Goal: Task Accomplishment & Management: Complete application form

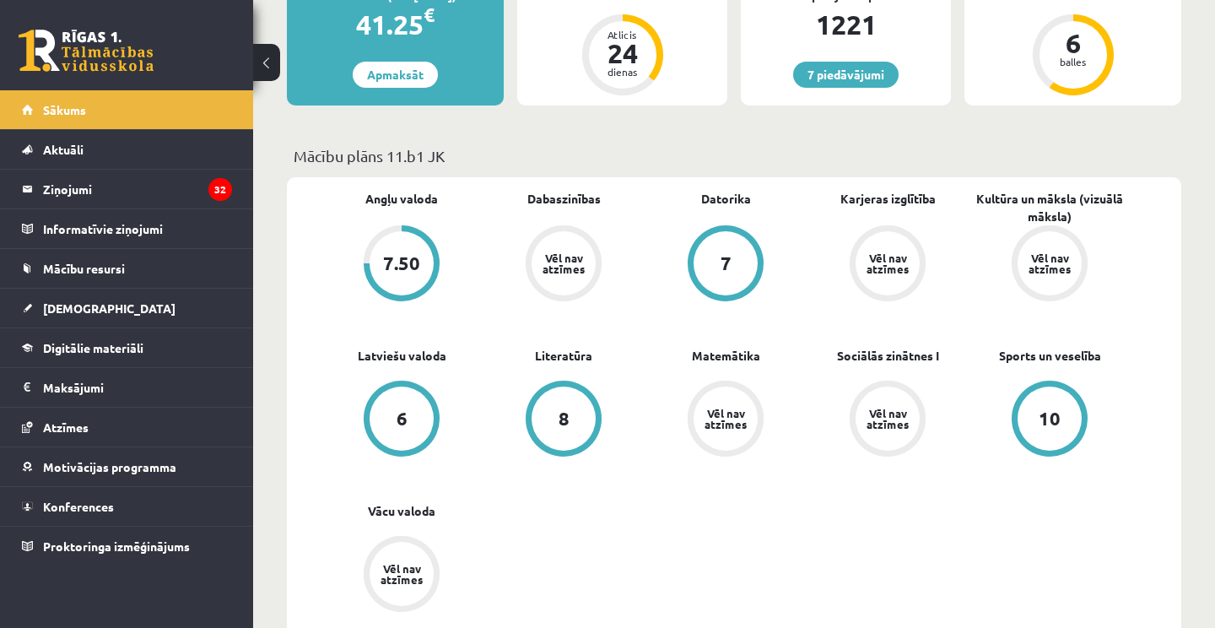
scroll to position [371, 0]
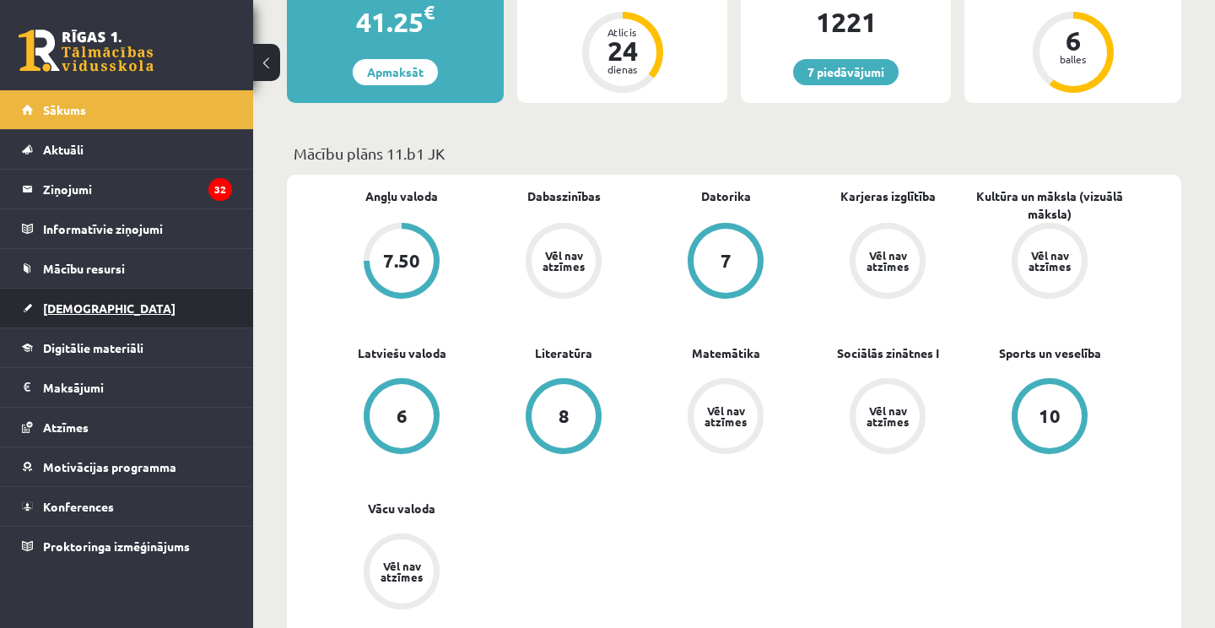
click at [85, 311] on span "[DEMOGRAPHIC_DATA]" at bounding box center [109, 307] width 133 height 15
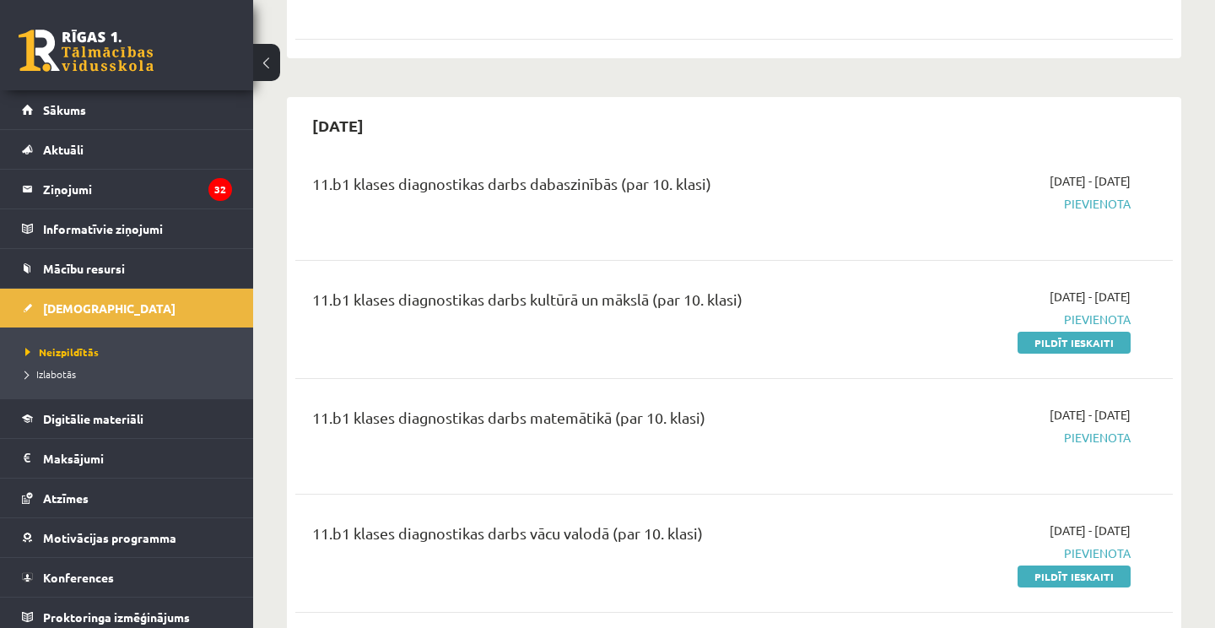
scroll to position [529, 0]
click at [1085, 200] on span "Pievienota" at bounding box center [1003, 204] width 256 height 18
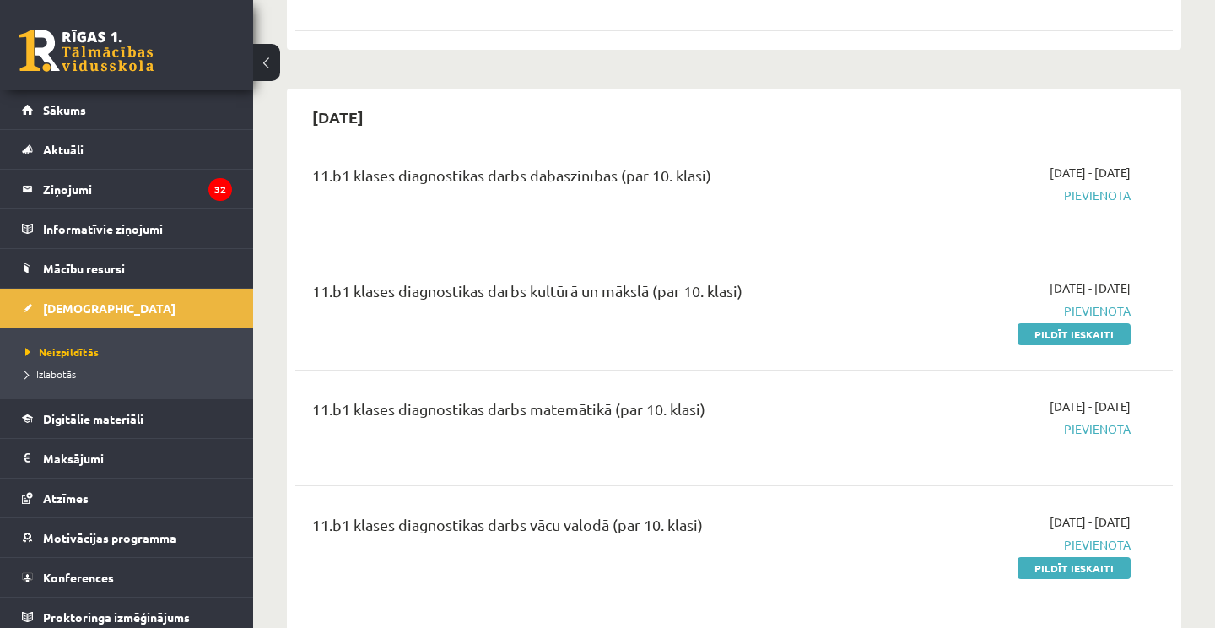
scroll to position [533, 0]
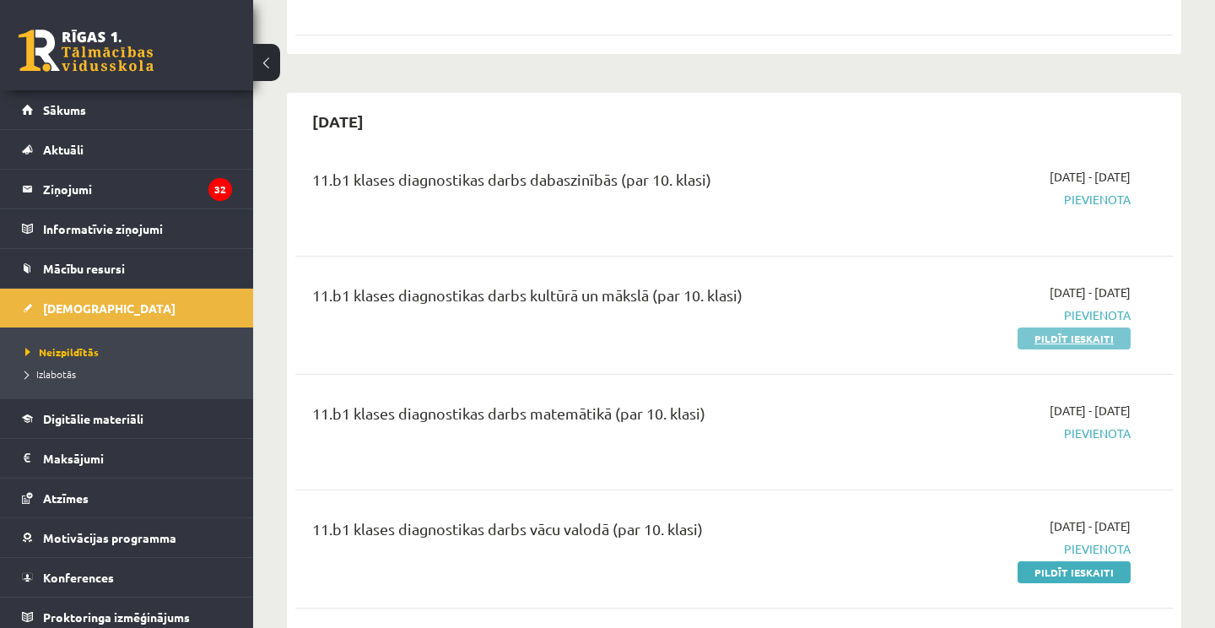
click at [1079, 336] on link "Pildīt ieskaiti" at bounding box center [1074, 338] width 113 height 22
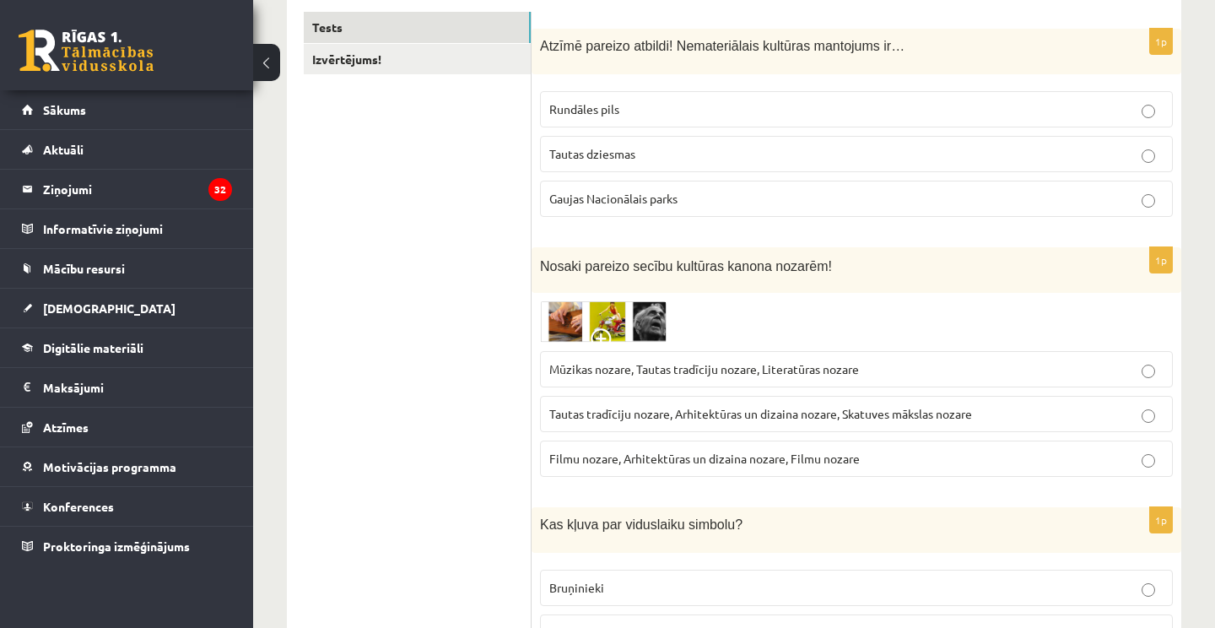
scroll to position [290, 0]
click at [695, 156] on p "Tautas dziesmas" at bounding box center [856, 155] width 614 height 18
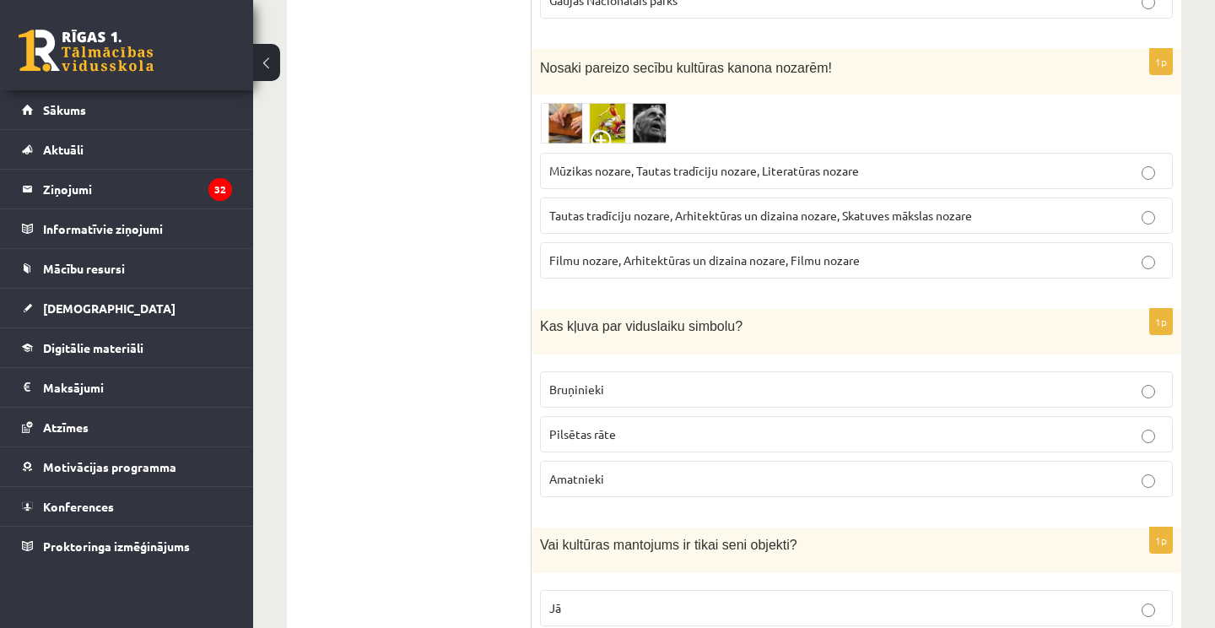
scroll to position [492, 0]
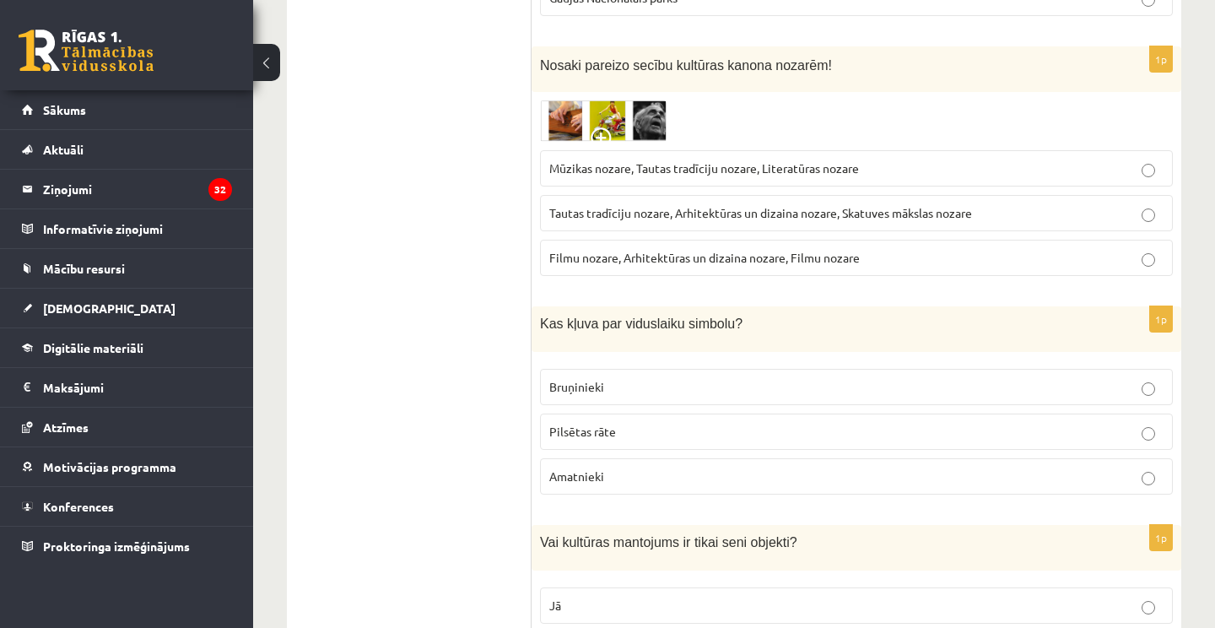
click at [609, 141] on span at bounding box center [604, 140] width 27 height 27
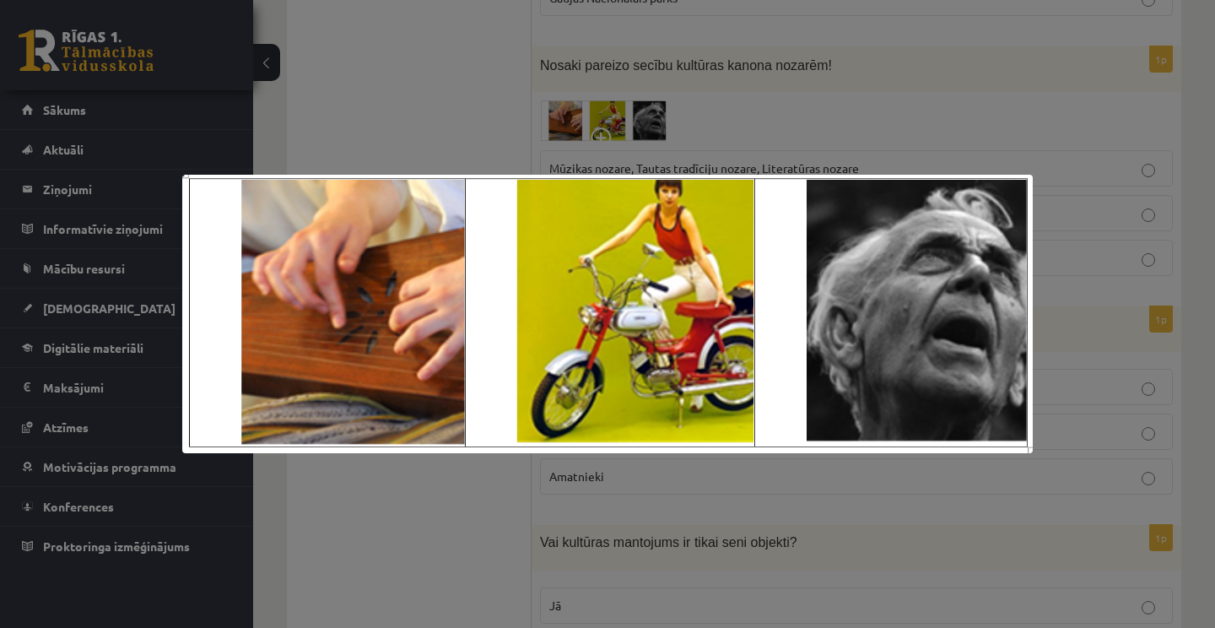
click at [826, 133] on div at bounding box center [607, 314] width 1215 height 628
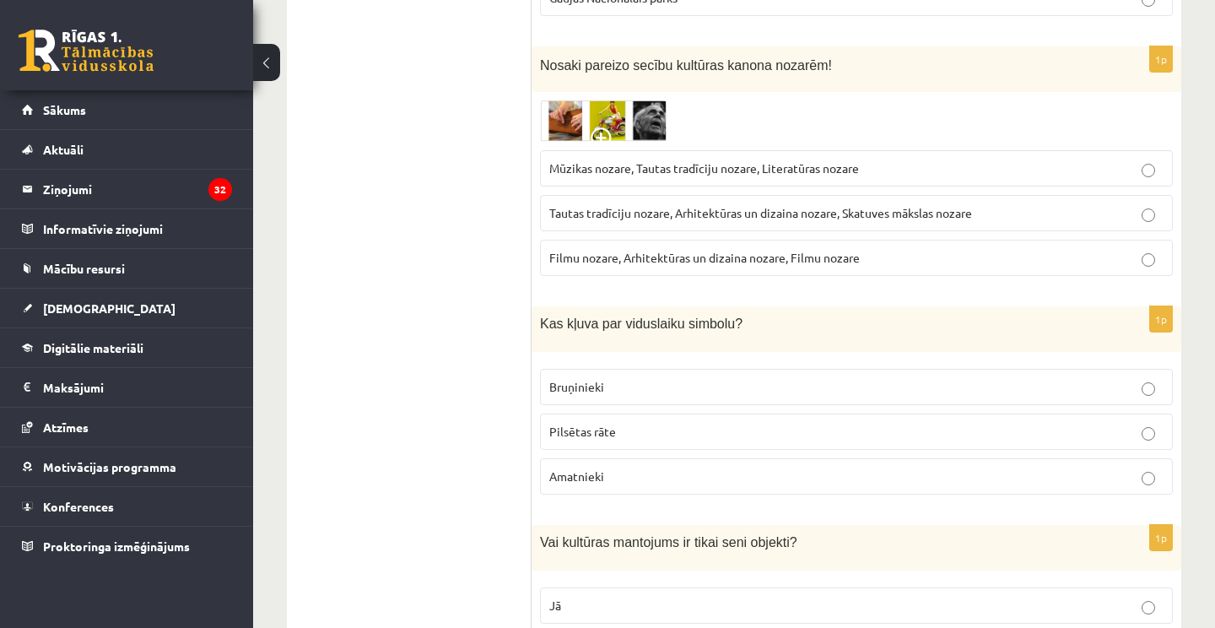
click at [611, 129] on span at bounding box center [604, 140] width 27 height 27
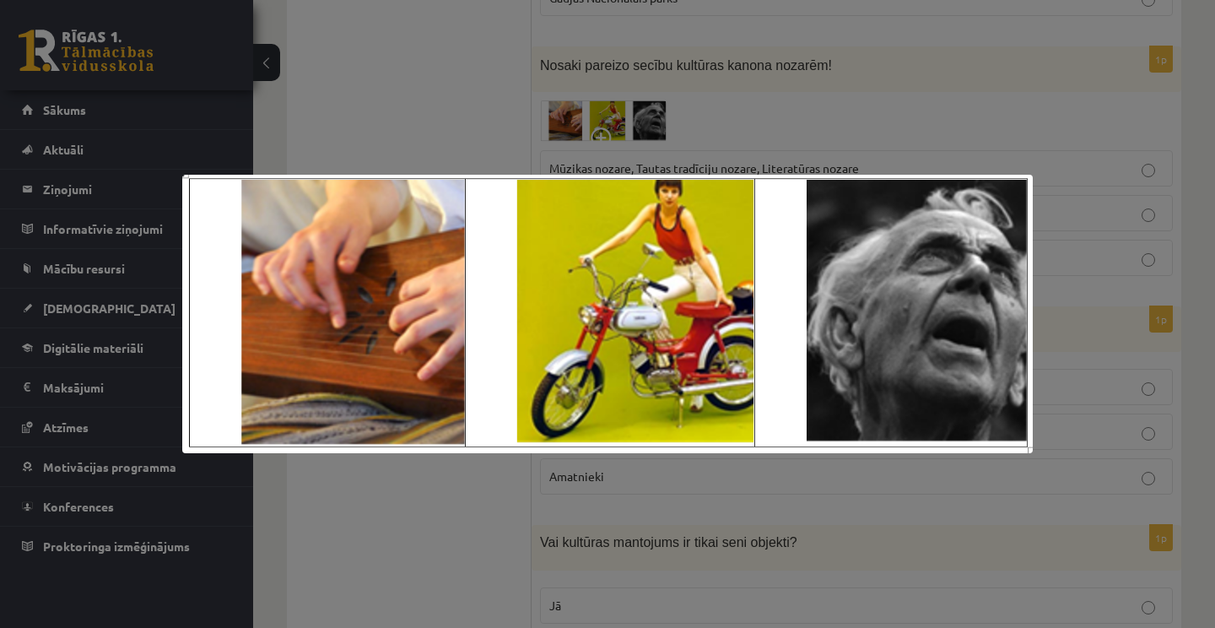
click at [638, 111] on div at bounding box center [607, 314] width 1215 height 628
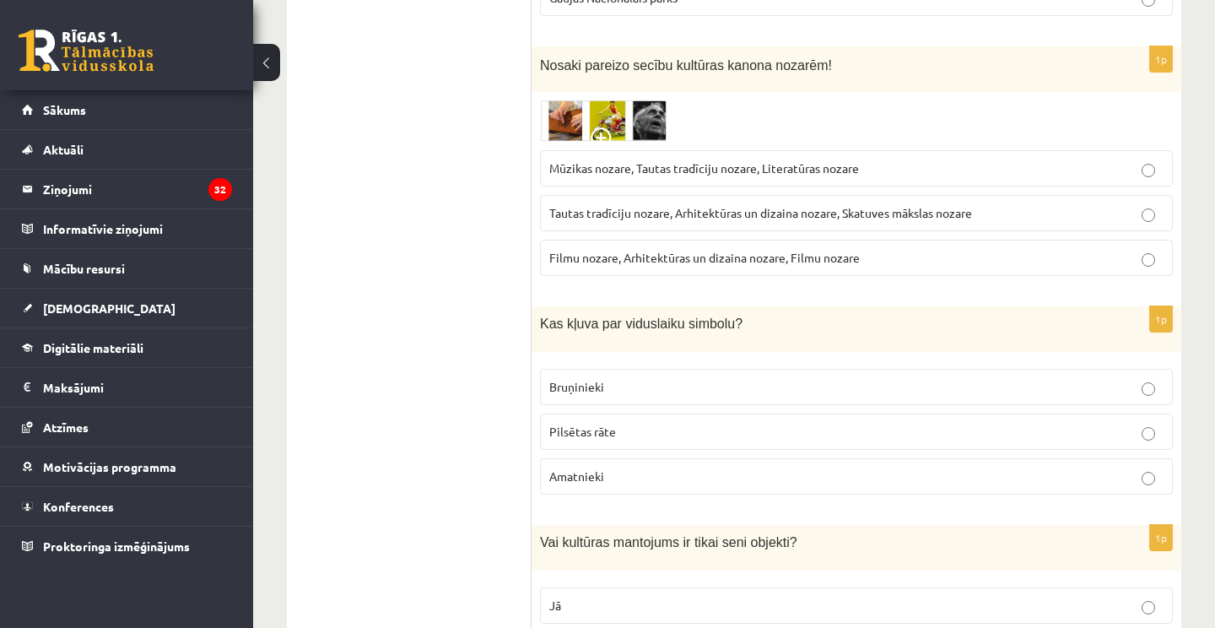
click at [774, 170] on span "Mūzikas nozare, Tautas tradīciju nozare, Literatūras nozare" at bounding box center [704, 167] width 310 height 15
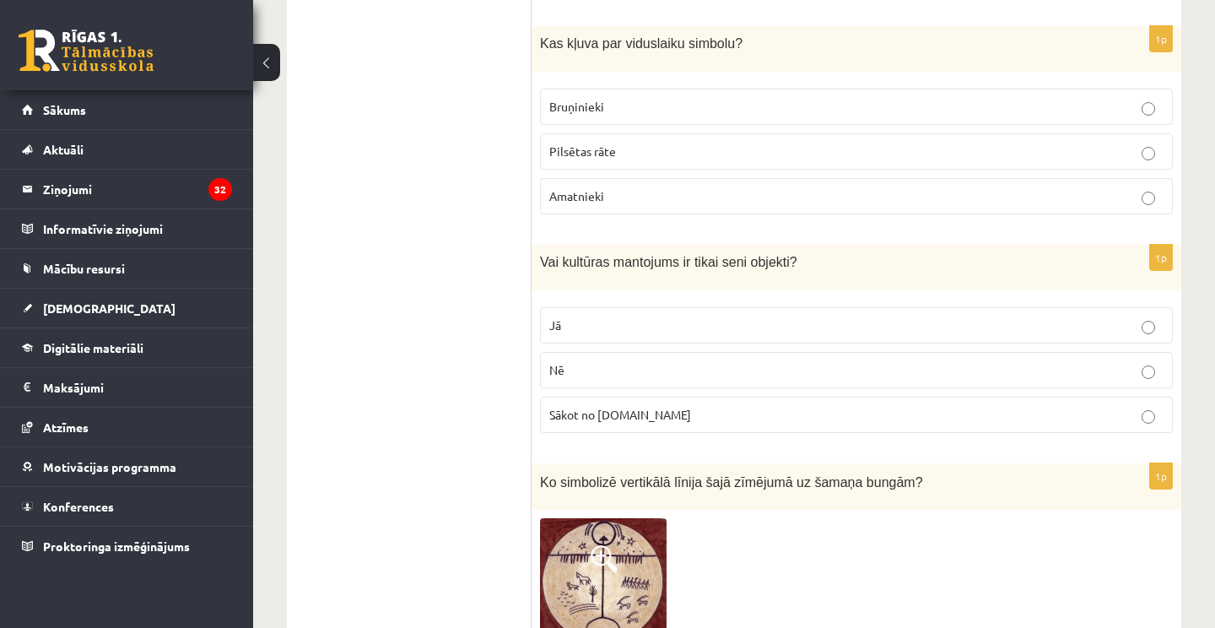
scroll to position [776, 0]
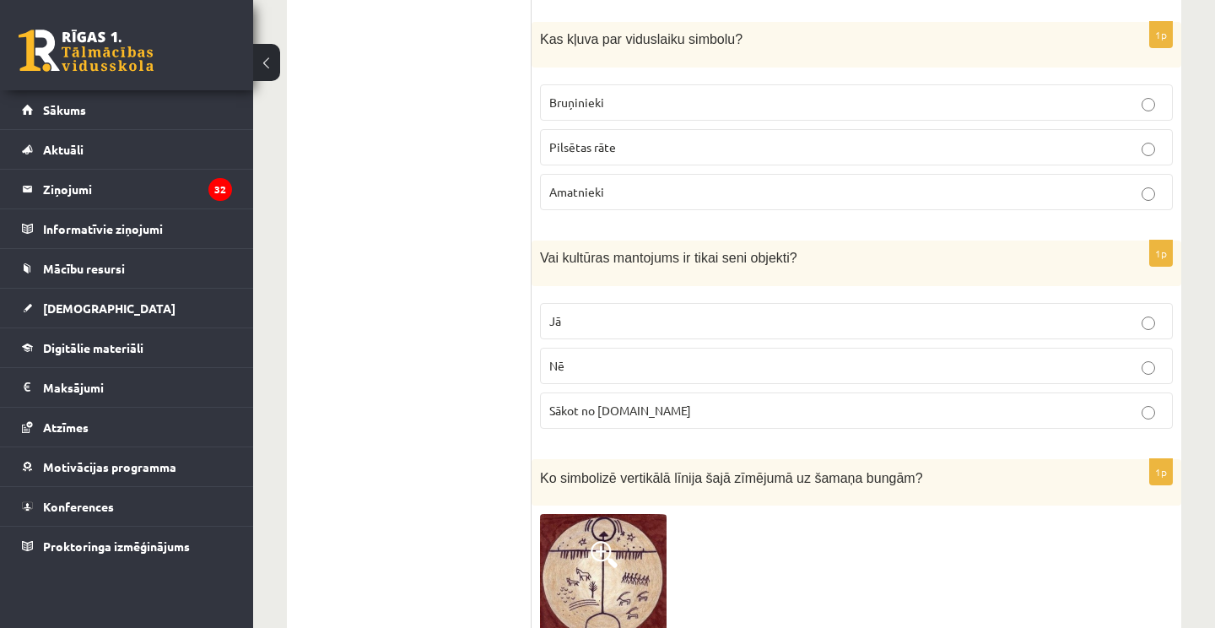
click at [666, 100] on p "Bruņinieki" at bounding box center [856, 103] width 614 height 18
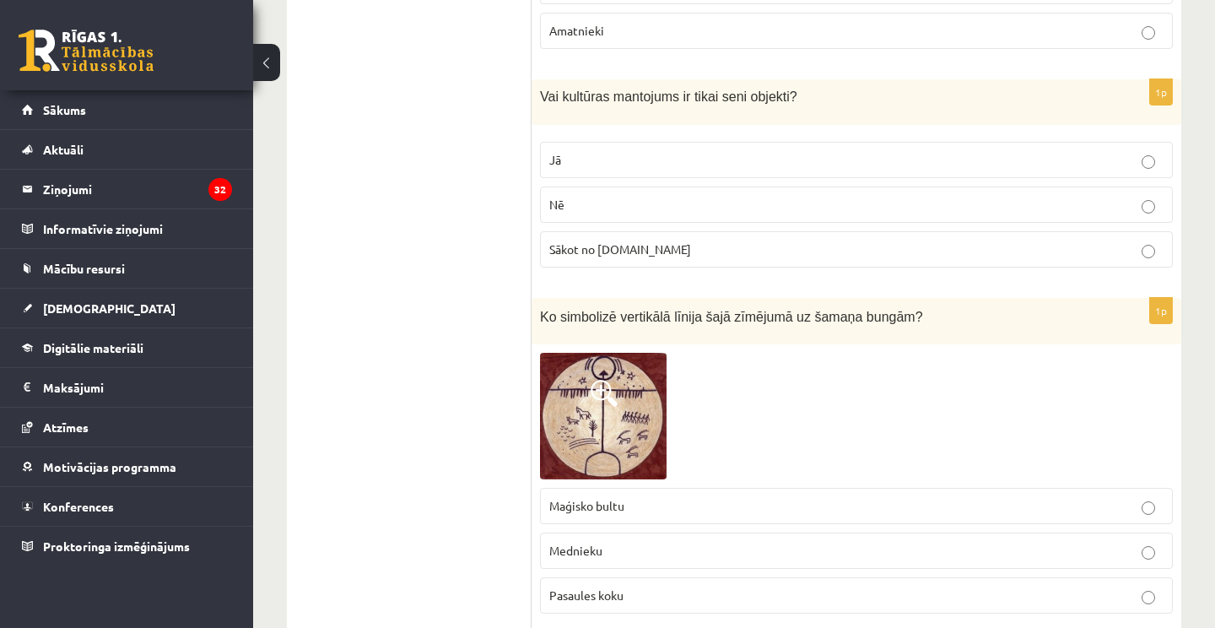
scroll to position [944, 0]
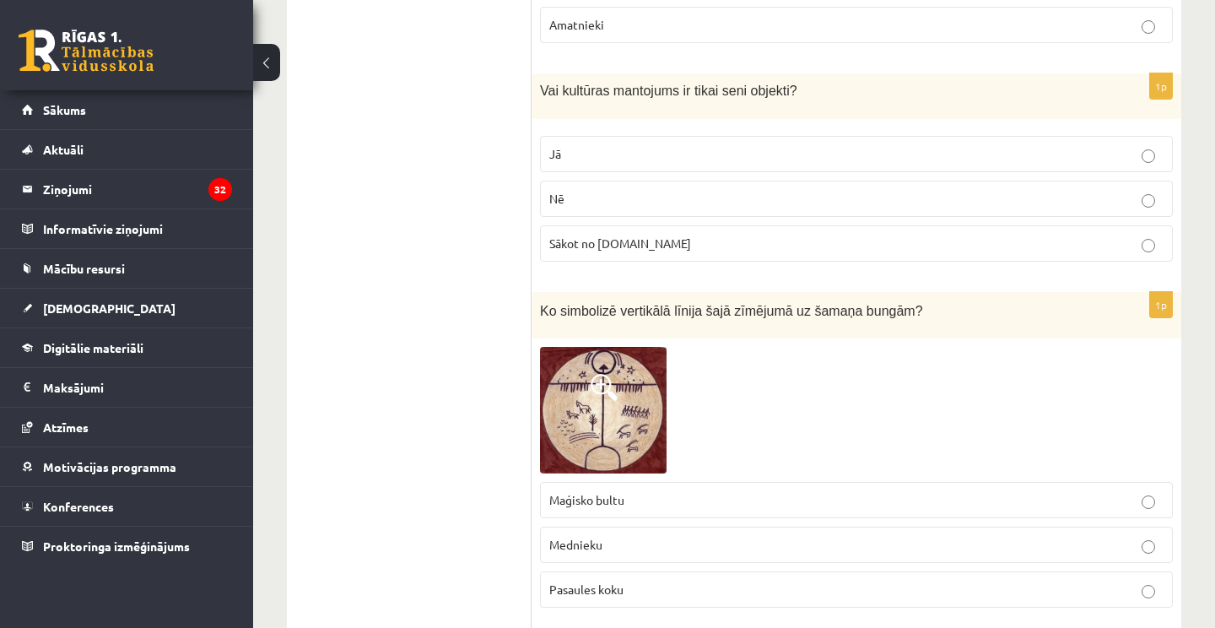
click at [672, 185] on label "Nē" at bounding box center [856, 199] width 633 height 36
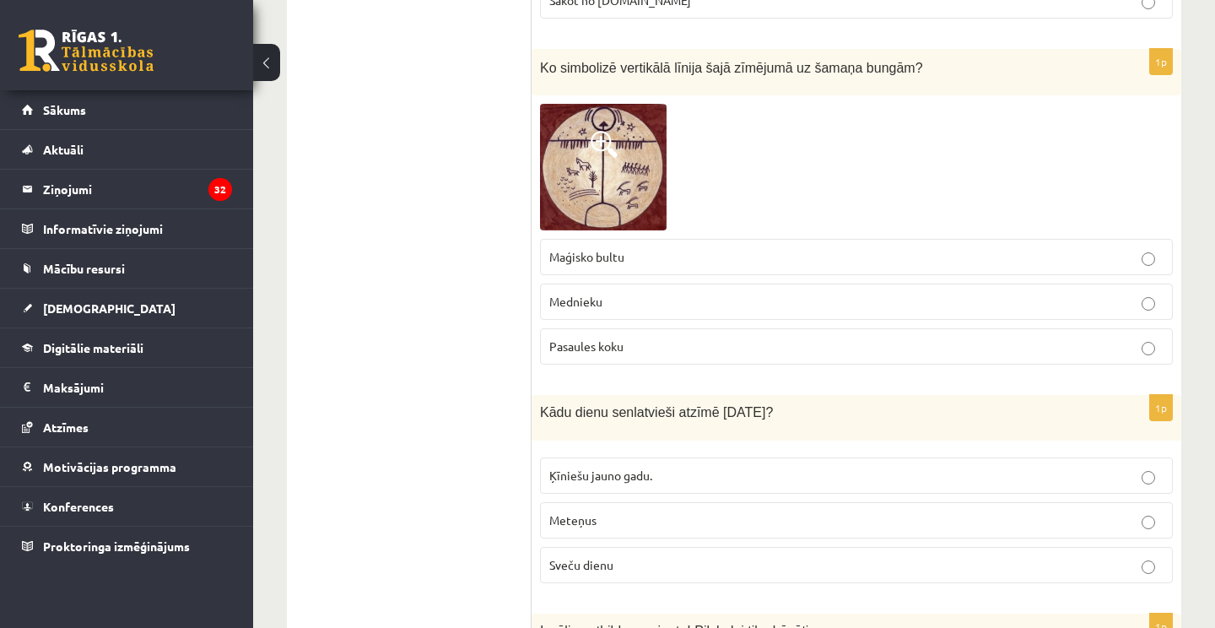
scroll to position [1193, 0]
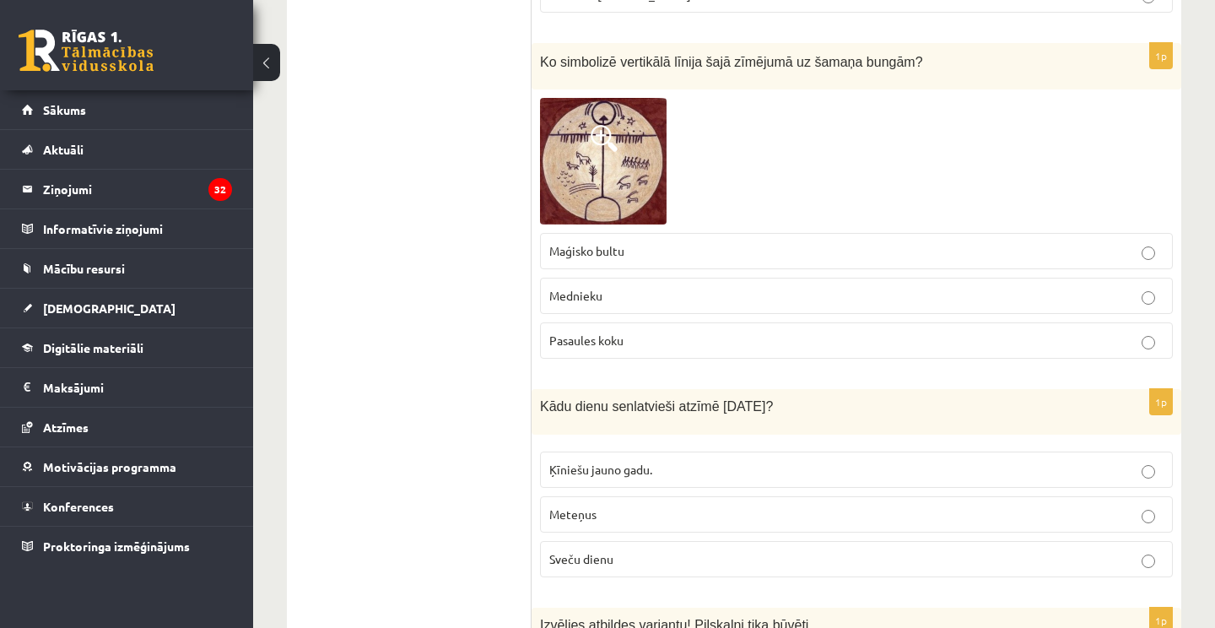
click at [690, 248] on p "Maģisko bultu" at bounding box center [856, 251] width 614 height 18
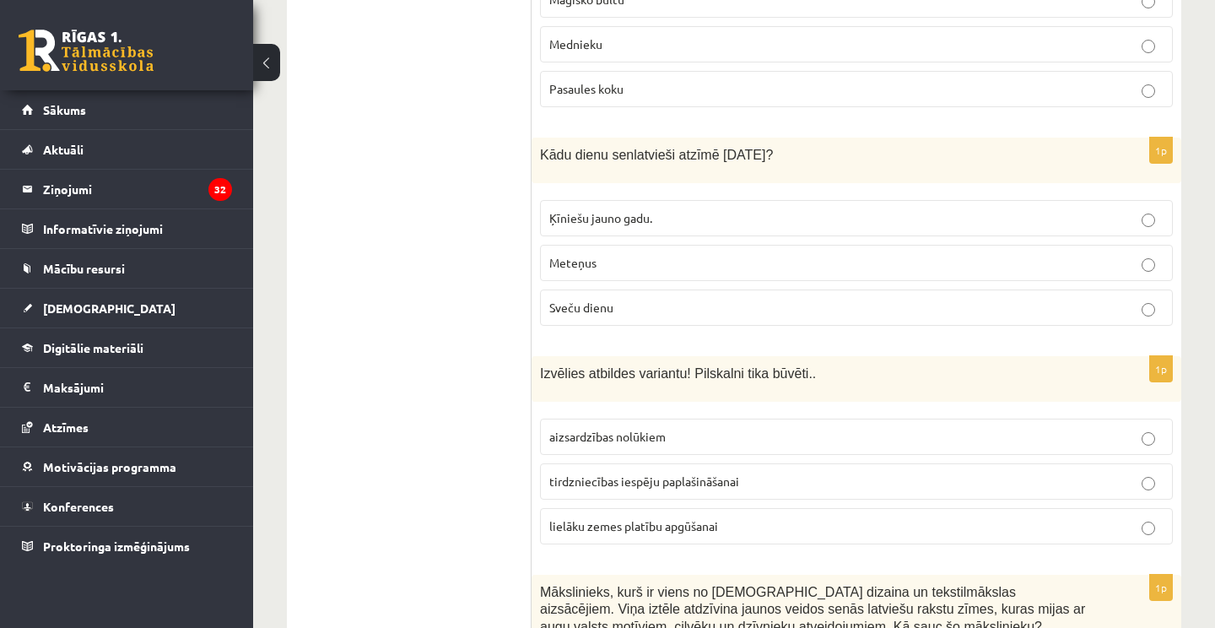
scroll to position [1465, 0]
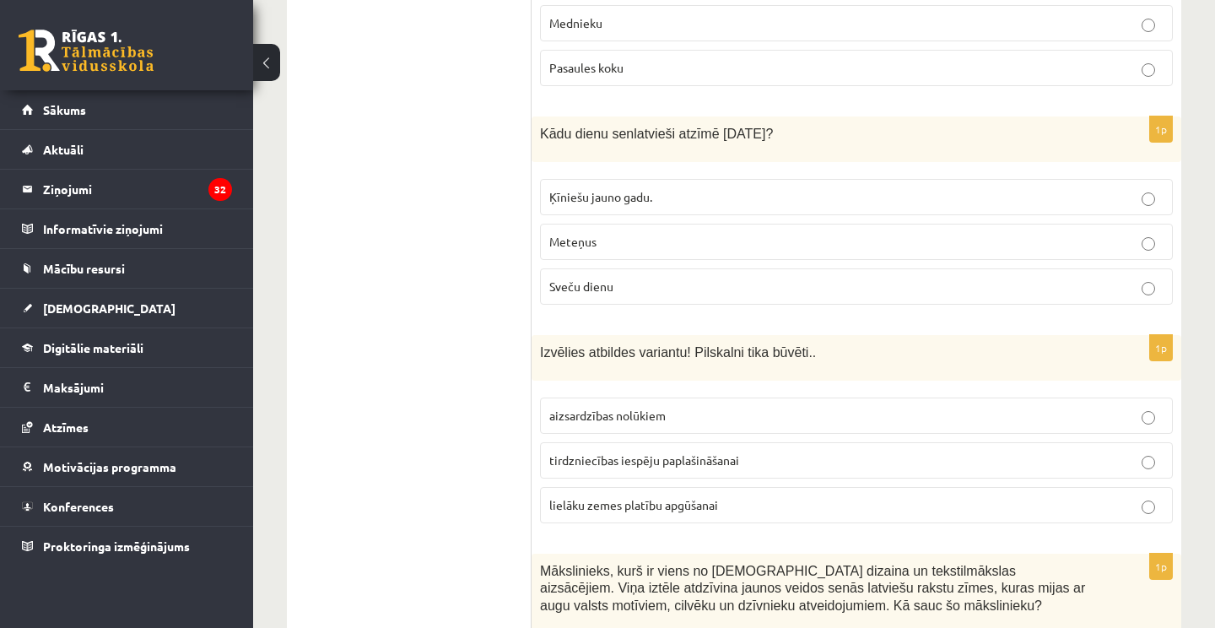
drag, startPoint x: 540, startPoint y: 129, endPoint x: 834, endPoint y: 135, distance: 293.8
click at [834, 135] on p "Kādu dienu senlatvieši atzīmē 2.februārī?" at bounding box center [814, 134] width 549 height 18
copy span "Kādu dienu senlatvieši atzīmē 2.februārī?"
click at [639, 297] on label "Sveču dienu" at bounding box center [856, 286] width 633 height 36
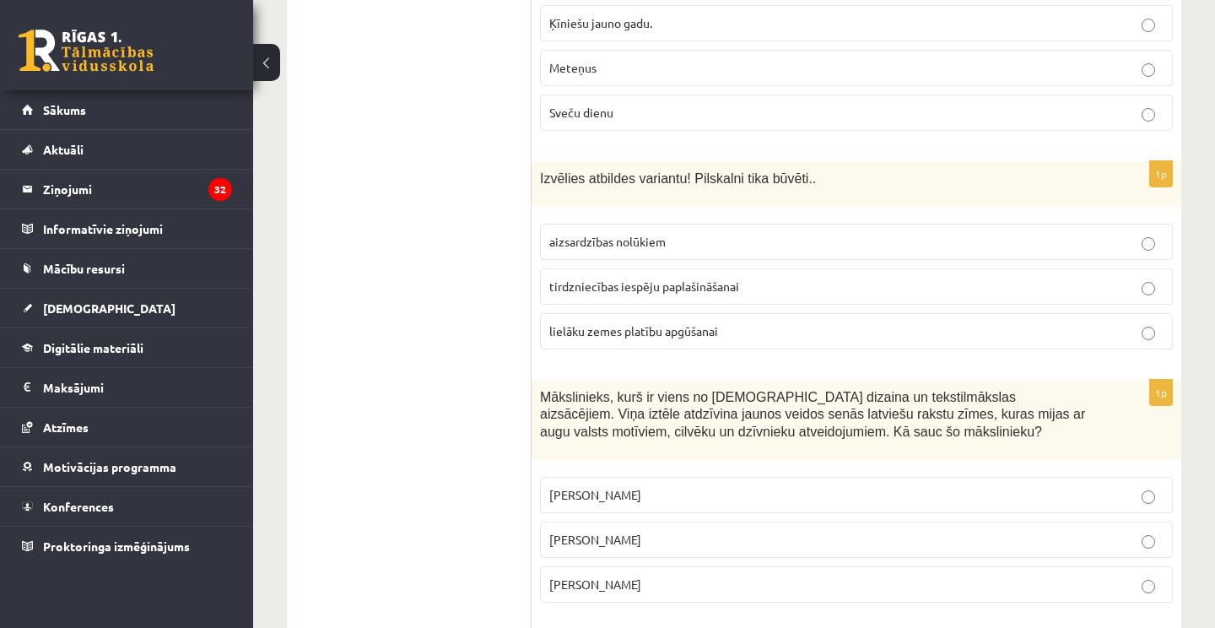
scroll to position [1643, 0]
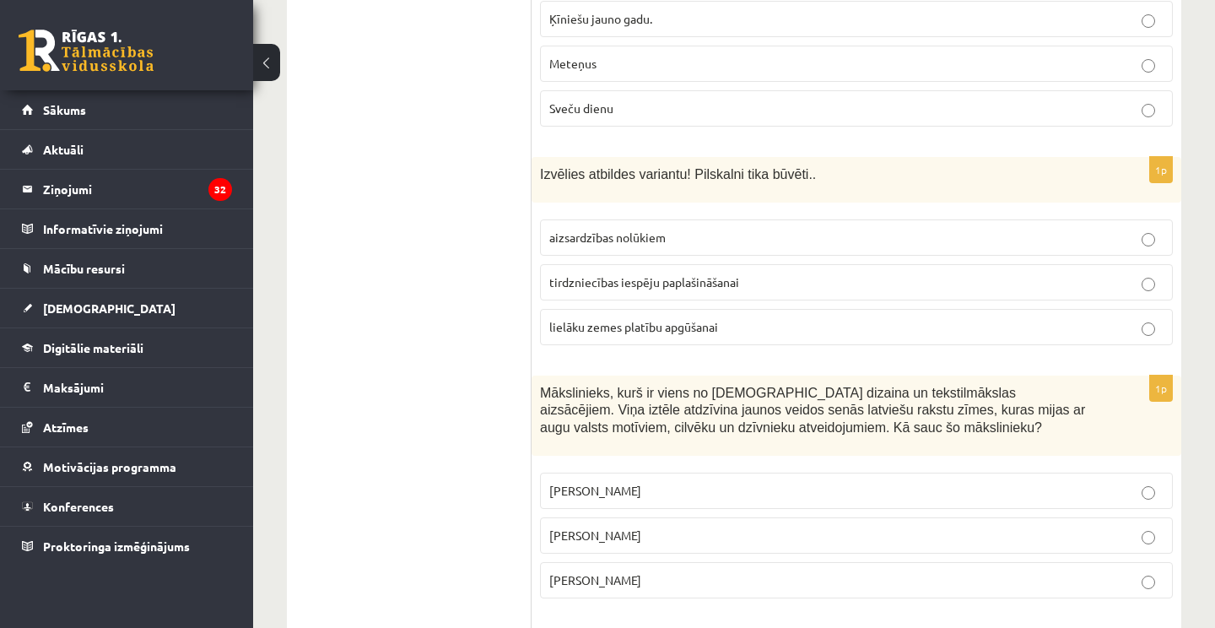
click at [588, 230] on span "aizsardzības nolūkiem" at bounding box center [607, 237] width 116 height 15
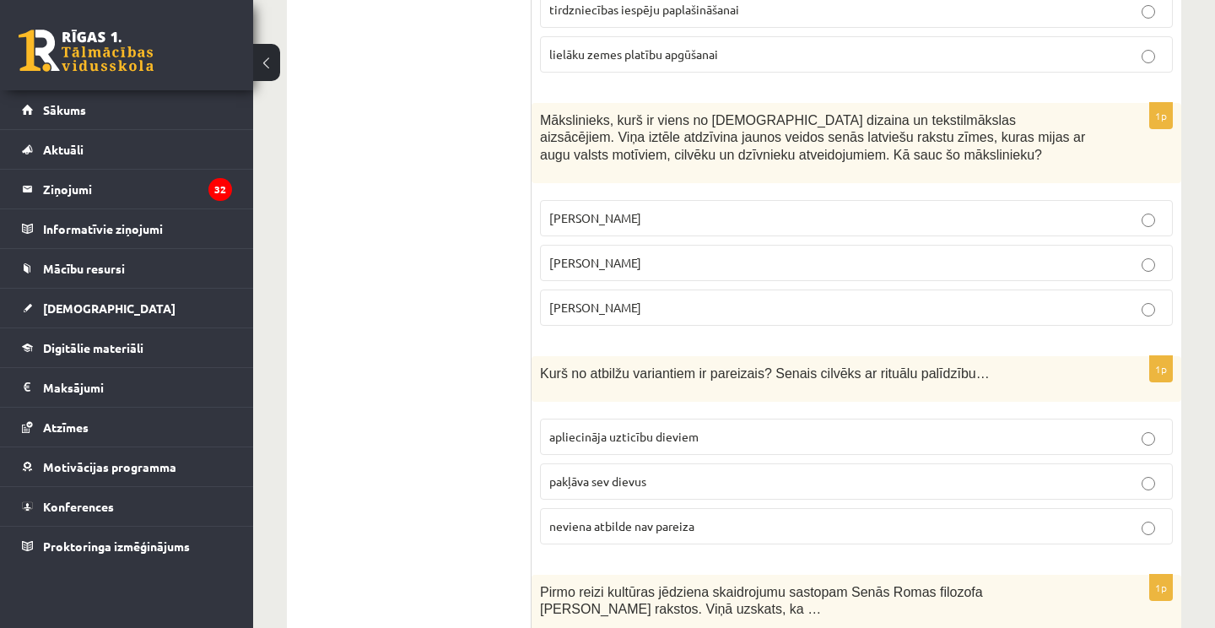
scroll to position [1929, 0]
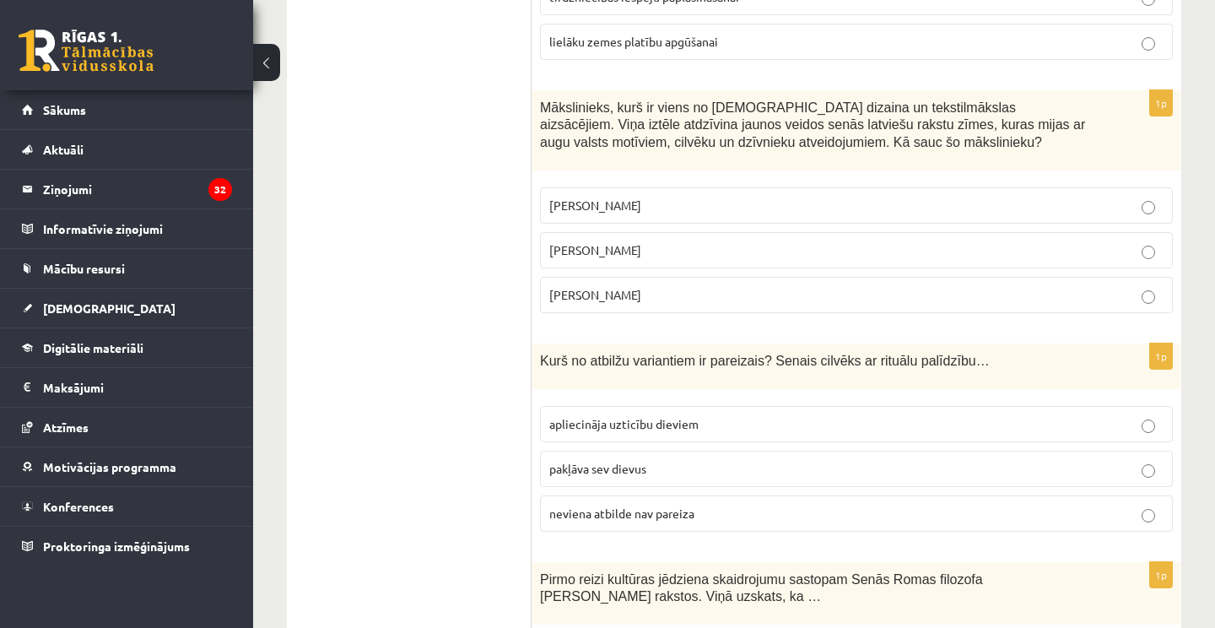
click at [609, 287] on span "Rihards Zariņš" at bounding box center [595, 294] width 92 height 15
click at [636, 197] on p "Ansis Cīrulis" at bounding box center [856, 206] width 614 height 18
click at [608, 295] on span "Rihards Zariņš" at bounding box center [595, 294] width 92 height 15
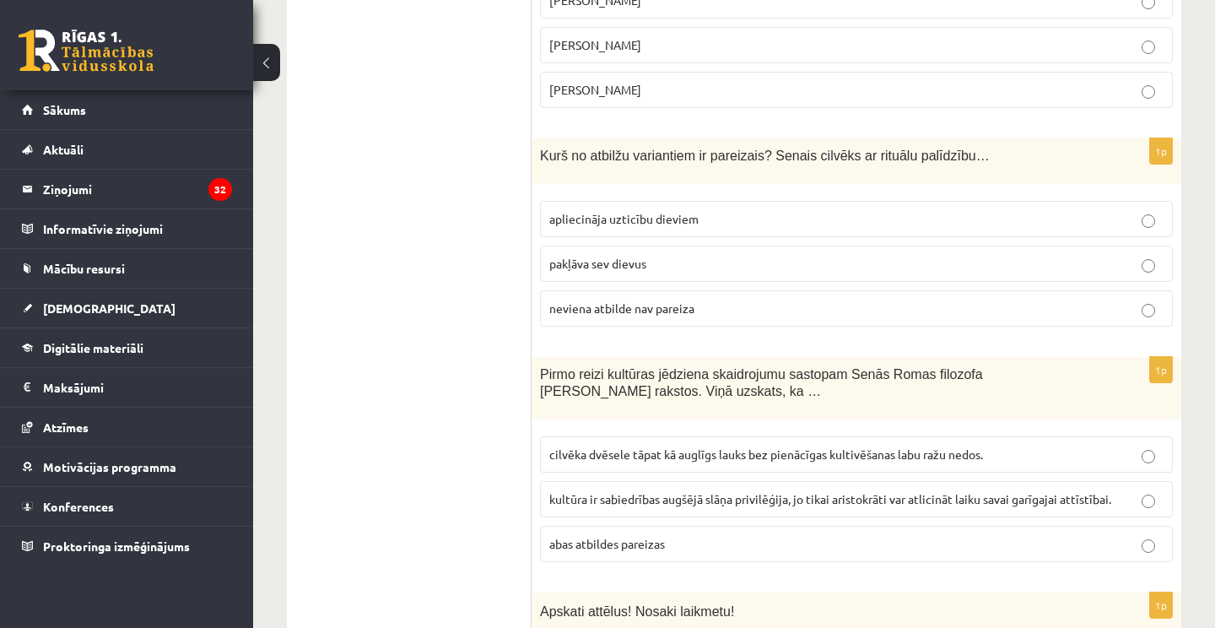
scroll to position [2135, 0]
click at [645, 211] on span "apliecināja uzticību dieviem" at bounding box center [623, 216] width 149 height 15
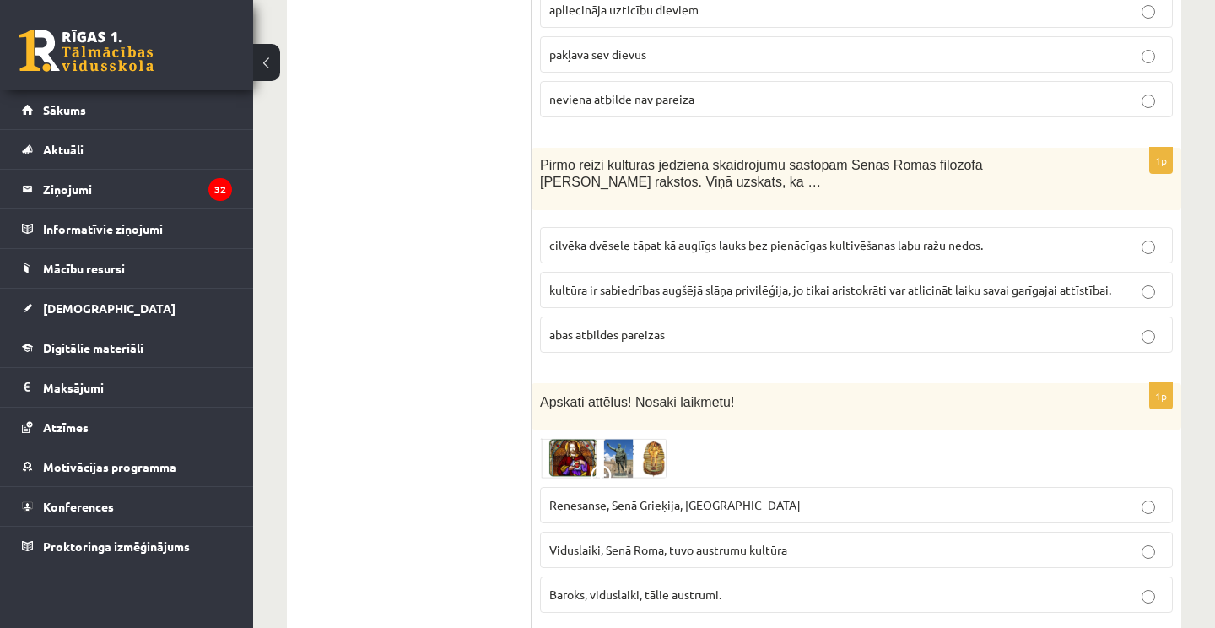
scroll to position [2346, 0]
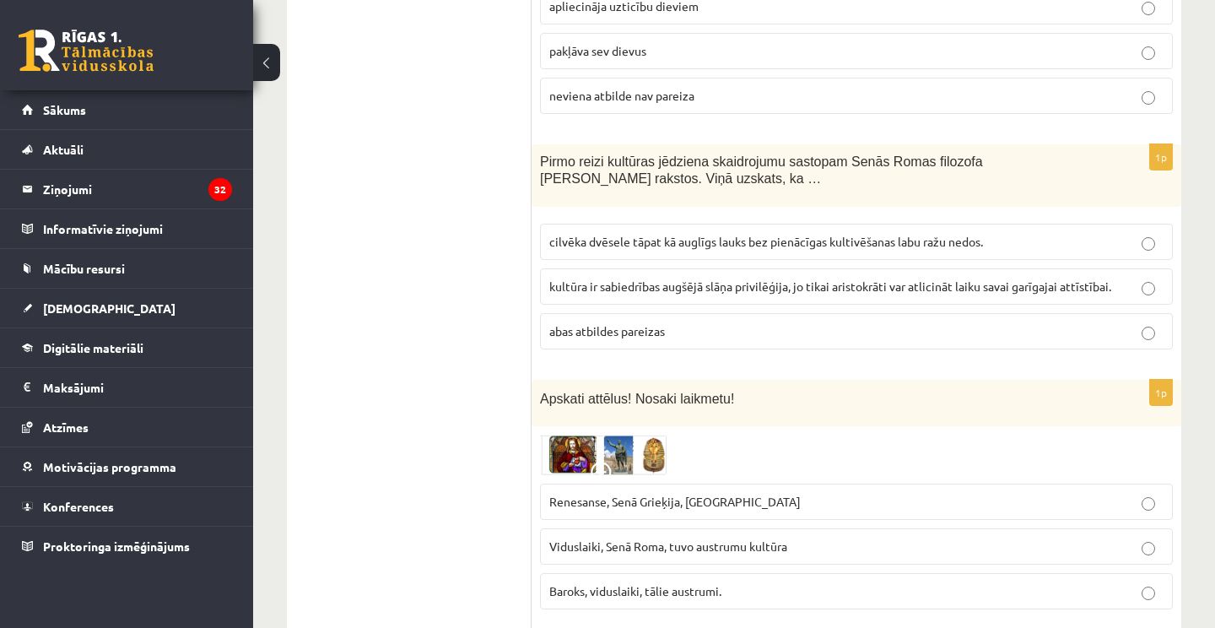
click at [688, 323] on p "abas atbildes pareizas" at bounding box center [856, 331] width 614 height 18
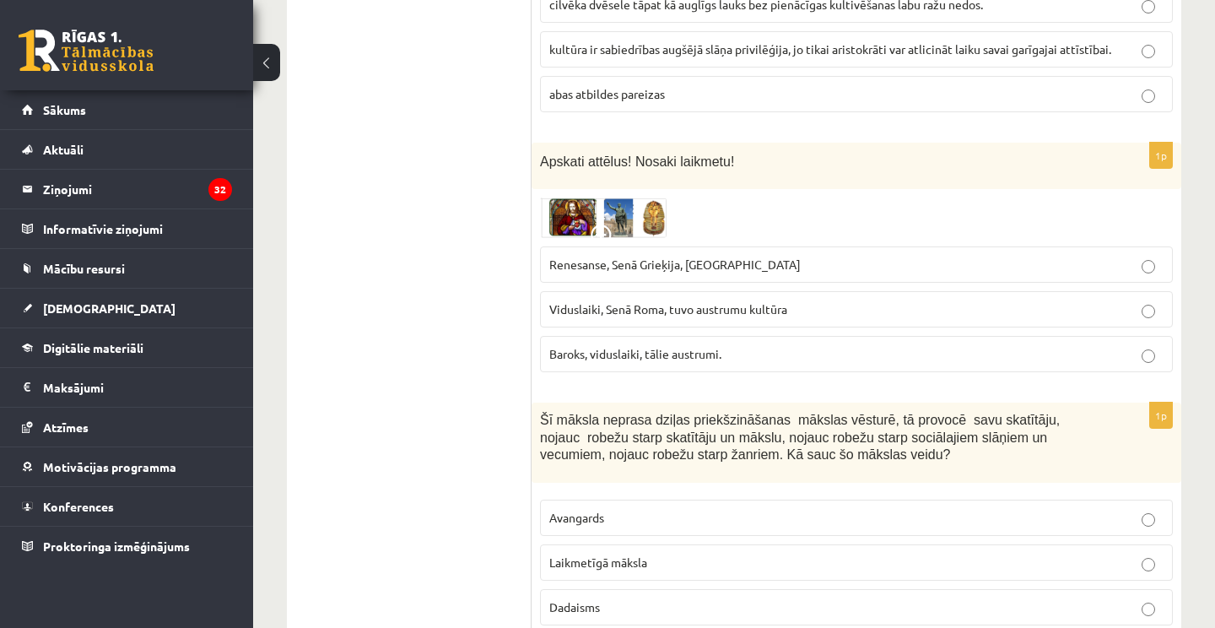
scroll to position [2595, 0]
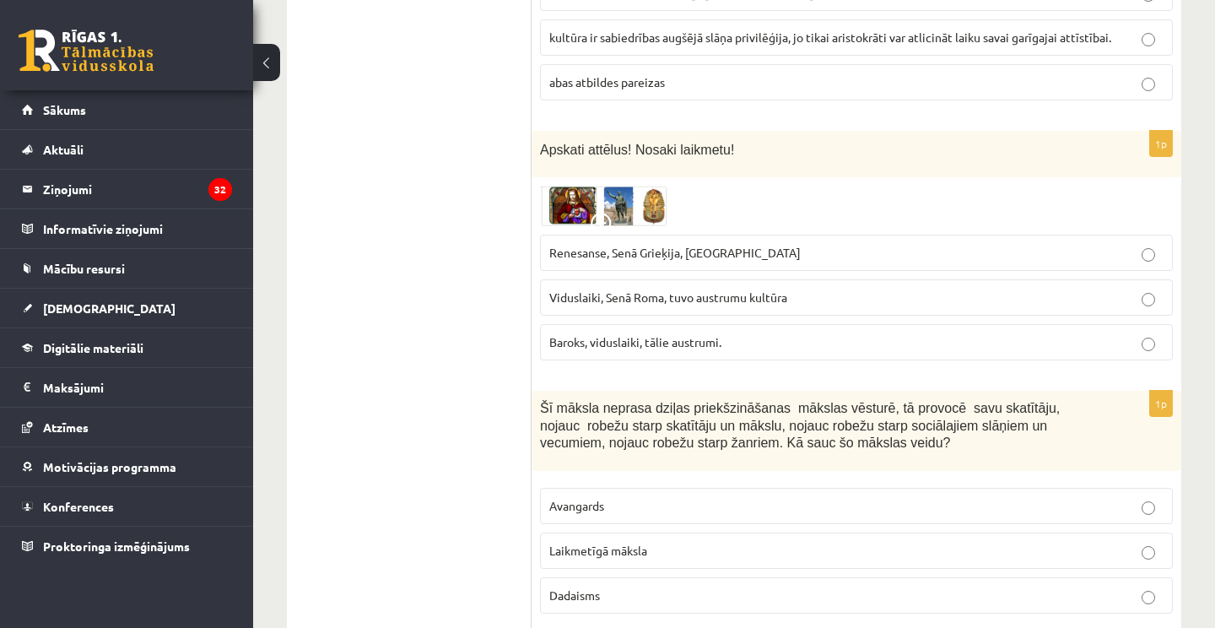
click at [615, 203] on img at bounding box center [603, 206] width 127 height 41
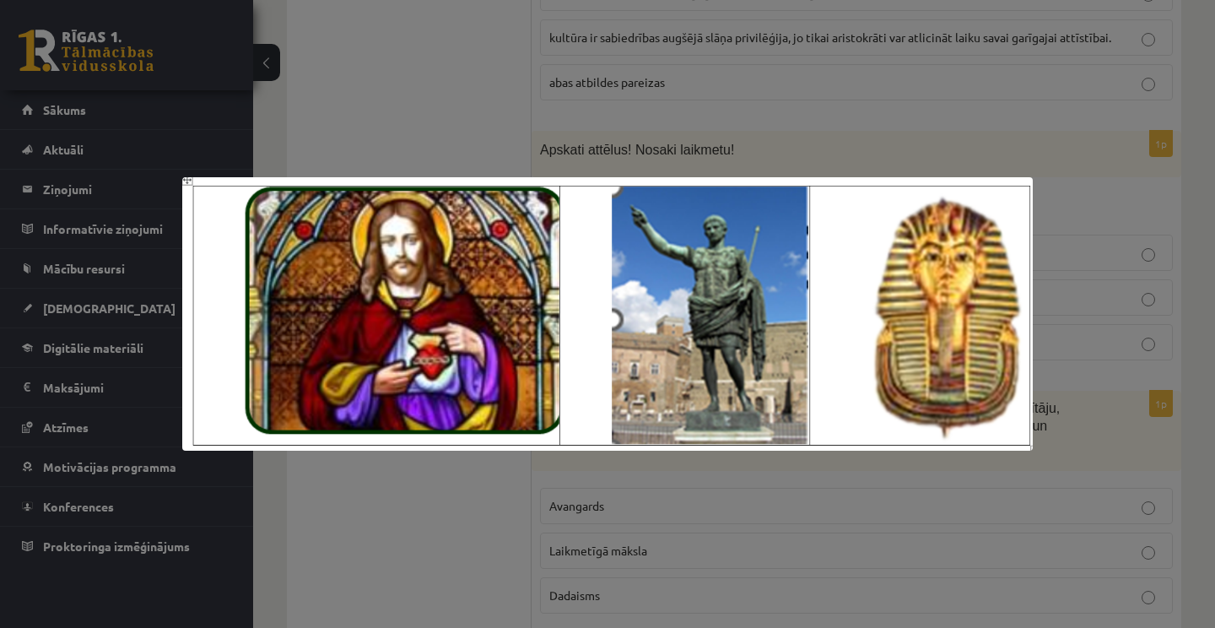
click at [707, 111] on div at bounding box center [607, 314] width 1215 height 628
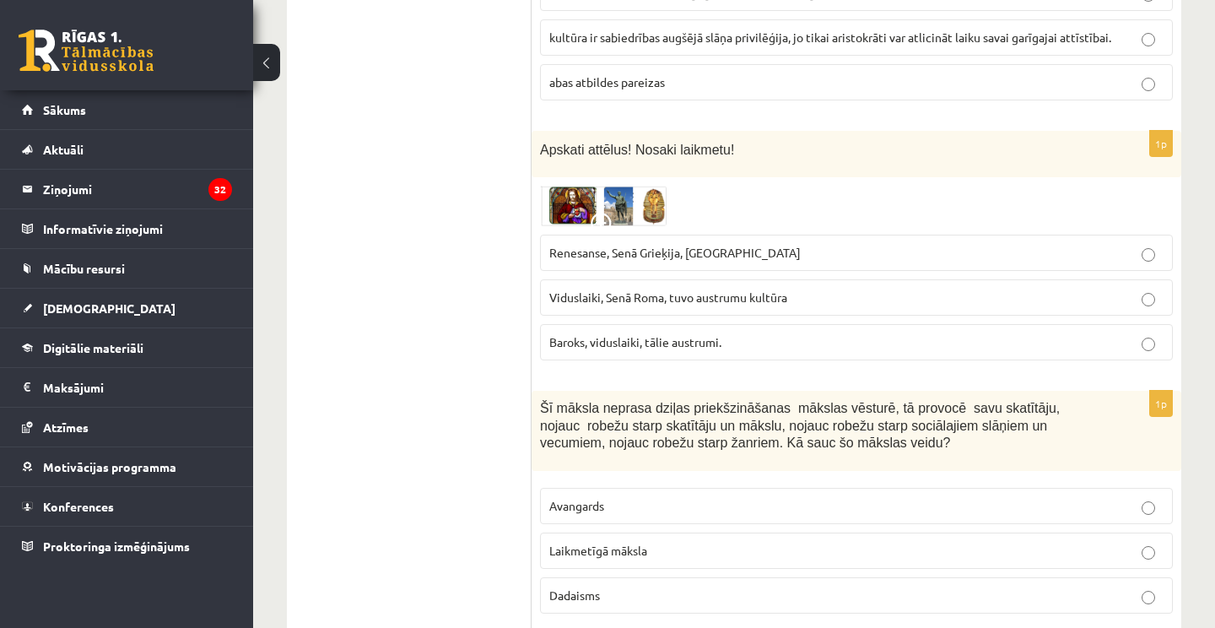
click at [621, 292] on span "Viduslaiki, Senā Roma, tuvo austrumu kultūra" at bounding box center [668, 296] width 238 height 15
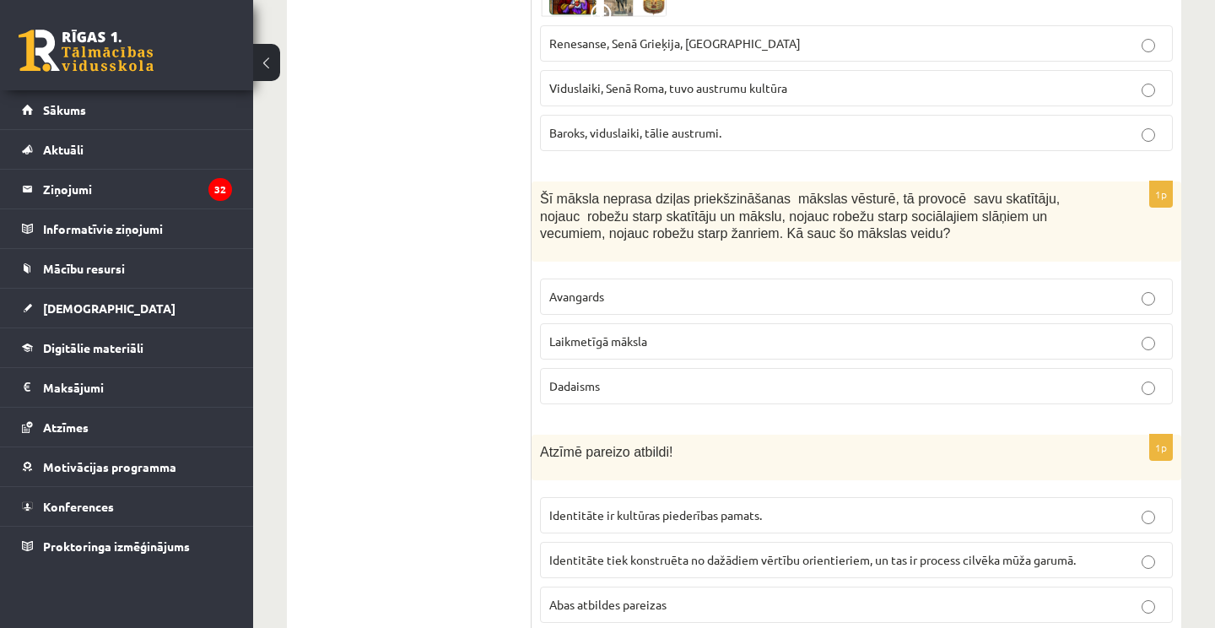
scroll to position [2810, 0]
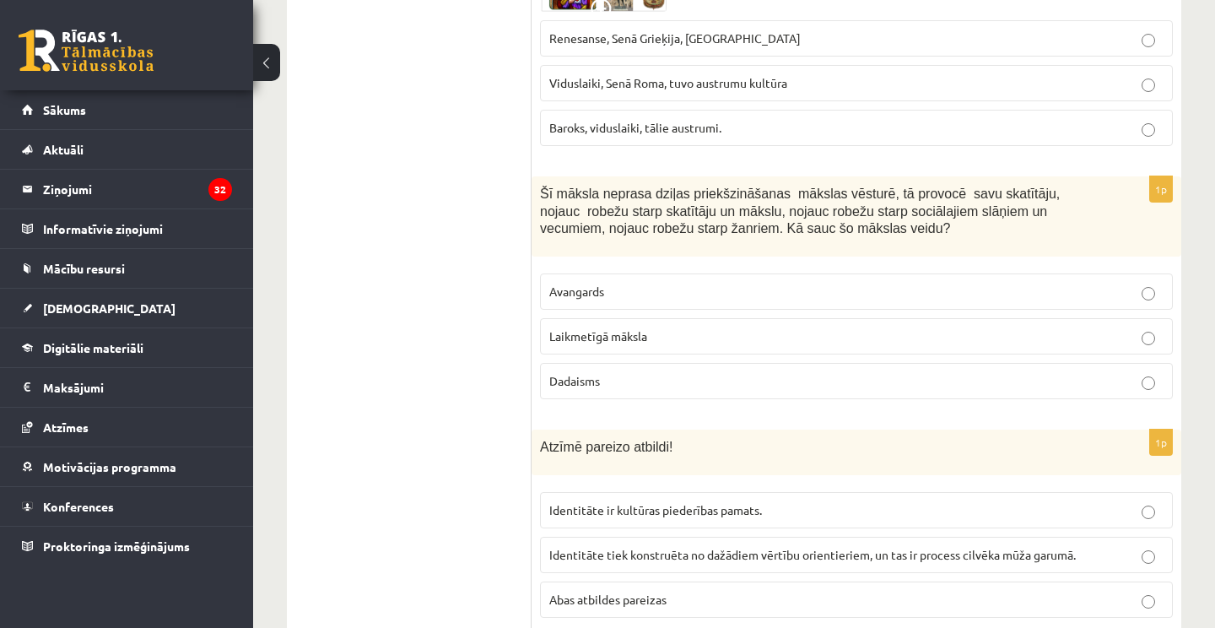
click at [657, 378] on p "Dadaisms" at bounding box center [856, 381] width 614 height 18
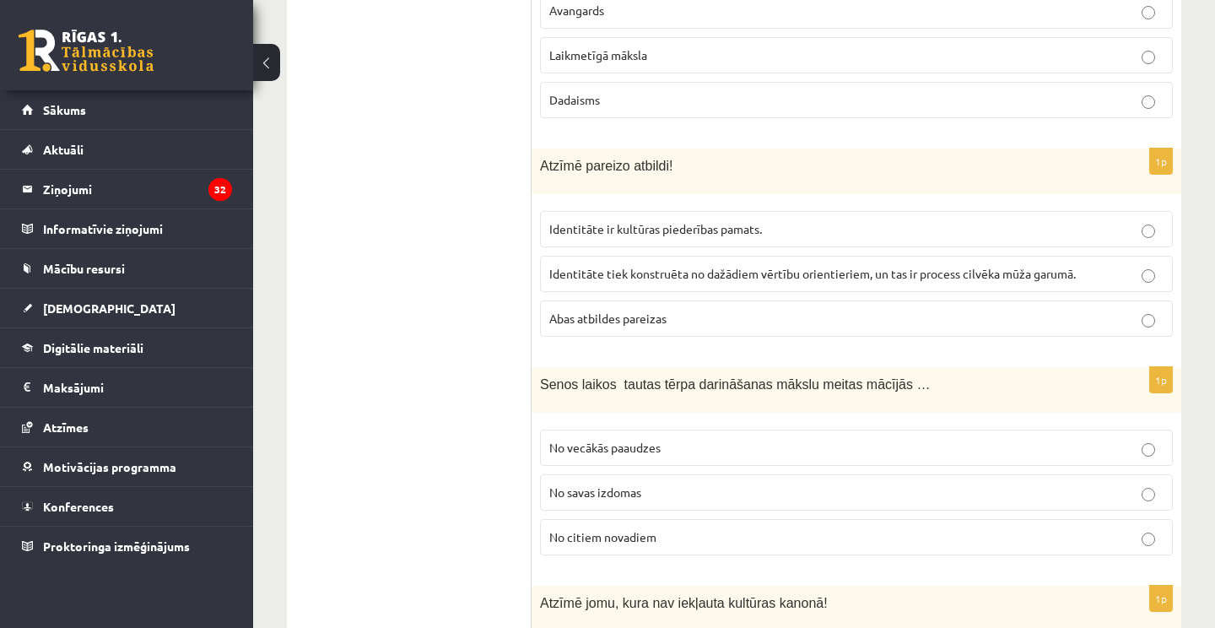
scroll to position [3095, 0]
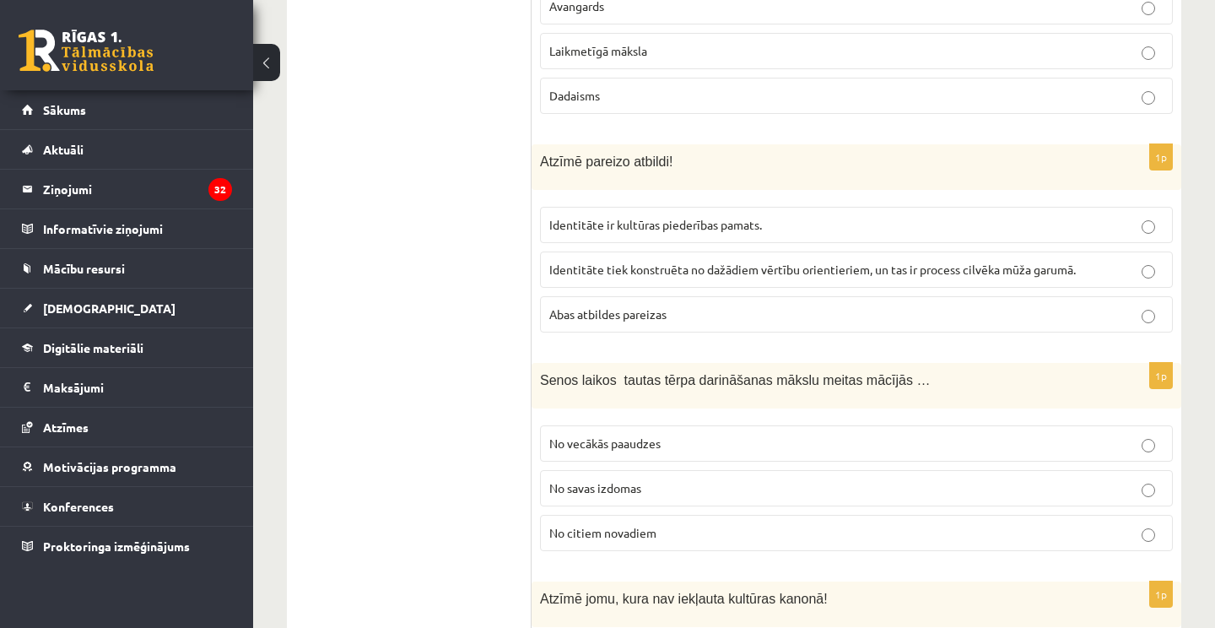
click at [732, 268] on p "Identitāte tiek konstruēta no dažādiem vērtību orientieriem, un tas ir process …" at bounding box center [856, 270] width 614 height 18
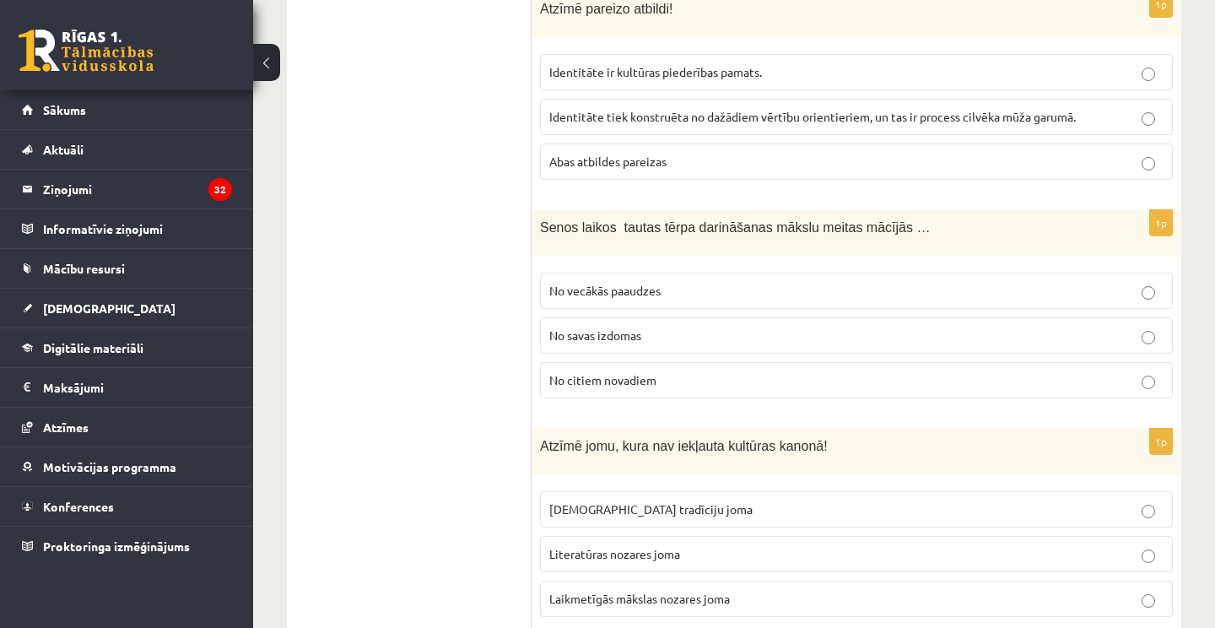
scroll to position [3233, 0]
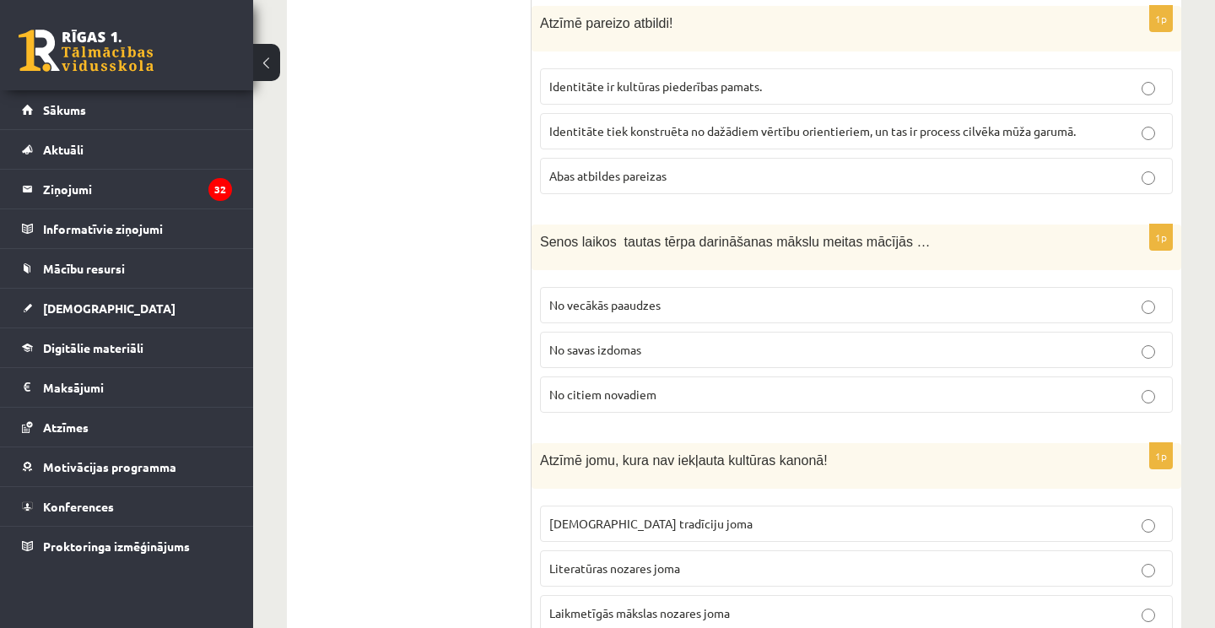
click at [657, 179] on label "Abas atbildes pareizas" at bounding box center [856, 176] width 633 height 36
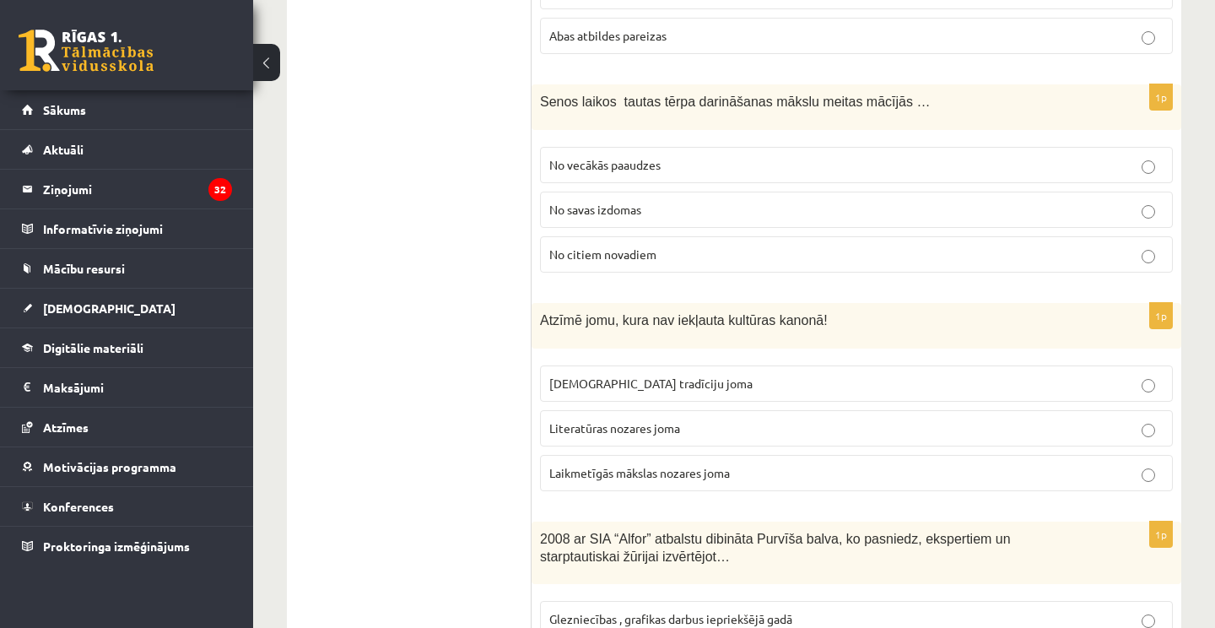
scroll to position [3379, 0]
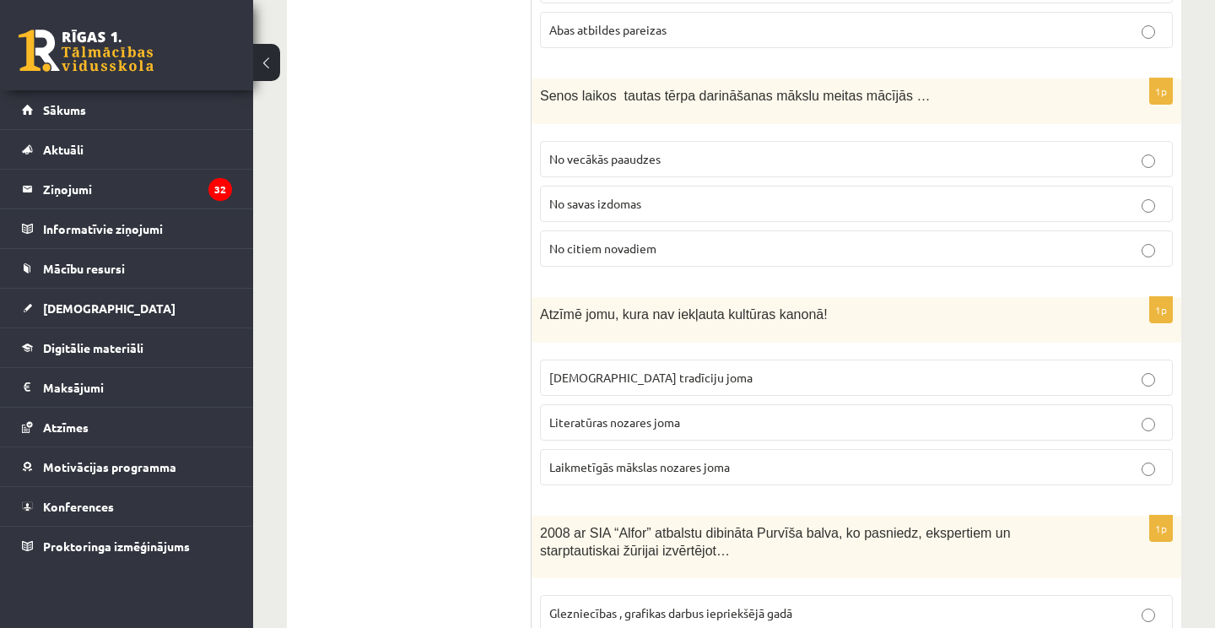
click at [668, 150] on p "No vecākās paaudzes" at bounding box center [856, 159] width 614 height 18
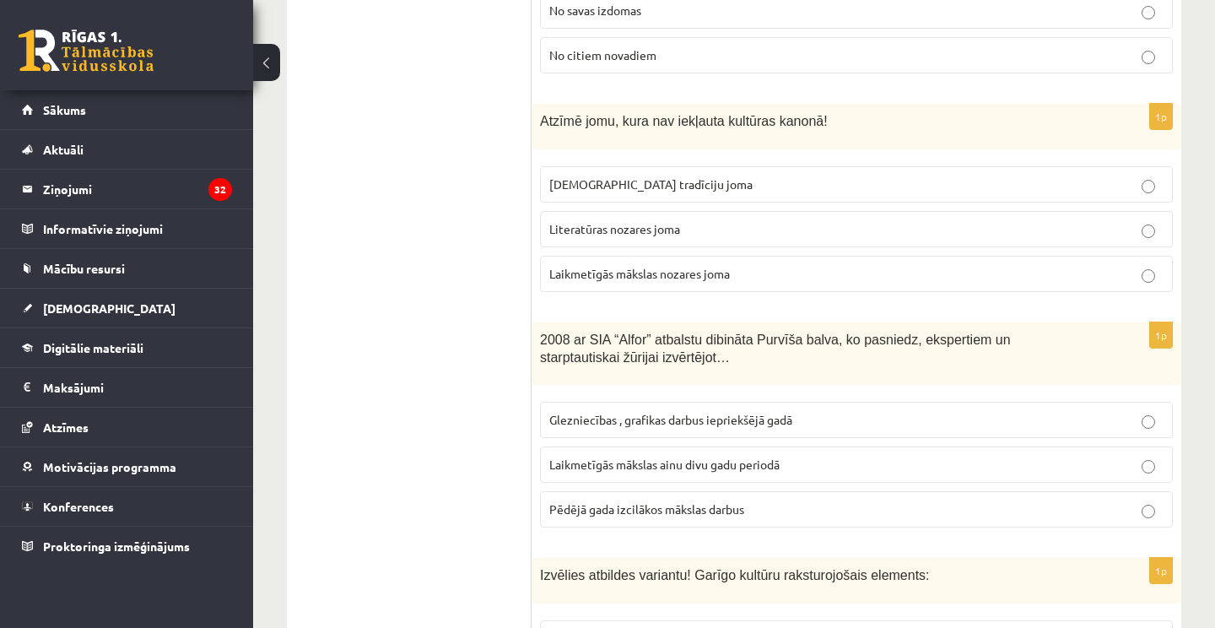
scroll to position [3573, 0]
click at [637, 265] on span "Laikmetīgās mākslas nozares joma" at bounding box center [639, 272] width 181 height 15
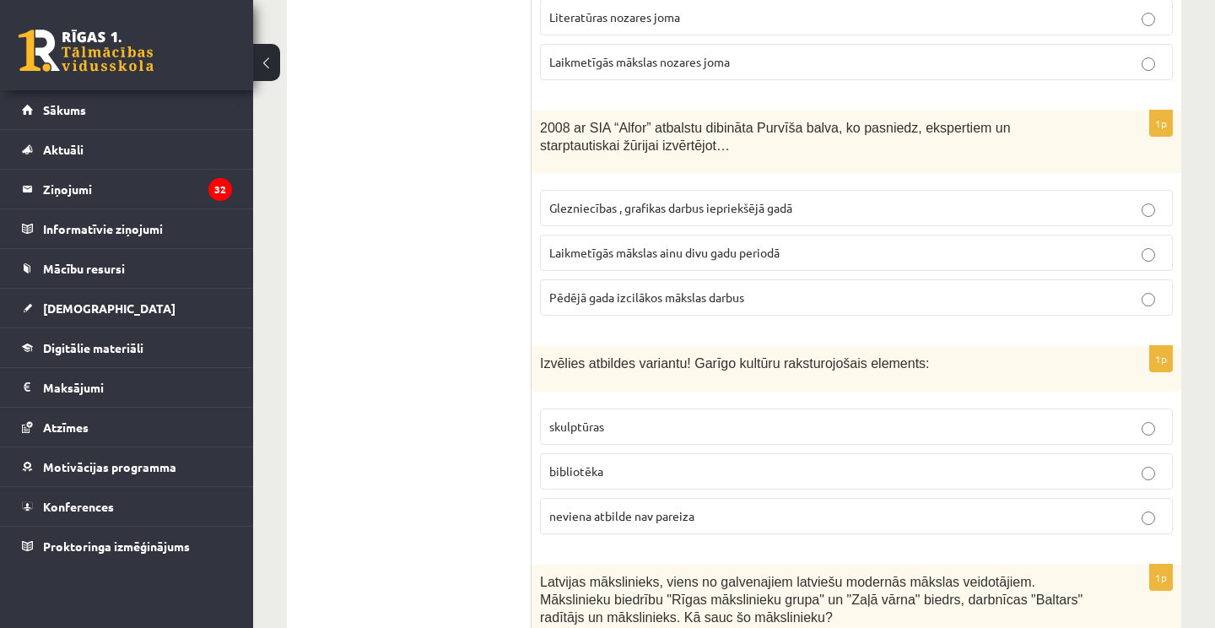
scroll to position [3789, 0]
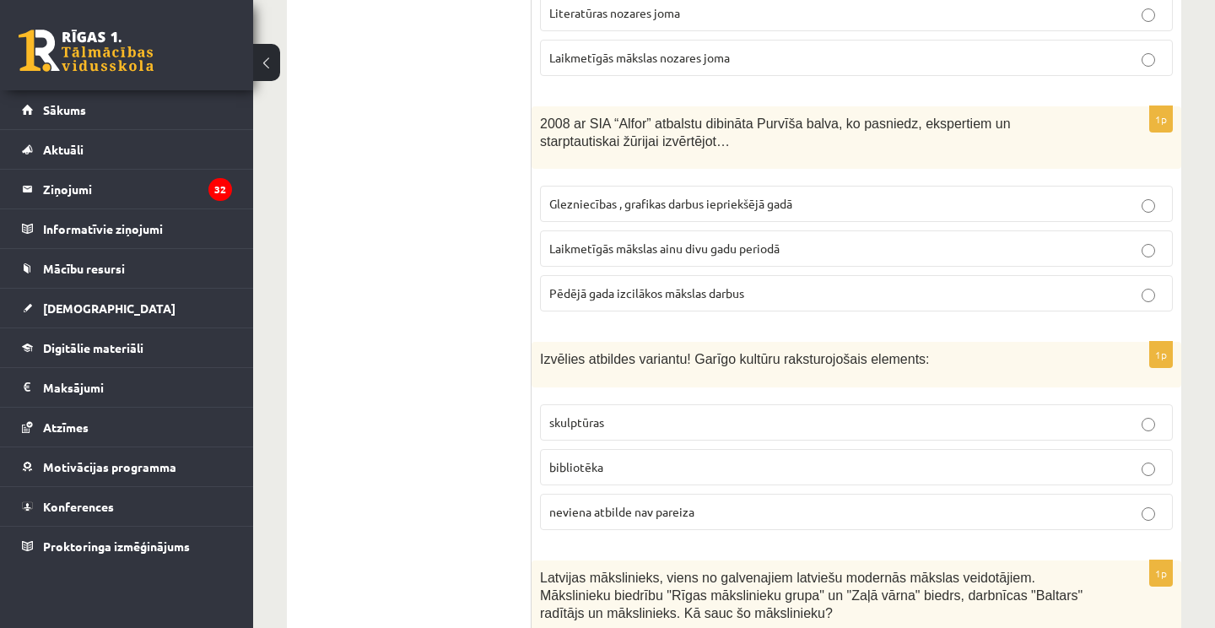
click at [708, 204] on label "Glezniecības , grafikas darbus iepriekšējā gadā" at bounding box center [856, 204] width 633 height 36
click at [694, 285] on span "Pēdējā gada izcilākos mākslas darbus" at bounding box center [646, 292] width 195 height 15
click at [772, 197] on span "Glezniecības , grafikas darbus iepriekšējā gadā" at bounding box center [670, 203] width 243 height 15
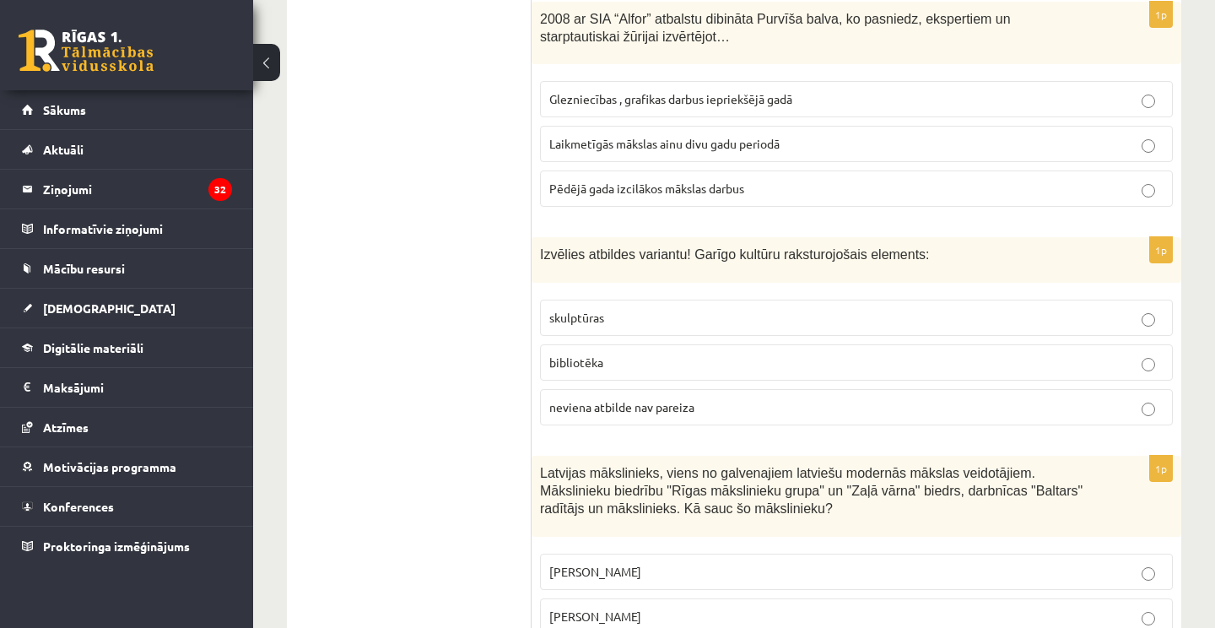
scroll to position [3897, 0]
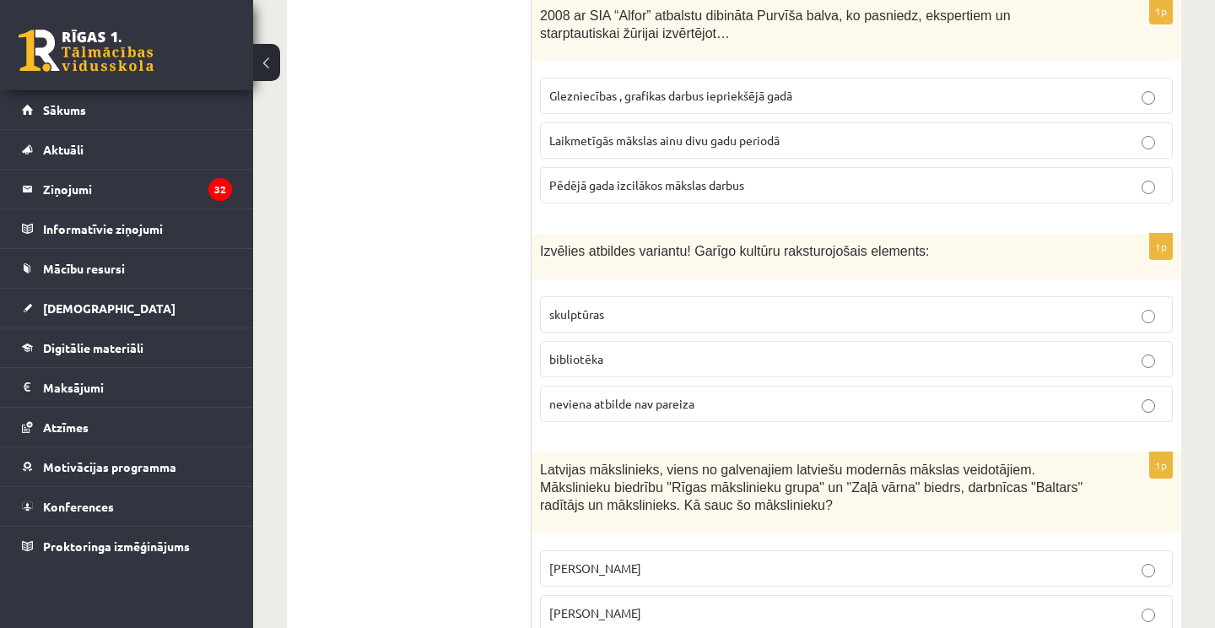
click at [735, 185] on label "Pēdējā gada izcilākos mākslas darbus" at bounding box center [856, 185] width 633 height 36
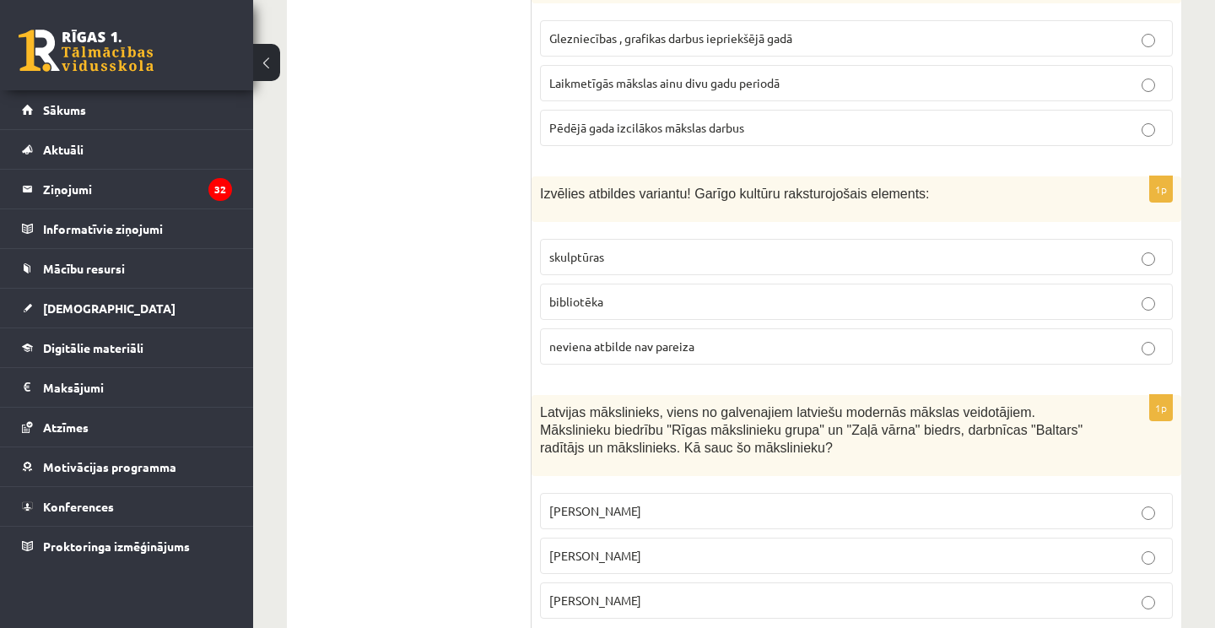
scroll to position [3934, 0]
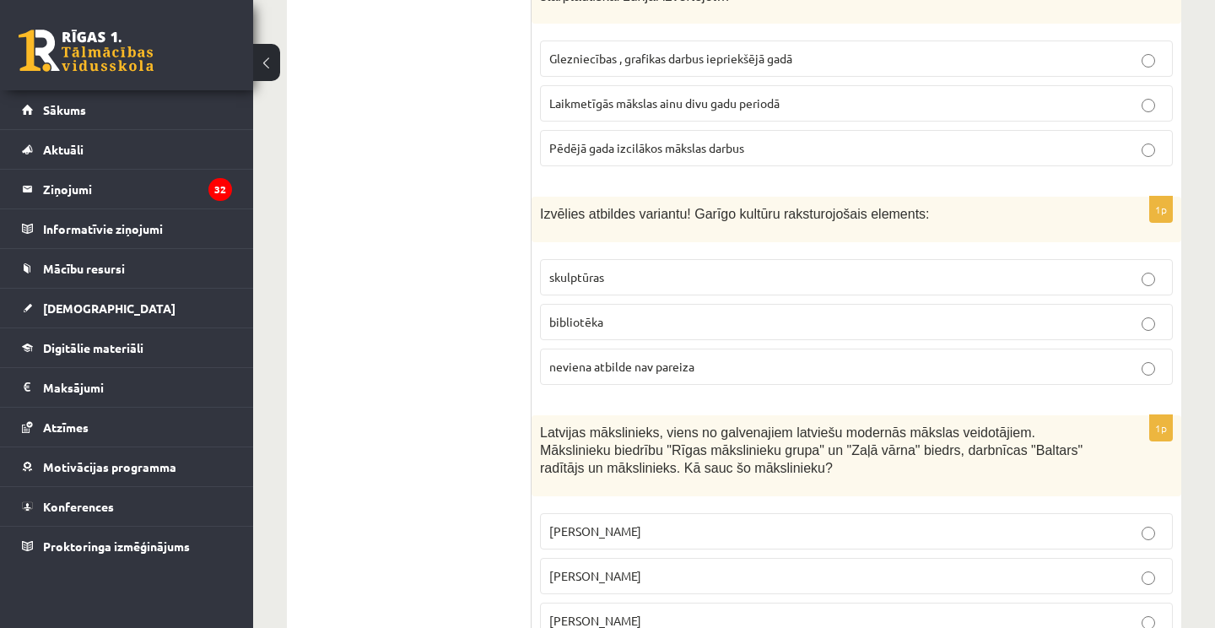
click at [720, 95] on span "Laikmetīgās mākslas ainu divu gadu periodā" at bounding box center [664, 102] width 230 height 15
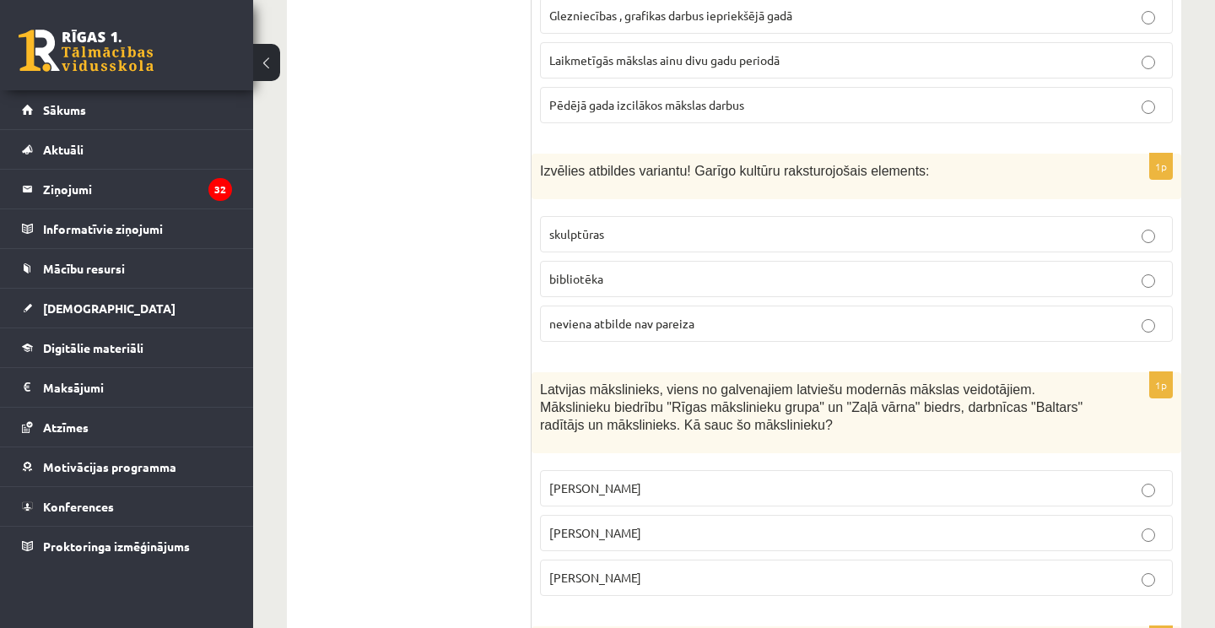
scroll to position [4018, 0]
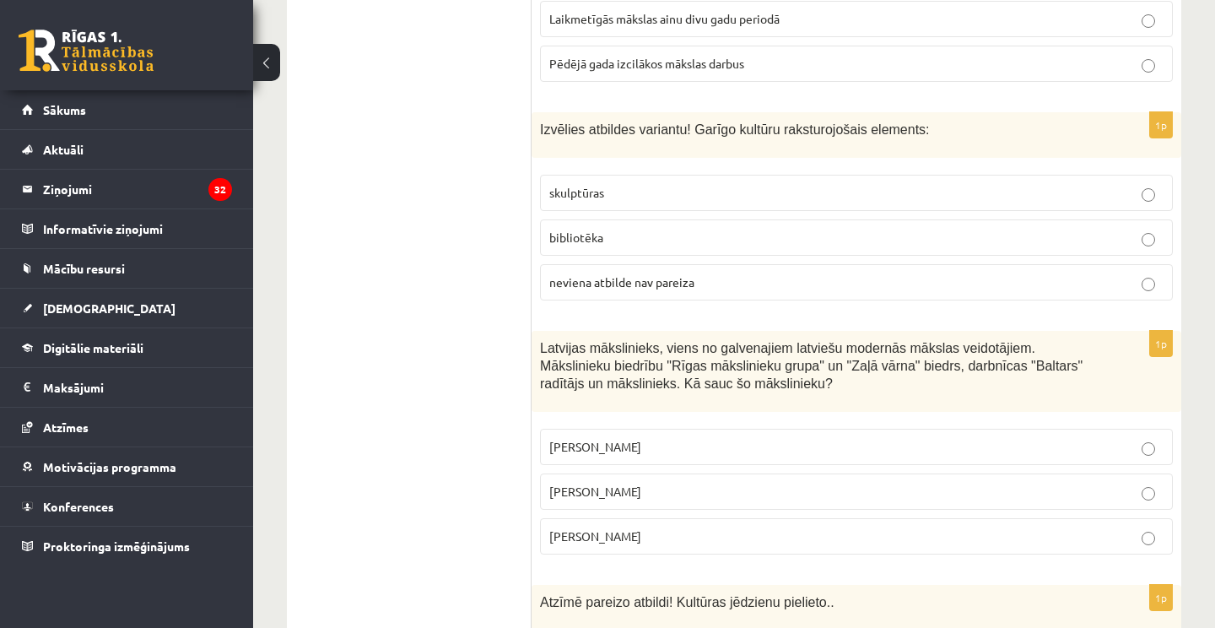
click at [717, 276] on p "neviena atbilde nav pareiza" at bounding box center [856, 282] width 614 height 18
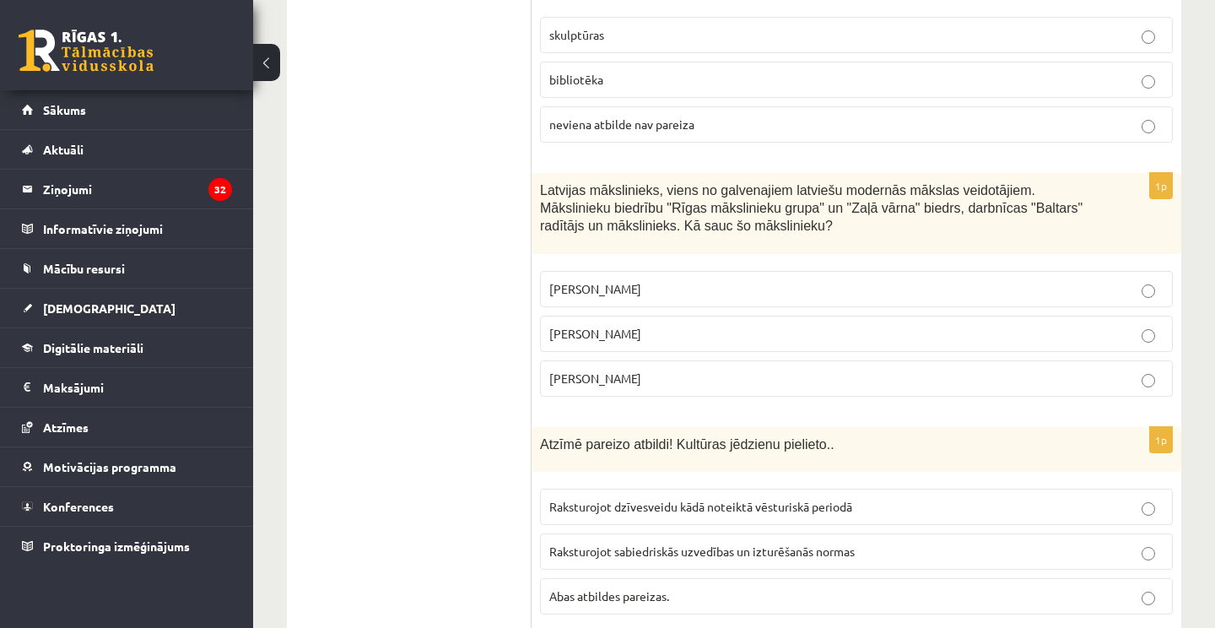
scroll to position [4192, 0]
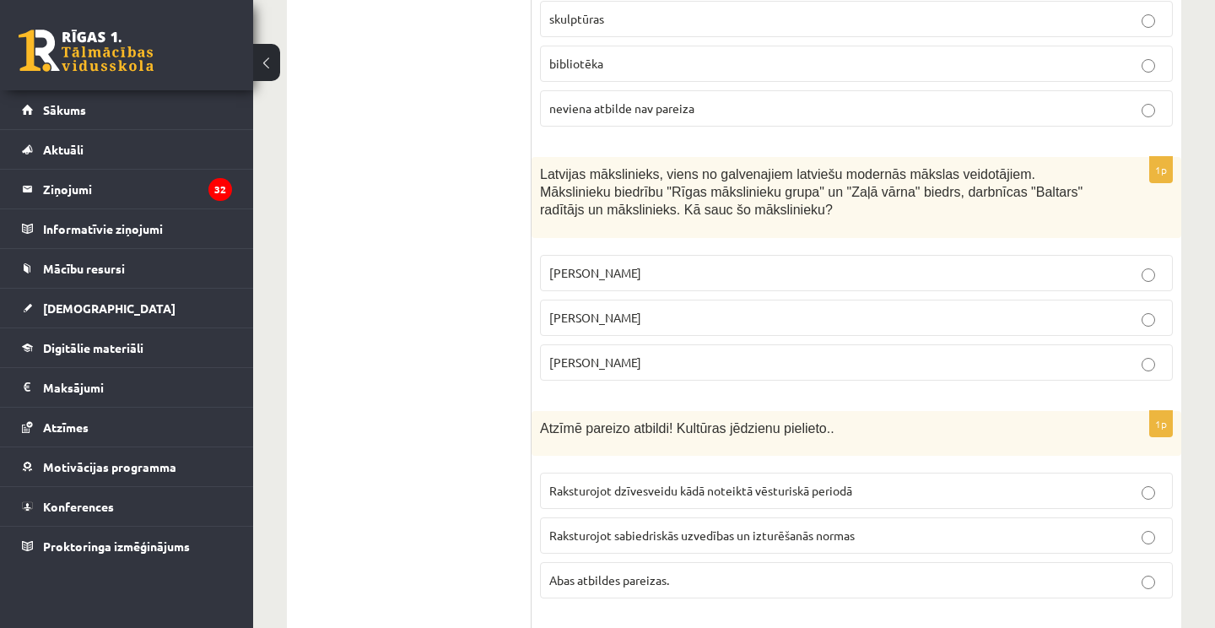
click at [608, 310] on span "Romāns Suta" at bounding box center [595, 317] width 92 height 15
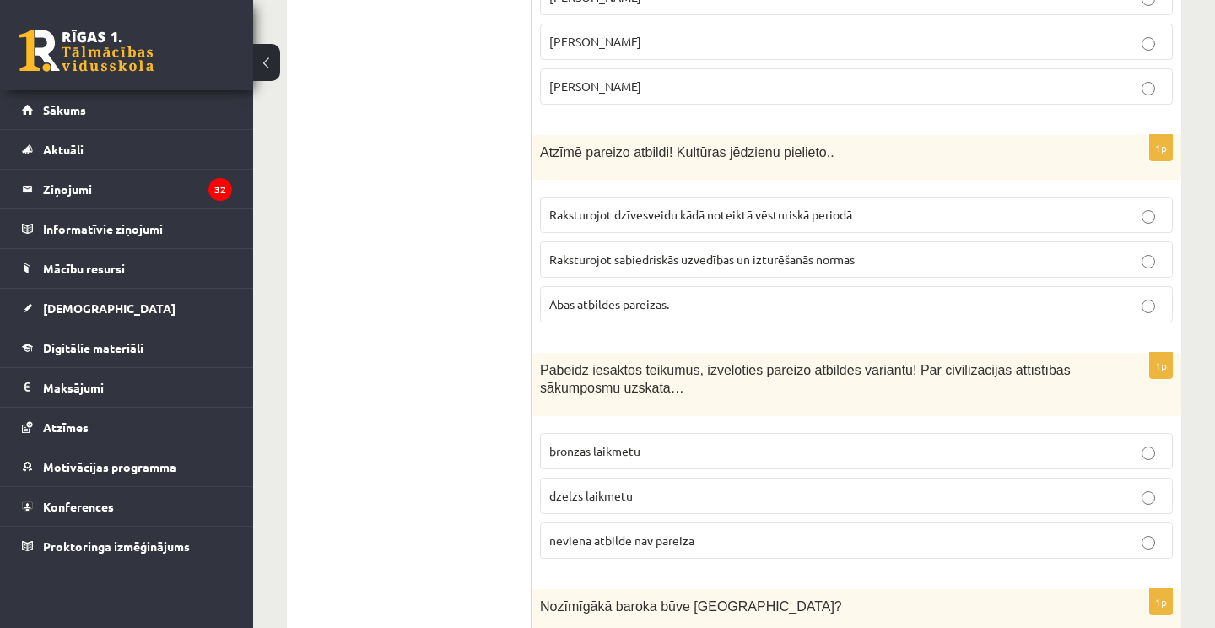
scroll to position [4470, 0]
click at [625, 250] on span "Raksturojot sabiedriskās uzvedības un izturēšanās normas" at bounding box center [702, 257] width 306 height 15
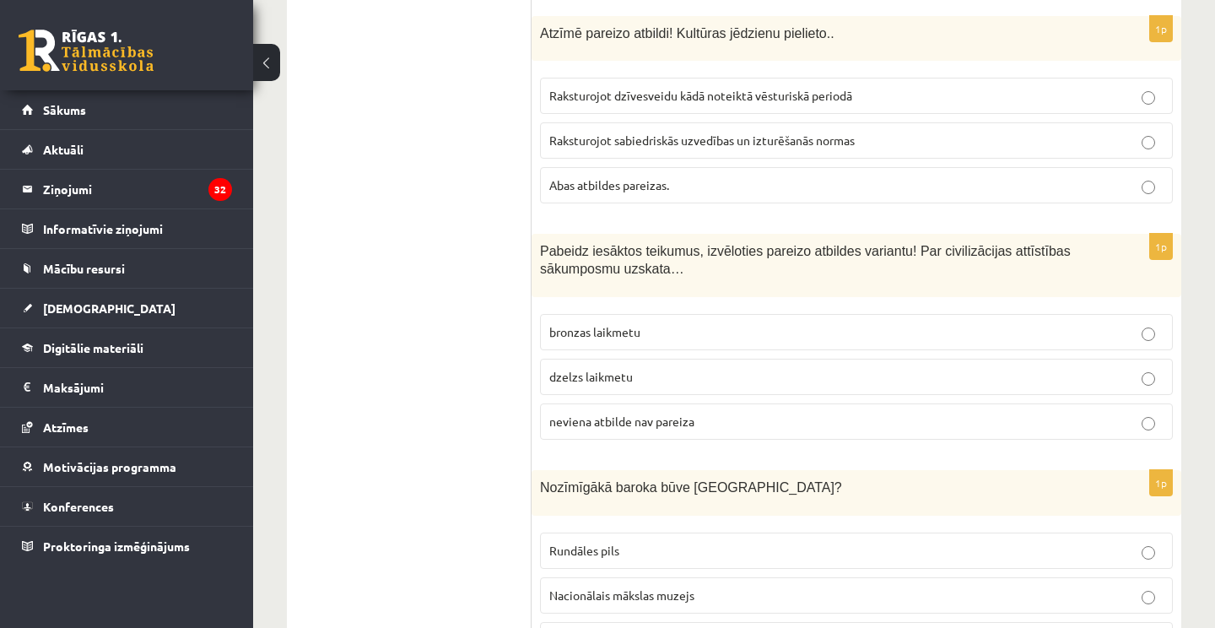
scroll to position [4589, 0]
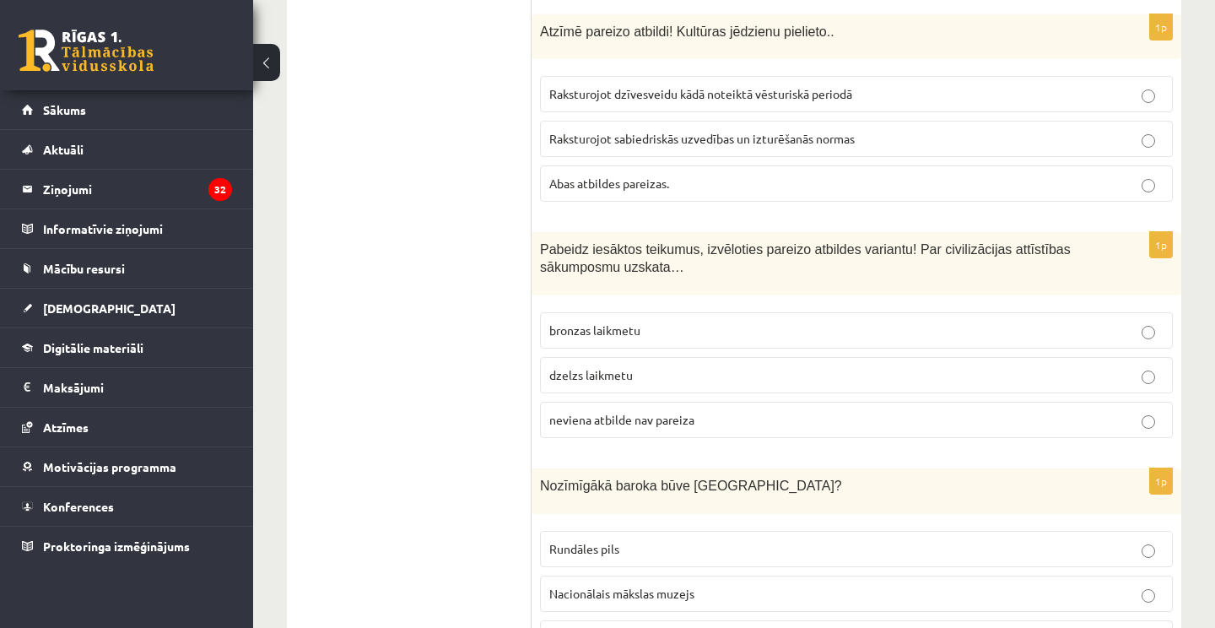
click at [663, 187] on label "Abas atbildes pareizas." at bounding box center [856, 183] width 633 height 36
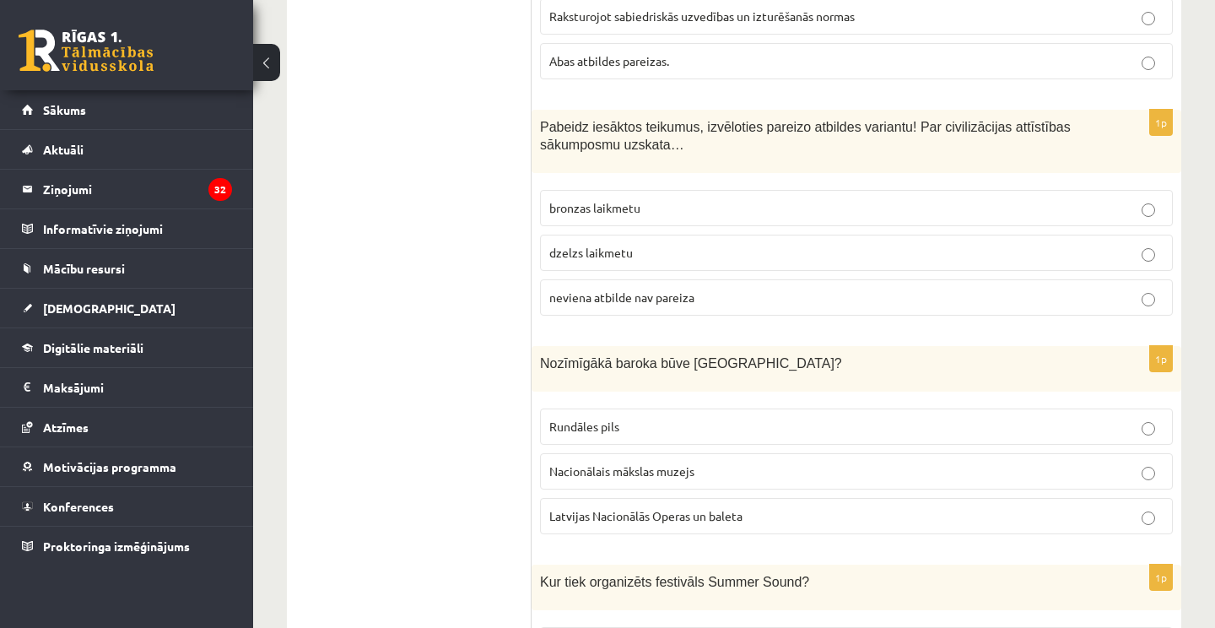
scroll to position [4713, 0]
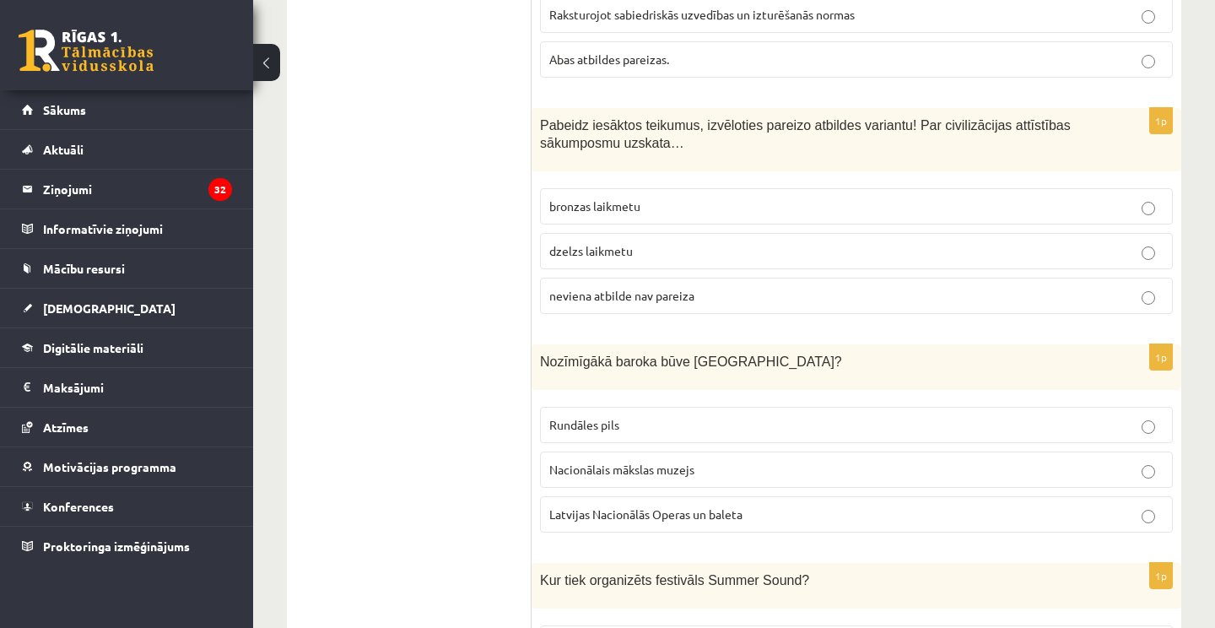
click at [659, 292] on label "neviena atbilde nav pareiza" at bounding box center [856, 296] width 633 height 36
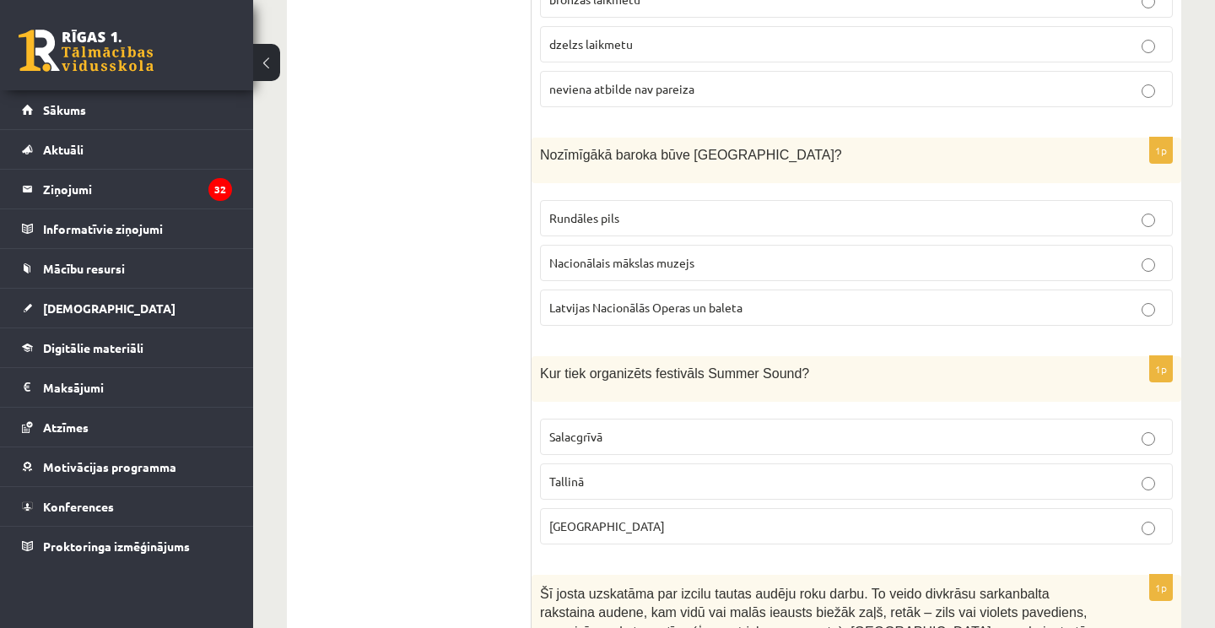
scroll to position [4920, 0]
click at [639, 210] on p "Rundāles pils" at bounding box center [856, 218] width 614 height 18
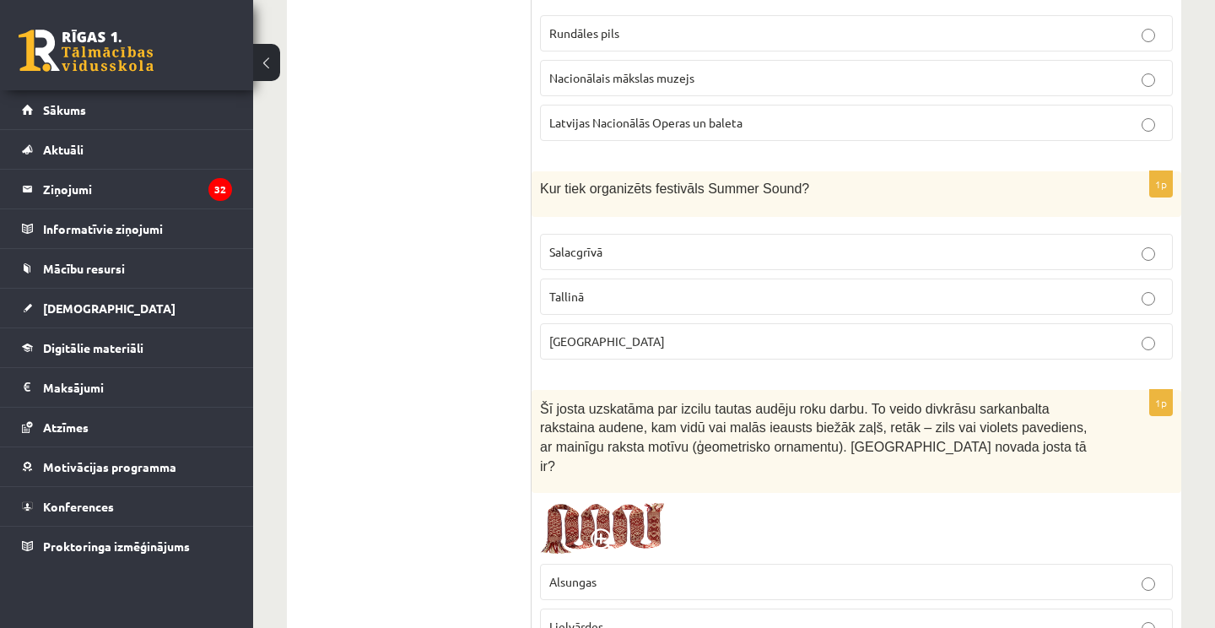
scroll to position [5107, 0]
click at [610, 330] on p "Liepājā" at bounding box center [856, 339] width 614 height 18
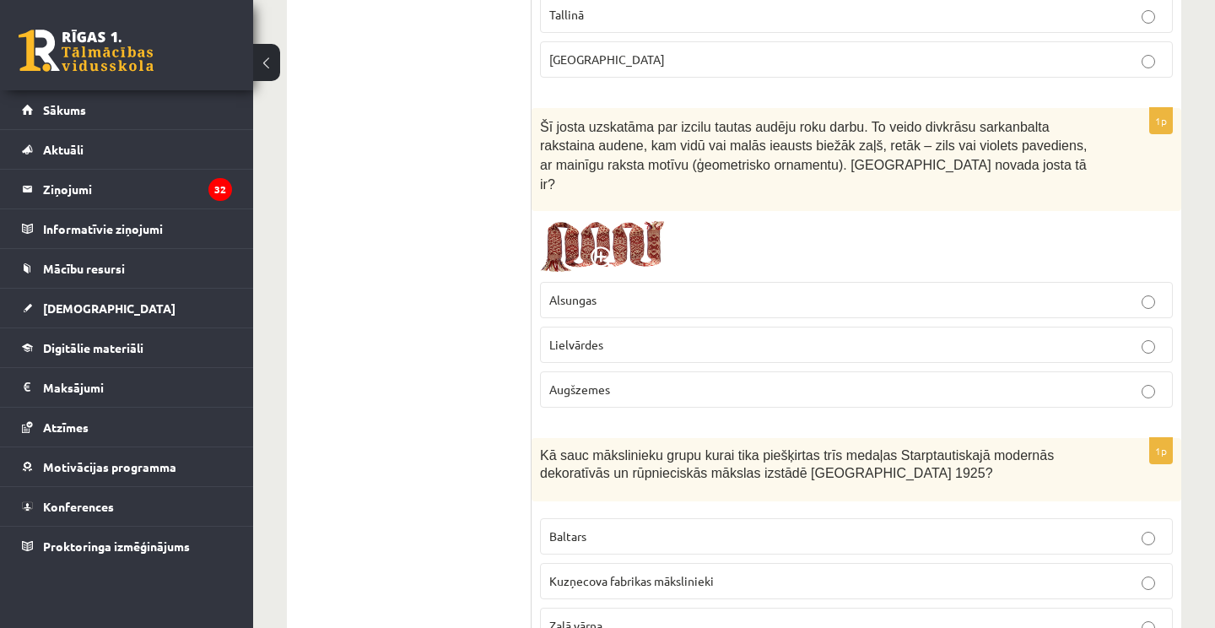
scroll to position [5386, 0]
click at [605, 337] on p "Lielvārdes" at bounding box center [856, 346] width 614 height 18
click at [596, 220] on img at bounding box center [603, 247] width 127 height 54
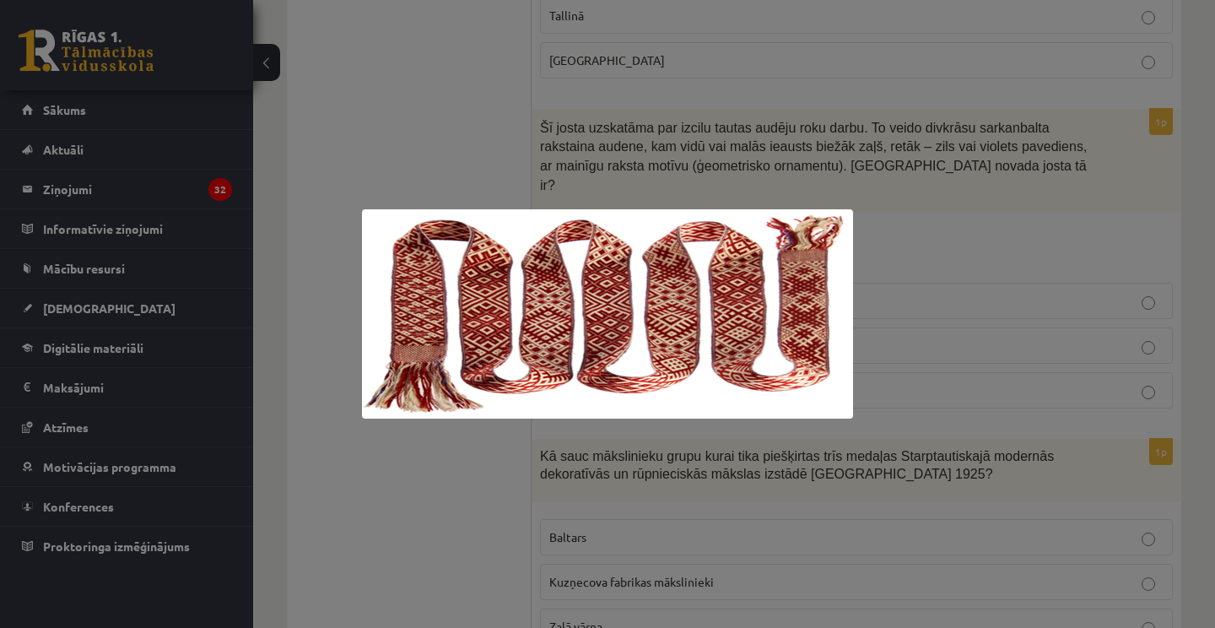
click at [621, 141] on div at bounding box center [607, 314] width 1215 height 628
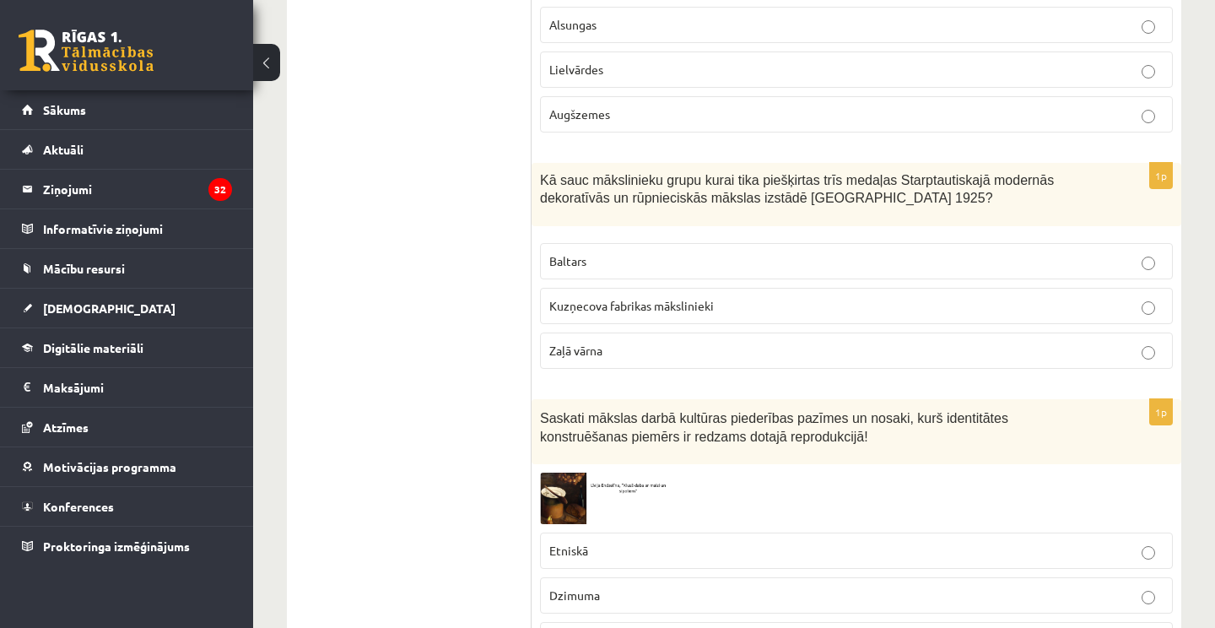
scroll to position [5663, 0]
click at [635, 296] on span "Kuzņecova fabrikas mākslinieki" at bounding box center [631, 303] width 165 height 15
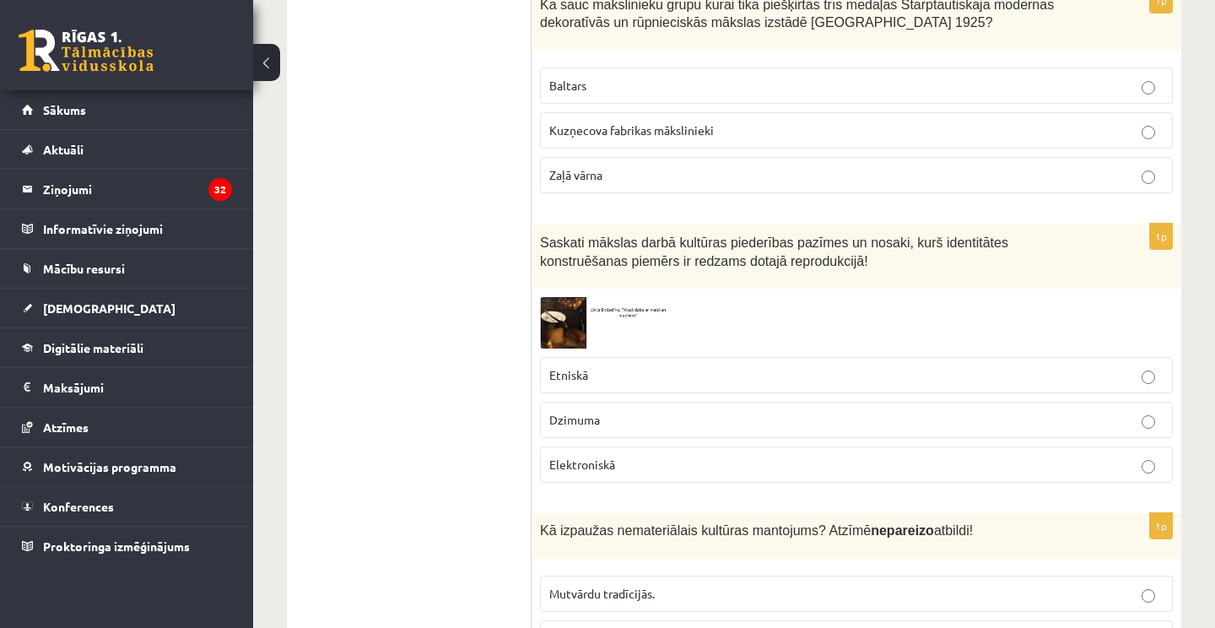
scroll to position [5846, 0]
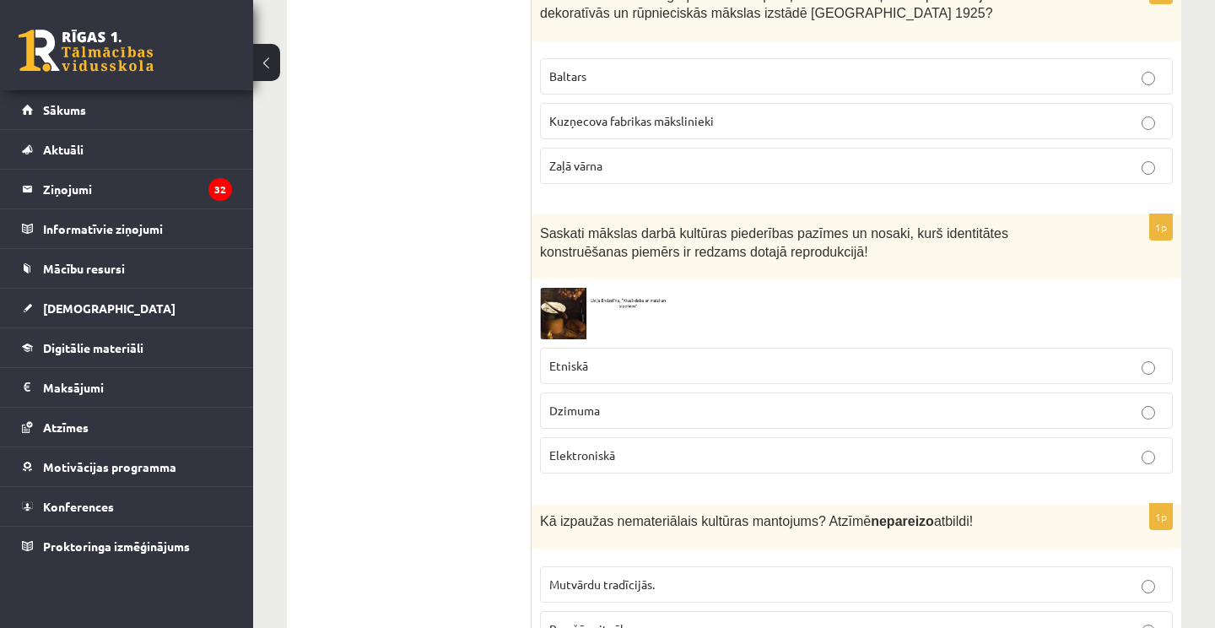
click at [566, 288] on img at bounding box center [603, 313] width 127 height 51
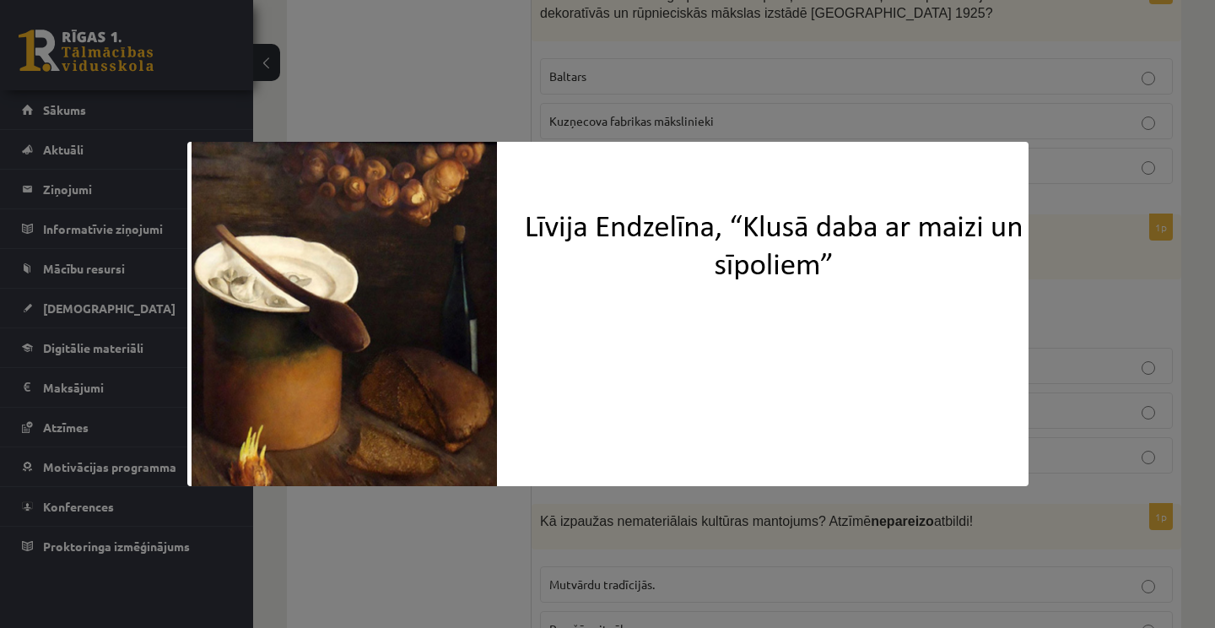
click at [661, 542] on div at bounding box center [607, 314] width 1215 height 628
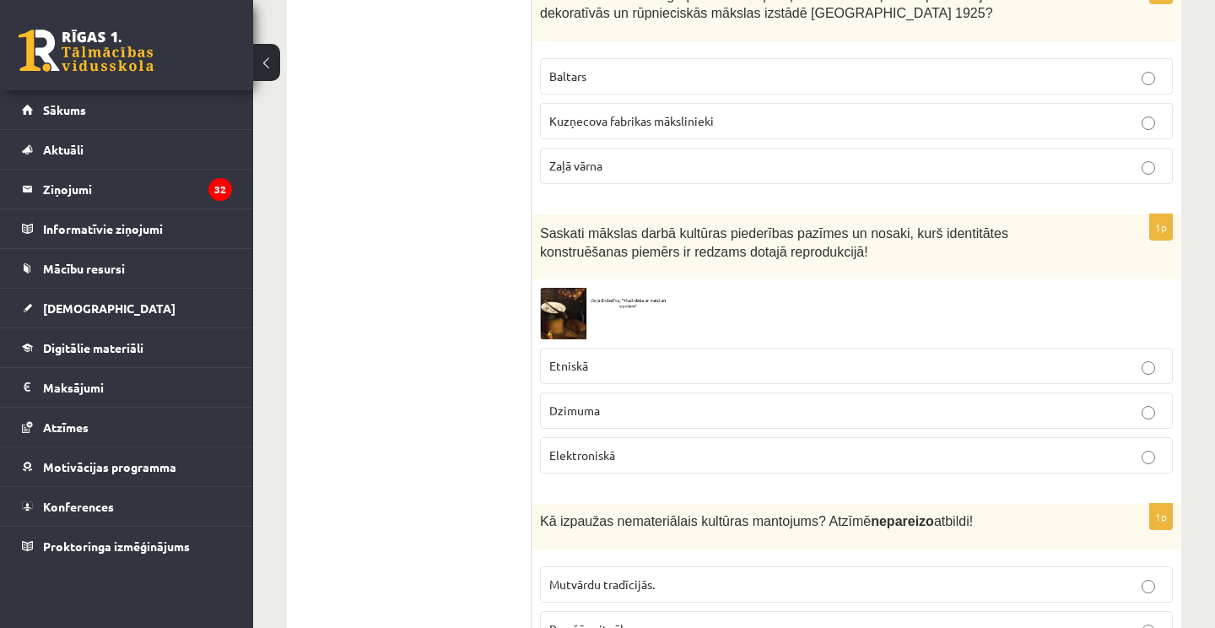
click at [634, 357] on p "Etniskā" at bounding box center [856, 366] width 614 height 18
click at [565, 288] on img at bounding box center [603, 313] width 127 height 51
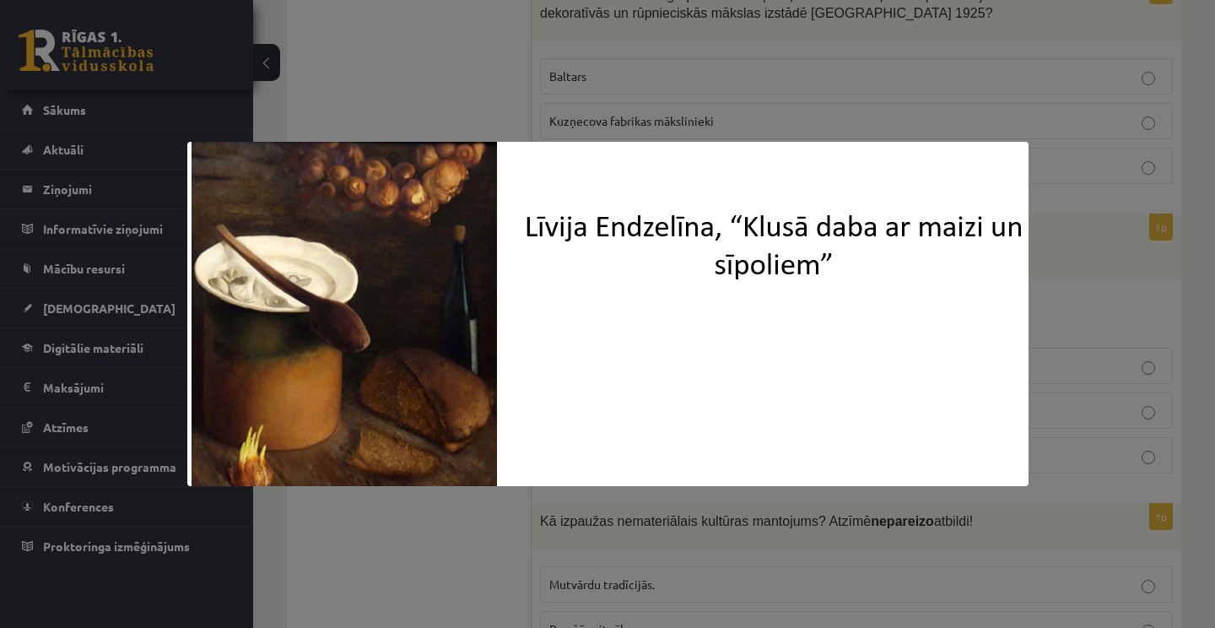
click at [597, 517] on div at bounding box center [607, 314] width 1215 height 628
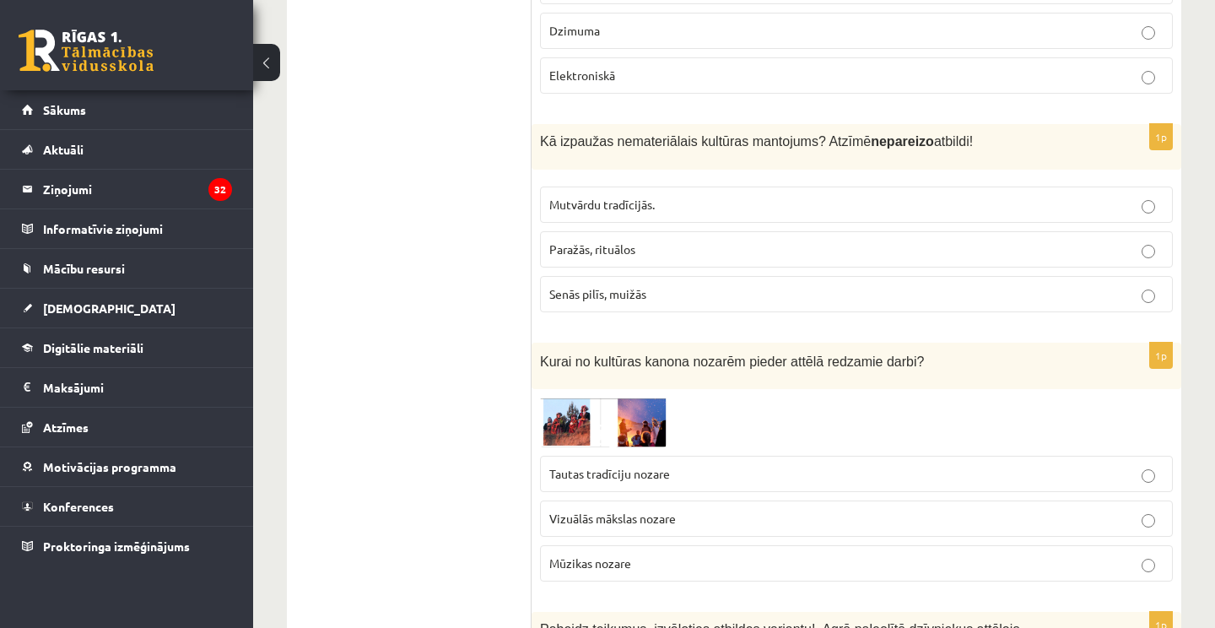
scroll to position [6229, 0]
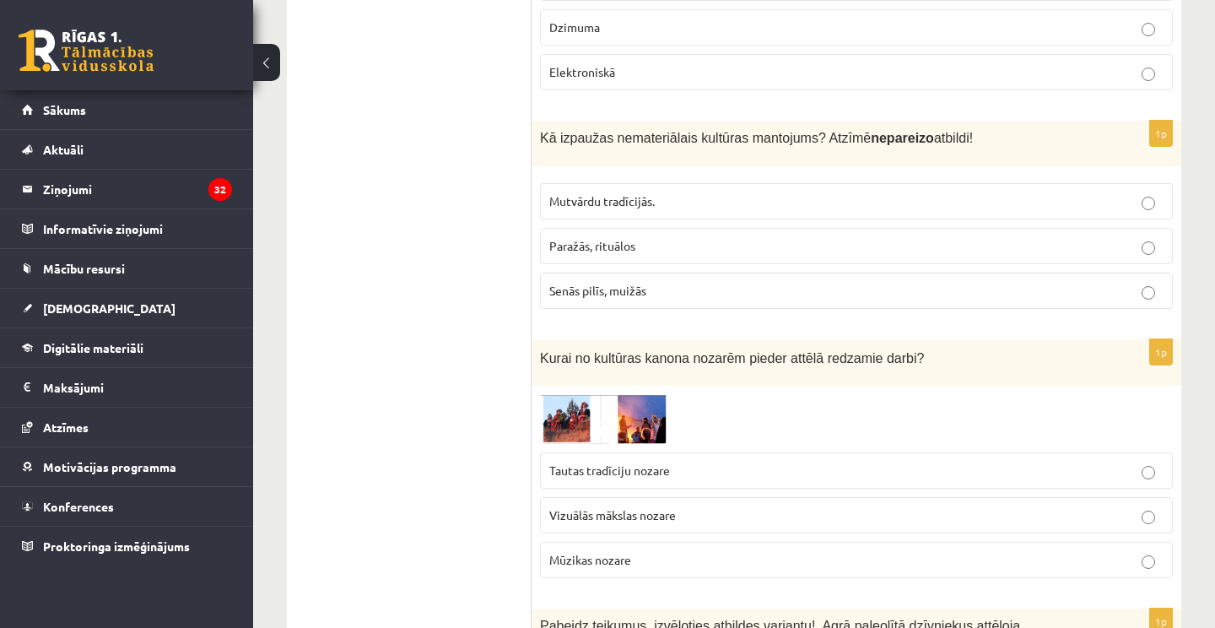
click at [652, 273] on label "Senās pilīs, muižās" at bounding box center [856, 291] width 633 height 36
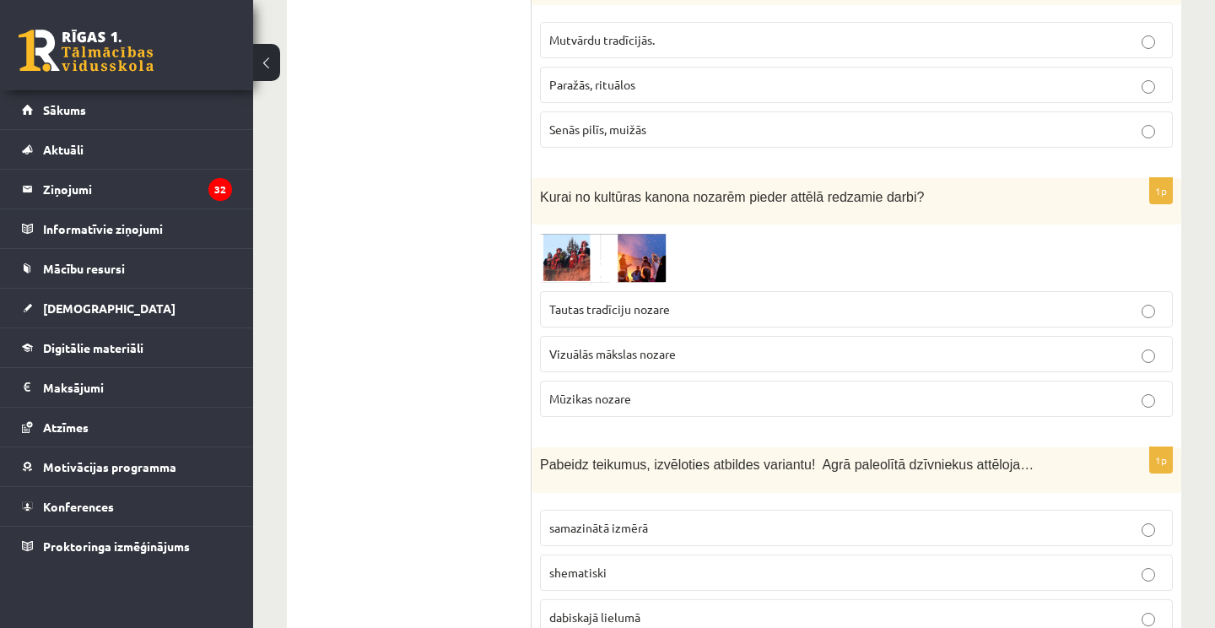
scroll to position [6392, 0]
click at [637, 290] on label "Tautas tradīciju nozare" at bounding box center [856, 308] width 633 height 36
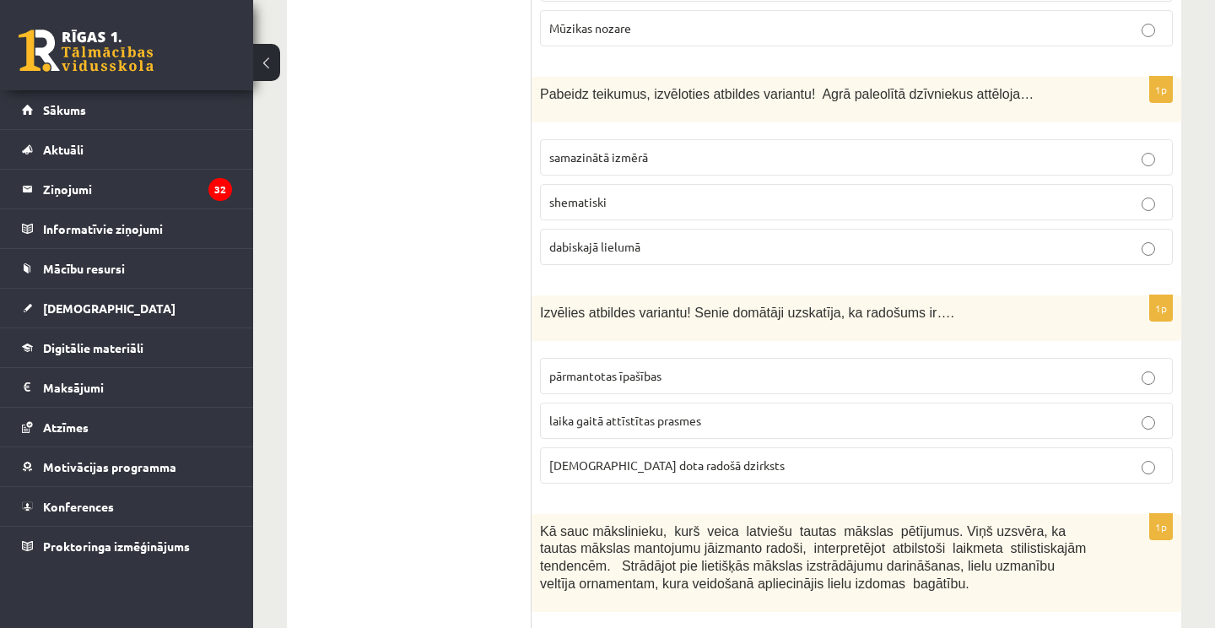
scroll to position [6758, 0]
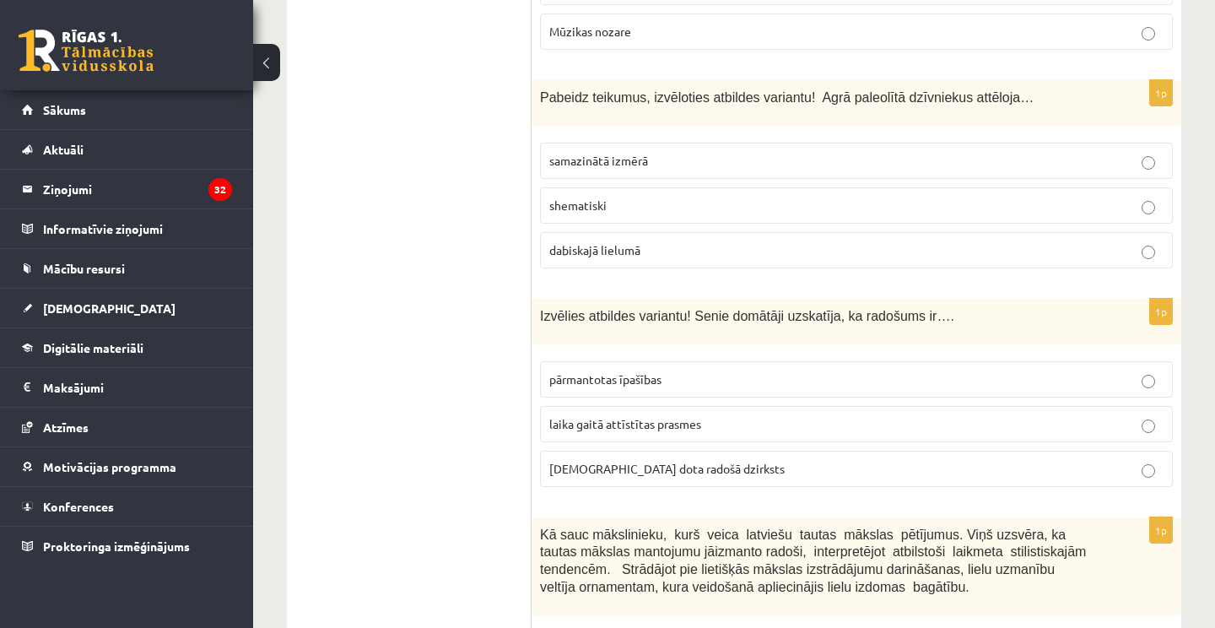
click at [609, 187] on label "shematiski" at bounding box center [856, 205] width 633 height 36
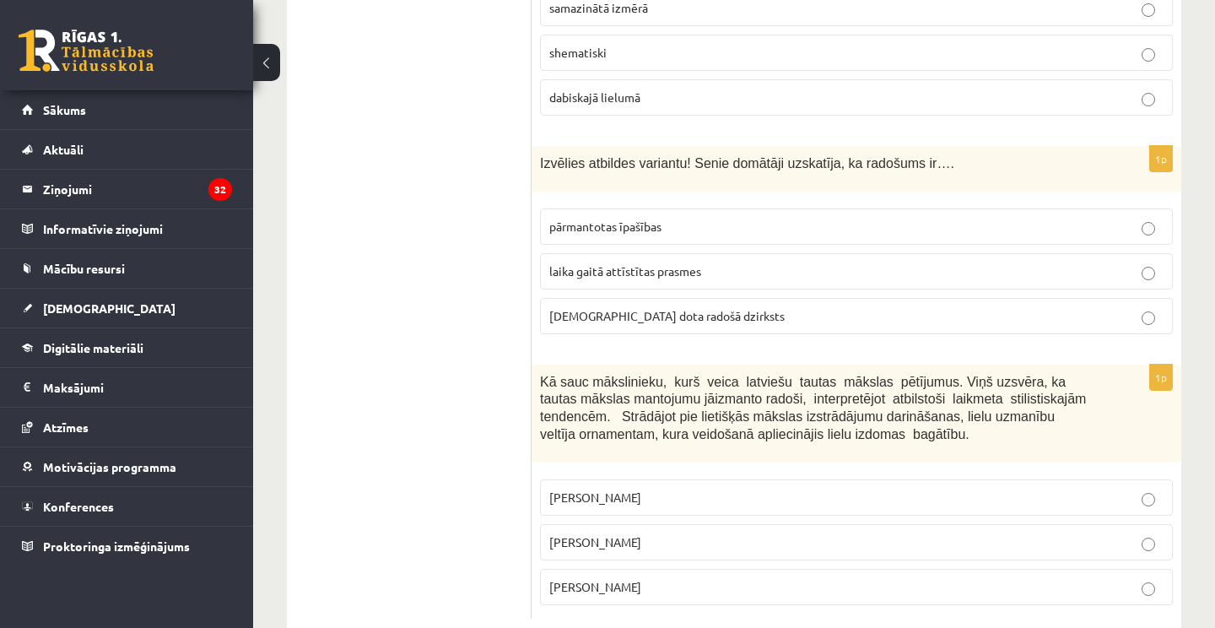
scroll to position [6909, 0]
click at [651, 310] on span "dieva dota radošā dzirksts" at bounding box center [666, 317] width 235 height 15
click at [674, 490] on p "Ansis Cīrulis" at bounding box center [856, 499] width 614 height 18
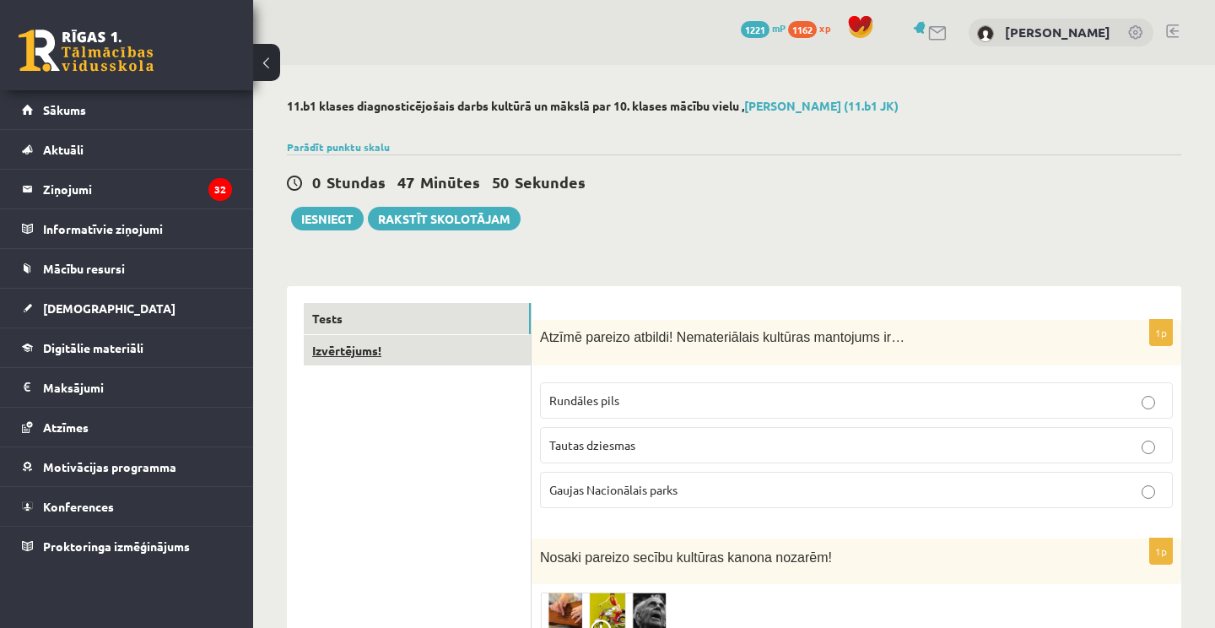
scroll to position [0, 0]
click at [344, 351] on link "Izvērtējums!" at bounding box center [417, 350] width 227 height 31
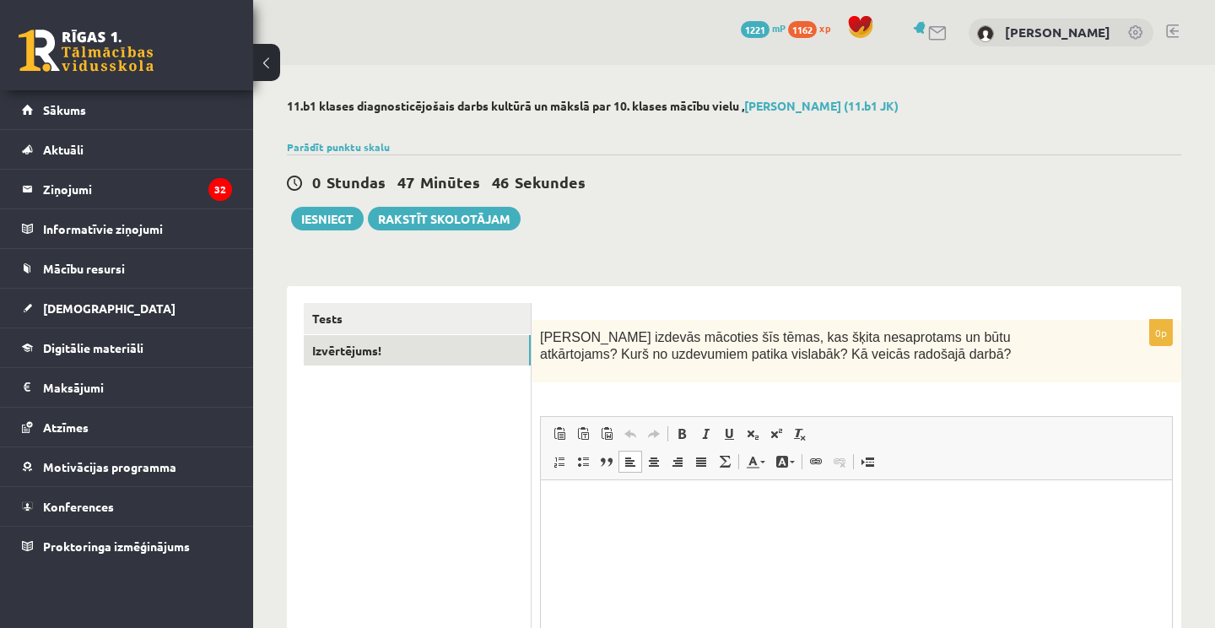
click at [618, 528] on html at bounding box center [856, 505] width 631 height 51
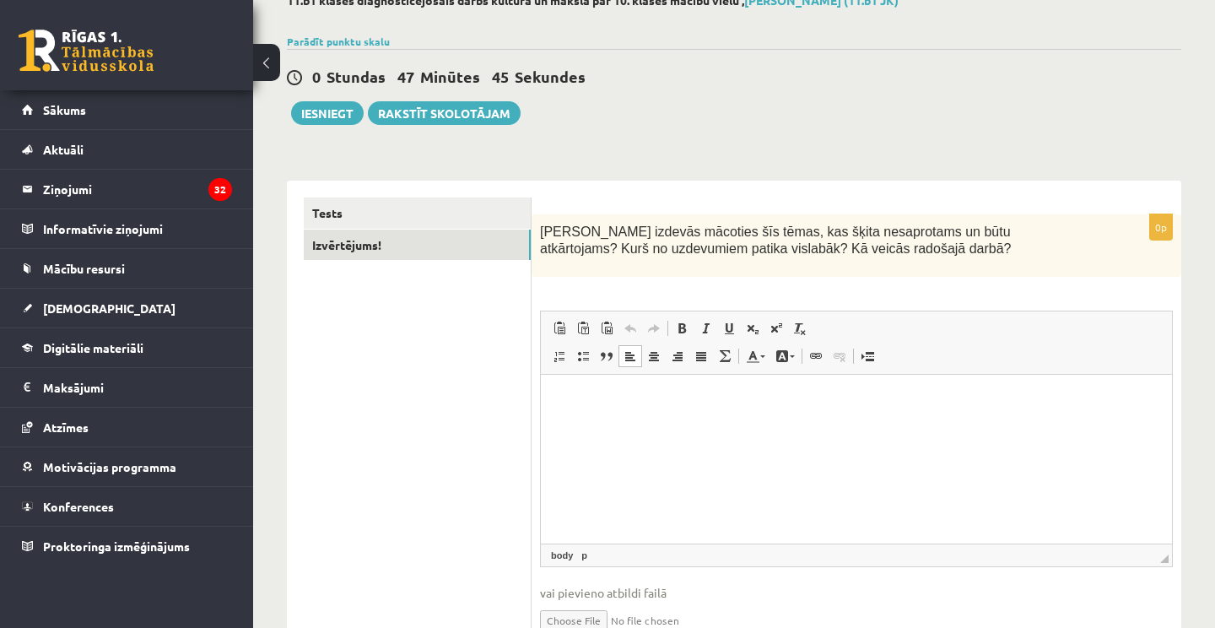
scroll to position [109, 0]
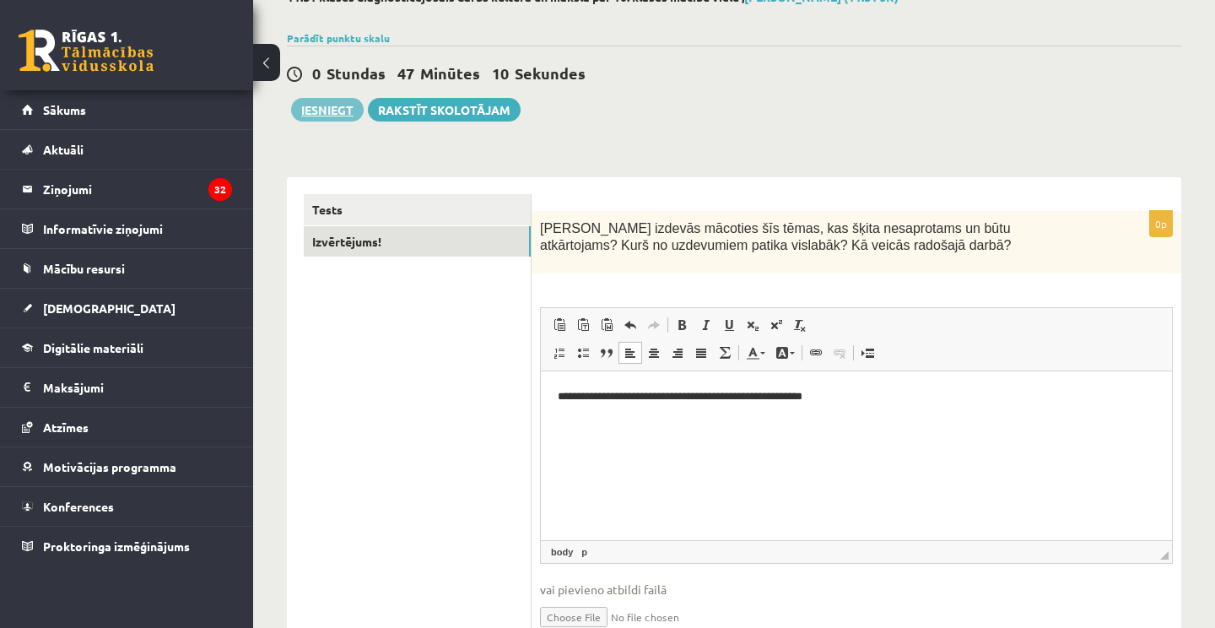
click at [336, 105] on button "Iesniegt" at bounding box center [327, 110] width 73 height 24
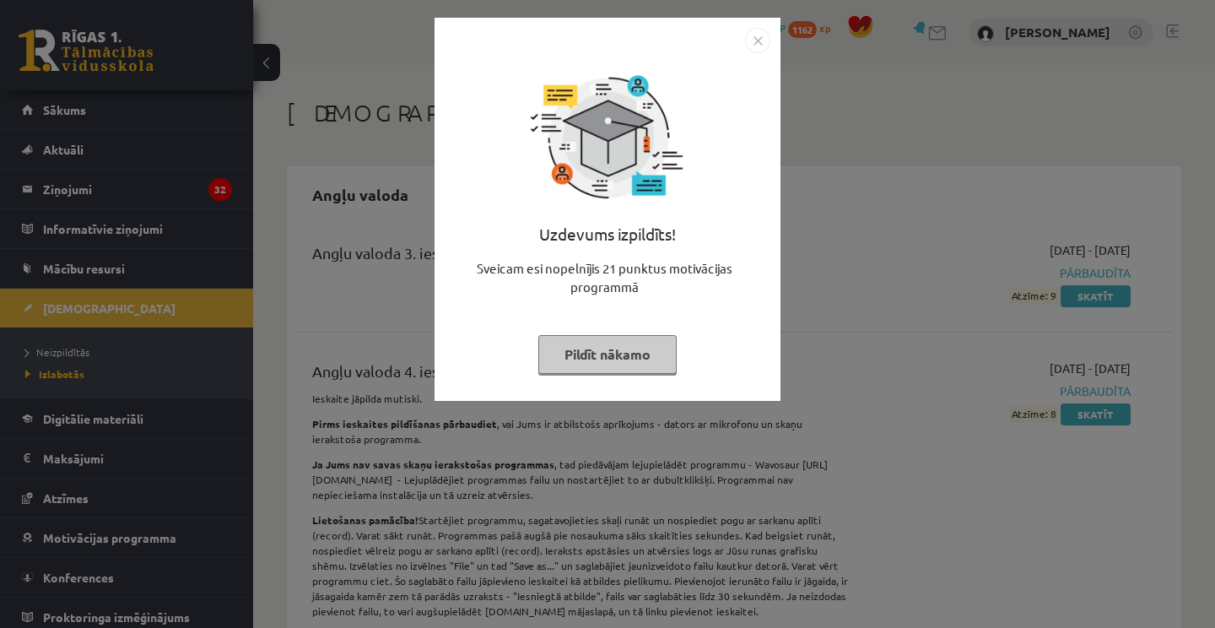
click at [648, 358] on button "Pildīt nākamo" at bounding box center [607, 354] width 138 height 39
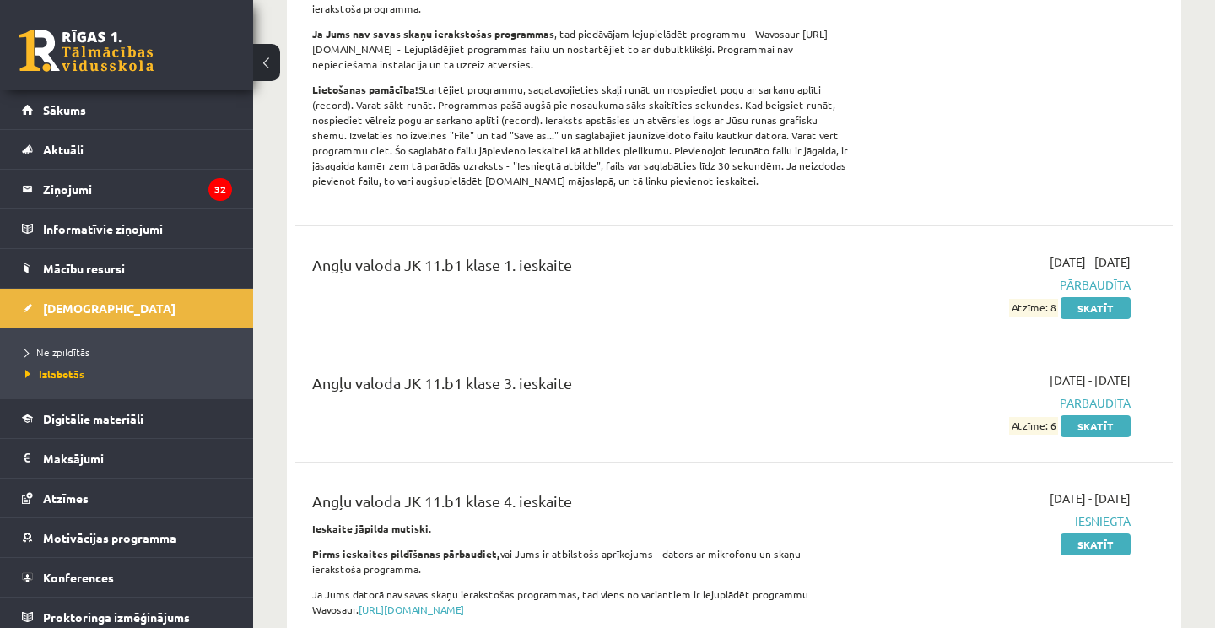
scroll to position [431, 0]
click at [147, 342] on li "Neizpildītās" at bounding box center [130, 352] width 211 height 22
click at [70, 358] on link "Neizpildītās" at bounding box center [130, 351] width 211 height 15
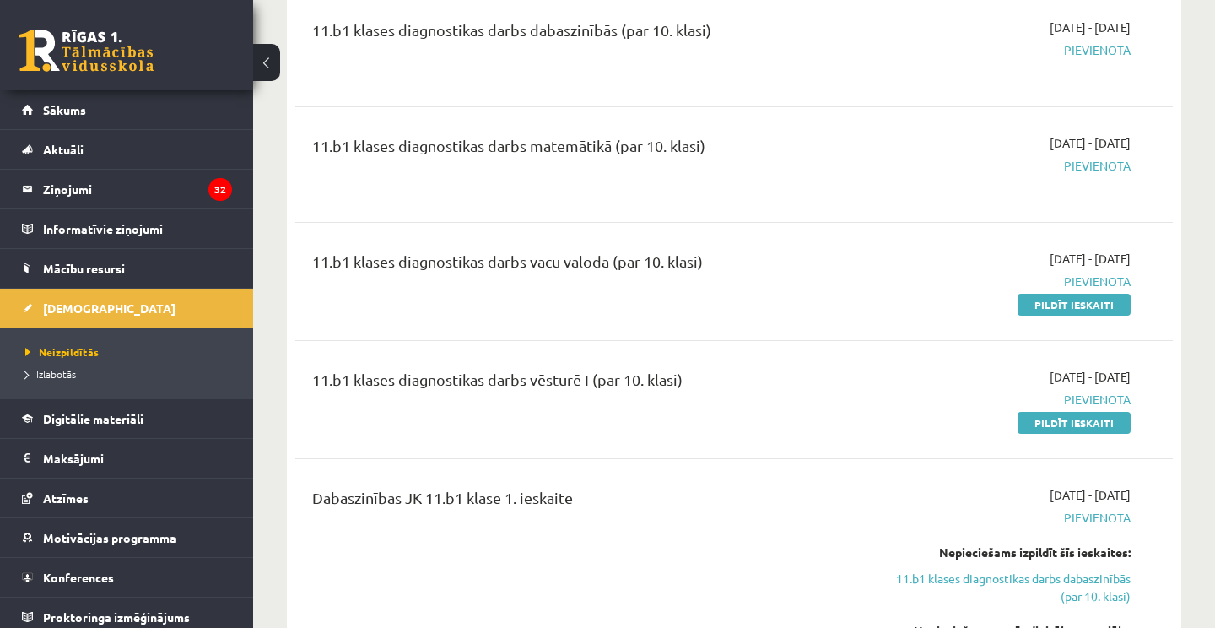
scroll to position [726, 0]
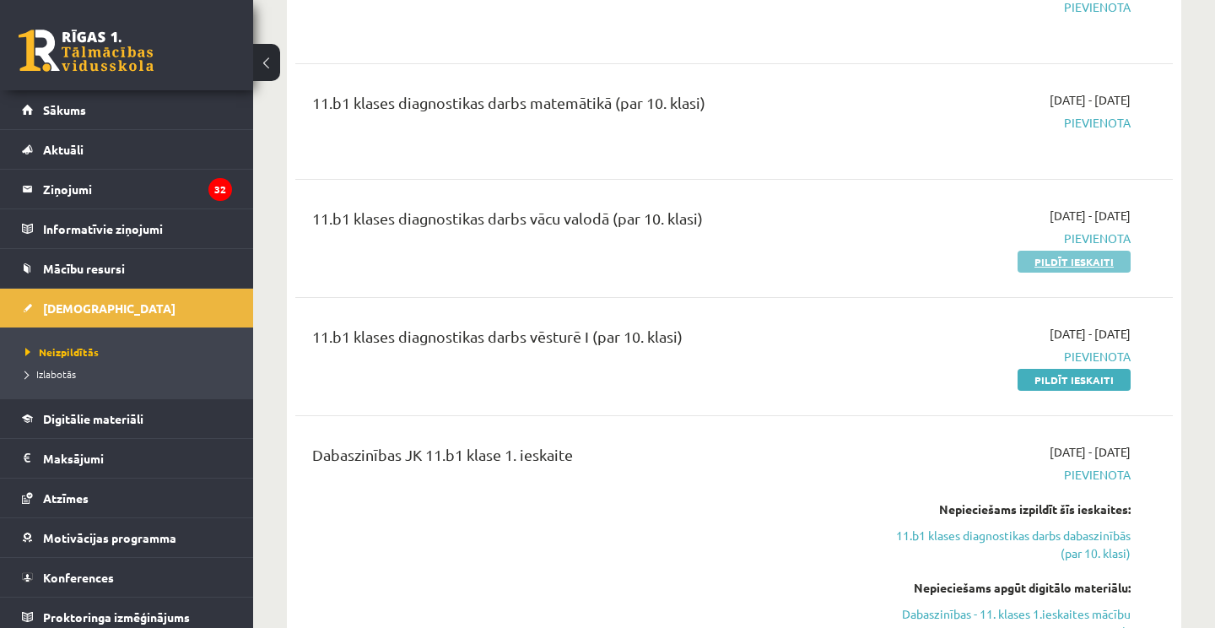
click at [1088, 269] on link "Pildīt ieskaiti" at bounding box center [1074, 262] width 113 height 22
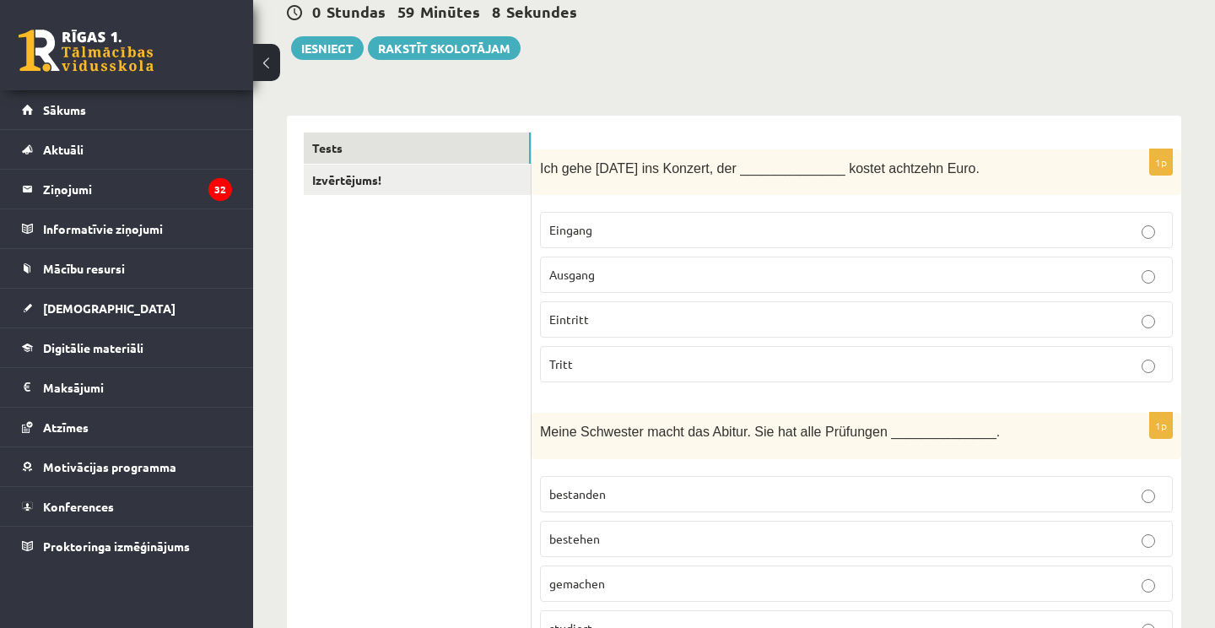
scroll to position [177, 0]
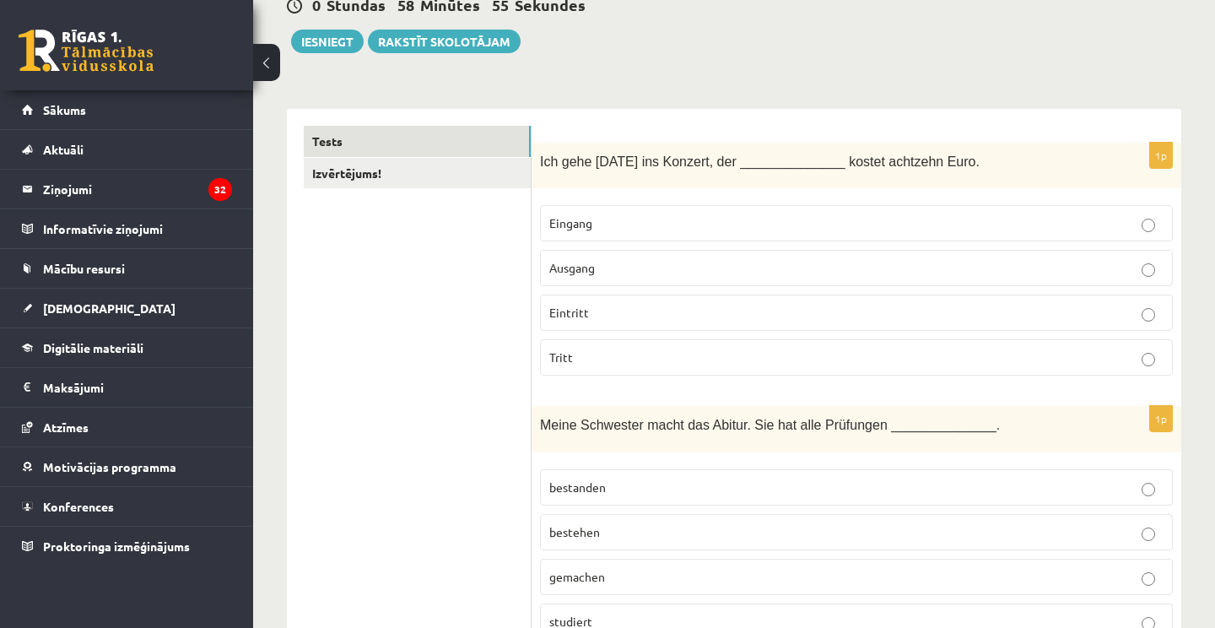
click at [853, 323] on label "Eintritt" at bounding box center [856, 313] width 633 height 36
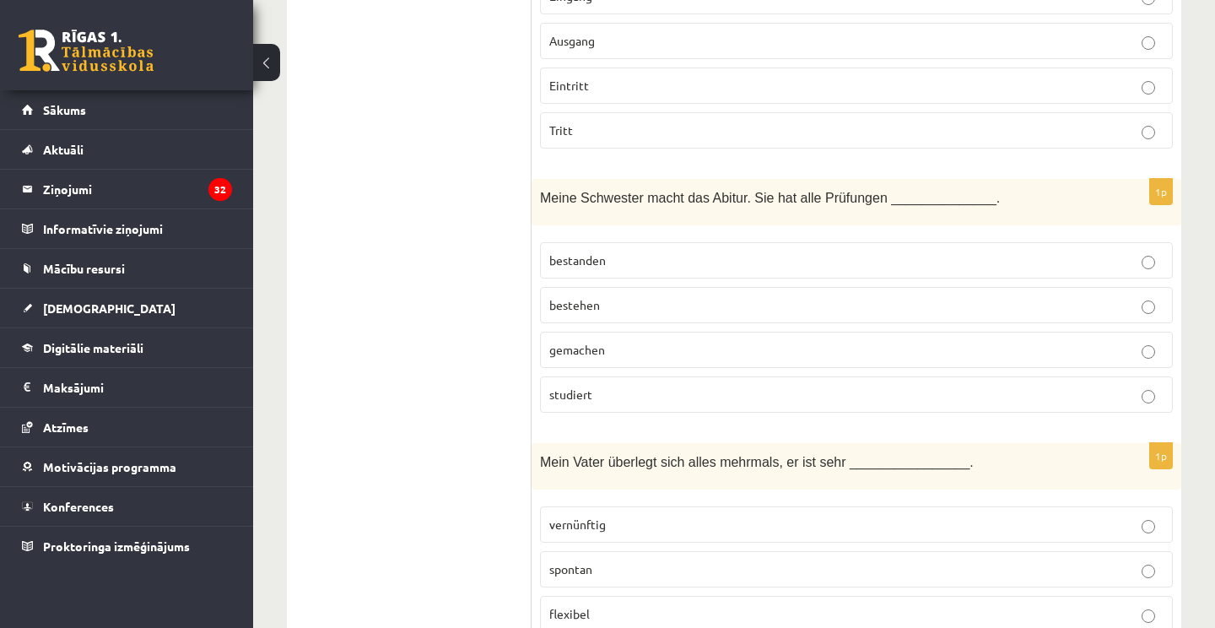
scroll to position [424, 0]
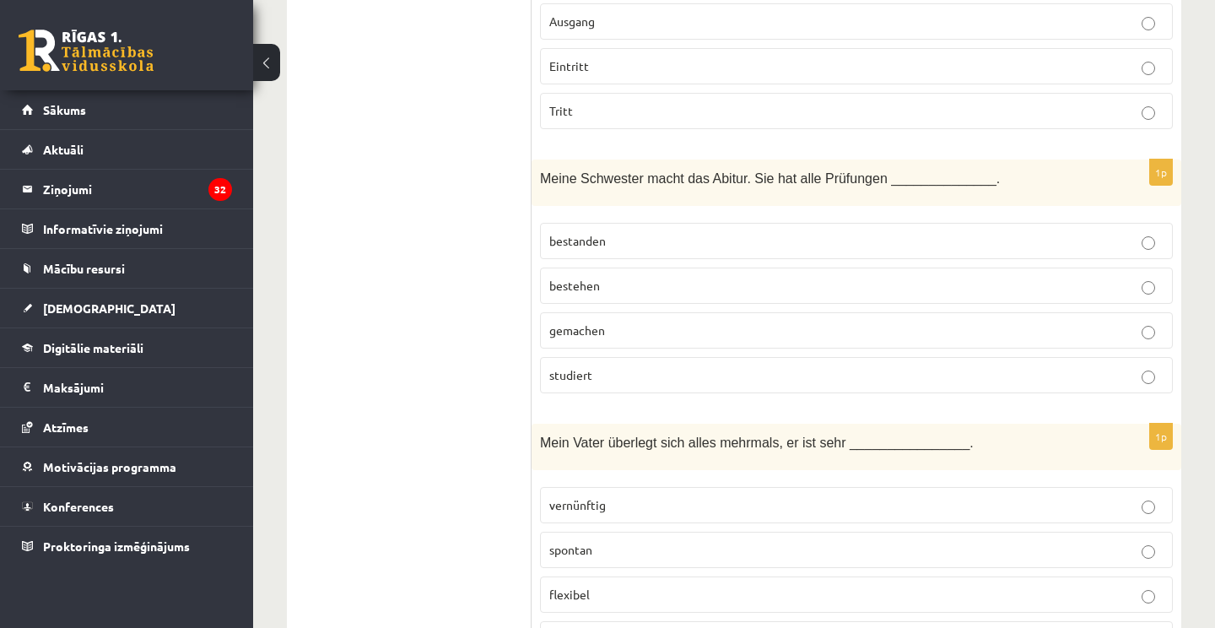
click at [644, 230] on label "bestanden" at bounding box center [856, 241] width 633 height 36
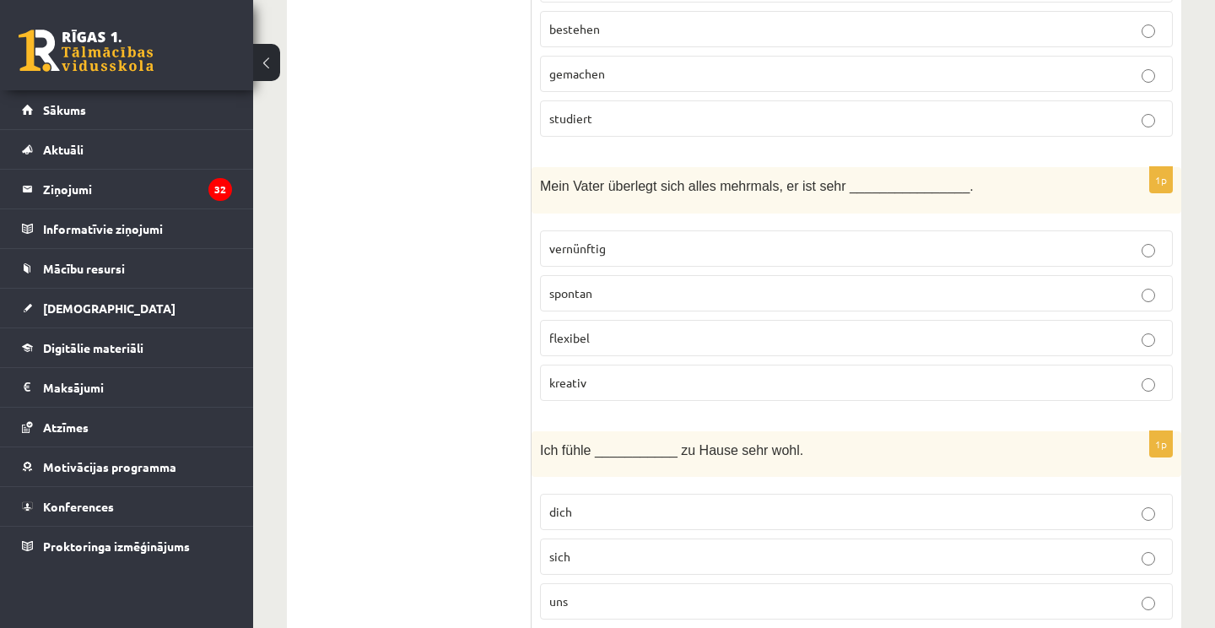
scroll to position [682, 0]
click at [652, 251] on p "vernünftig" at bounding box center [856, 247] width 614 height 18
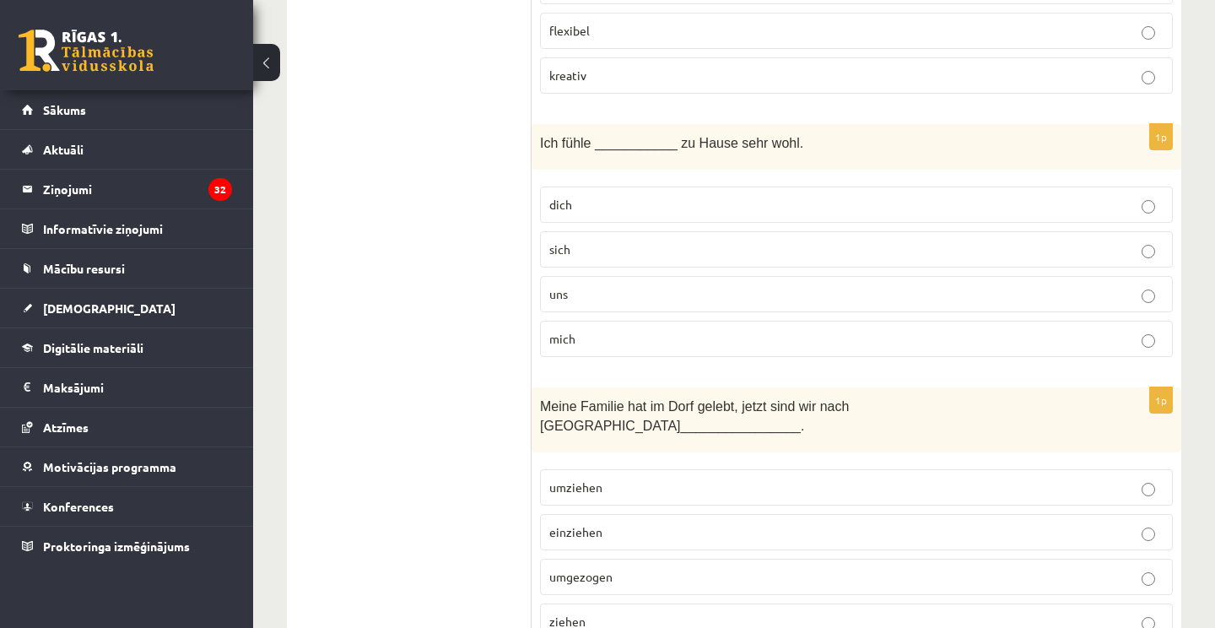
scroll to position [1030, 0]
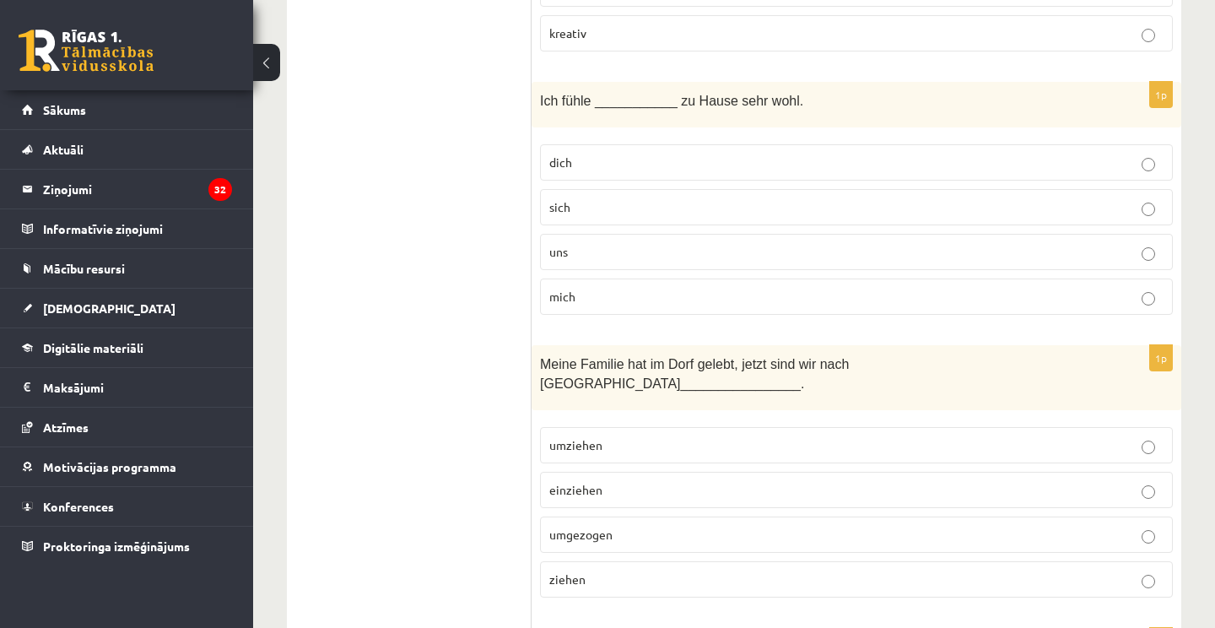
click at [917, 146] on label "dich" at bounding box center [856, 162] width 633 height 36
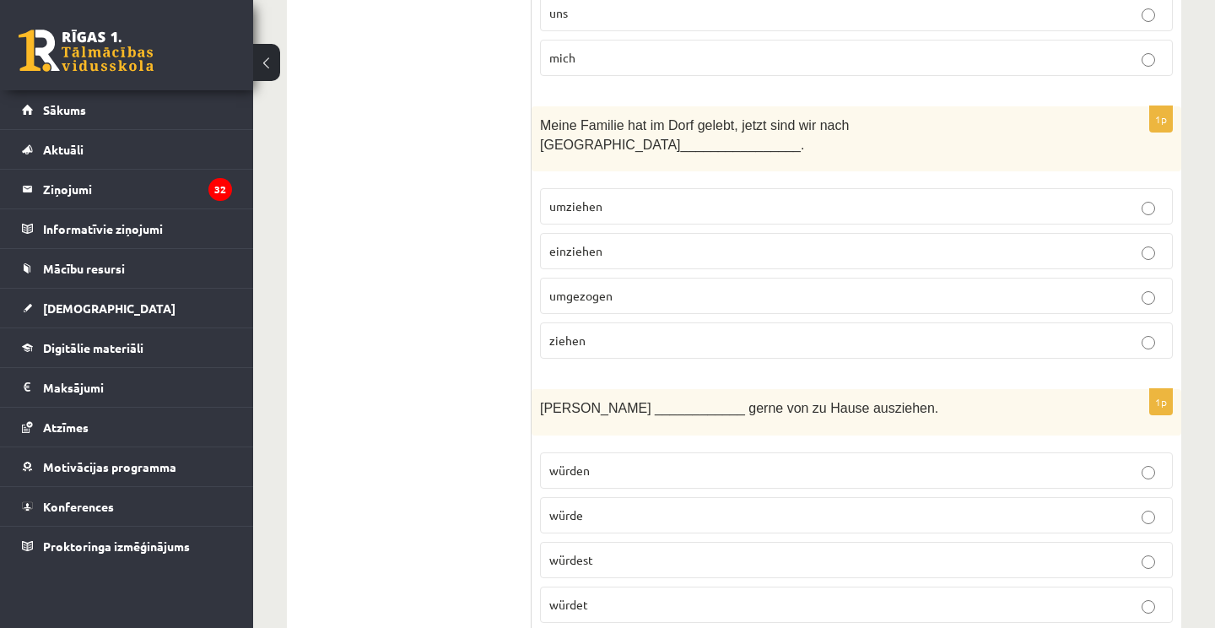
scroll to position [1272, 0]
click at [592, 238] on label "einziehen" at bounding box center [856, 248] width 633 height 36
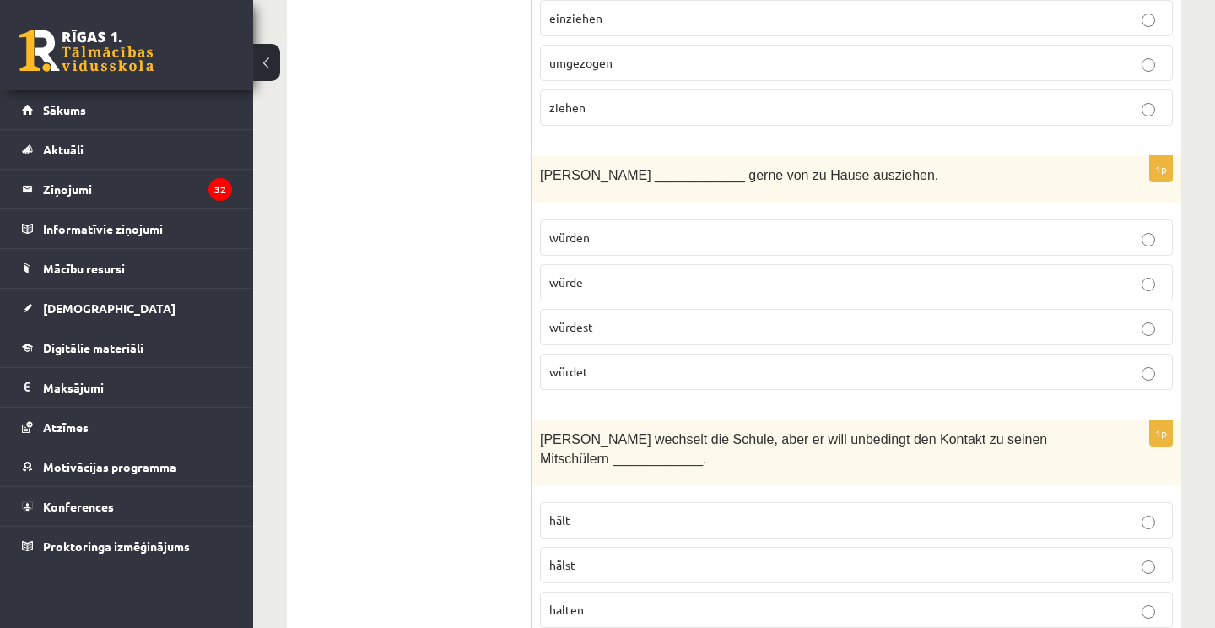
scroll to position [1500, 0]
click at [715, 275] on p "würde" at bounding box center [856, 284] width 614 height 18
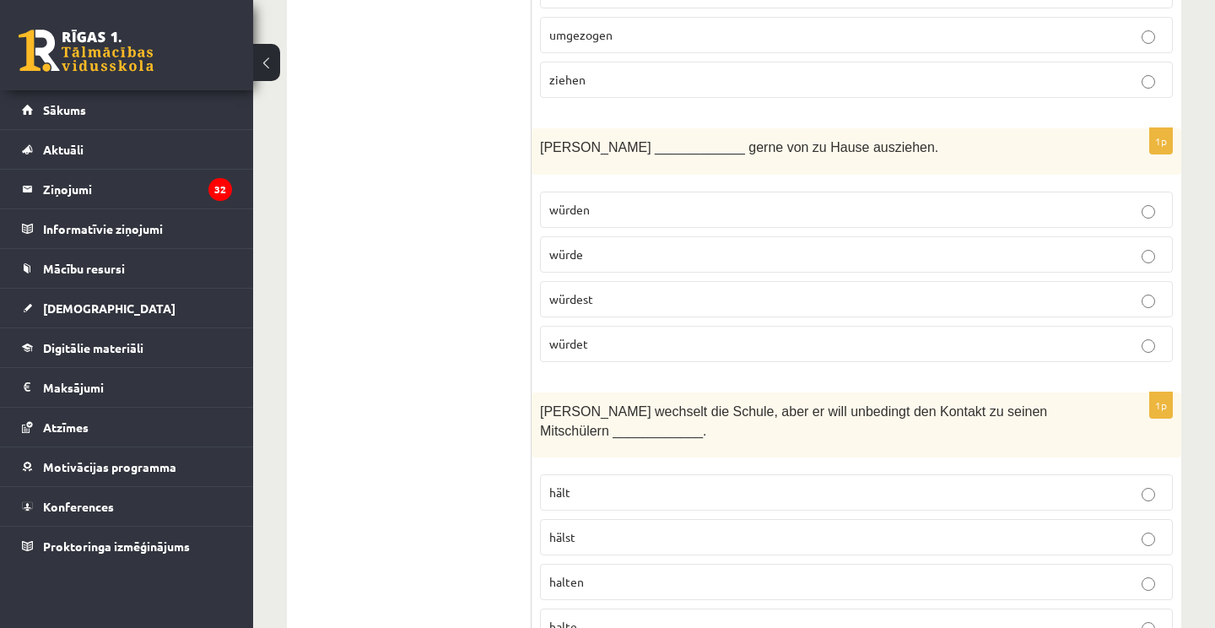
scroll to position [1532, 0]
click at [603, 333] on p "würdet" at bounding box center [856, 342] width 614 height 18
click at [616, 198] on p "würden" at bounding box center [856, 207] width 614 height 18
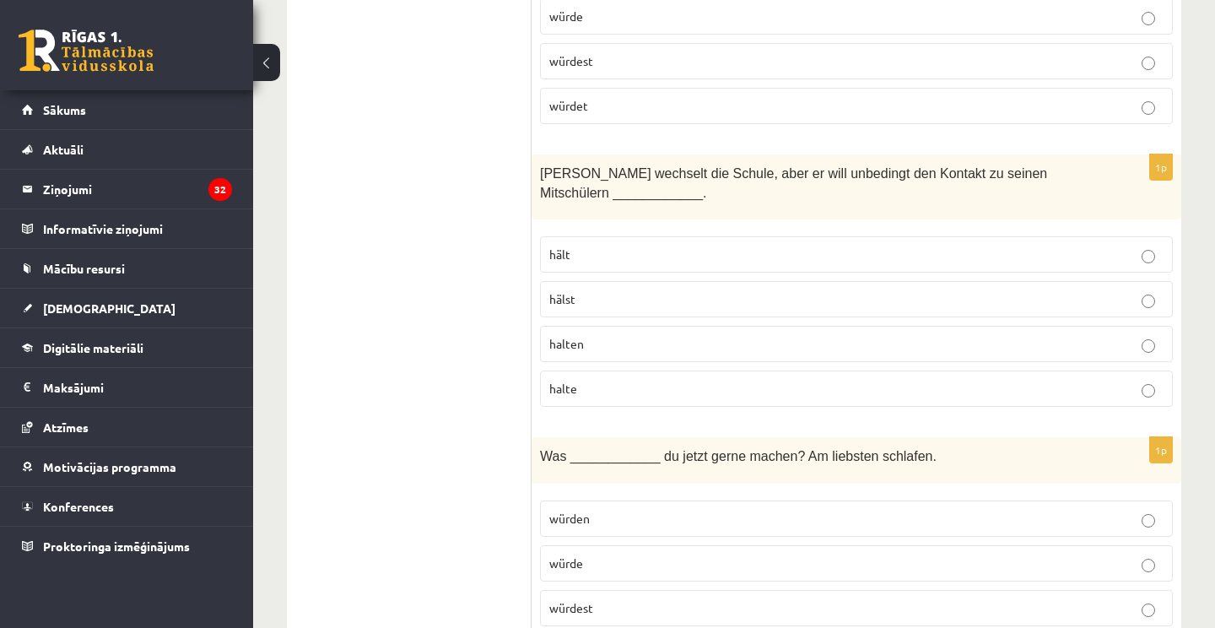
scroll to position [1773, 0]
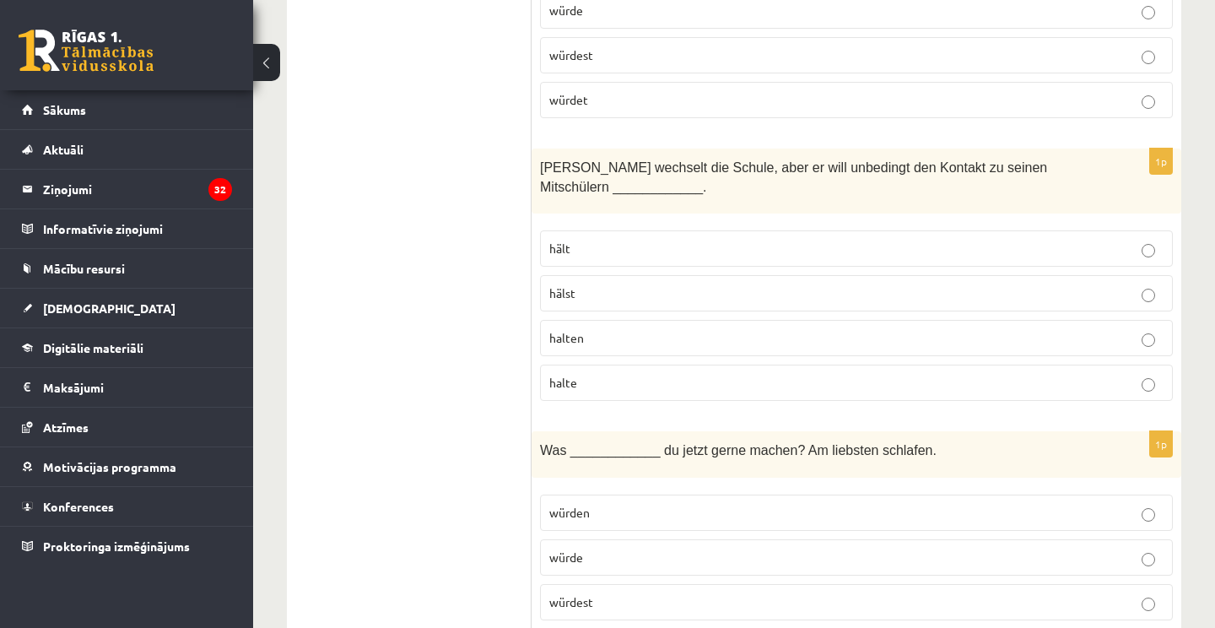
click at [658, 374] on p "halte" at bounding box center [856, 383] width 614 height 18
click at [624, 329] on p "halten" at bounding box center [856, 338] width 614 height 18
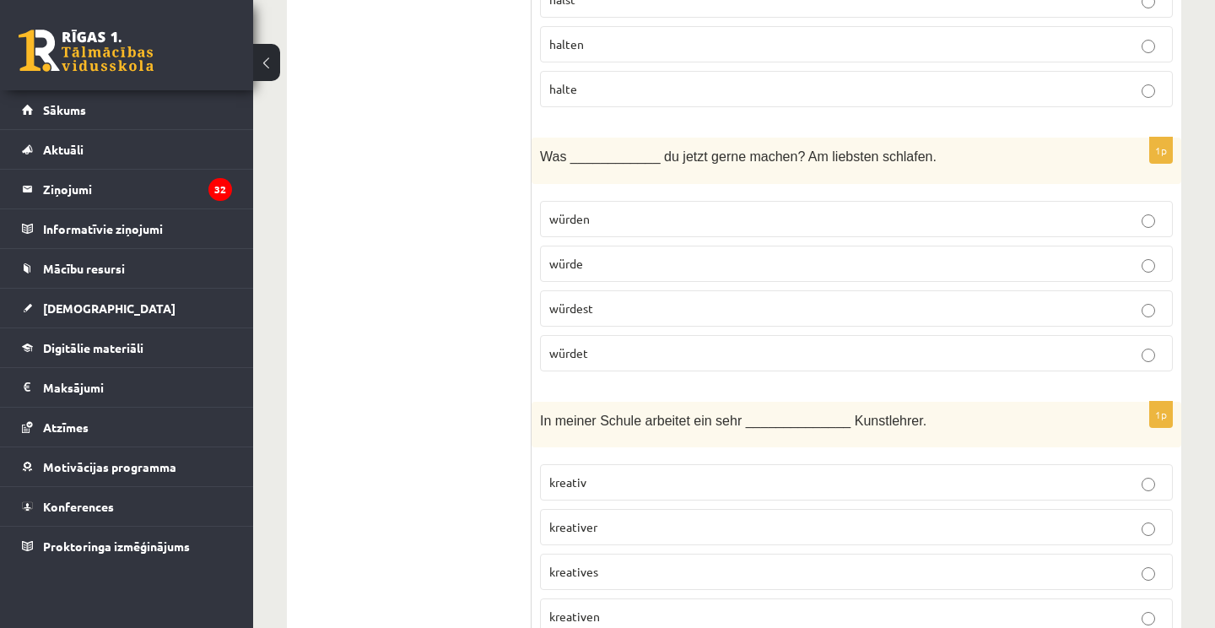
scroll to position [2065, 0]
click at [603, 257] on p "würde" at bounding box center [856, 266] width 614 height 18
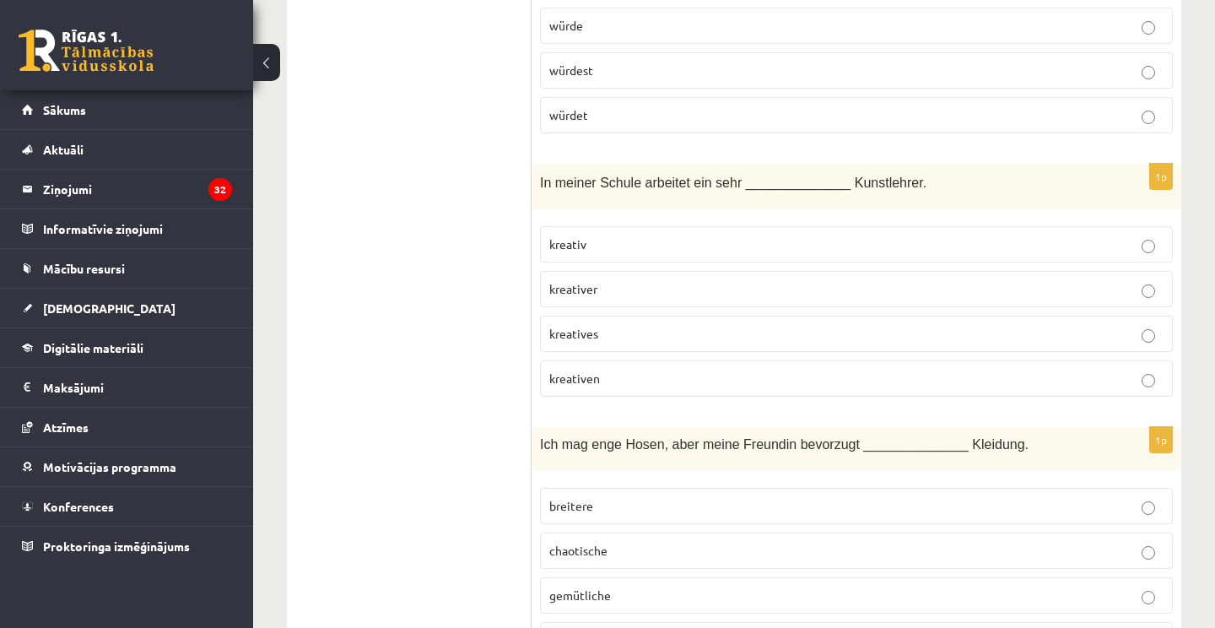
scroll to position [2302, 0]
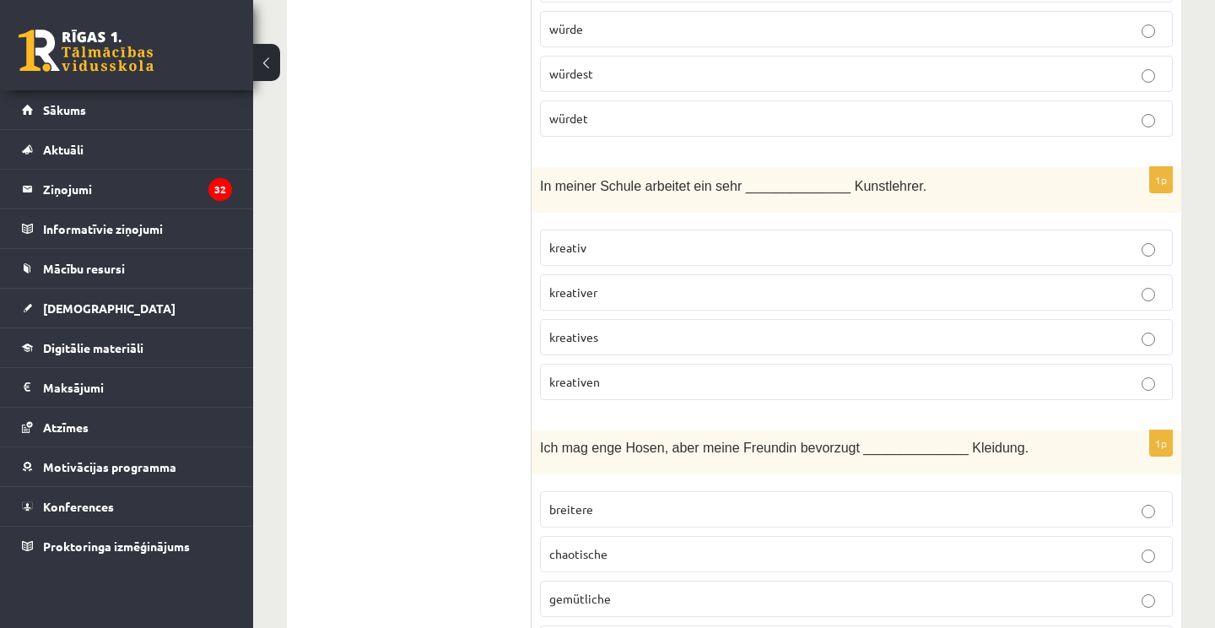
click at [622, 239] on p "kreativ" at bounding box center [856, 248] width 614 height 18
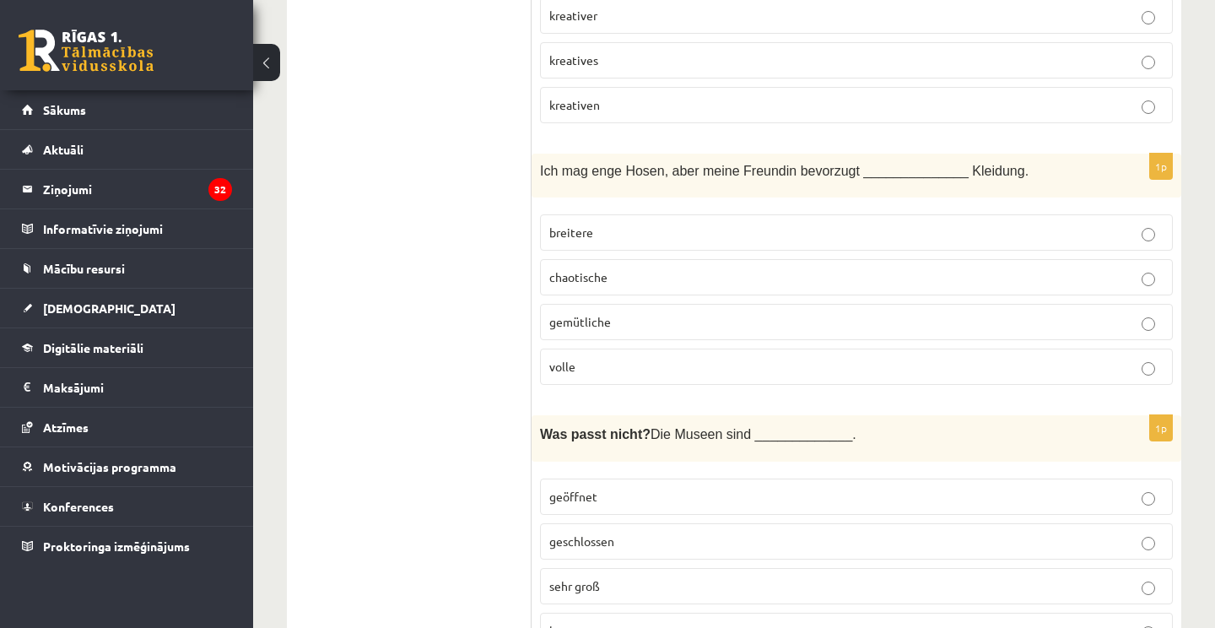
scroll to position [2592, 0]
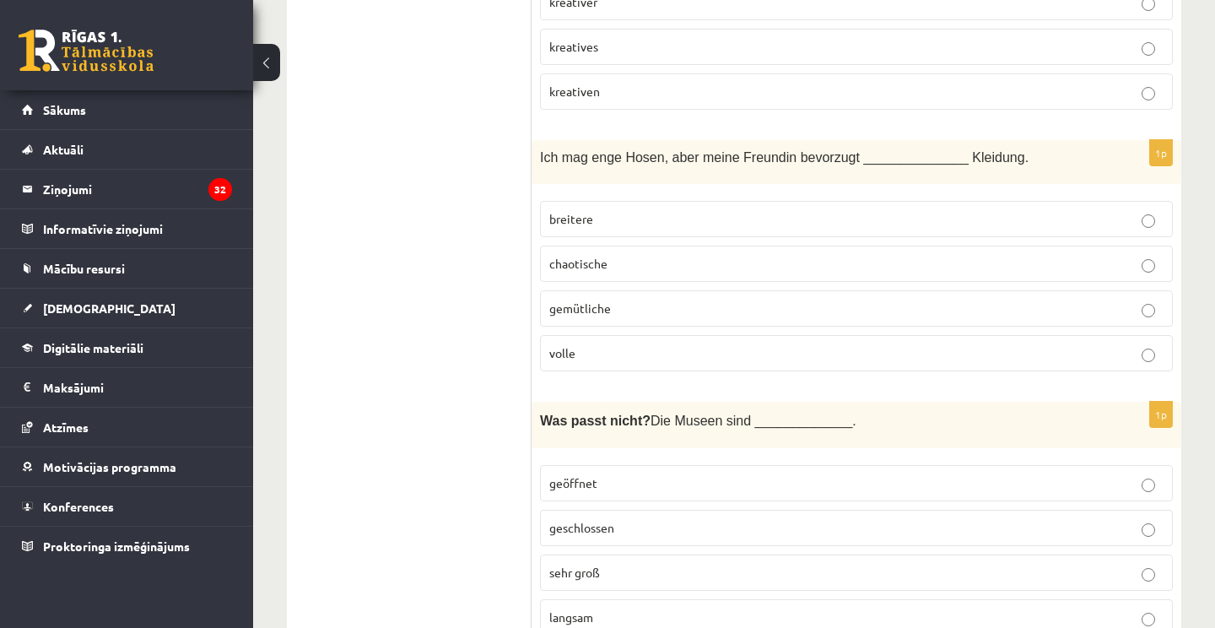
click at [609, 207] on label "breitere" at bounding box center [856, 219] width 633 height 36
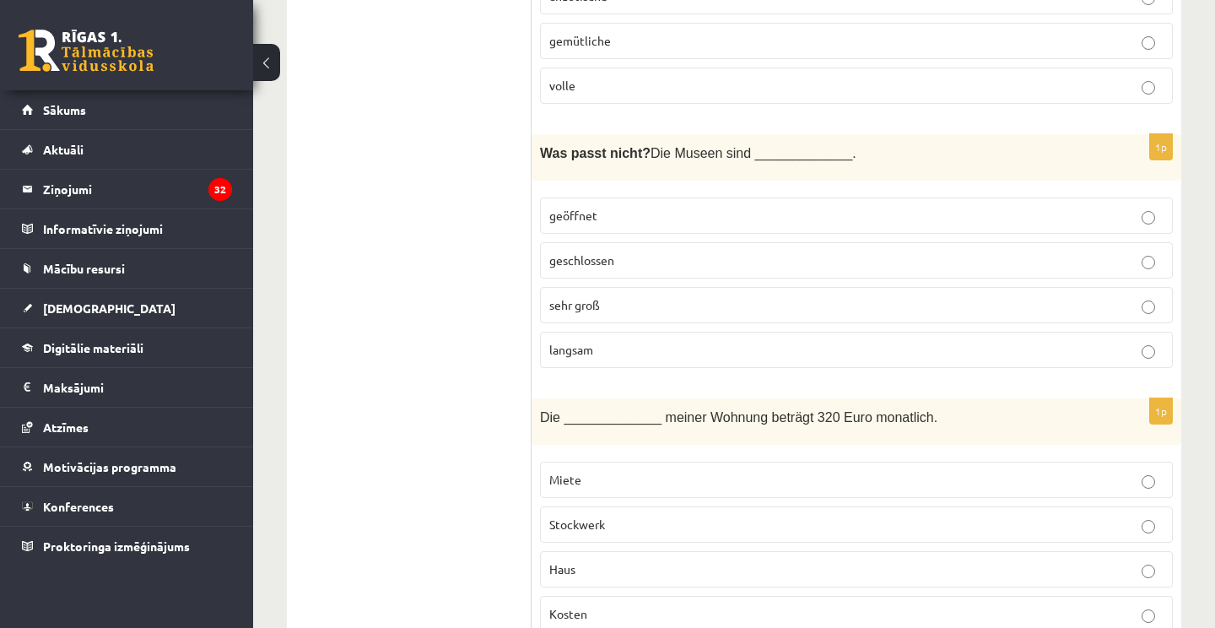
scroll to position [2870, 0]
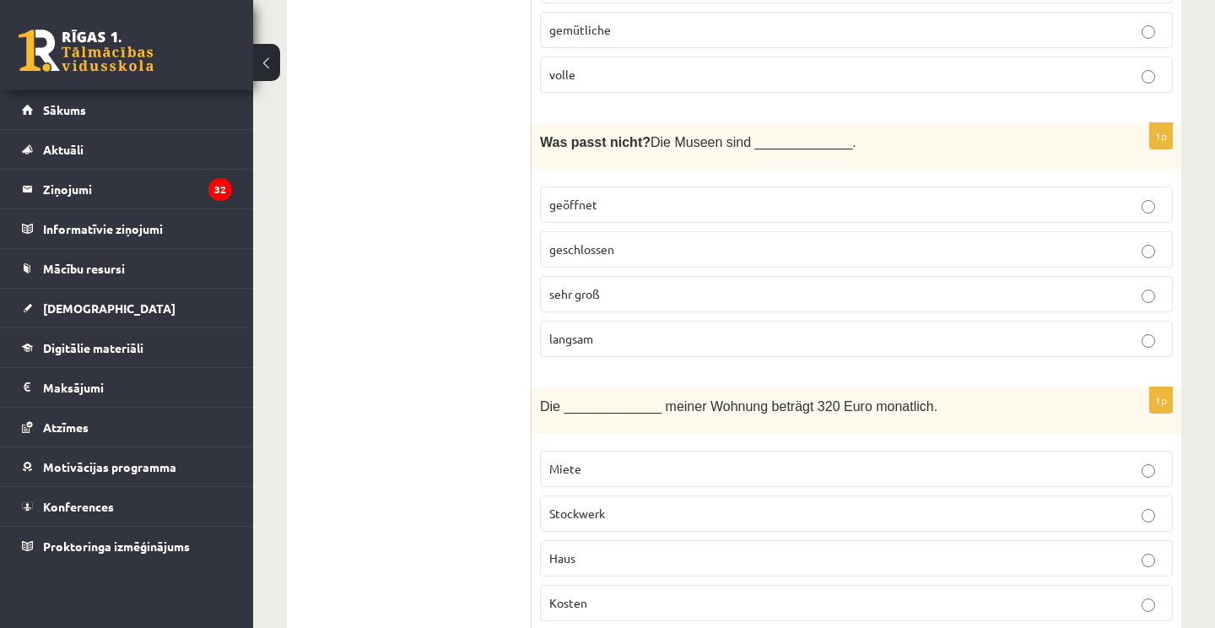
click at [574, 241] on span "geschlossen" at bounding box center [581, 248] width 65 height 15
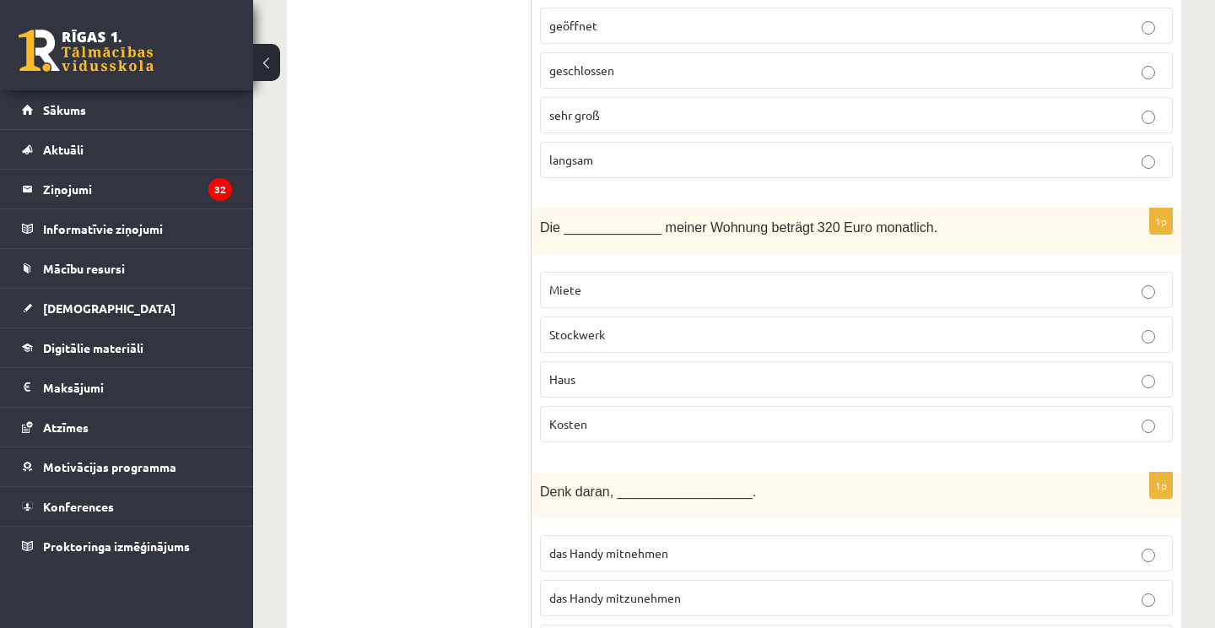
scroll to position [3095, 0]
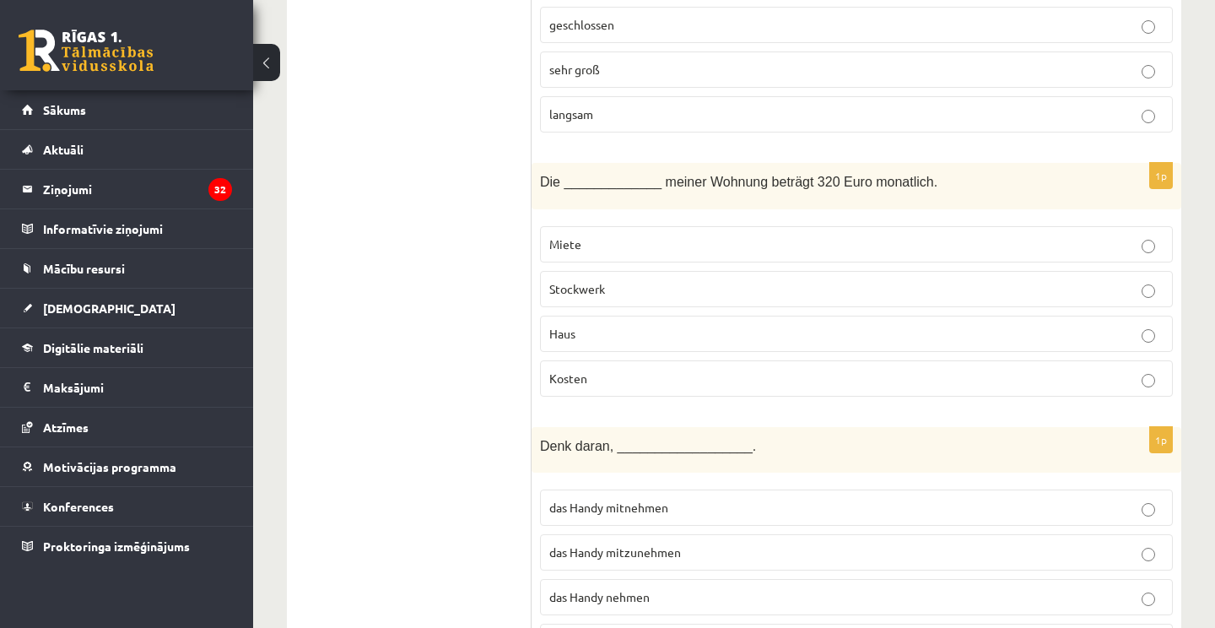
click at [560, 236] on span "Miete" at bounding box center [565, 243] width 32 height 15
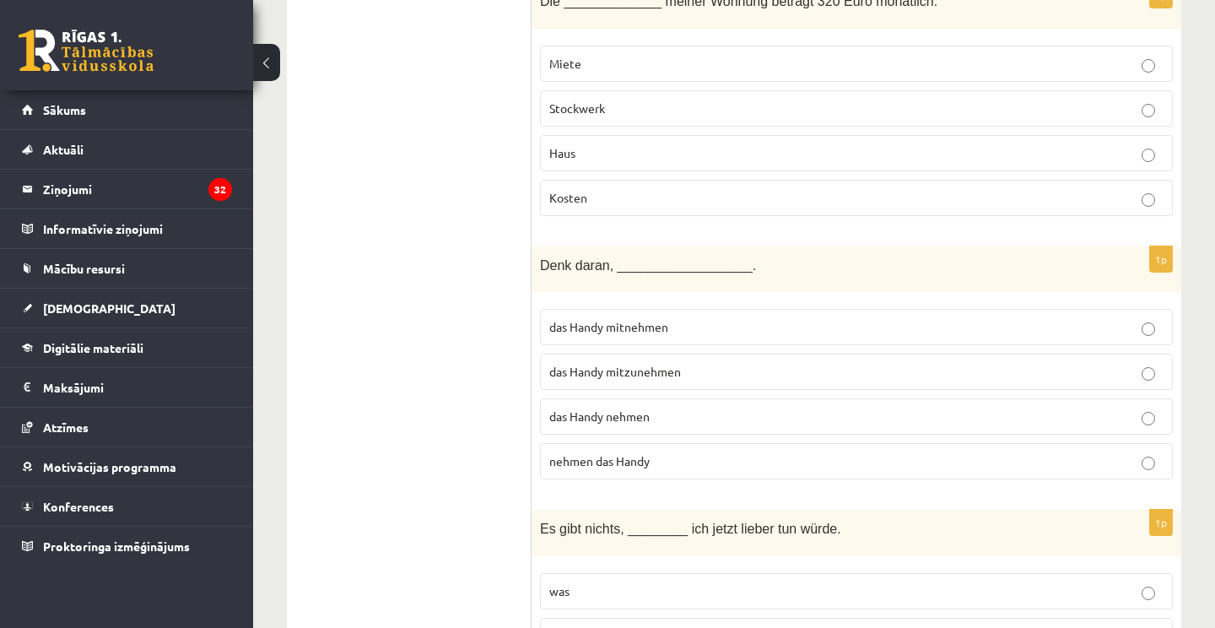
scroll to position [3292, 0]
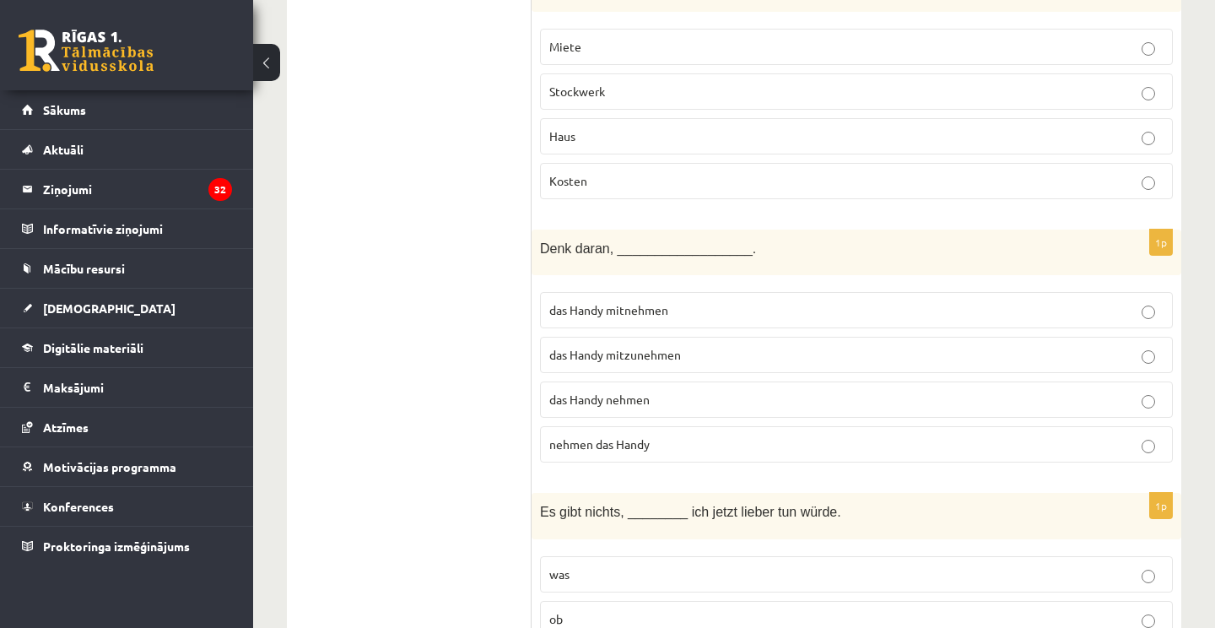
click at [622, 347] on span "das Handy mitzunehmen" at bounding box center [615, 354] width 132 height 15
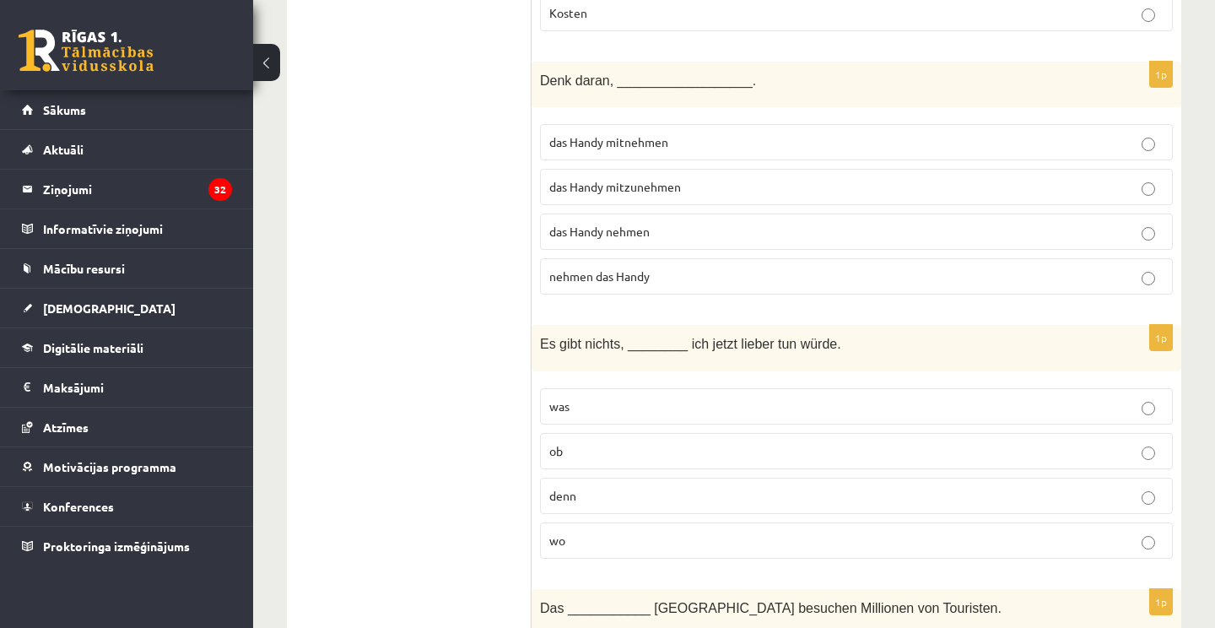
scroll to position [3471, 0]
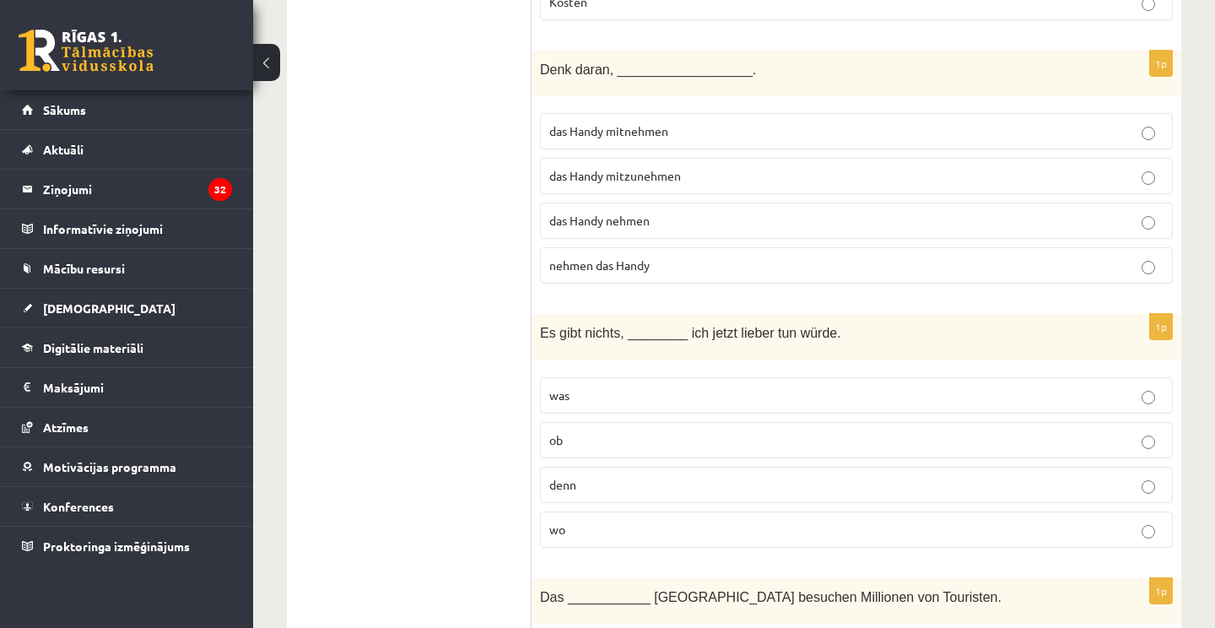
click at [614, 387] on p "was" at bounding box center [856, 396] width 614 height 18
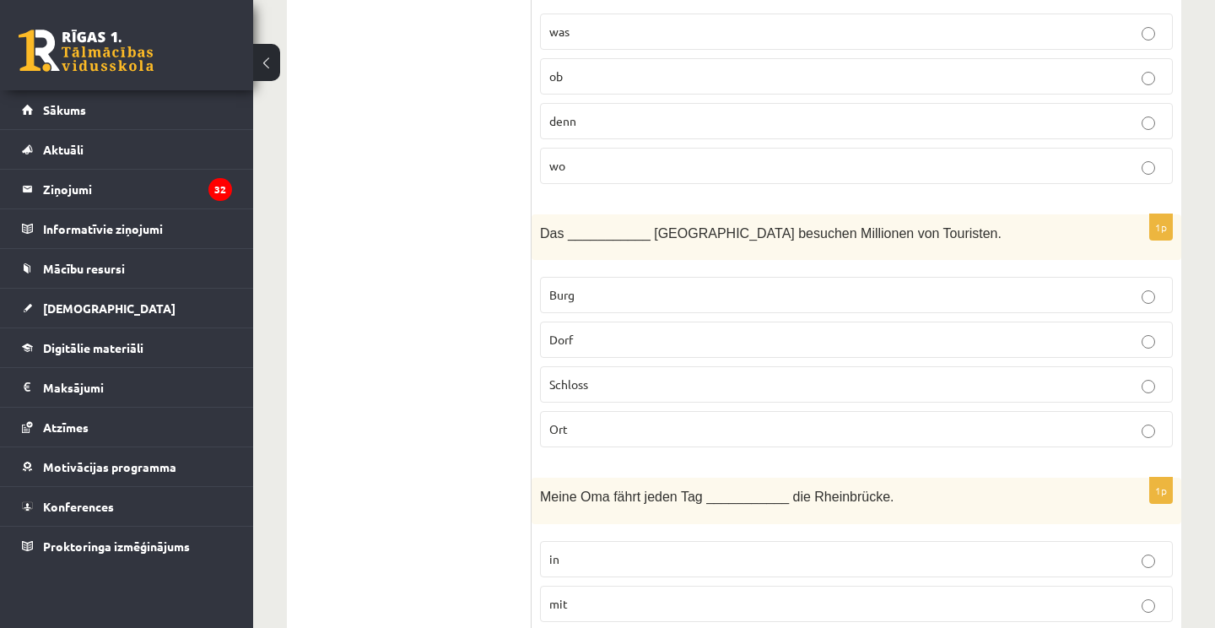
scroll to position [3839, 0]
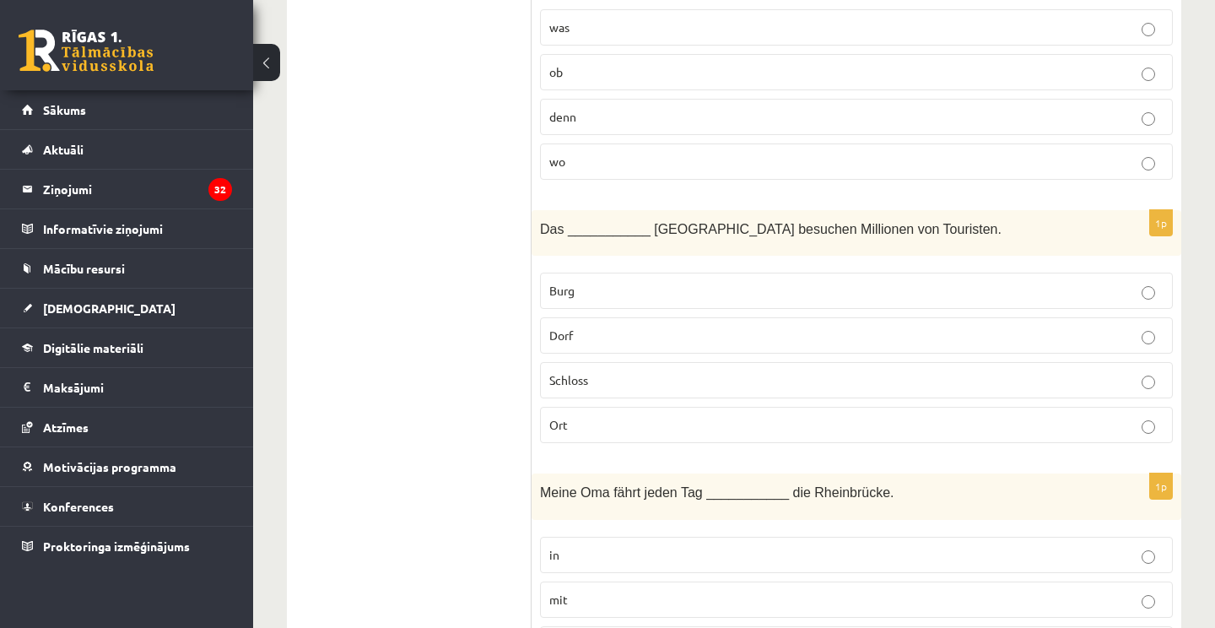
click at [654, 273] on label "Burg" at bounding box center [856, 291] width 633 height 36
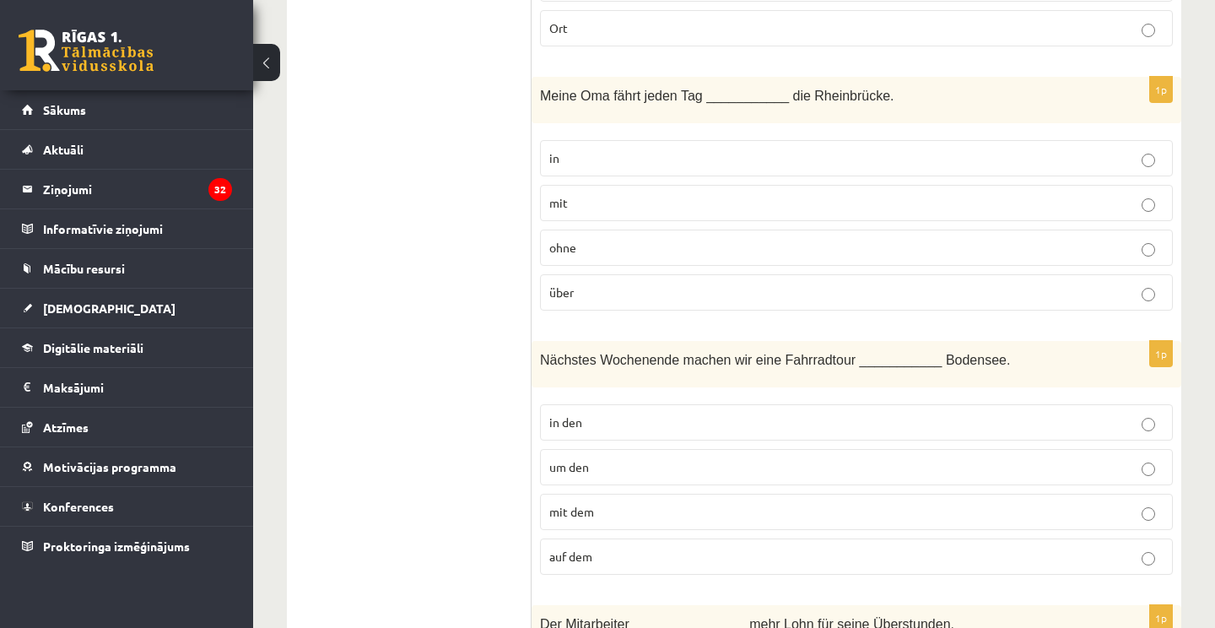
scroll to position [4236, 0]
click at [620, 275] on label "über" at bounding box center [856, 292] width 633 height 36
click at [607, 458] on p "um den" at bounding box center [856, 467] width 614 height 18
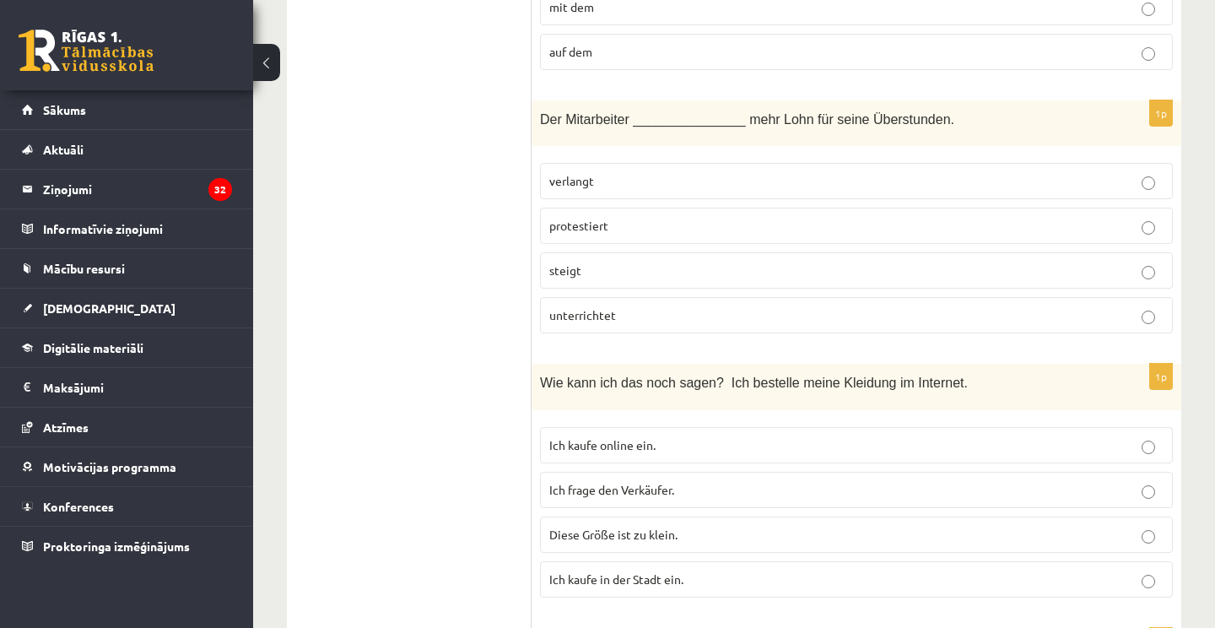
scroll to position [4756, 0]
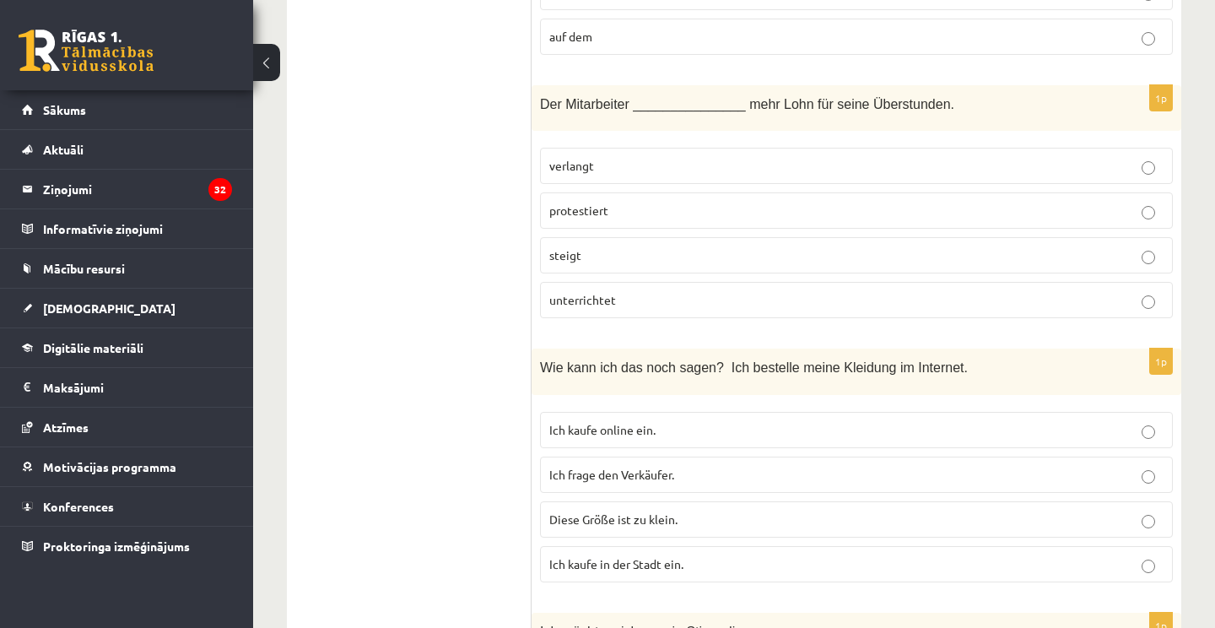
click at [952, 148] on label "verlangt" at bounding box center [856, 166] width 633 height 36
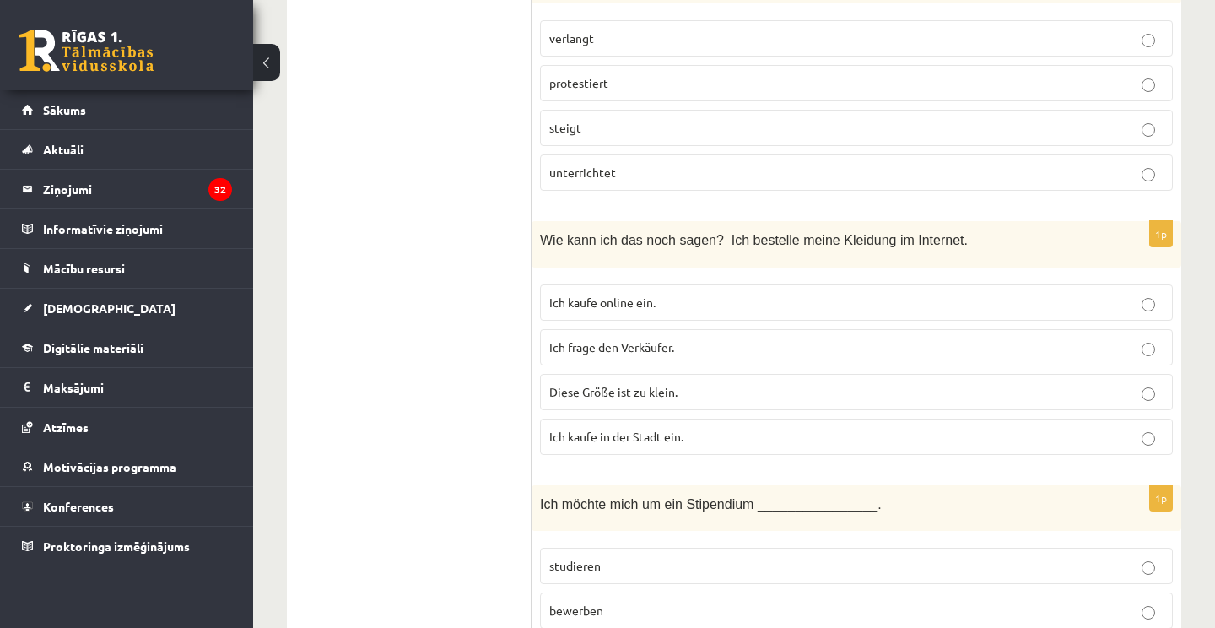
scroll to position [4885, 0]
click at [678, 292] on p "Ich kaufe online ein." at bounding box center [856, 301] width 614 height 18
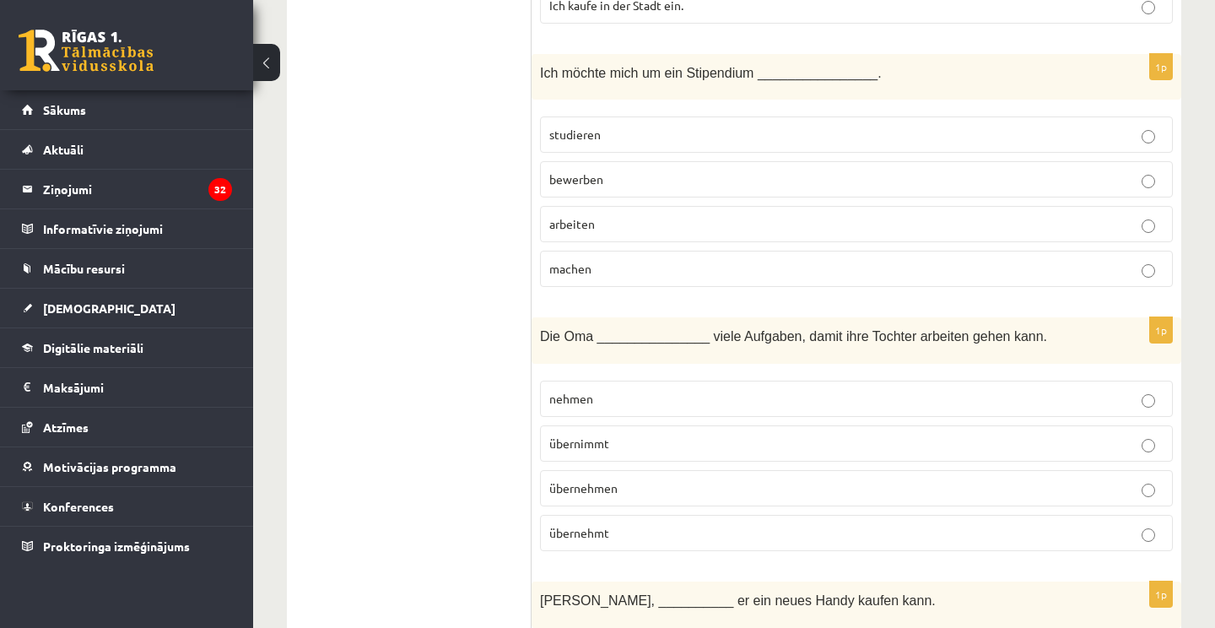
scroll to position [5312, 0]
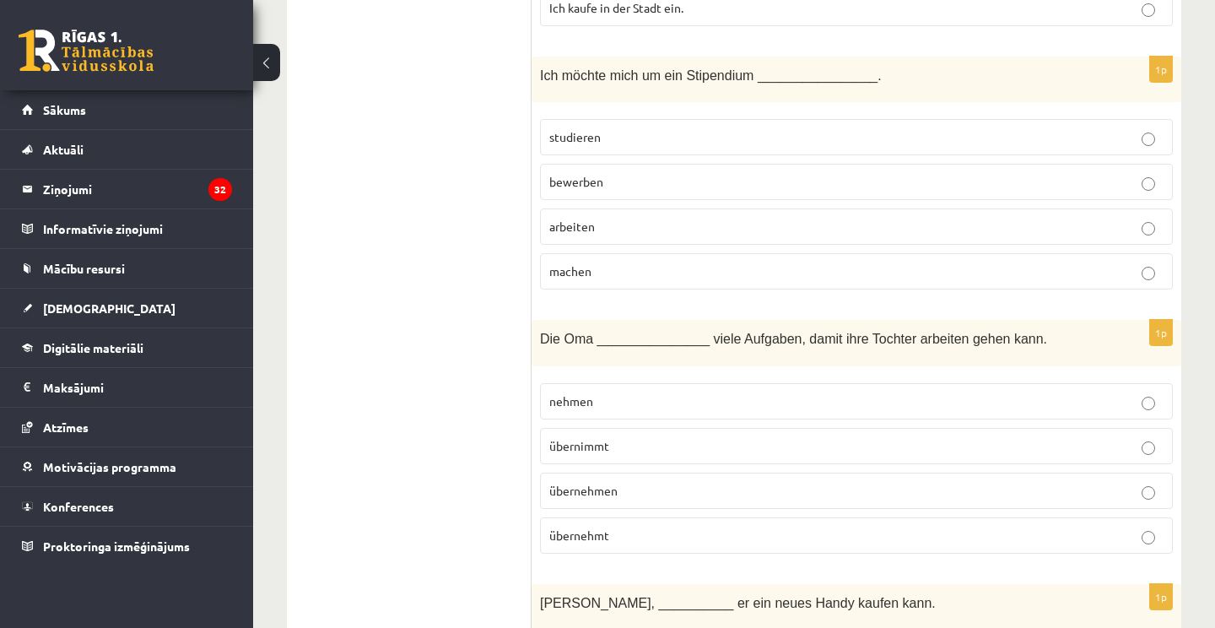
click at [598, 173] on p "bewerben" at bounding box center [856, 182] width 614 height 18
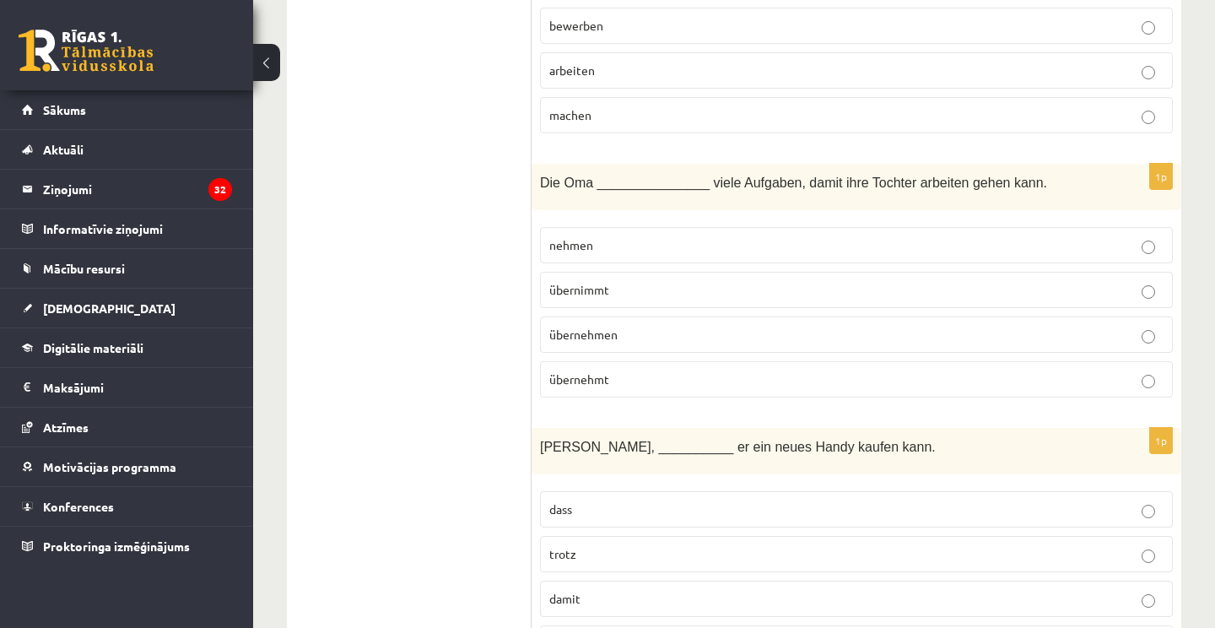
scroll to position [5466, 0]
click at [631, 373] on p "übernehmt" at bounding box center [856, 382] width 614 height 18
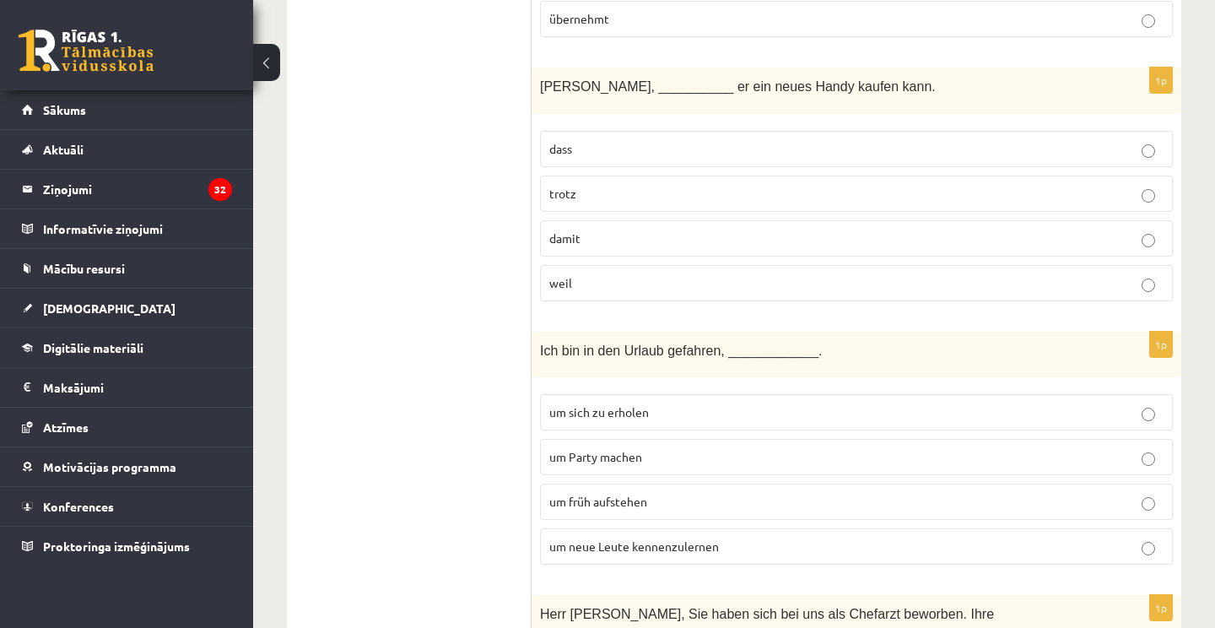
scroll to position [5838, 0]
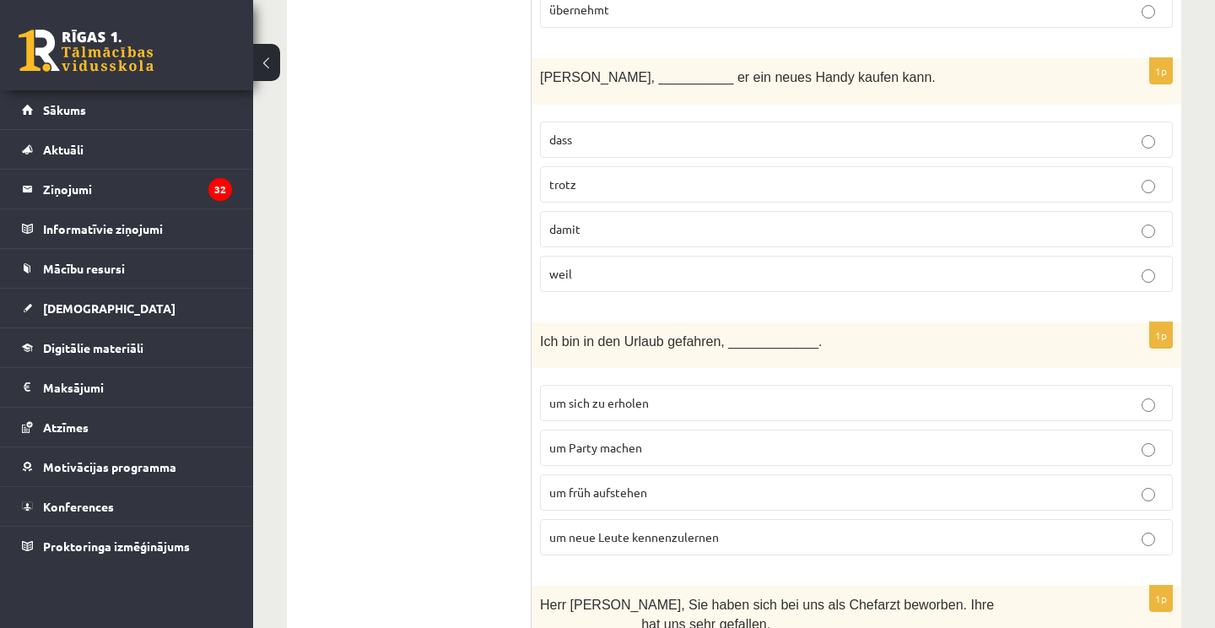
click at [853, 220] on p "damit" at bounding box center [856, 229] width 614 height 18
click at [735, 385] on label "um sich zu erholen" at bounding box center [856, 403] width 633 height 36
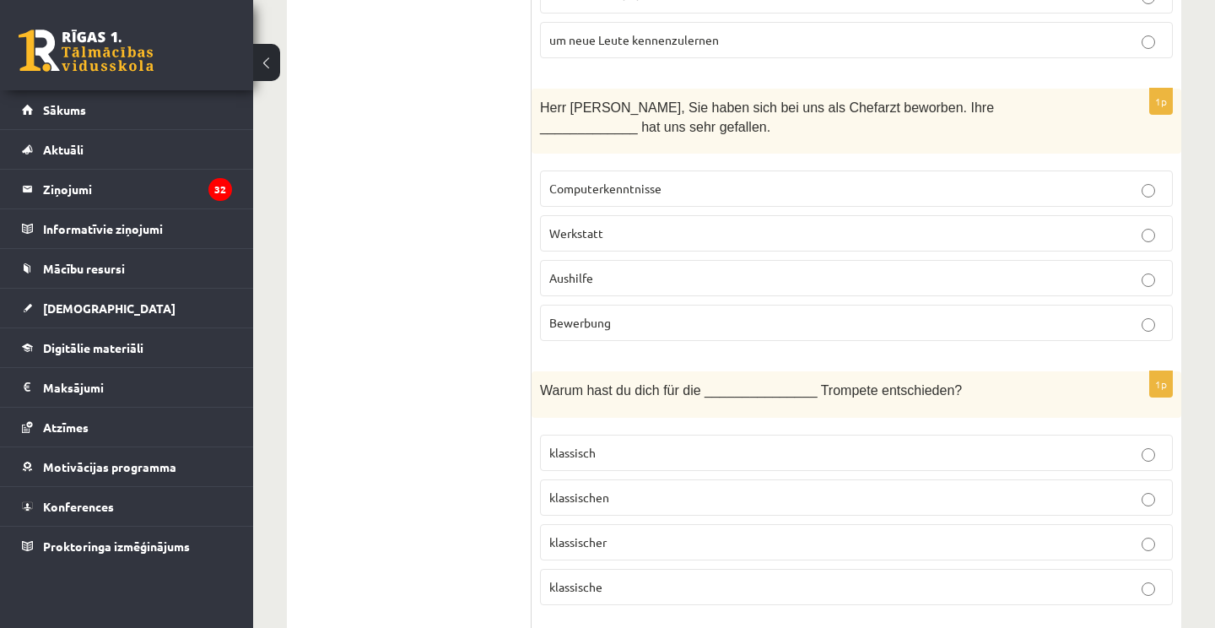
scroll to position [6341, 0]
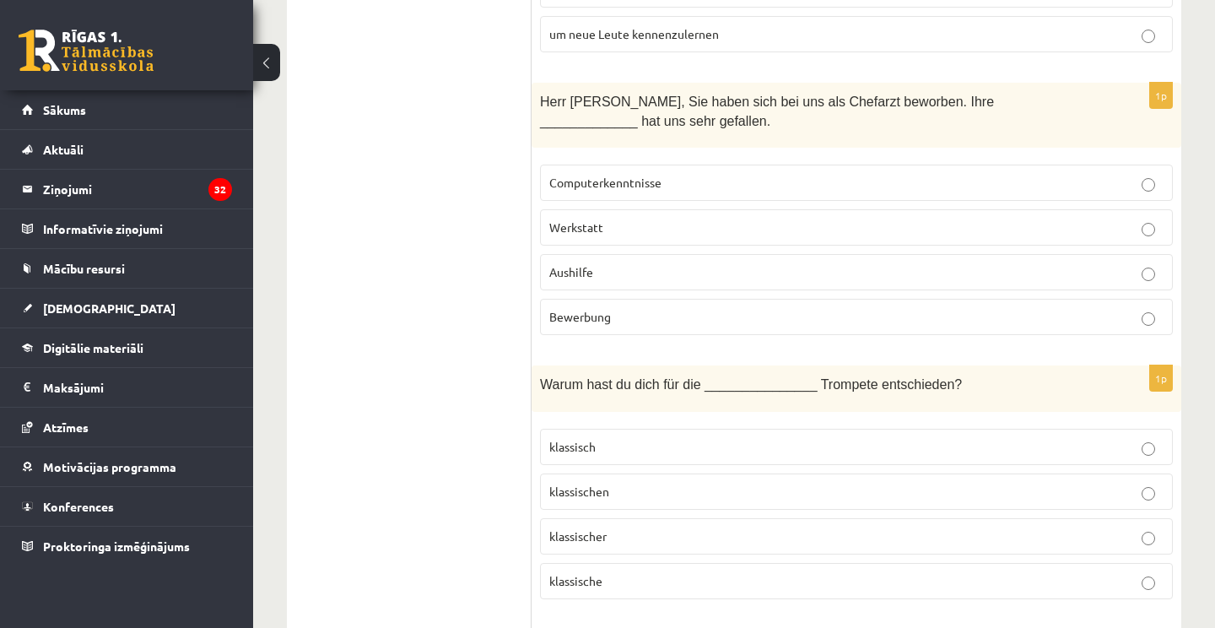
click at [906, 299] on label "Bewerbung" at bounding box center [856, 317] width 633 height 36
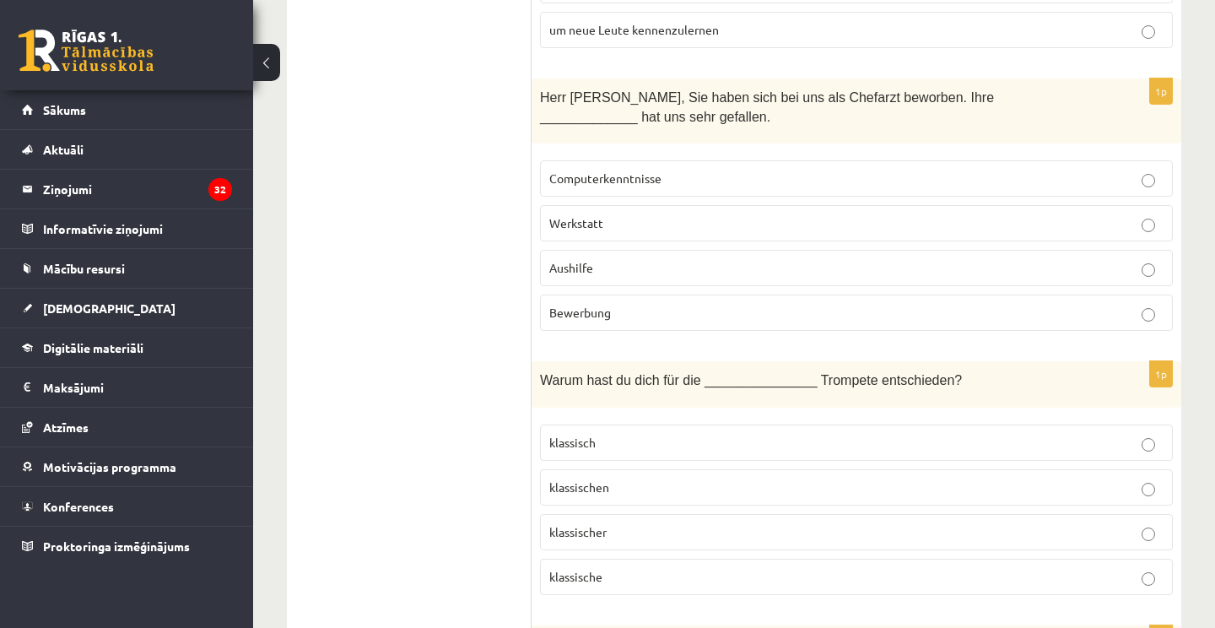
click at [728, 469] on label "klassischen" at bounding box center [856, 487] width 633 height 36
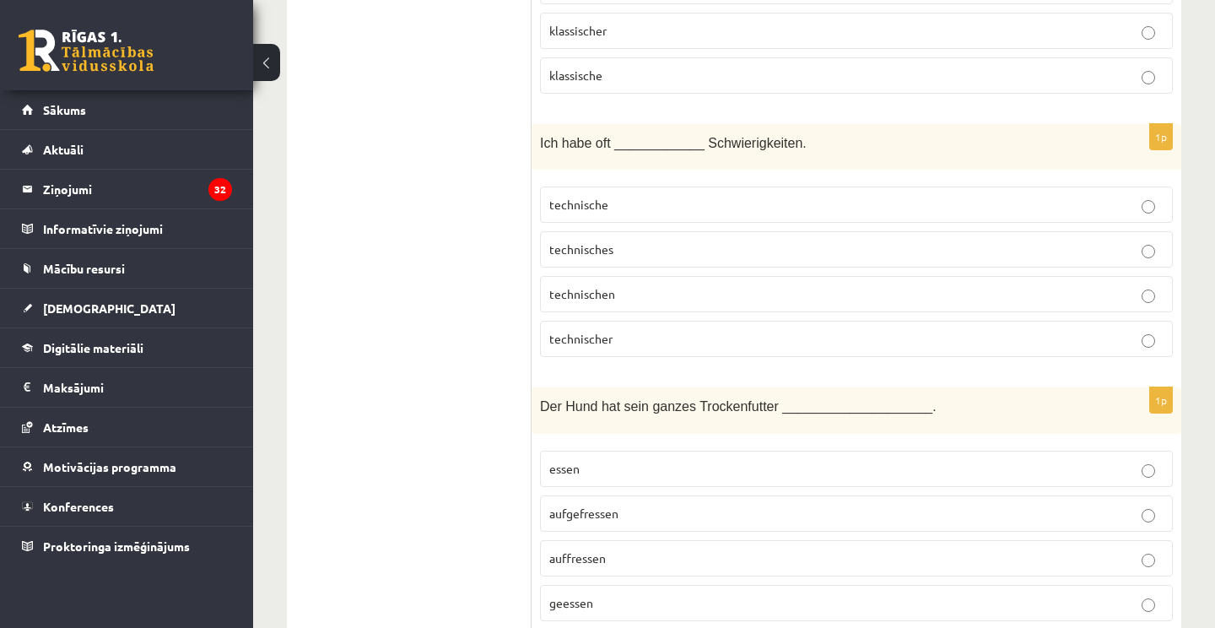
scroll to position [6850, 0]
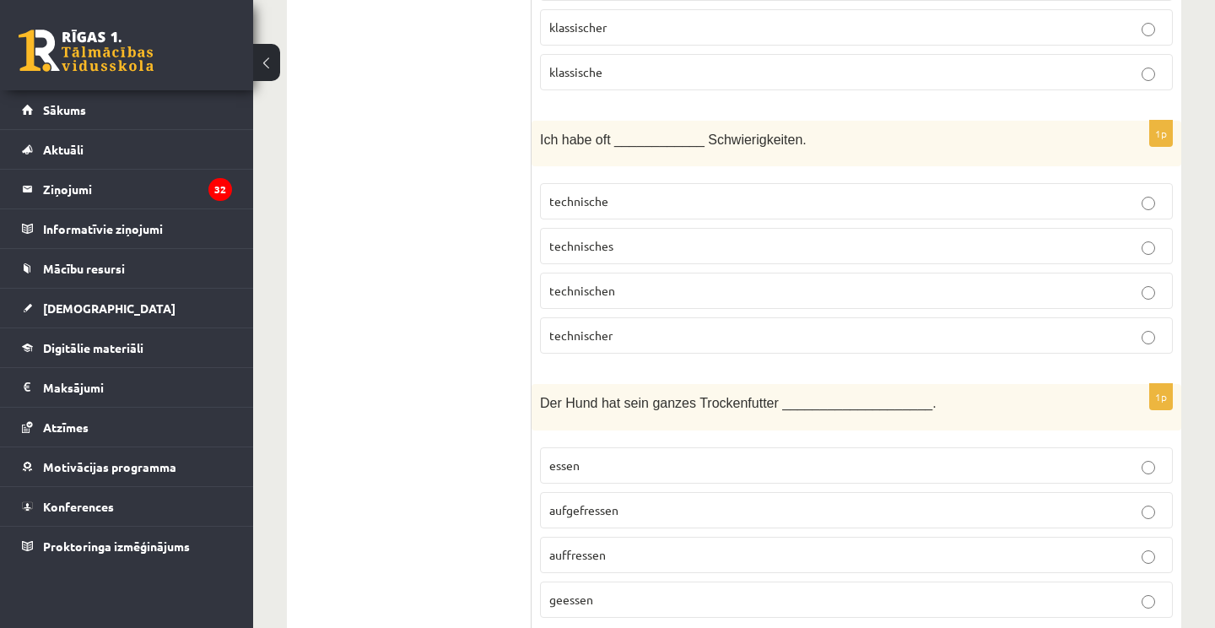
click at [619, 282] on p "technischen" at bounding box center [856, 291] width 614 height 18
click at [642, 457] on p "essen" at bounding box center [856, 466] width 614 height 18
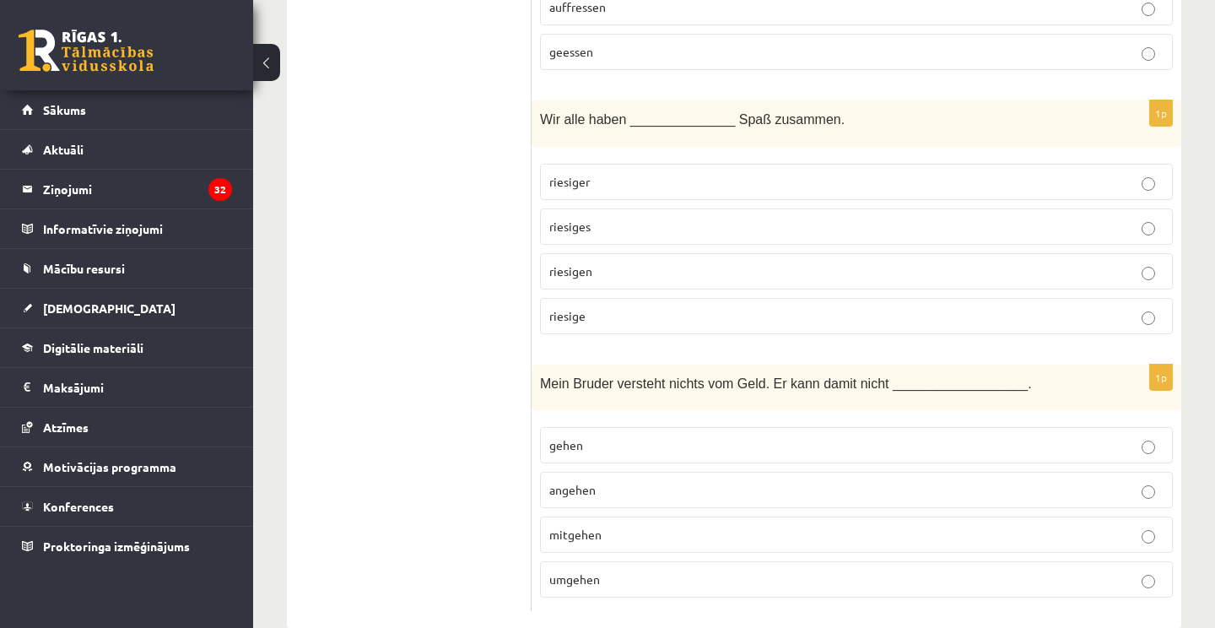
scroll to position [7397, 0]
click at [627, 174] on p "riesiger" at bounding box center [856, 183] width 614 height 18
click at [613, 308] on p "riesige" at bounding box center [856, 317] width 614 height 18
click at [597, 482] on p "angehen" at bounding box center [856, 491] width 614 height 18
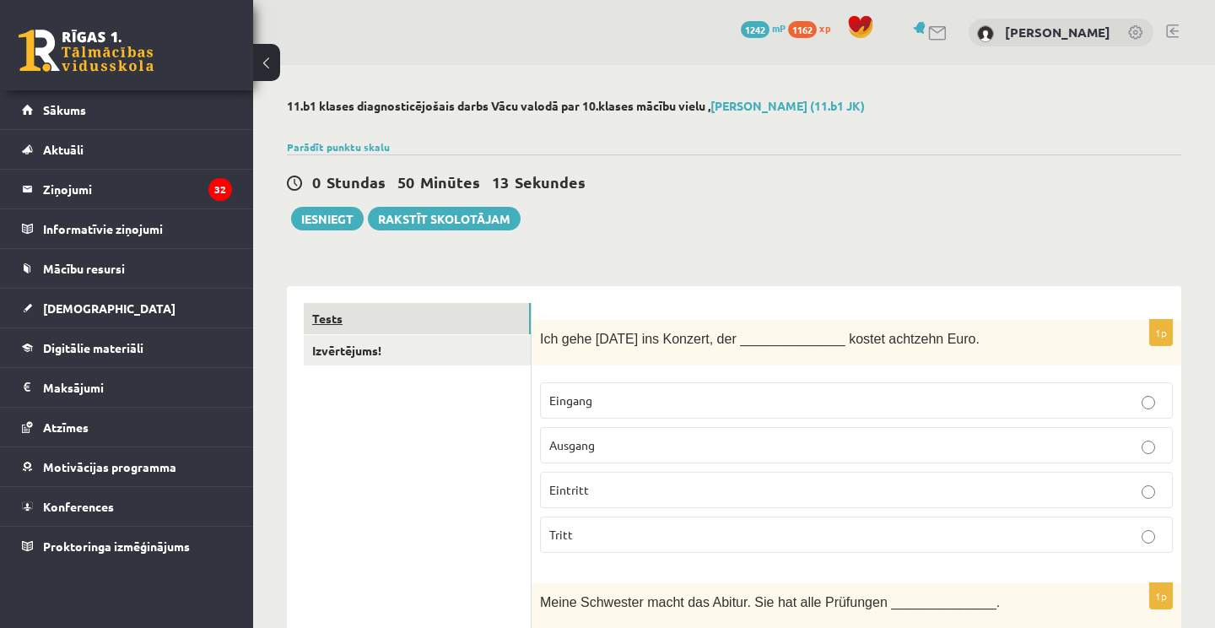
scroll to position [0, 0]
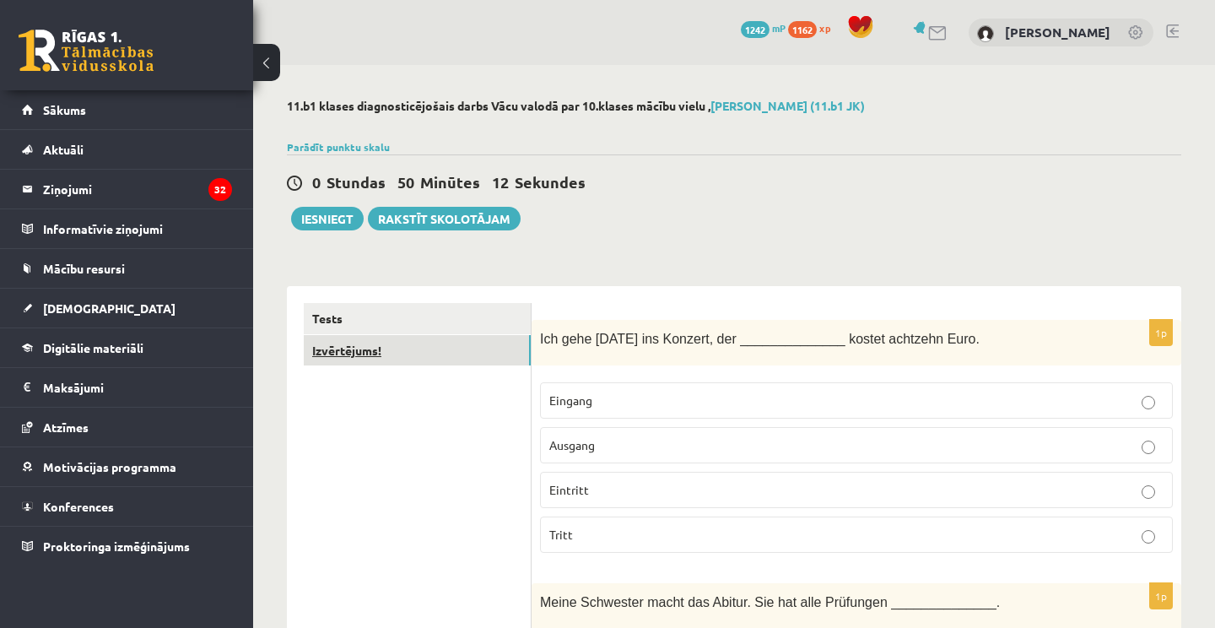
click at [369, 361] on link "Izvērtējums!" at bounding box center [417, 350] width 227 height 31
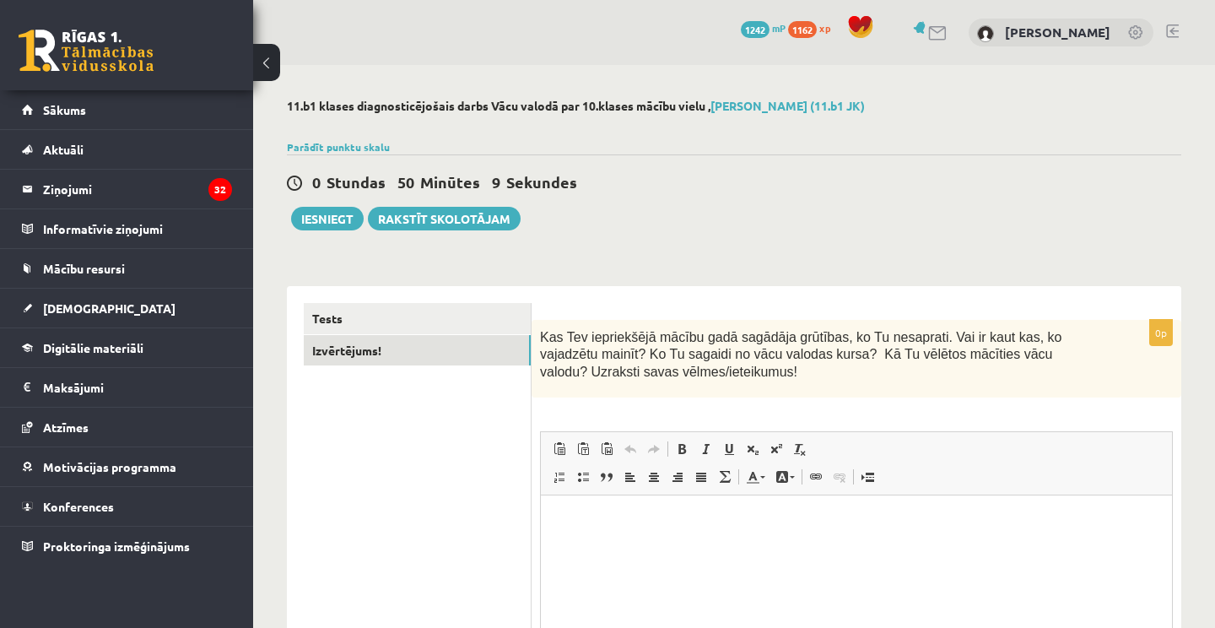
scroll to position [70, 0]
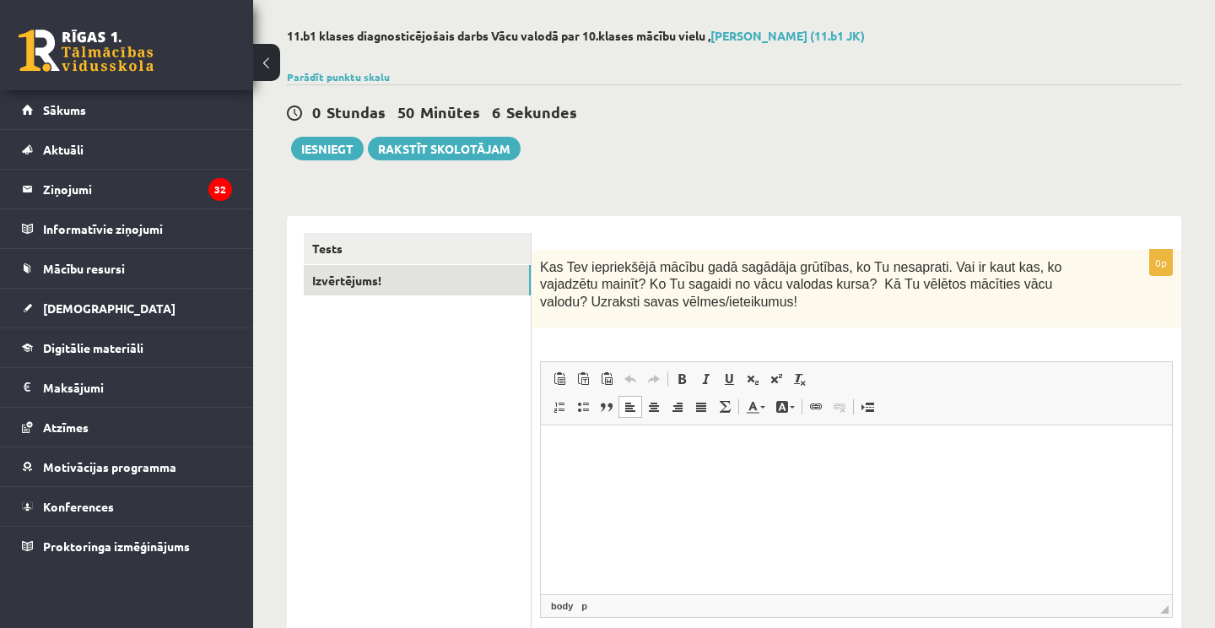
click at [891, 477] on html at bounding box center [856, 450] width 631 height 51
click at [331, 150] on button "Iesniegt" at bounding box center [327, 149] width 73 height 24
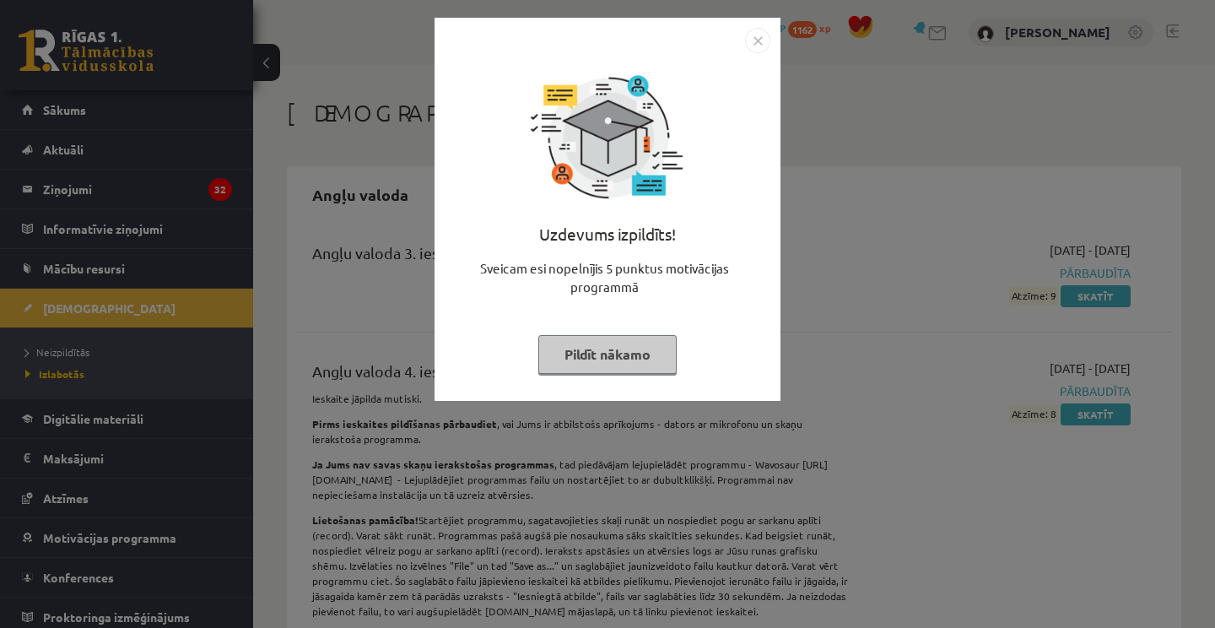
click at [593, 349] on button "Pildīt nākamo" at bounding box center [607, 354] width 138 height 39
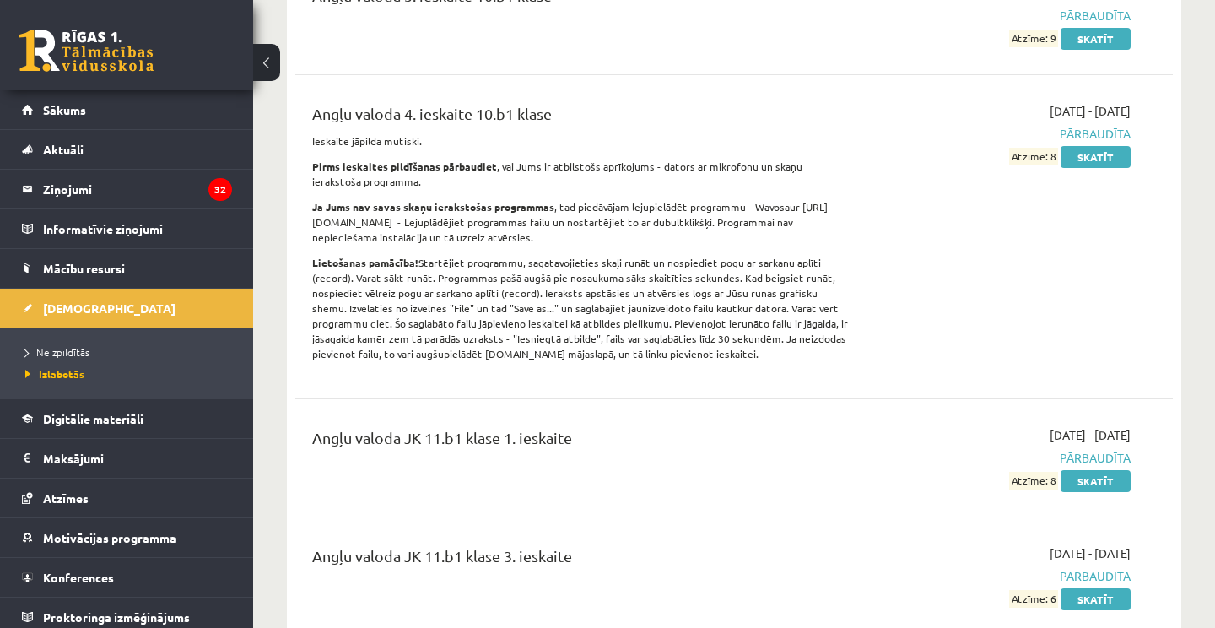
scroll to position [263, 0]
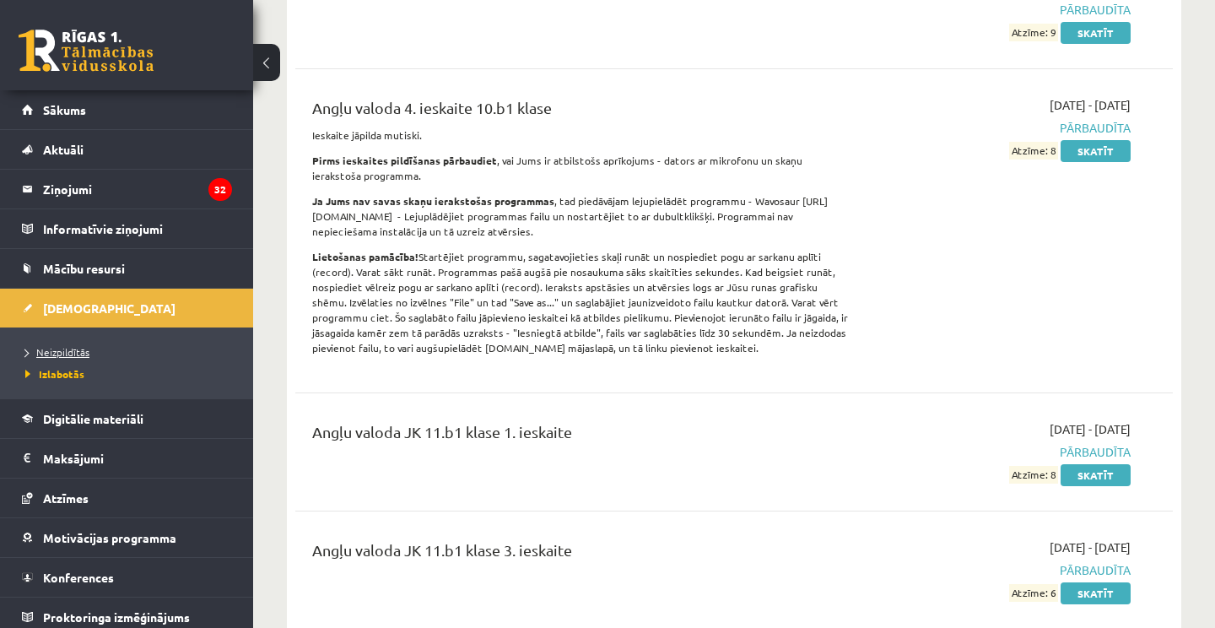
click at [46, 347] on span "Neizpildītās" at bounding box center [57, 352] width 64 height 14
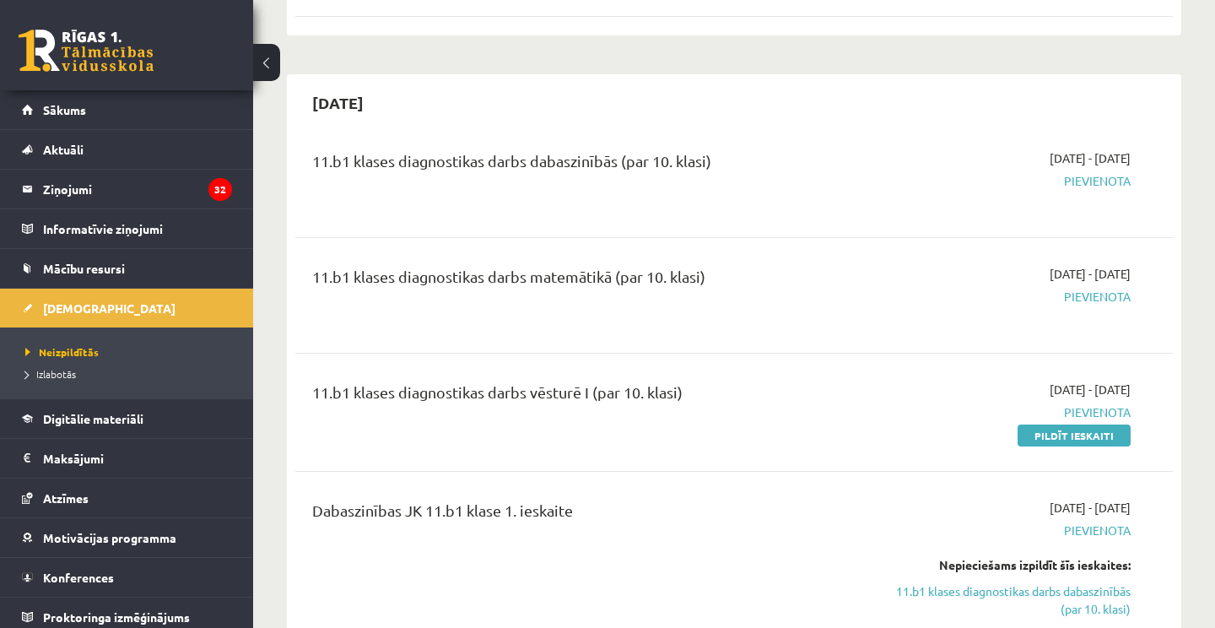
scroll to position [549, 0]
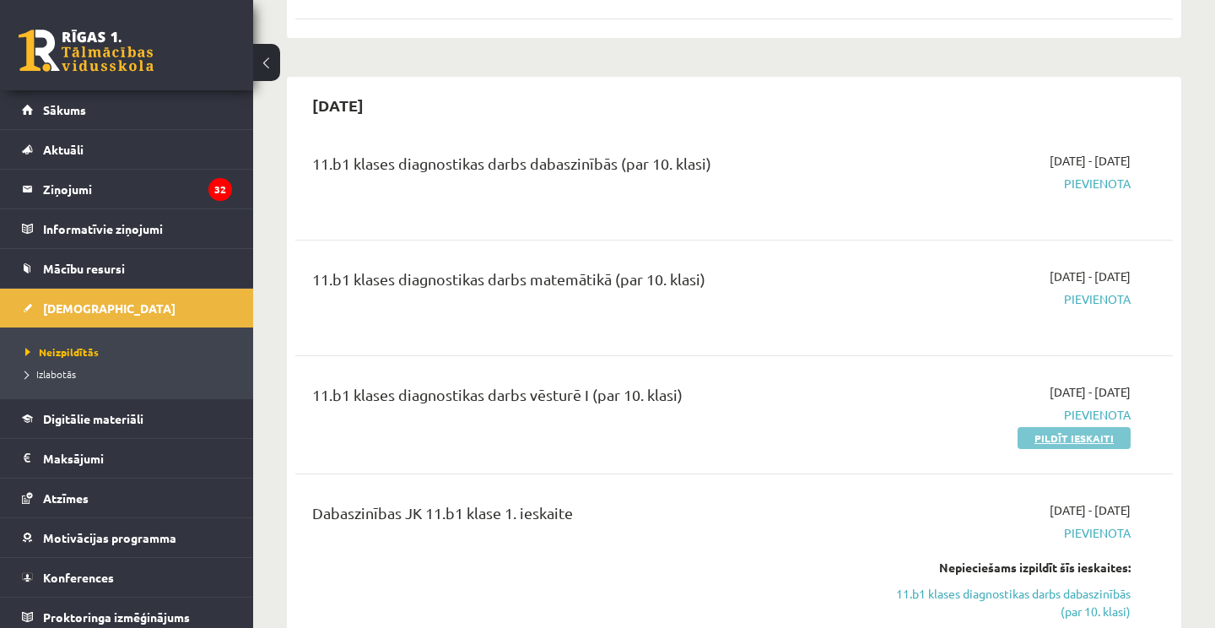
click at [1102, 433] on link "Pildīt ieskaiti" at bounding box center [1074, 438] width 113 height 22
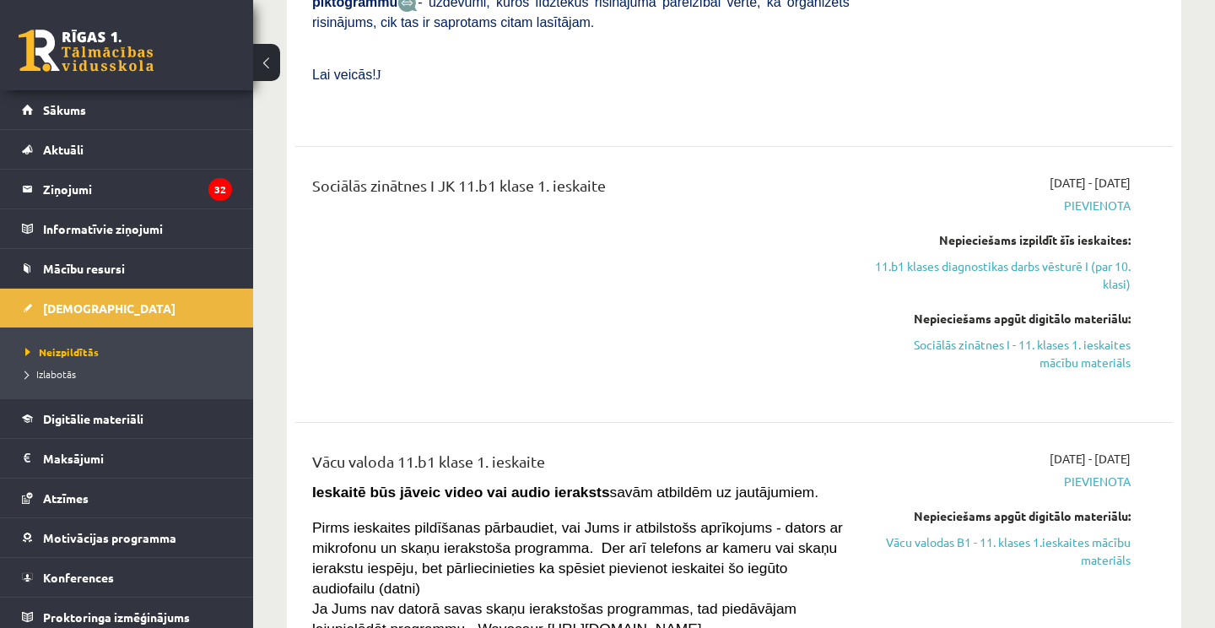
scroll to position [2041, 0]
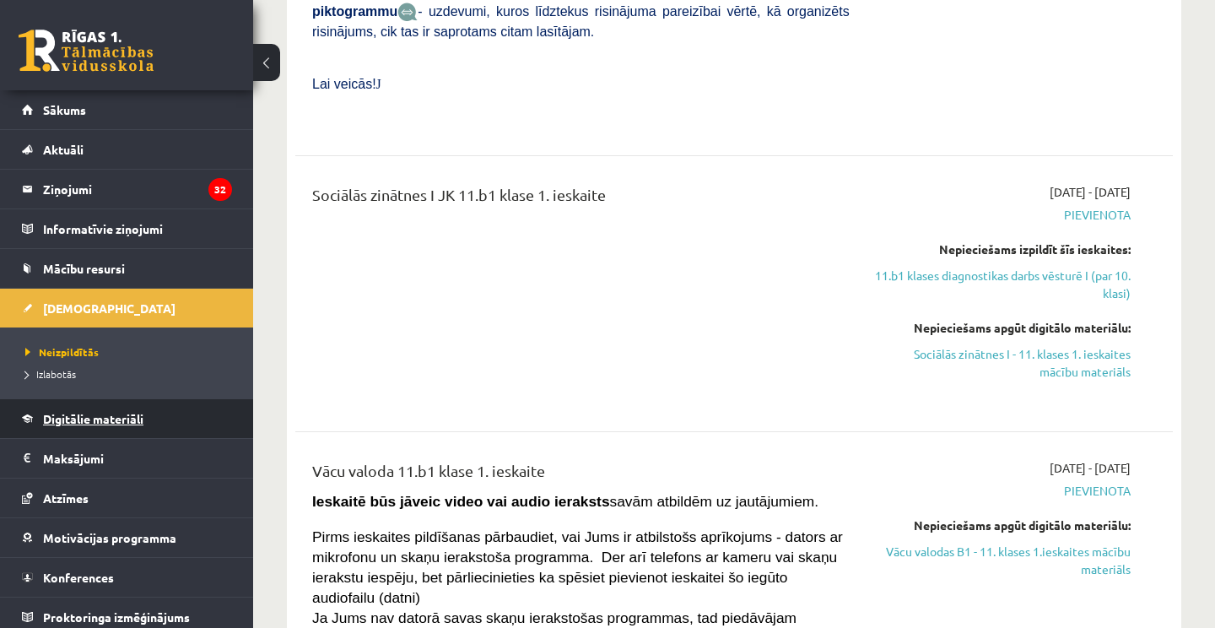
click at [104, 414] on span "Digitālie materiāli" at bounding box center [93, 418] width 100 height 15
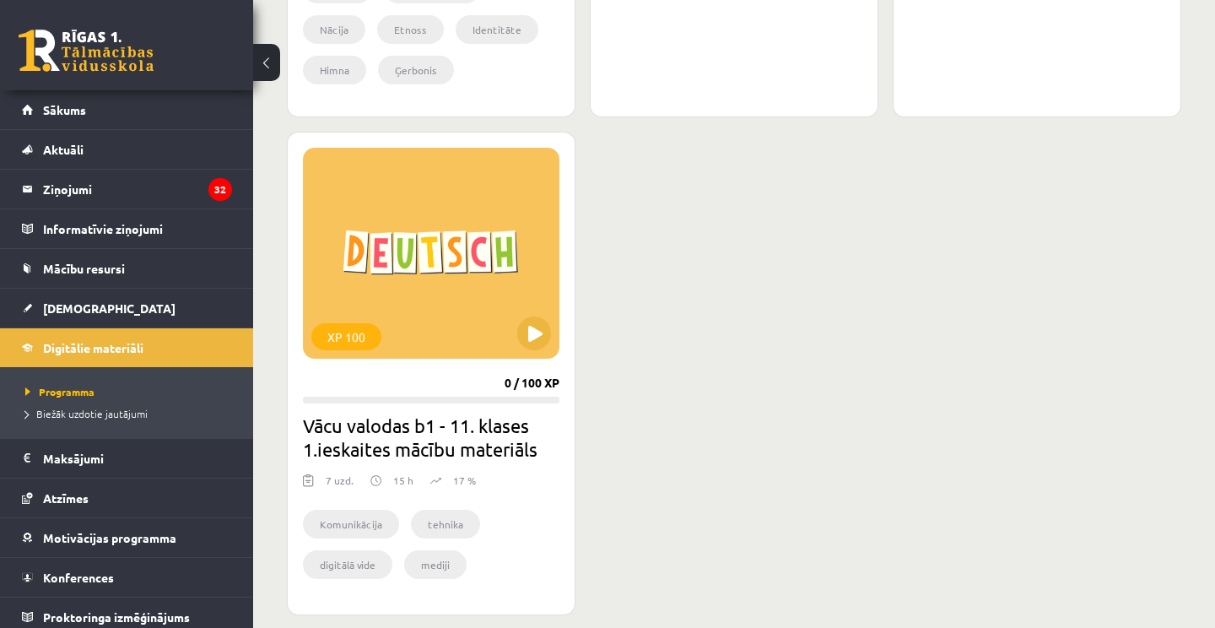
scroll to position [906, 0]
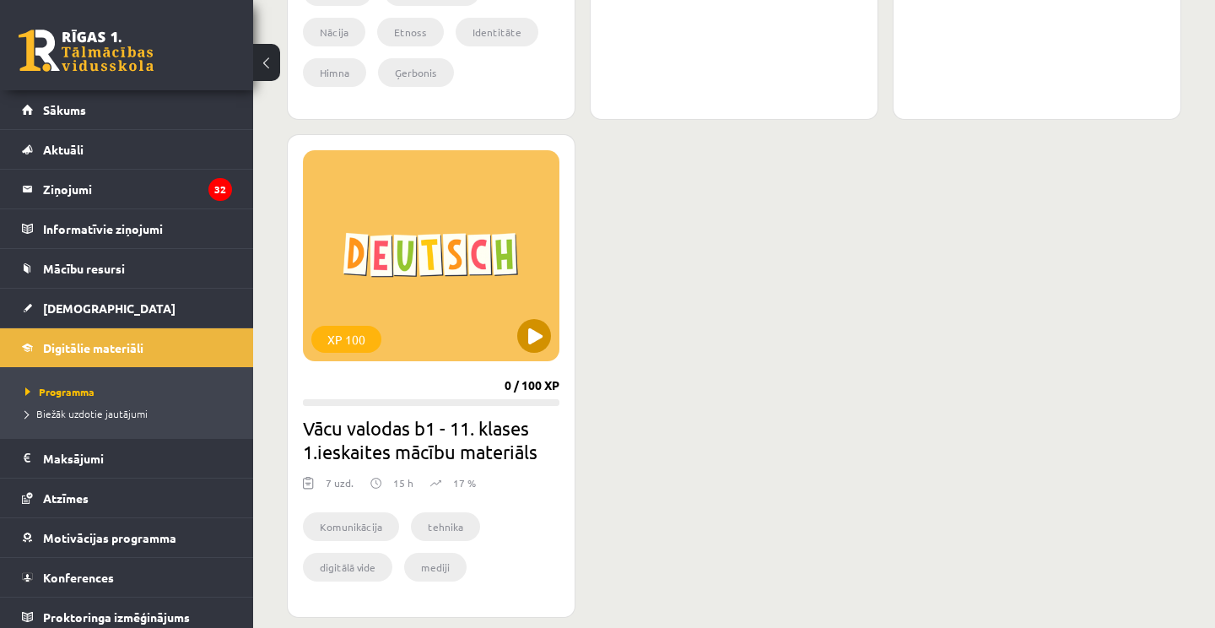
click at [523, 340] on button at bounding box center [534, 336] width 34 height 34
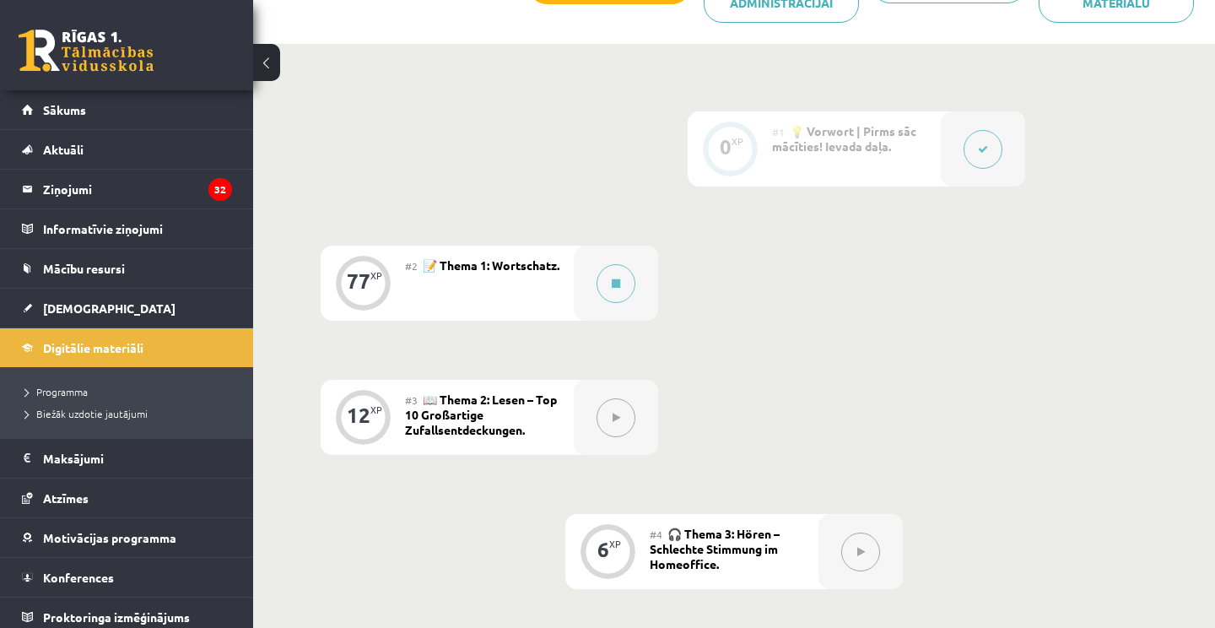
scroll to position [430, 0]
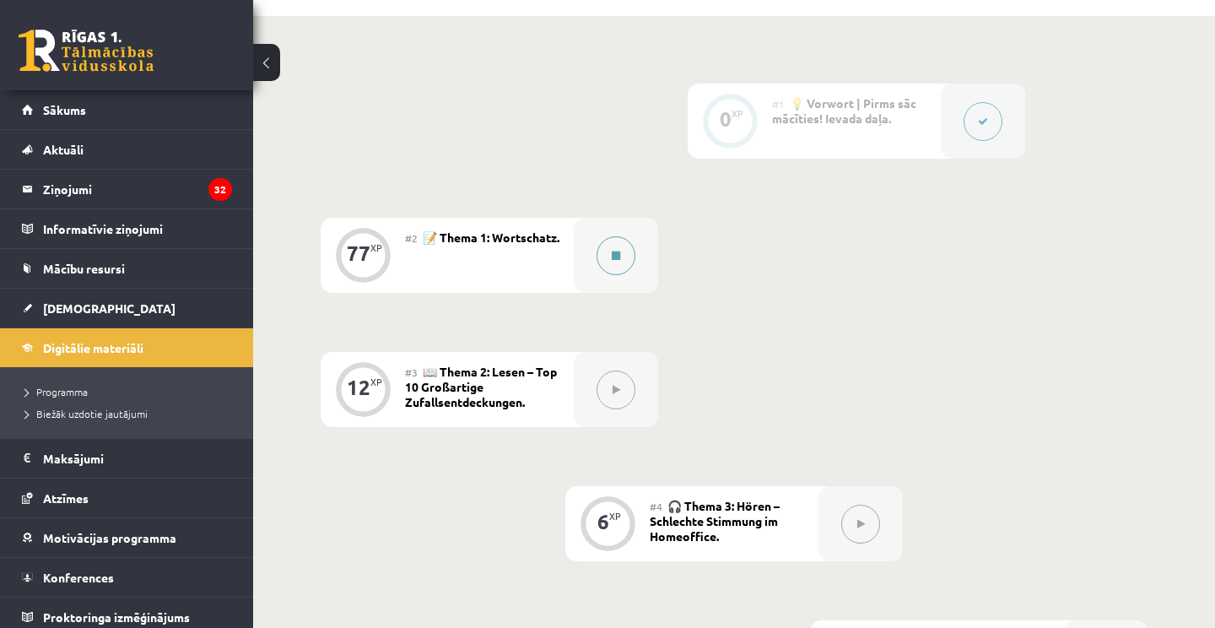
click at [601, 264] on button at bounding box center [616, 255] width 39 height 39
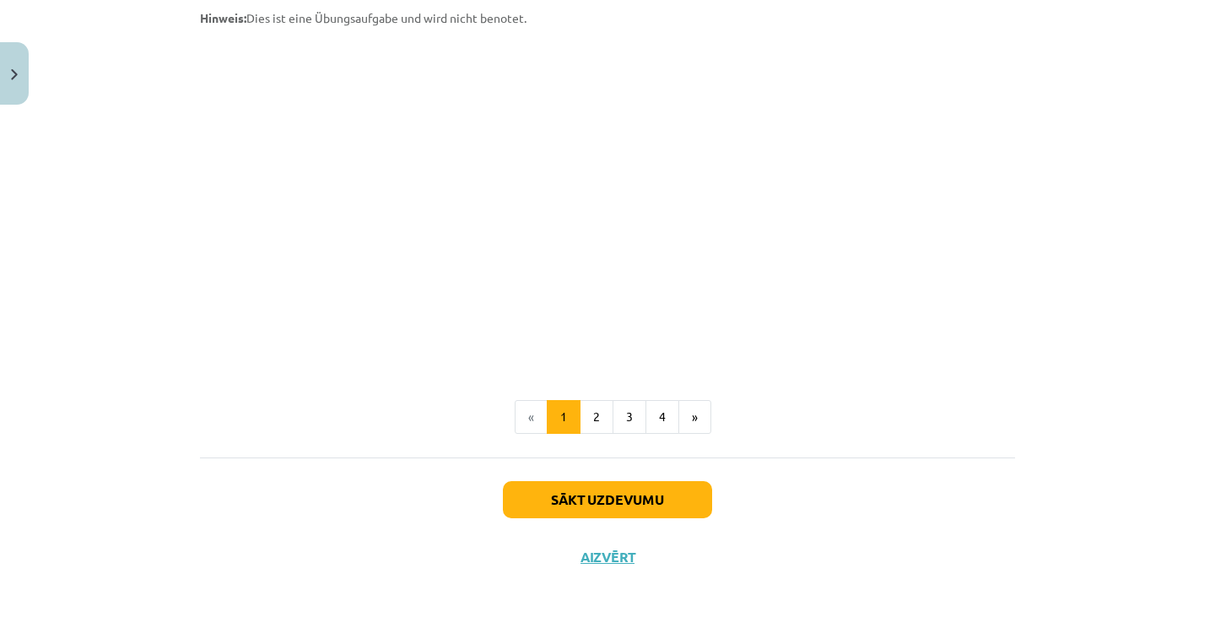
scroll to position [1507, 0]
click at [854, 430] on ul "« 1 2 3 4 »" at bounding box center [607, 417] width 815 height 34
click at [979, 260] on p at bounding box center [607, 199] width 815 height 325
click at [598, 405] on button "2" at bounding box center [597, 417] width 34 height 34
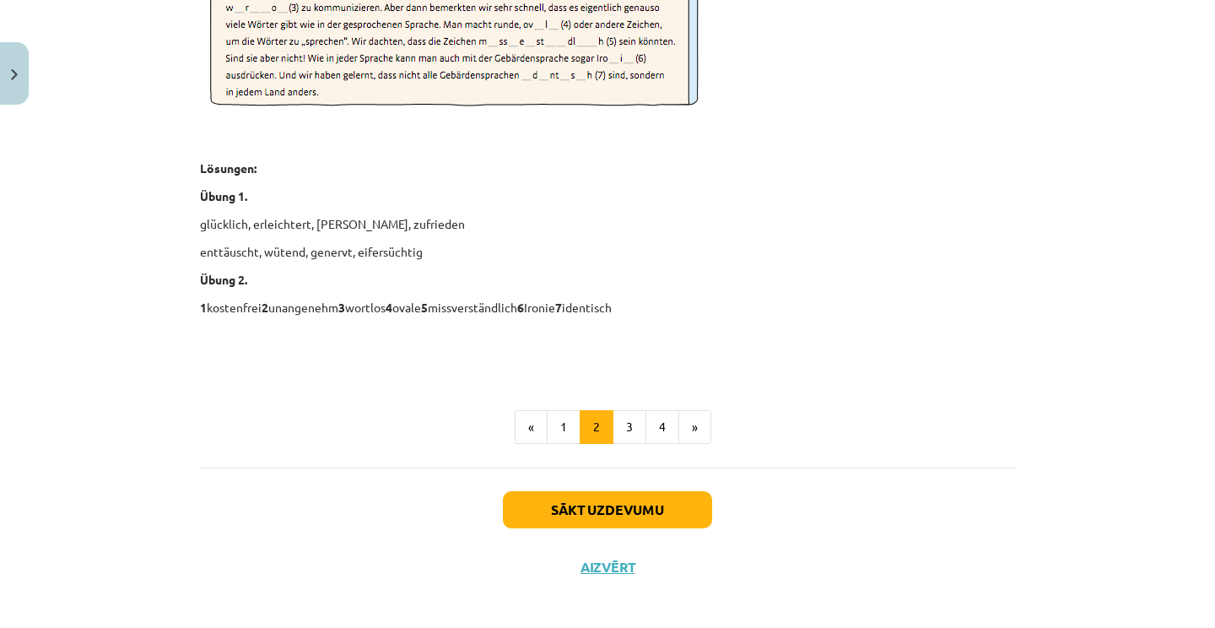
scroll to position [2488, 0]
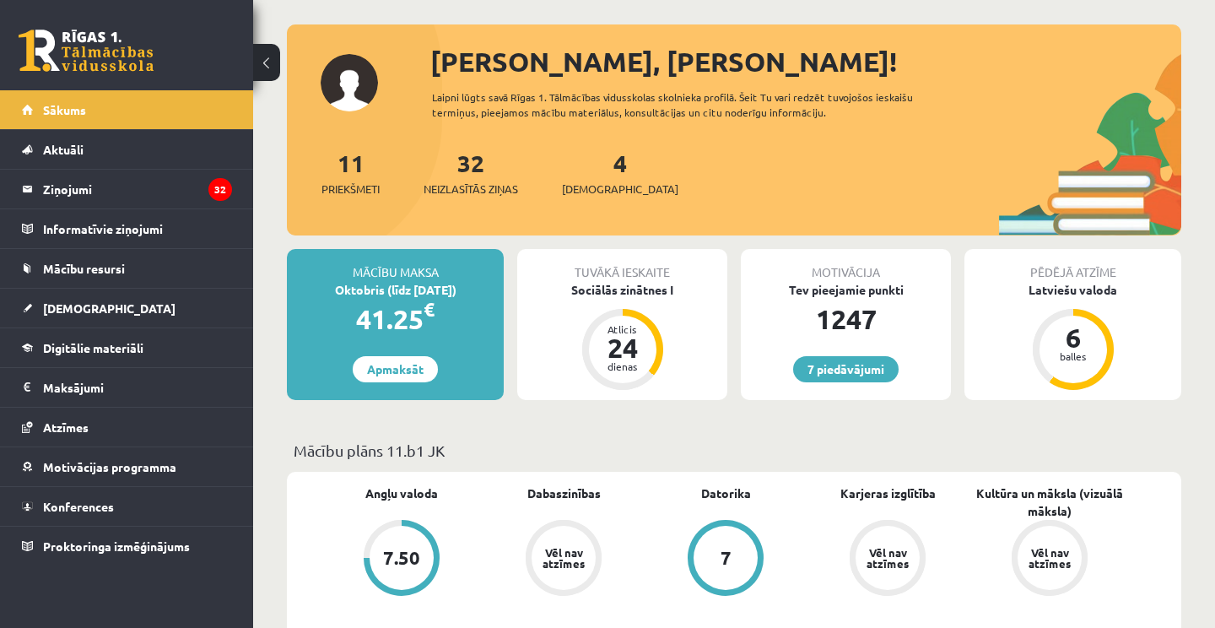
scroll to position [74, 0]
click at [92, 353] on span "Digitālie materiāli" at bounding box center [93, 347] width 100 height 15
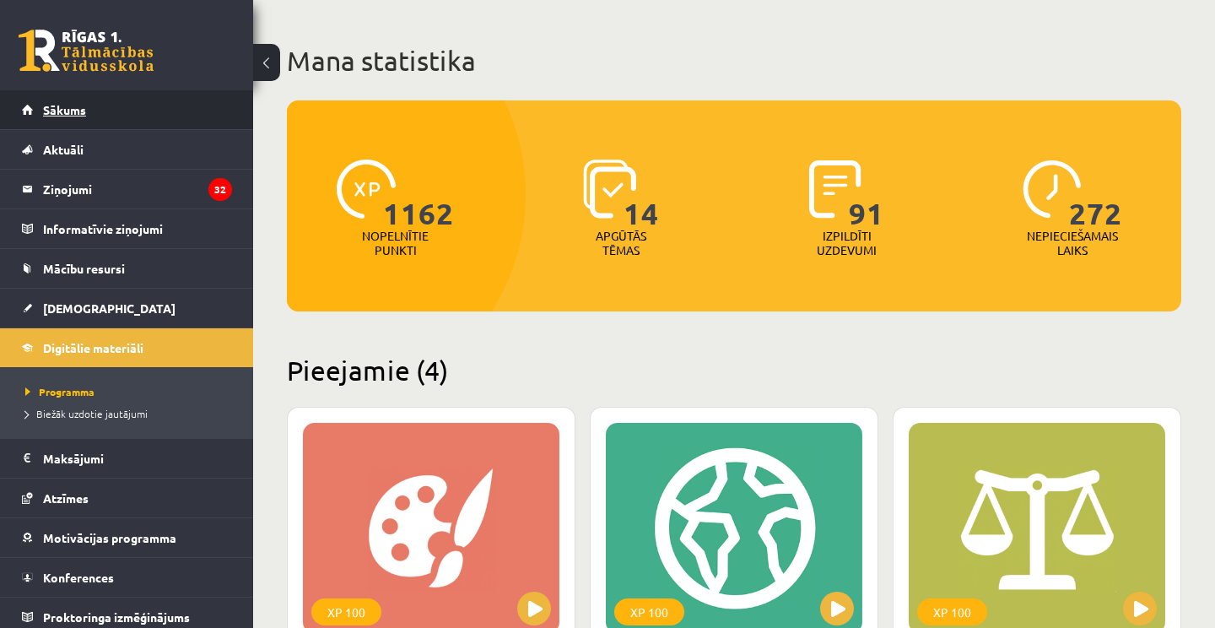
click at [79, 106] on span "Sākums" at bounding box center [64, 109] width 43 height 15
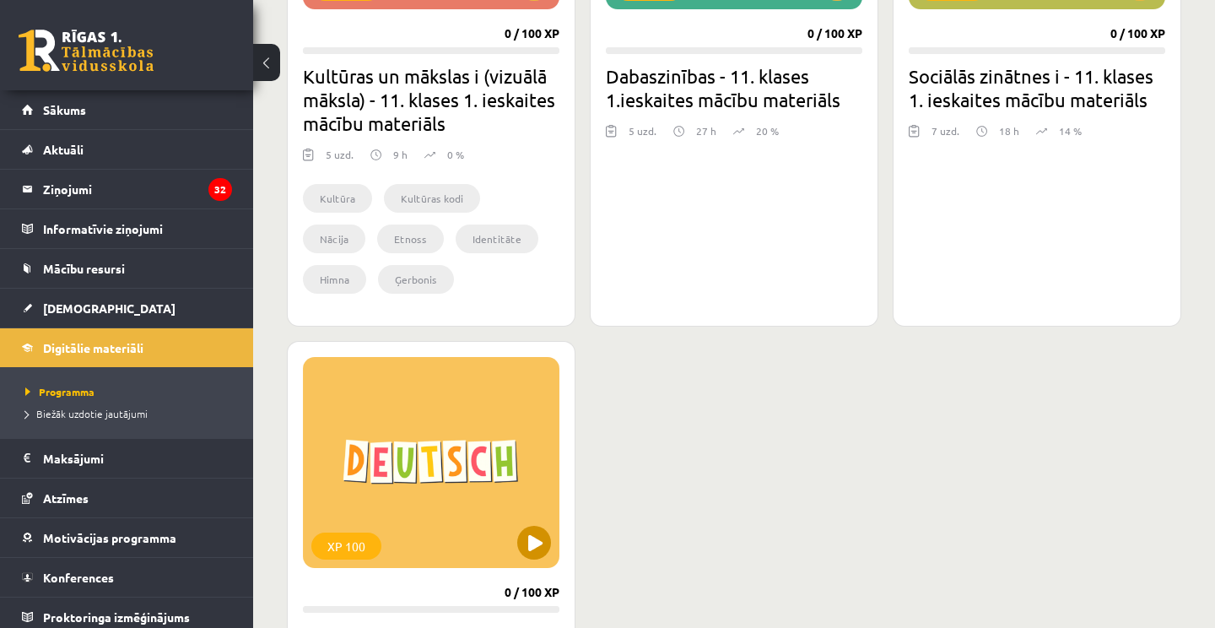
scroll to position [701, 0]
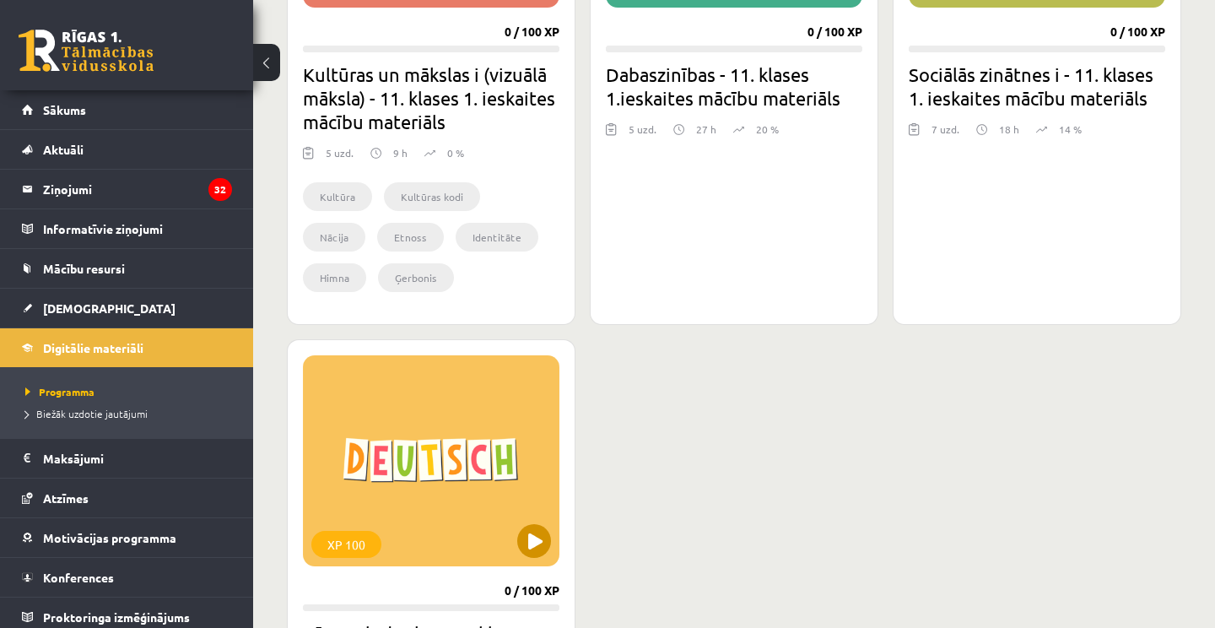
click at [528, 533] on button at bounding box center [534, 541] width 34 height 34
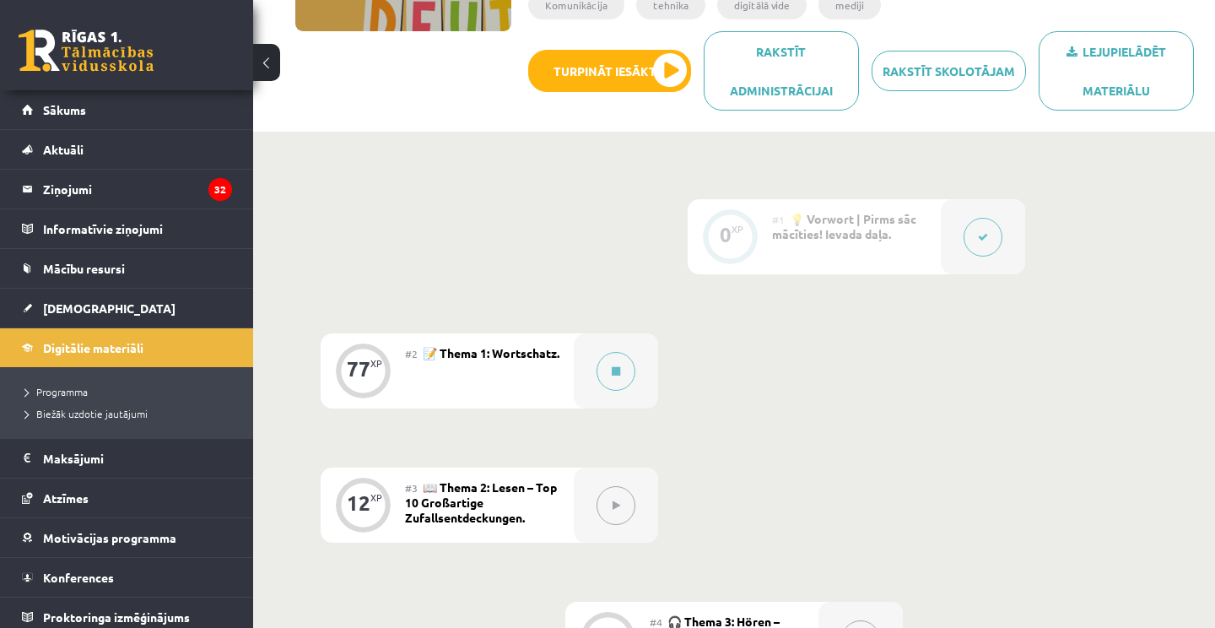
scroll to position [317, 0]
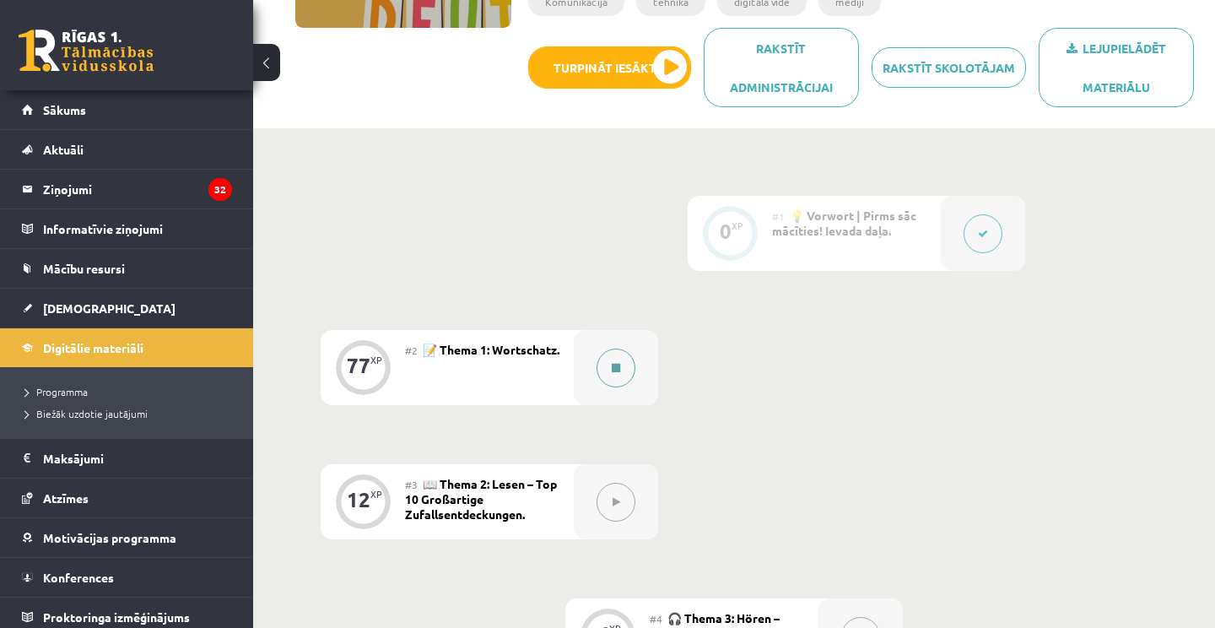
click at [615, 355] on button at bounding box center [616, 368] width 39 height 39
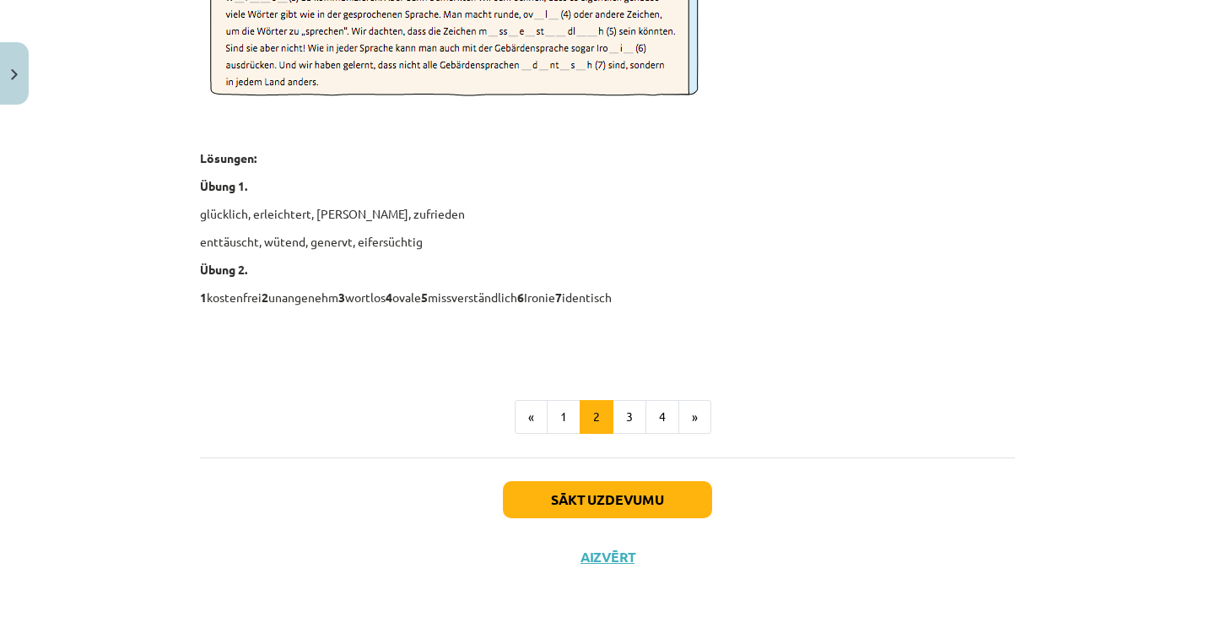
scroll to position [2487, 0]
click at [625, 415] on button "3" at bounding box center [630, 417] width 34 height 34
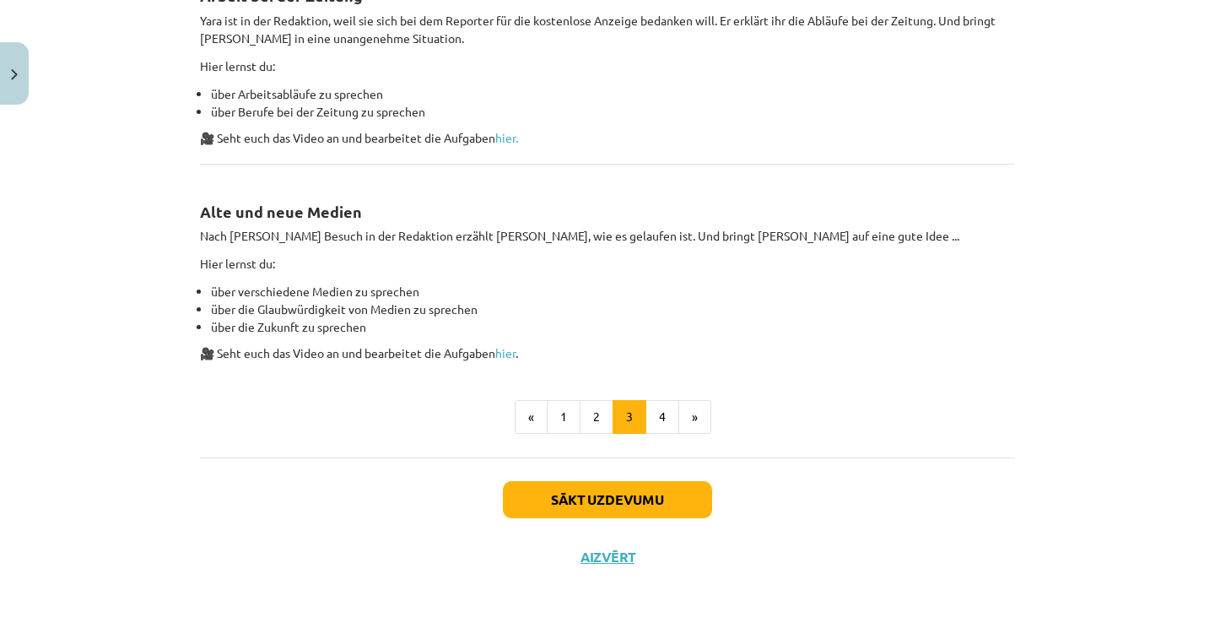
scroll to position [1055, 0]
click at [663, 406] on button "4" at bounding box center [663, 417] width 34 height 34
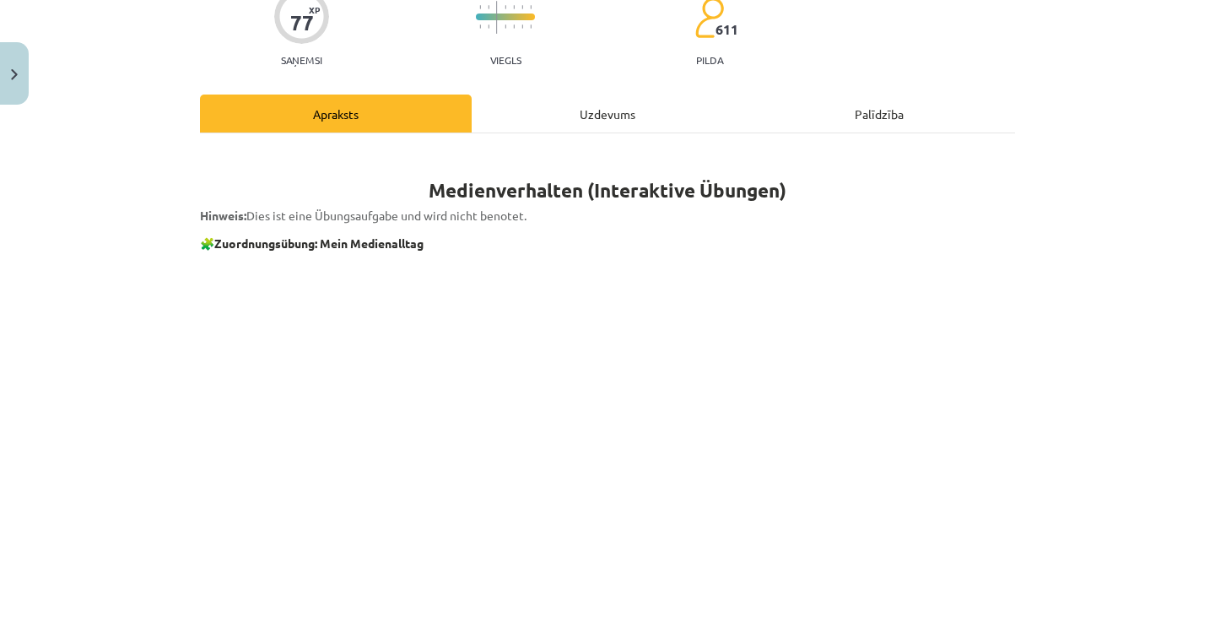
scroll to position [258, 0]
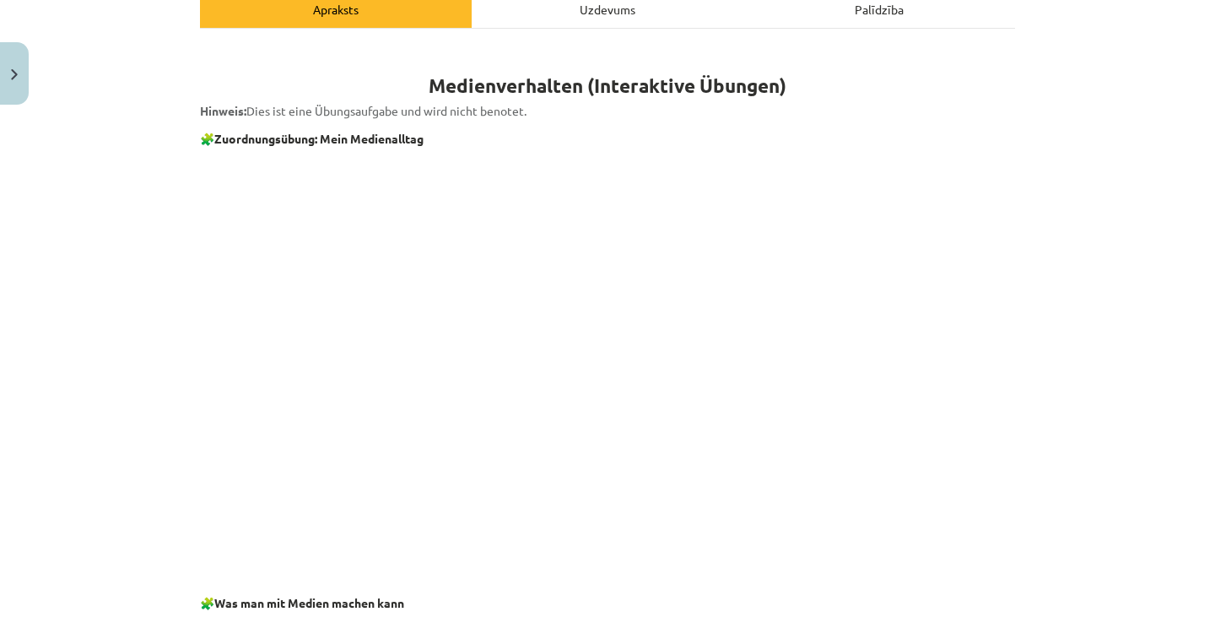
click at [1114, 396] on div "Mācību tēma: Vācu valodas b1 - 11. klases 1.ieskaites mācību materiāls #2 📝 The…" at bounding box center [607, 314] width 1215 height 628
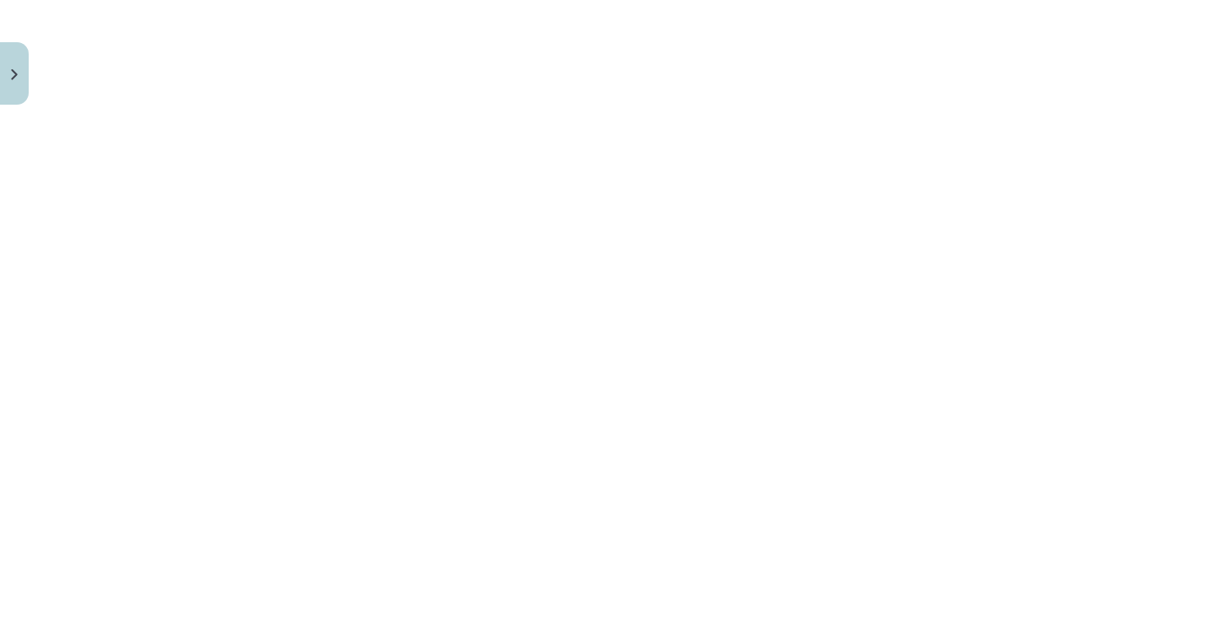
scroll to position [1734, 0]
click at [1139, 313] on div "Mācību tēma: Vācu valodas b1 - 11. klases 1.ieskaites mācību materiāls #2 📝 The…" at bounding box center [607, 314] width 1215 height 628
click at [1064, 178] on div "Mācību tēma: Vācu valodas b1 - 11. klases 1.ieskaites mācību materiāls #2 📝 The…" at bounding box center [607, 314] width 1215 height 628
click at [1081, 225] on div "Mācību tēma: Vācu valodas b1 - 11. klases 1.ieskaites mācību materiāls #2 📝 The…" at bounding box center [607, 314] width 1215 height 628
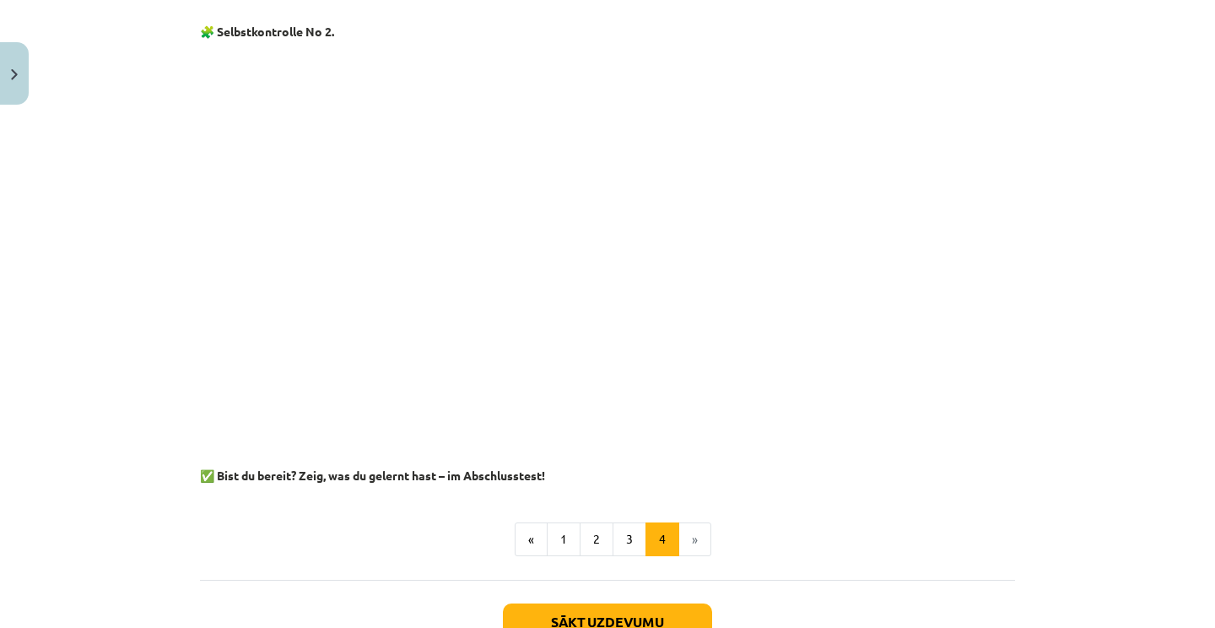
scroll to position [1683, 0]
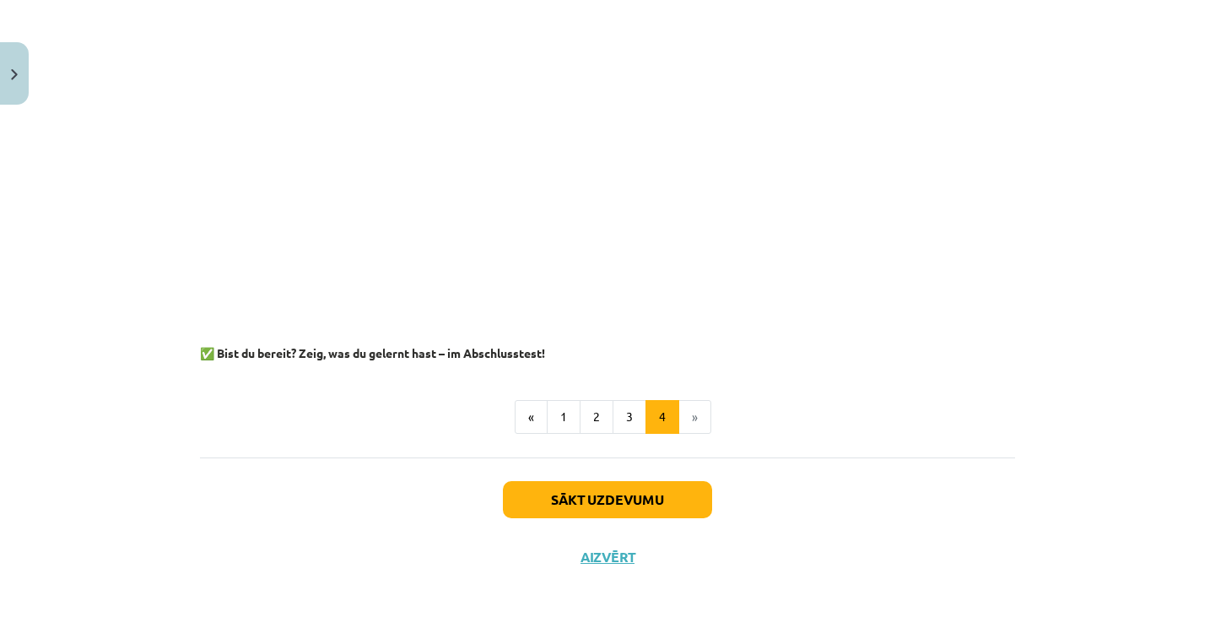
click at [621, 502] on button "Sākt uzdevumu" at bounding box center [607, 499] width 209 height 37
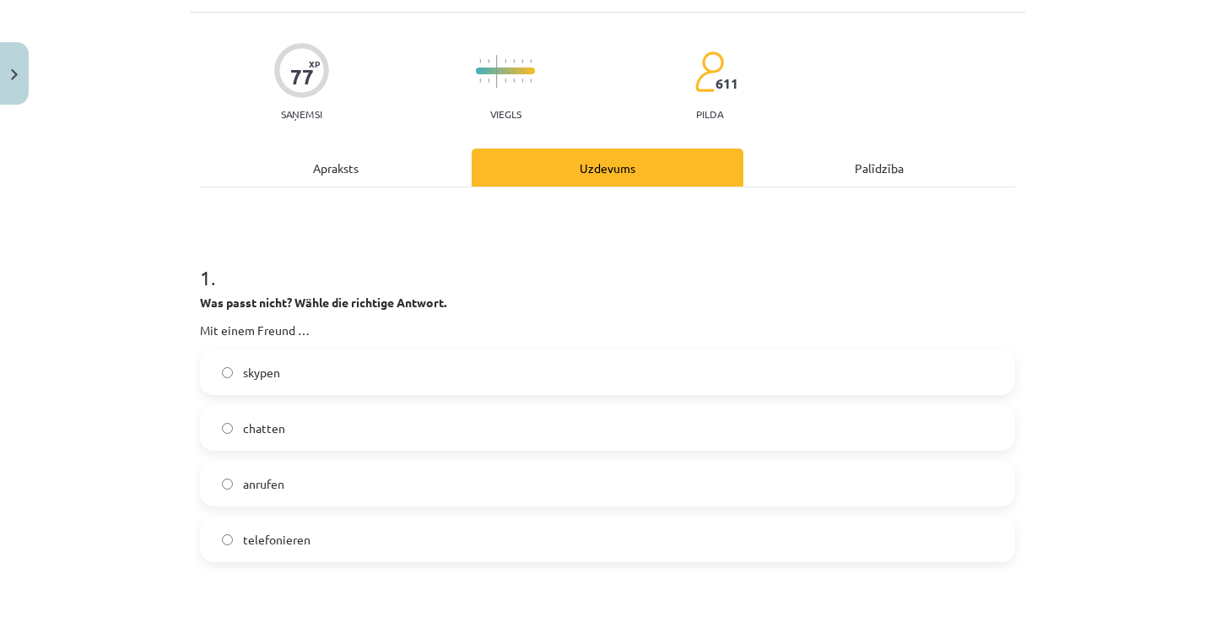
scroll to position [107, 0]
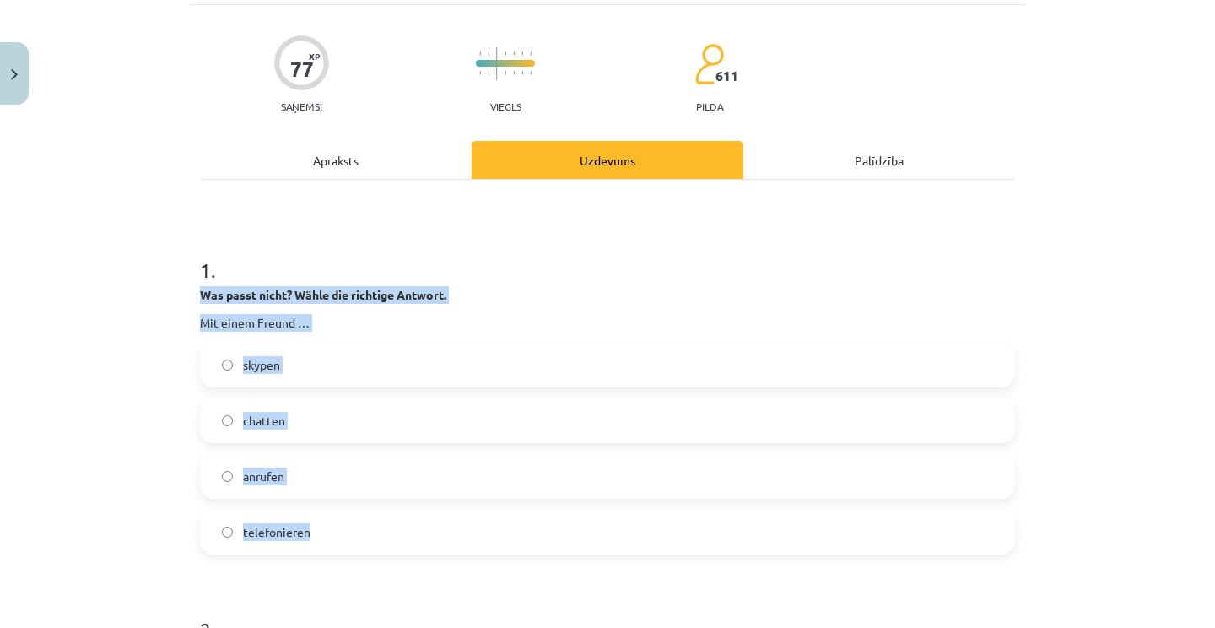
drag, startPoint x: 205, startPoint y: 295, endPoint x: 306, endPoint y: 541, distance: 265.3
click at [306, 541] on div "1 . Was passt nicht? Wähle die richtige Antwort. Mit einem Freund … skypen chat…" at bounding box center [607, 392] width 815 height 326
copy div "Was passt nicht? Wähle die richtige Antwort. Mit einem Freund … skypen chatten …"
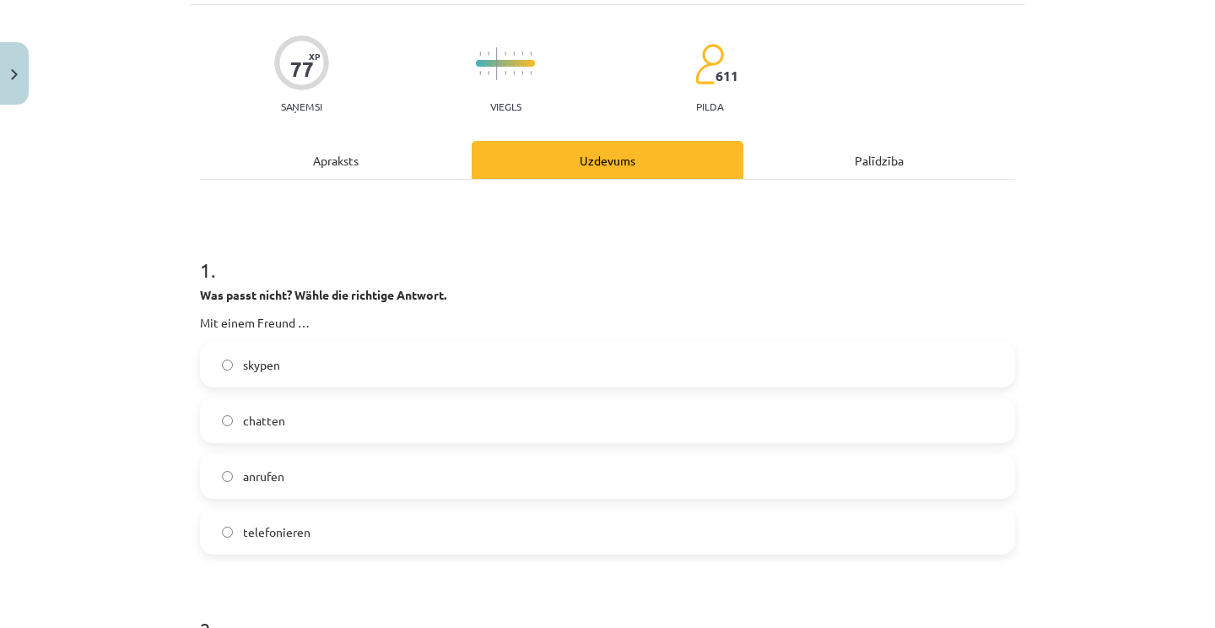
click at [1096, 3] on div "**********" at bounding box center [607, 314] width 1215 height 628
click at [344, 379] on label "skypen" at bounding box center [608, 365] width 812 height 42
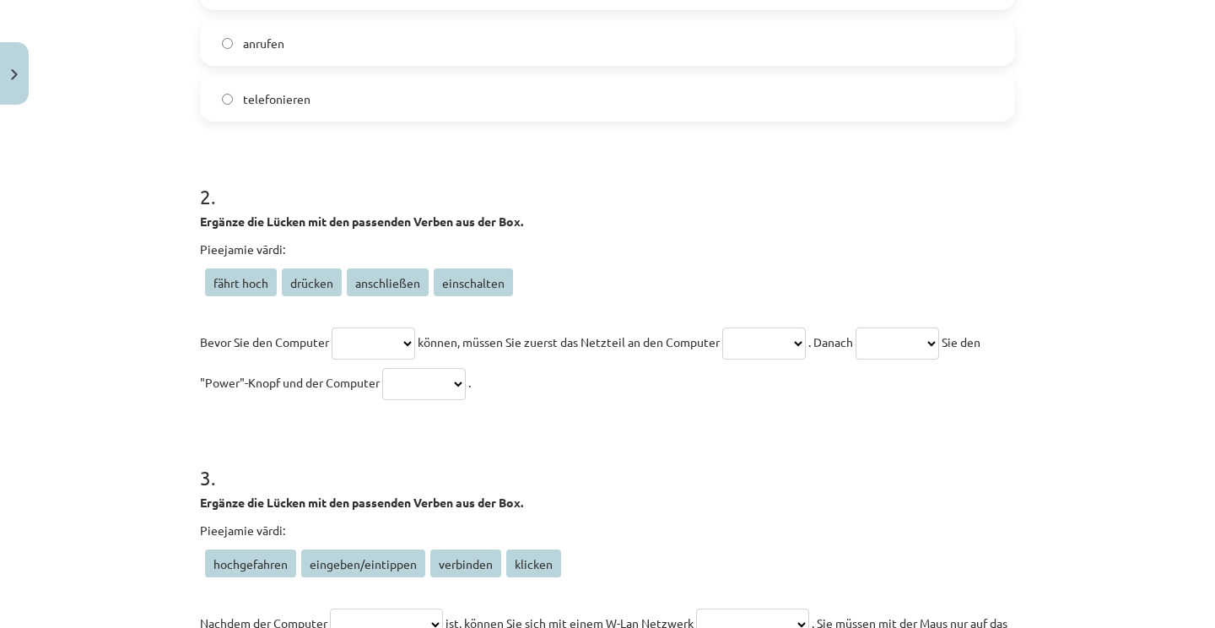
scroll to position [549, 0]
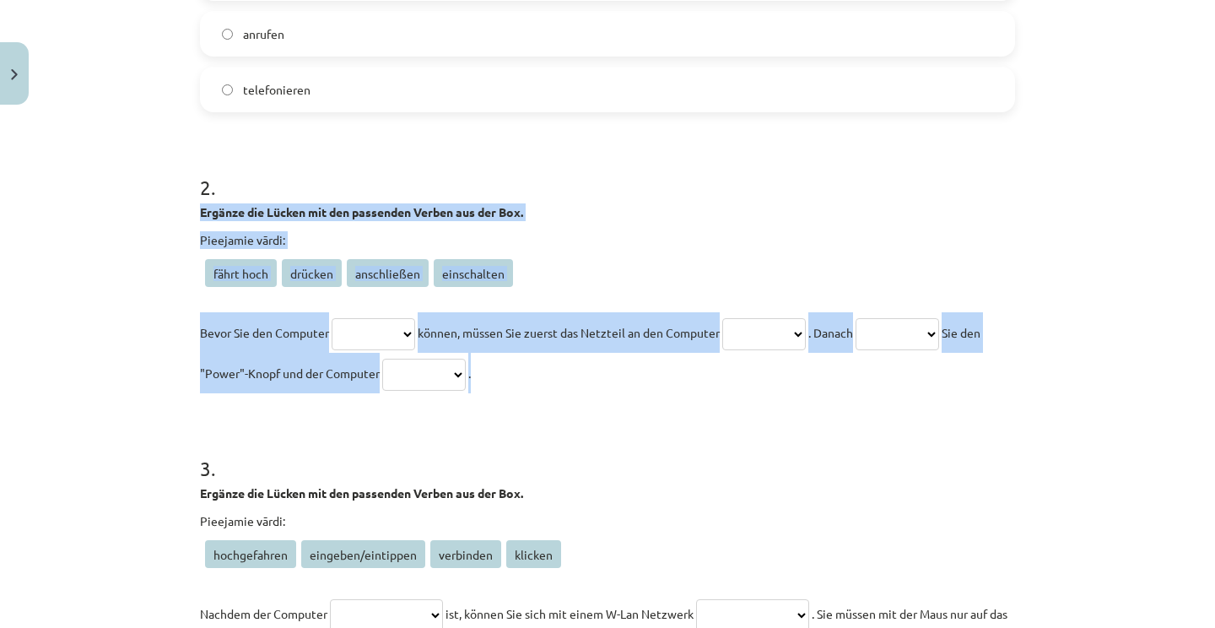
drag, startPoint x: 199, startPoint y: 208, endPoint x: 509, endPoint y: 381, distance: 354.4
copy div "**********"
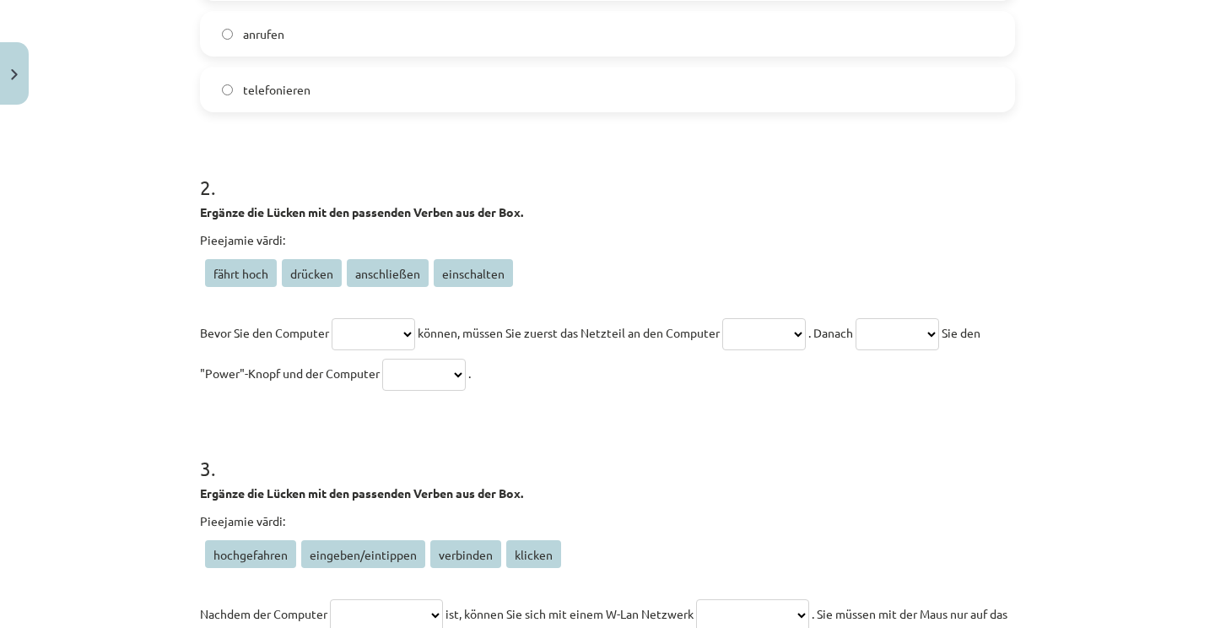
click at [1096, 3] on div "**********" at bounding box center [607, 314] width 1215 height 628
select select "**********"
select select "*******"
select select "**********"
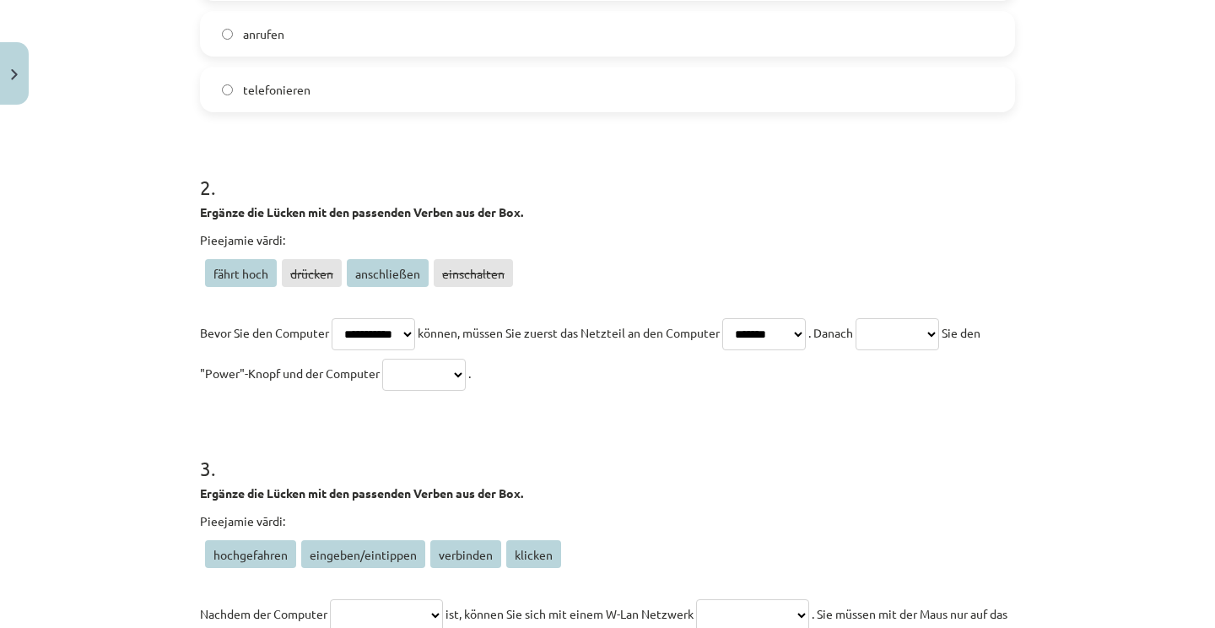
click at [793, 321] on p "**********" at bounding box center [607, 352] width 815 height 81
click at [788, 343] on p "**********" at bounding box center [607, 352] width 815 height 81
select select "**********"
select select "*******"
click at [490, 358] on p "**********" at bounding box center [607, 352] width 815 height 81
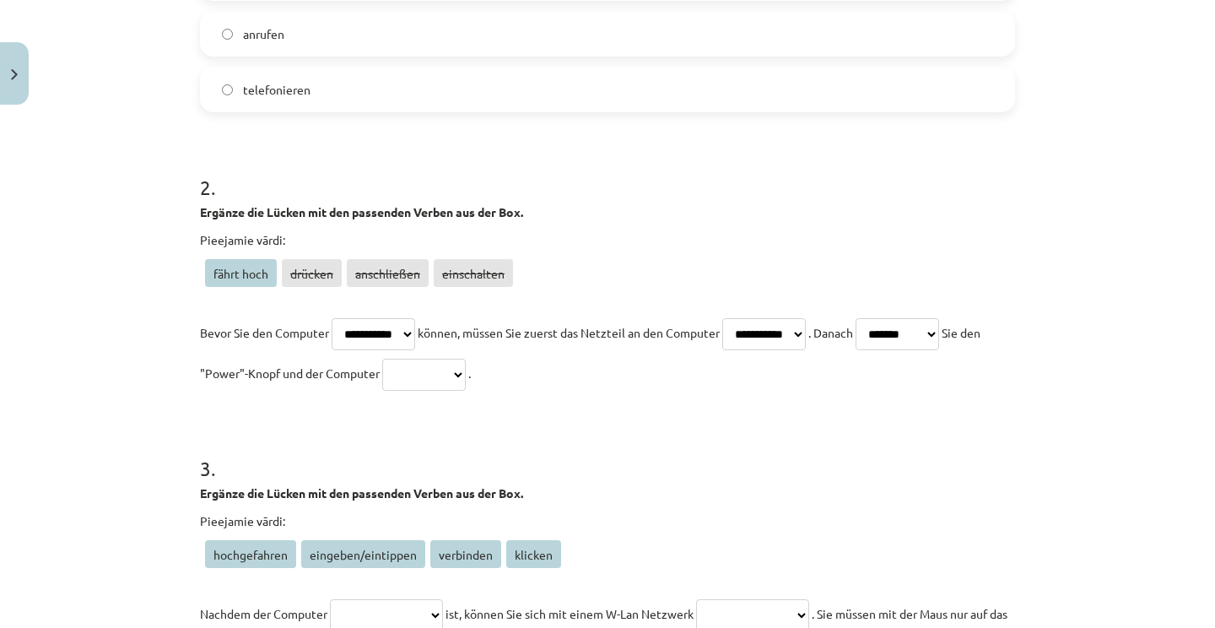
select select "**********"
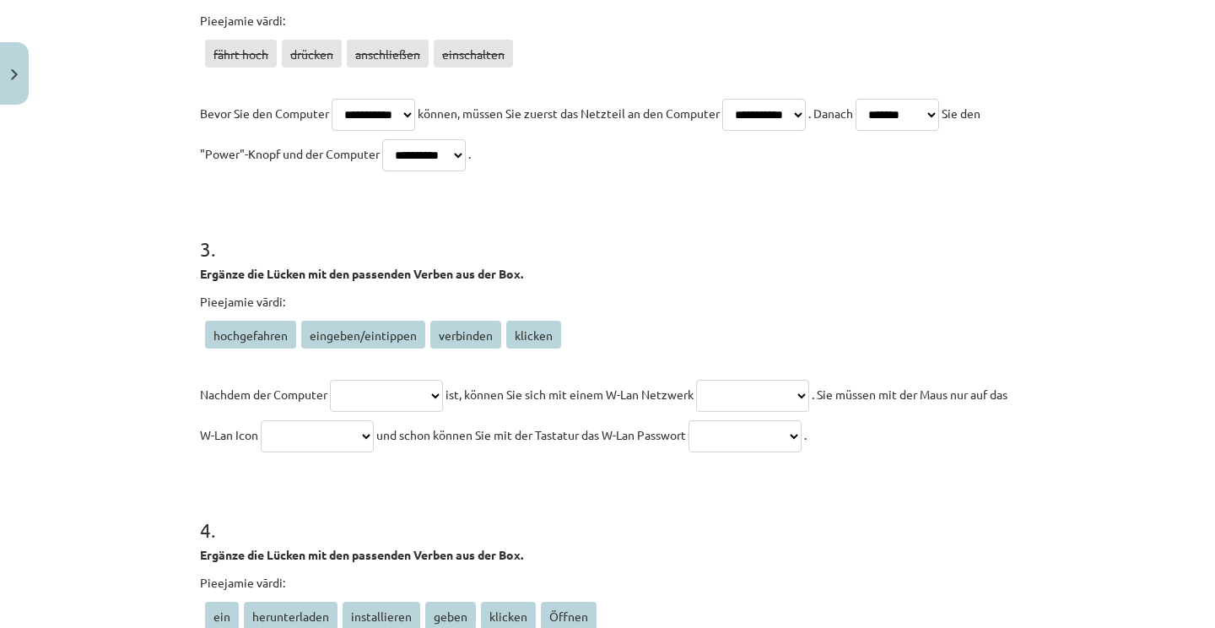
scroll to position [821, 0]
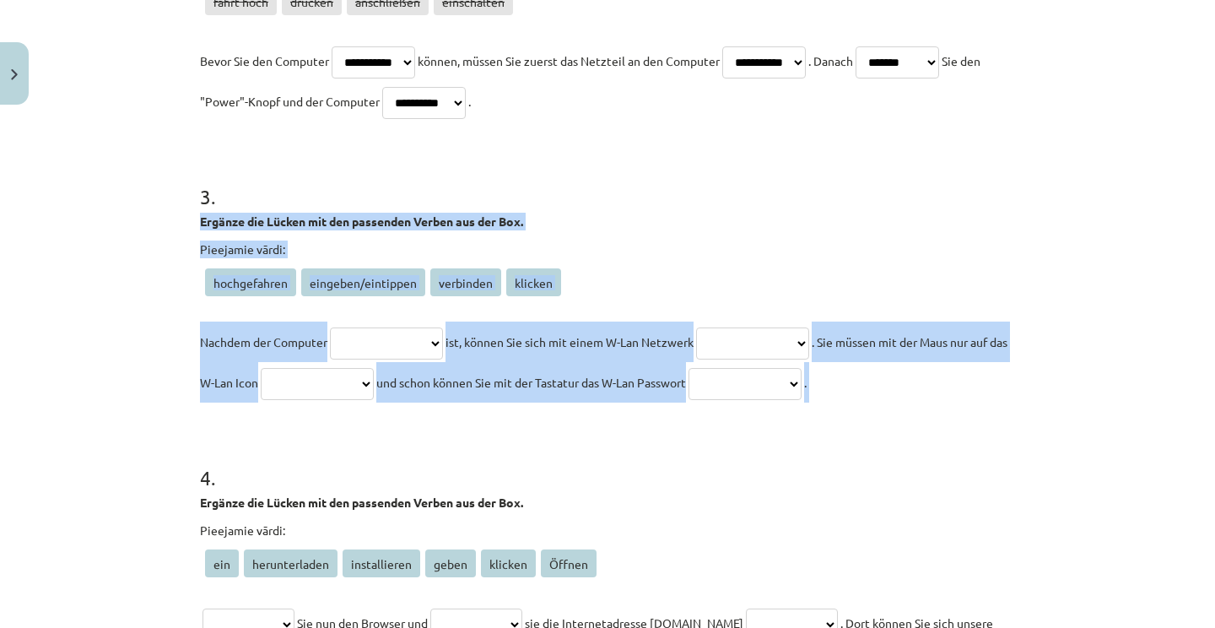
drag, startPoint x: 197, startPoint y: 219, endPoint x: 527, endPoint y: 428, distance: 389.6
copy div "**********"
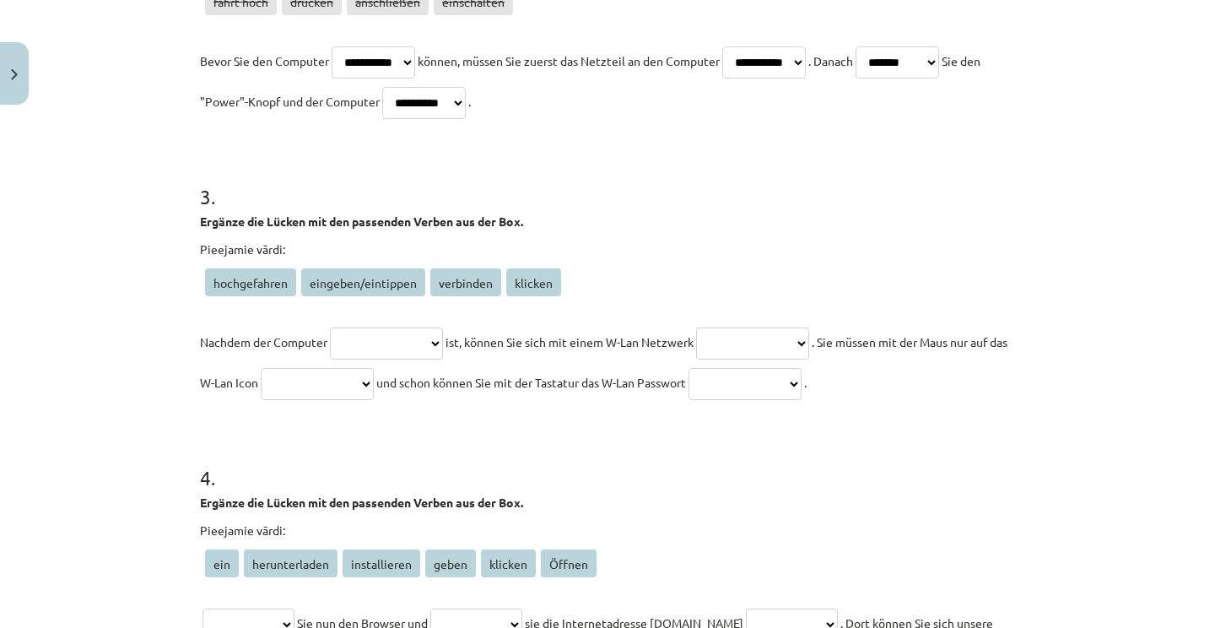
select select "**********"
select select "*********"
select select "*******"
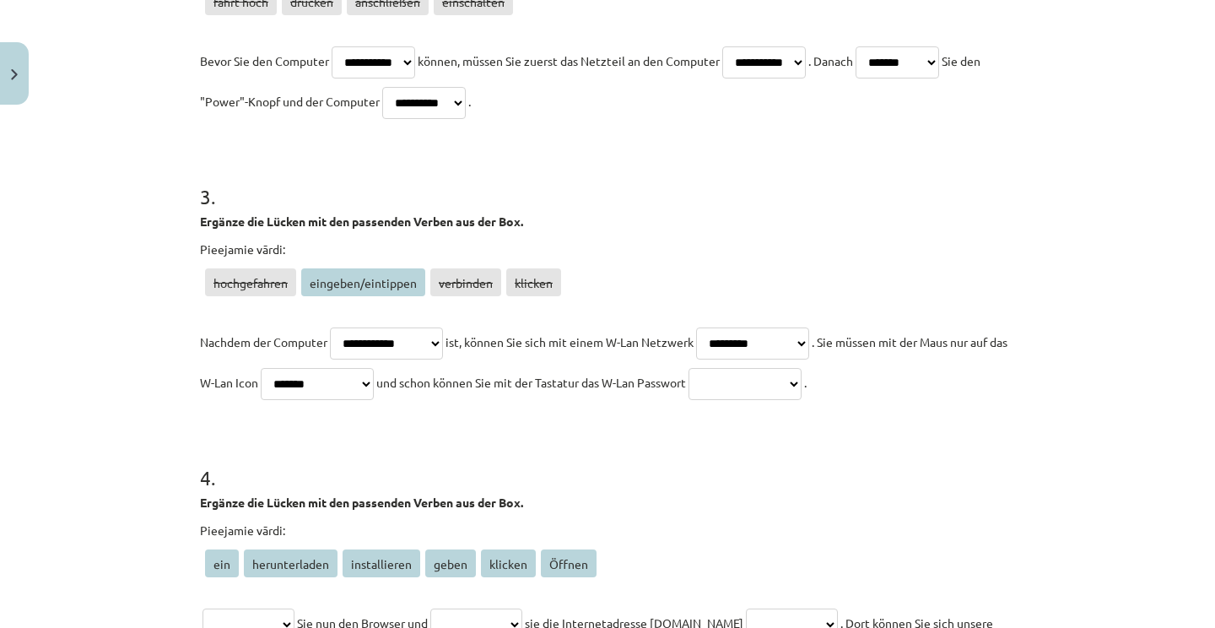
select select "**********"
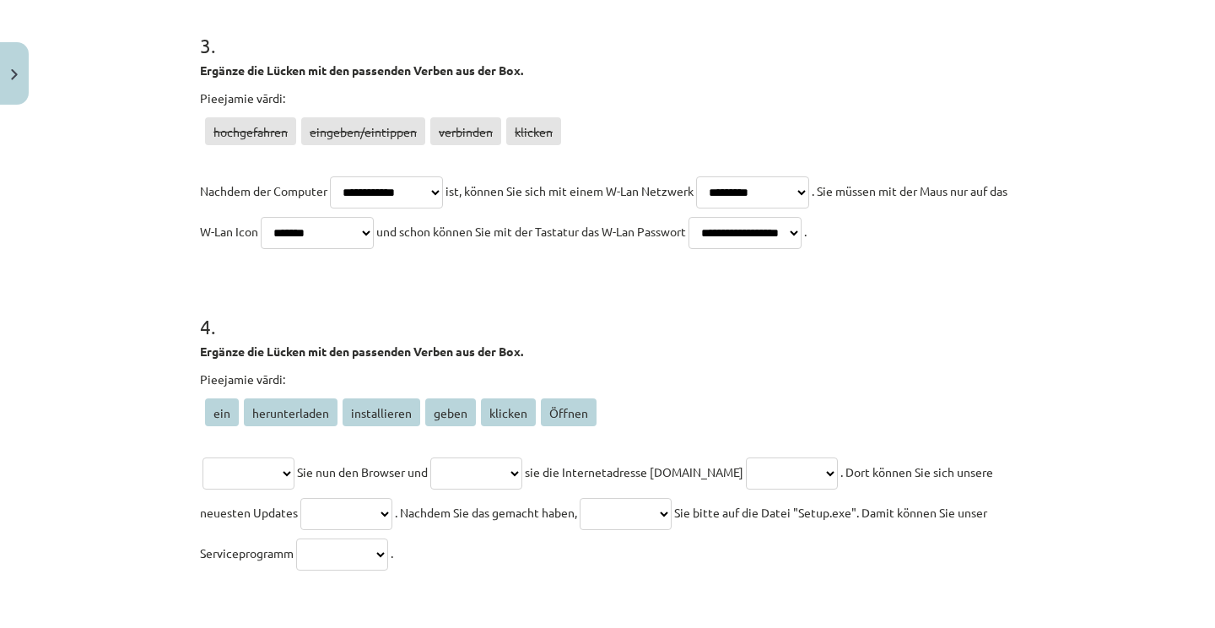
scroll to position [967, 0]
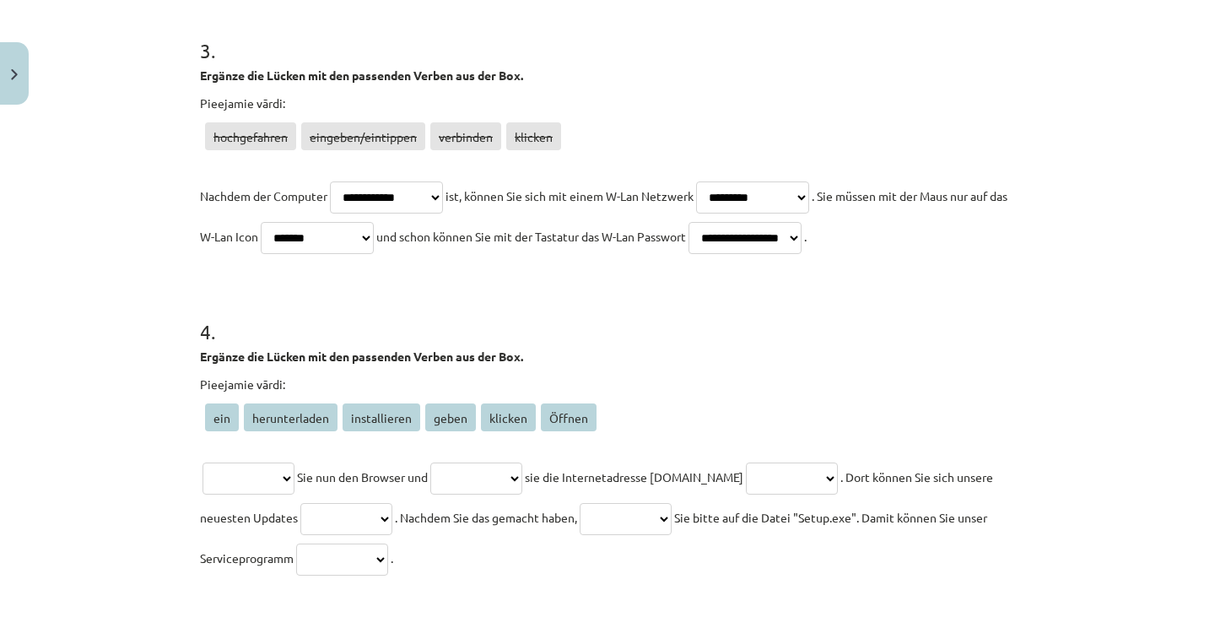
drag, startPoint x: 195, startPoint y: 345, endPoint x: 520, endPoint y: 556, distance: 387.4
copy div "**********"
select select "******"
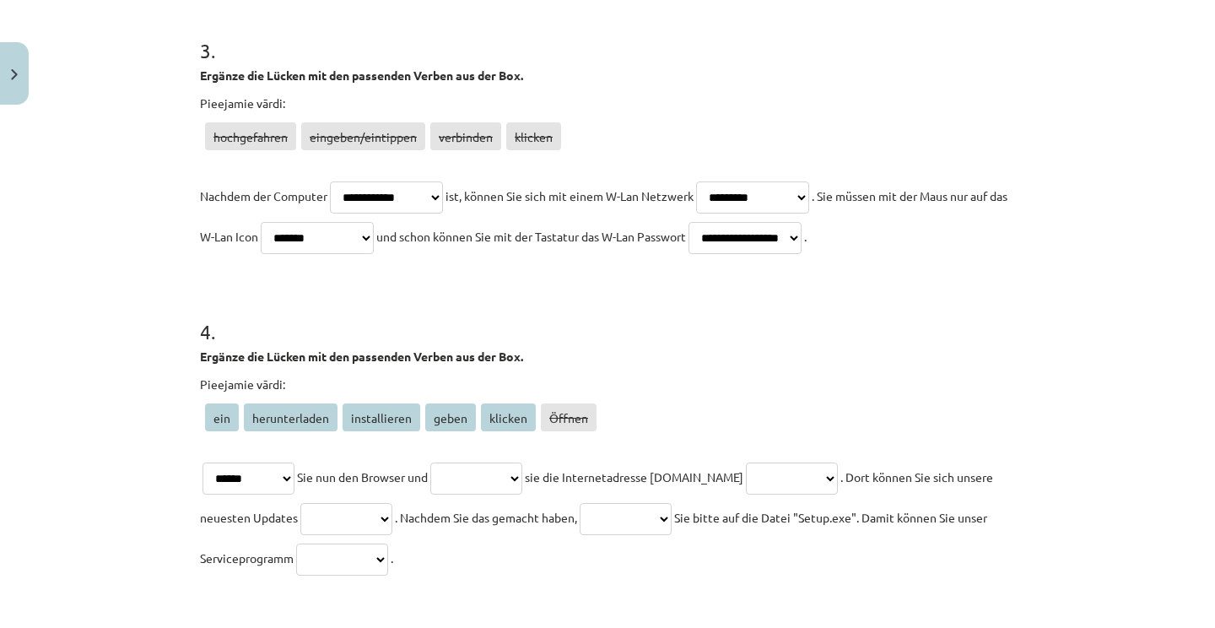
select select "*****"
select select "***"
select select "**********"
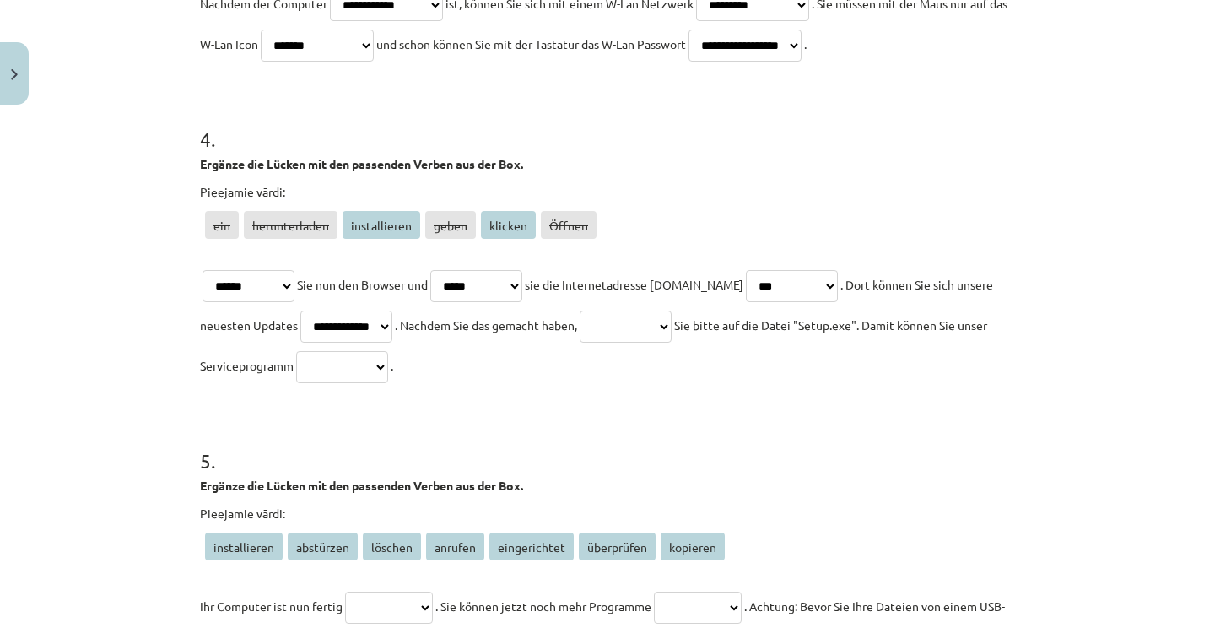
scroll to position [1190, 0]
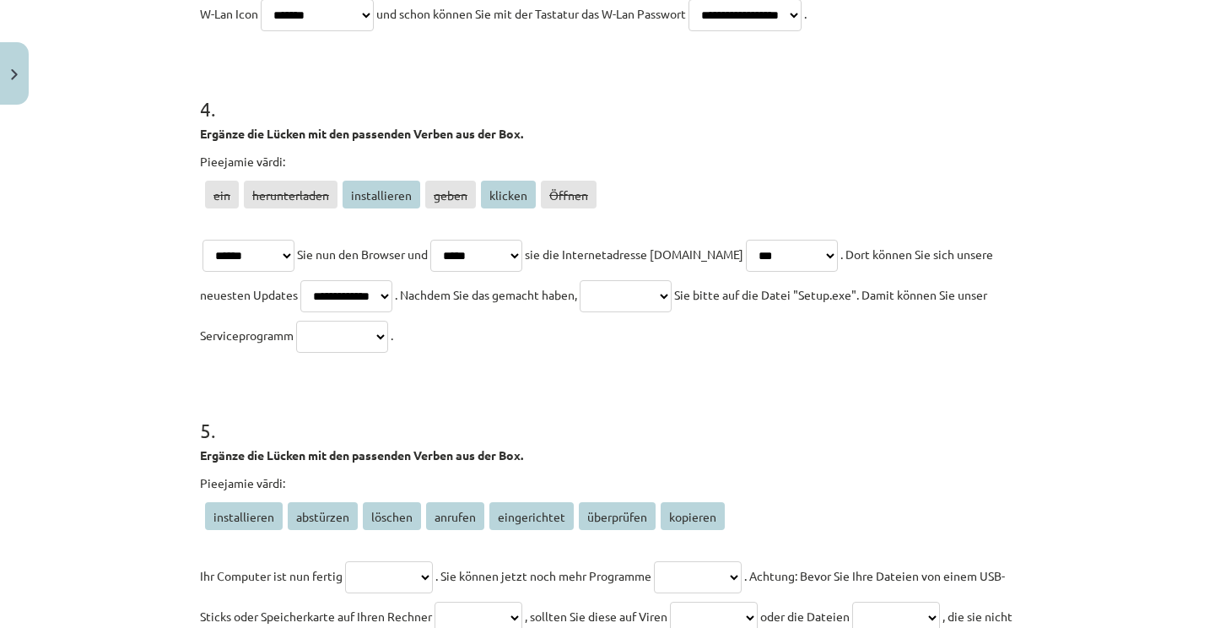
select select "*******"
click at [490, 317] on p "**********" at bounding box center [607, 295] width 815 height 122
select select "**********"
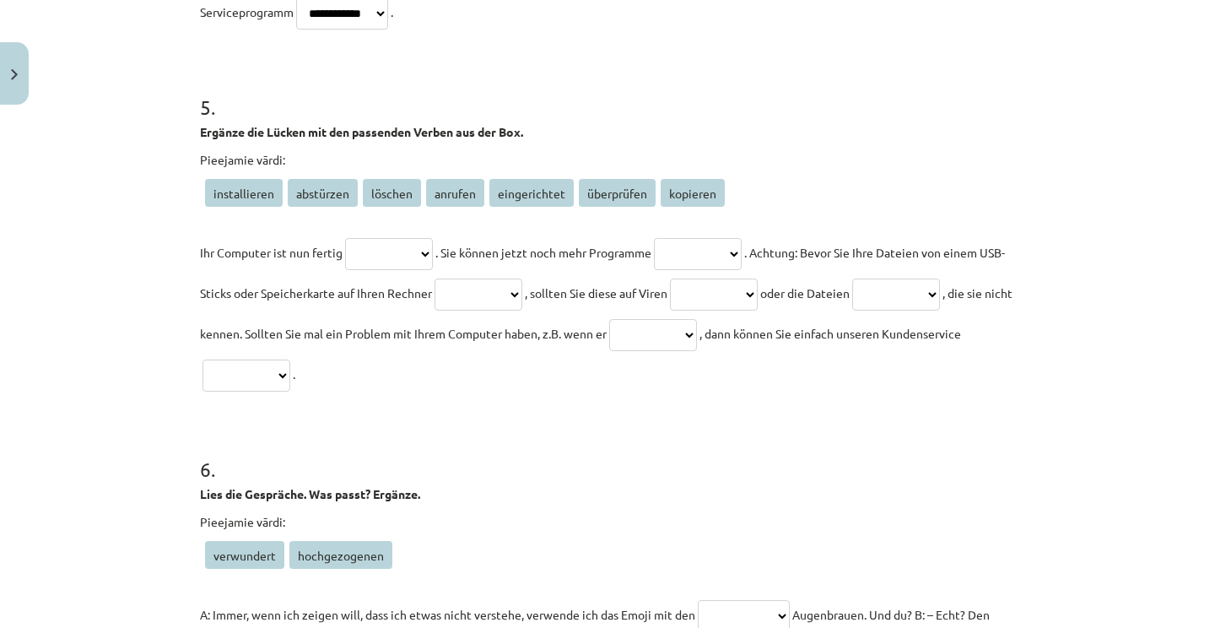
scroll to position [1514, 0]
drag, startPoint x: 197, startPoint y: 127, endPoint x: 455, endPoint y: 356, distance: 345.5
click at [455, 356] on div "**********" at bounding box center [608, 346] width 836 height 3497
copy div "**********"
click at [1071, 55] on div "**********" at bounding box center [607, 314] width 1215 height 628
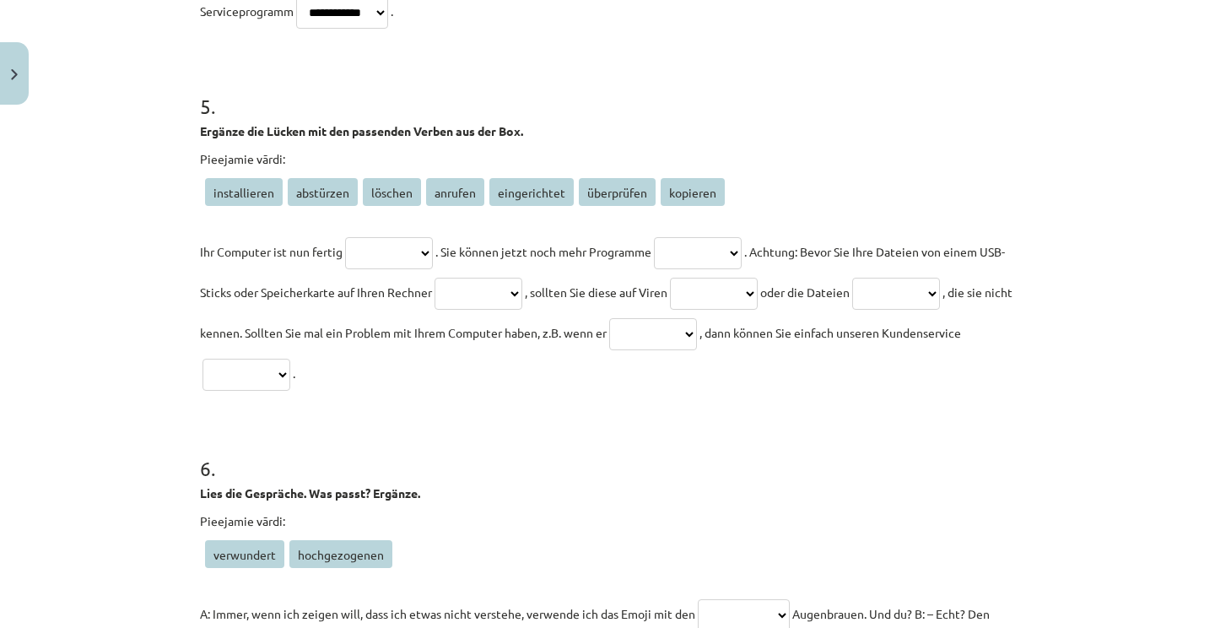
select select "**********"
select select "********"
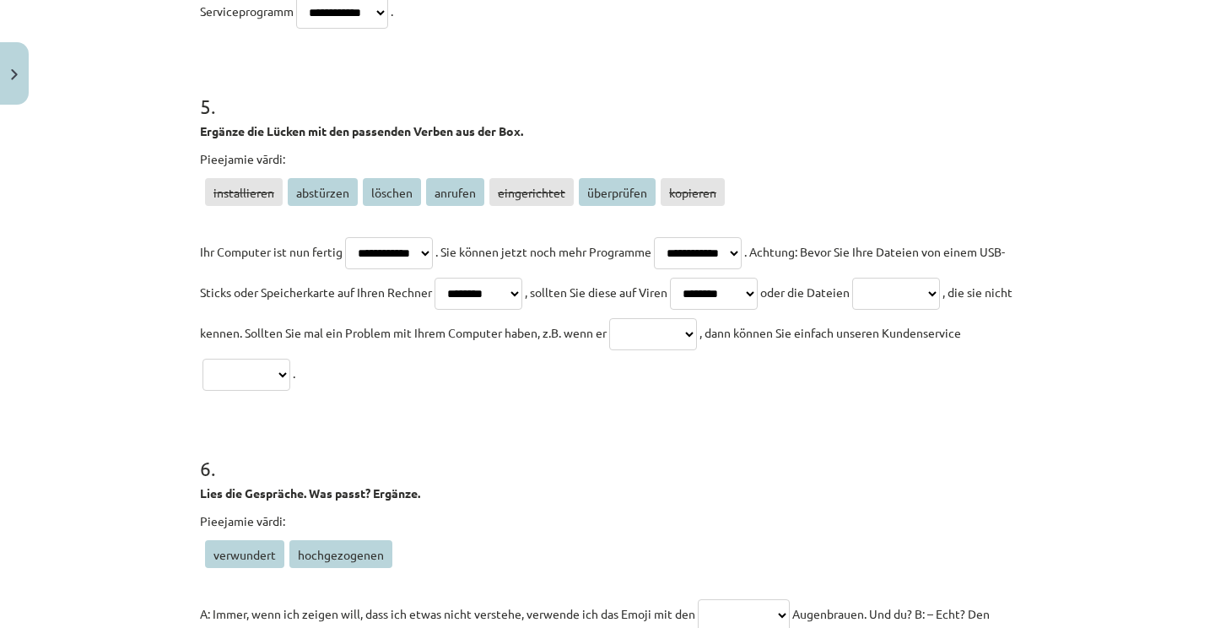
select select "**********"
select select "*******"
select select "*********"
select select "*******"
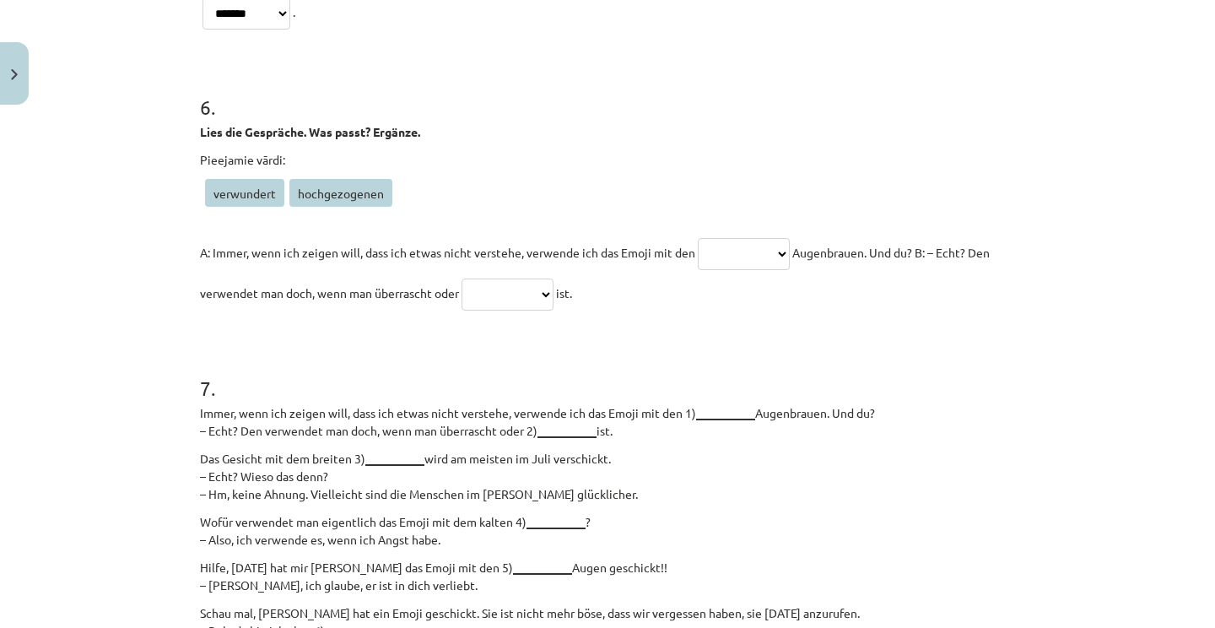
scroll to position [1874, 0]
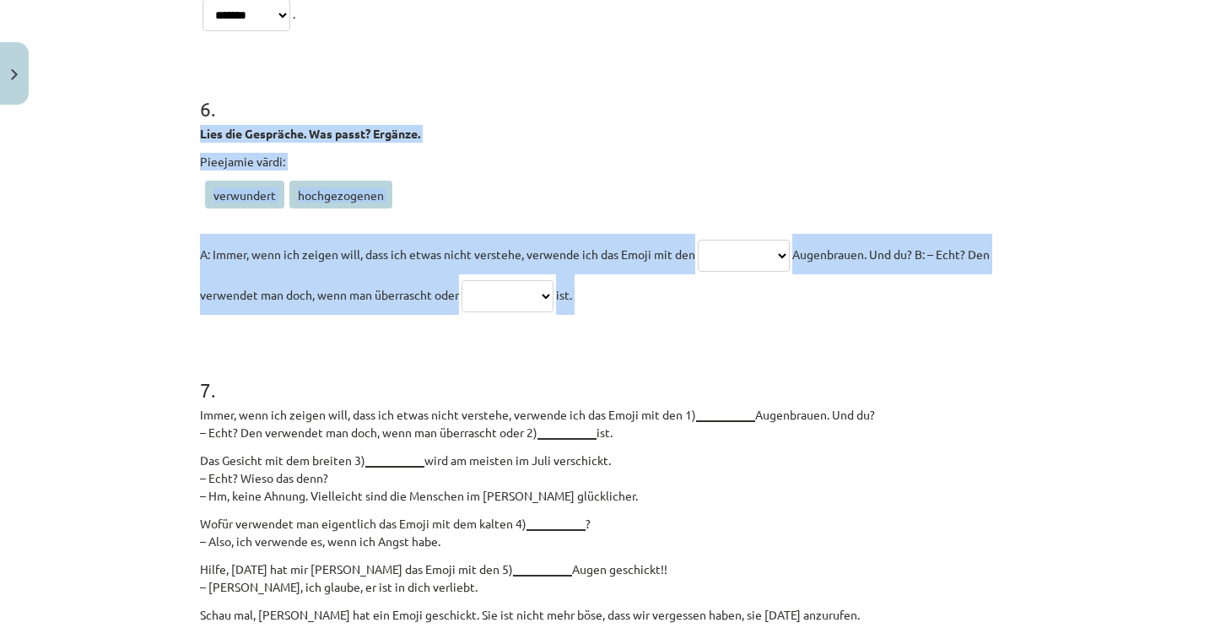
drag, startPoint x: 196, startPoint y: 130, endPoint x: 598, endPoint y: 362, distance: 464.0
copy div "**********"
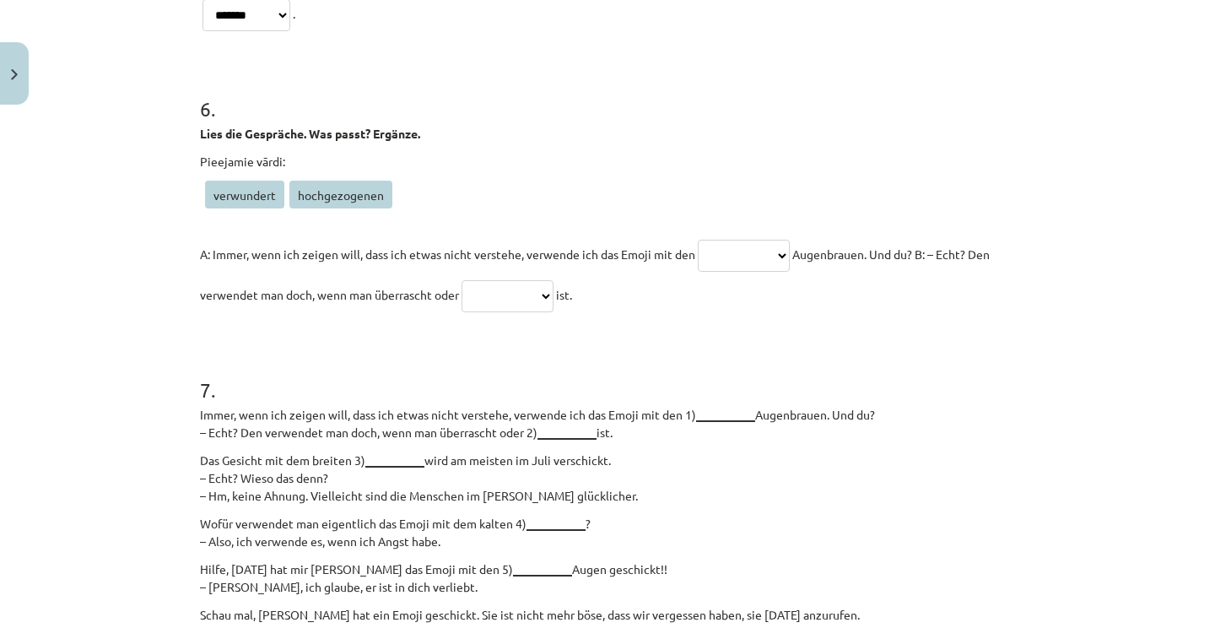
click at [1044, 317] on div "**********" at bounding box center [607, 314] width 1215 height 628
click at [768, 243] on p "**********" at bounding box center [607, 274] width 815 height 81
select select "**********"
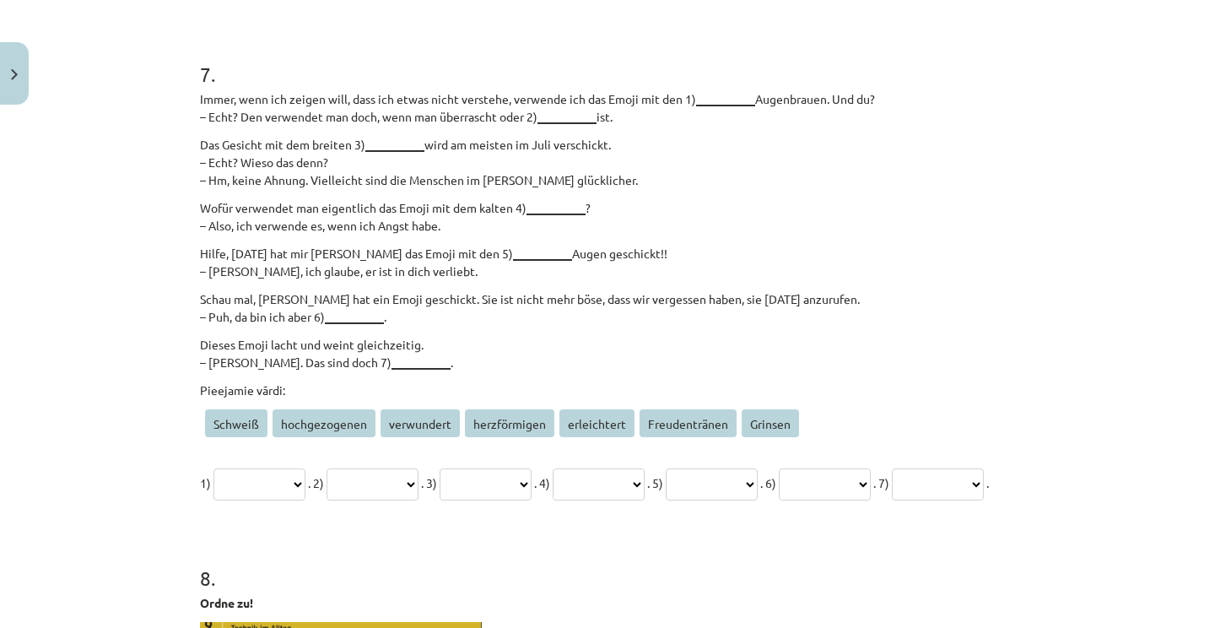
scroll to position [2191, 0]
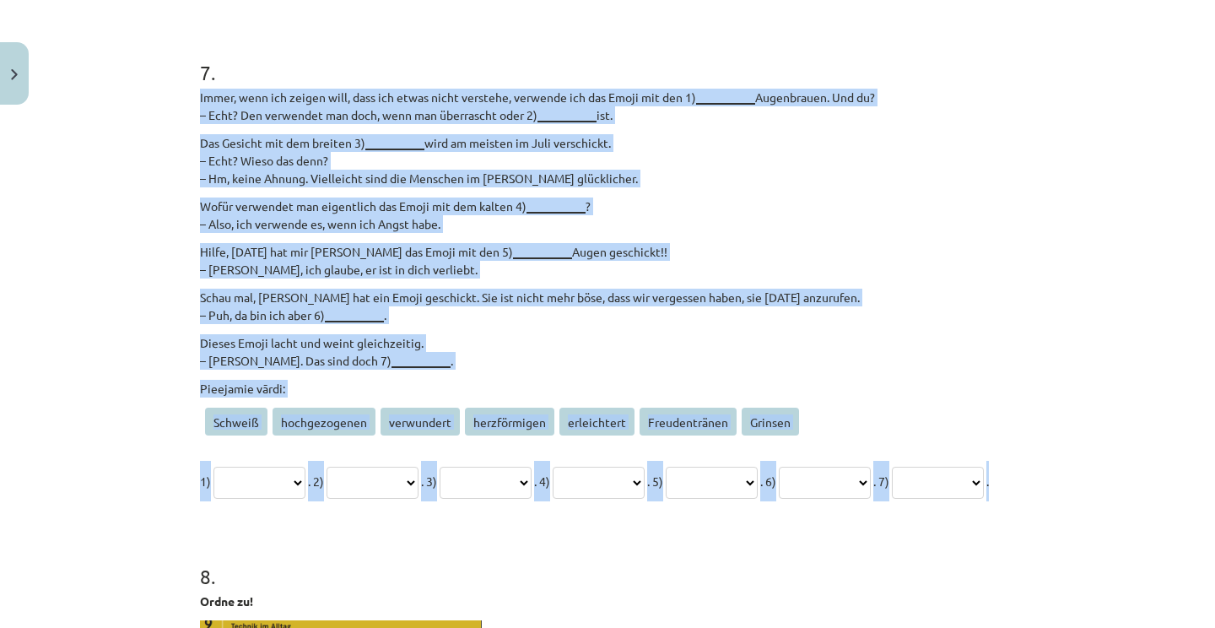
drag, startPoint x: 196, startPoint y: 93, endPoint x: 449, endPoint y: 533, distance: 508.1
copy div "**********"
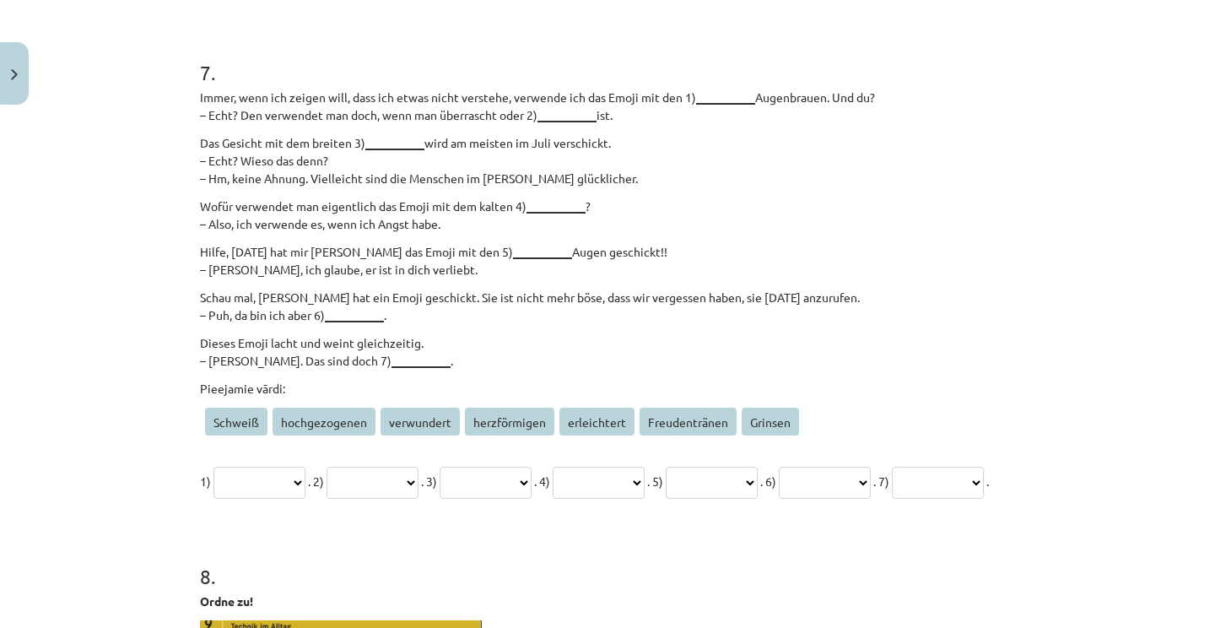
click at [1030, 262] on div "**********" at bounding box center [607, 314] width 1215 height 628
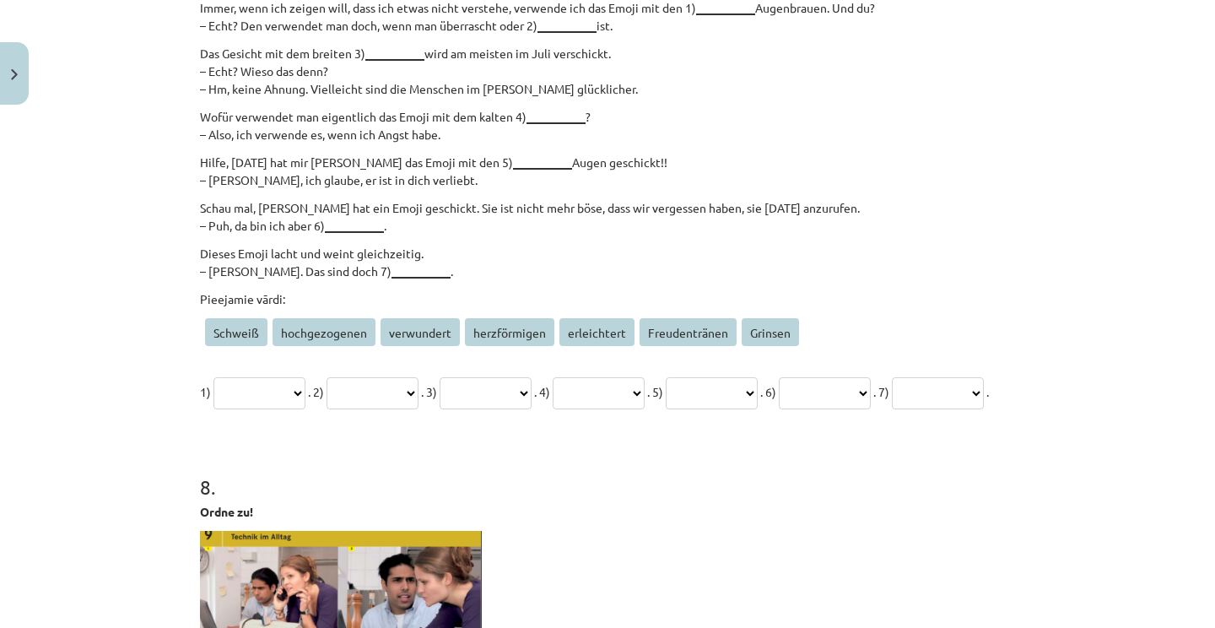
scroll to position [2310, 0]
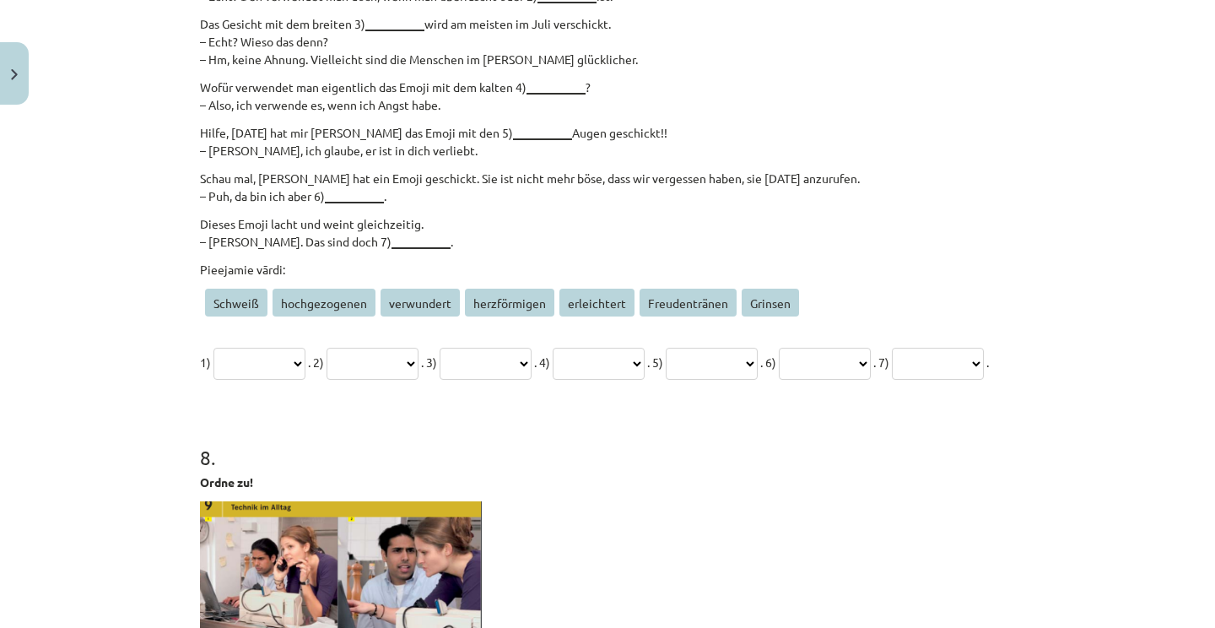
click at [296, 349] on p "**********" at bounding box center [607, 362] width 815 height 41
select select "**********"
select select "*******"
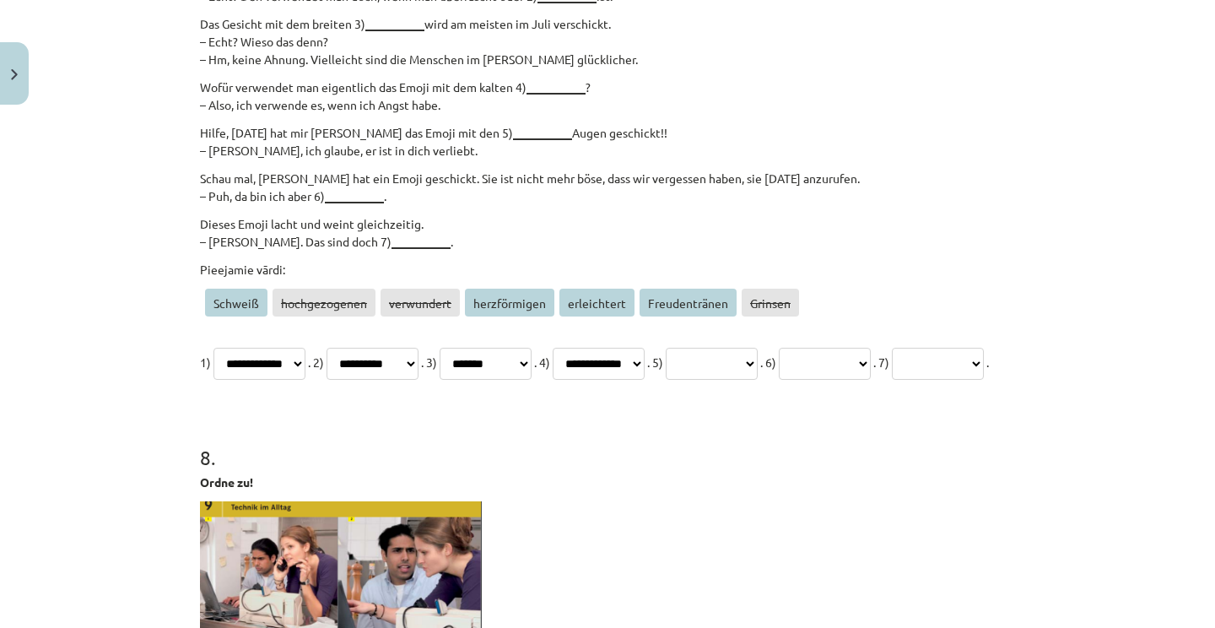
select select "*******"
select select "**********"
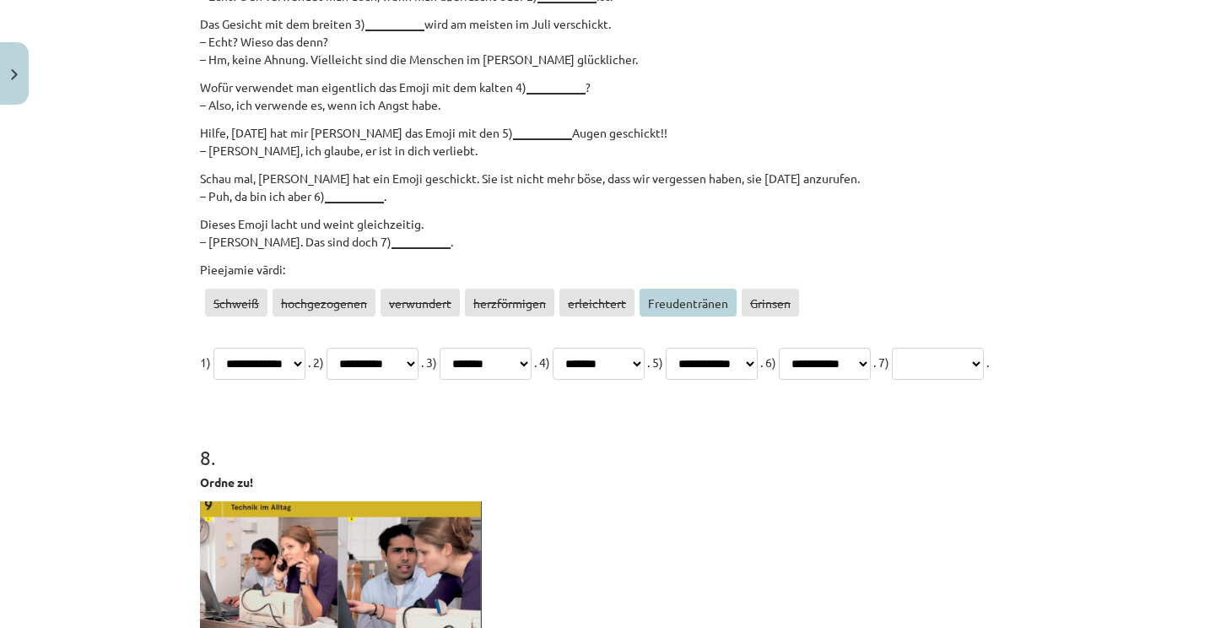
select select "**********"
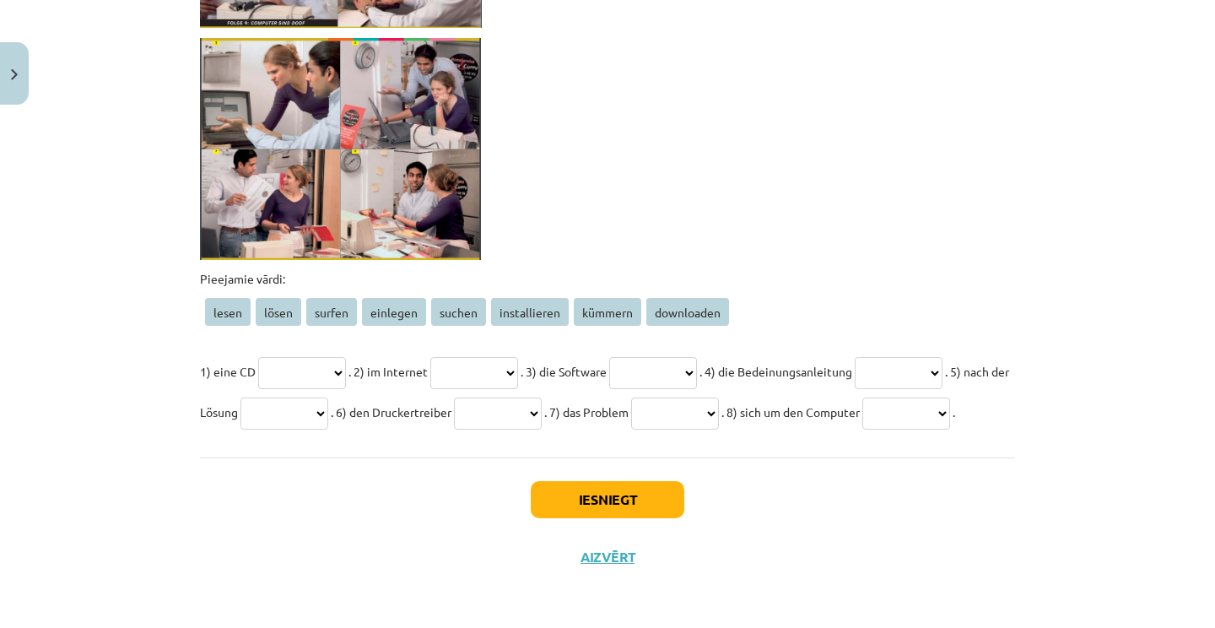
scroll to position [3038, 0]
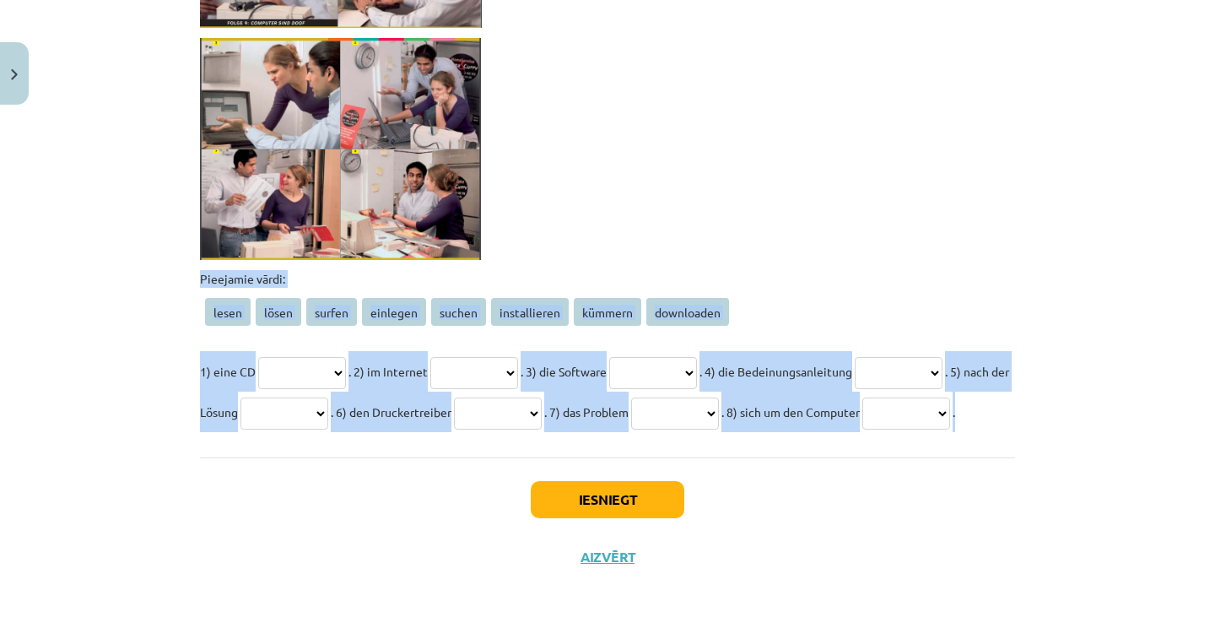
drag, startPoint x: 200, startPoint y: 308, endPoint x: 412, endPoint y: 501, distance: 286.8
copy div "**********"
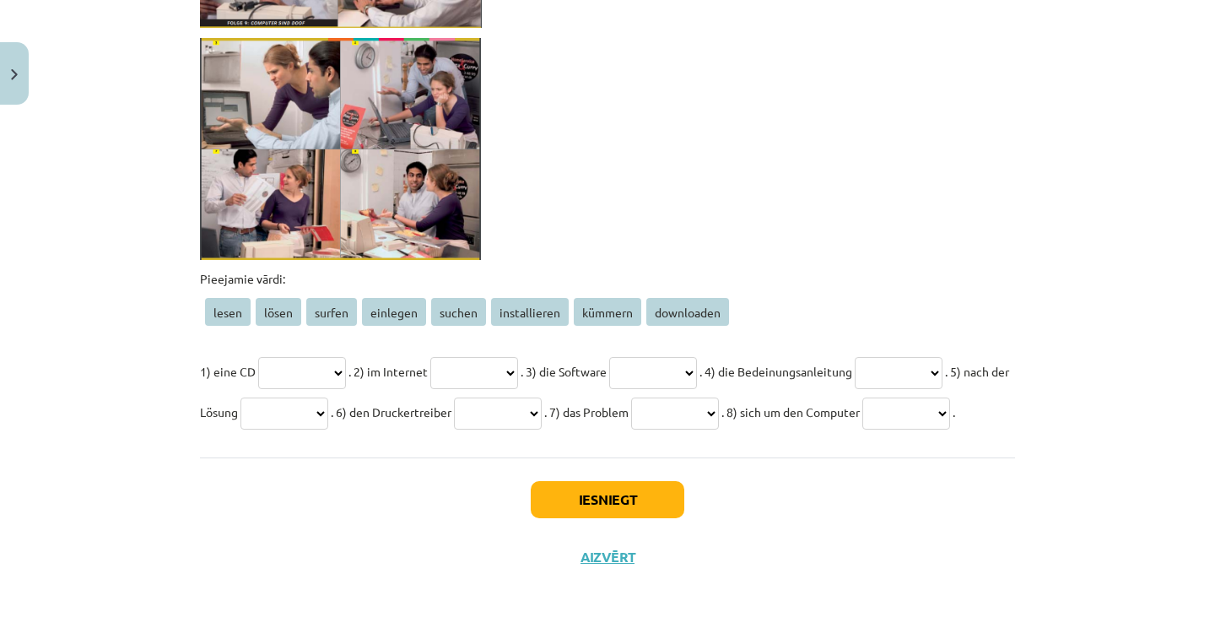
click at [933, 181] on p at bounding box center [607, 149] width 815 height 222
select select "********"
click at [485, 410] on p "**********" at bounding box center [607, 391] width 815 height 81
select select "******"
select select "**********"
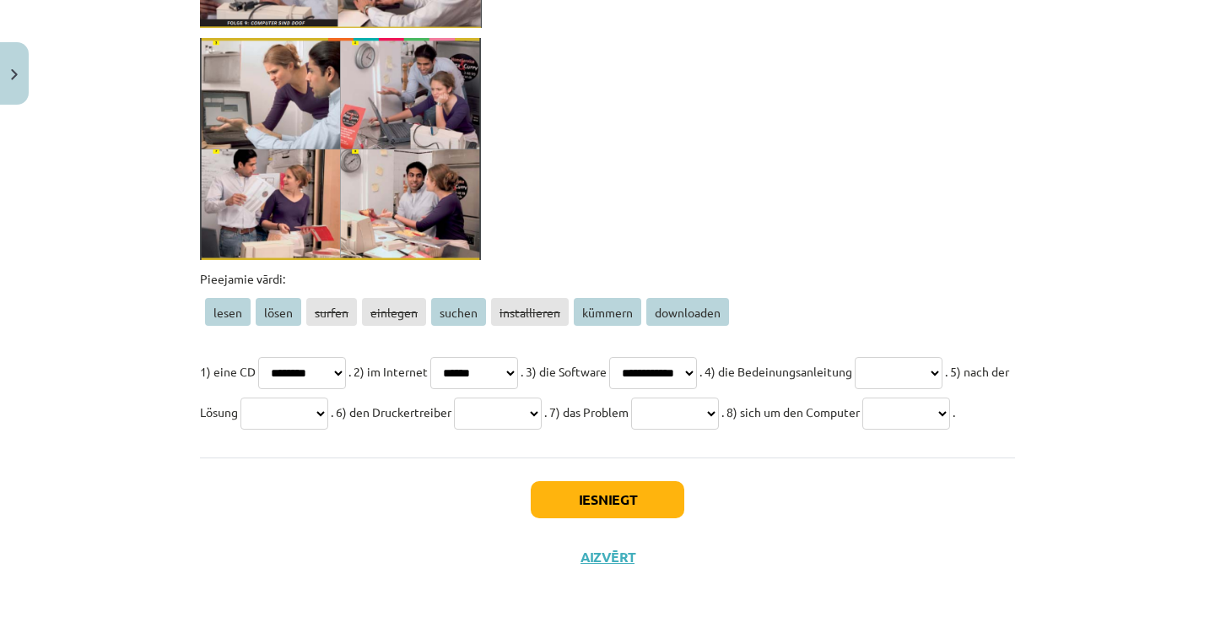
select select "*****"
select select "******"
select select "**********"
select select "*****"
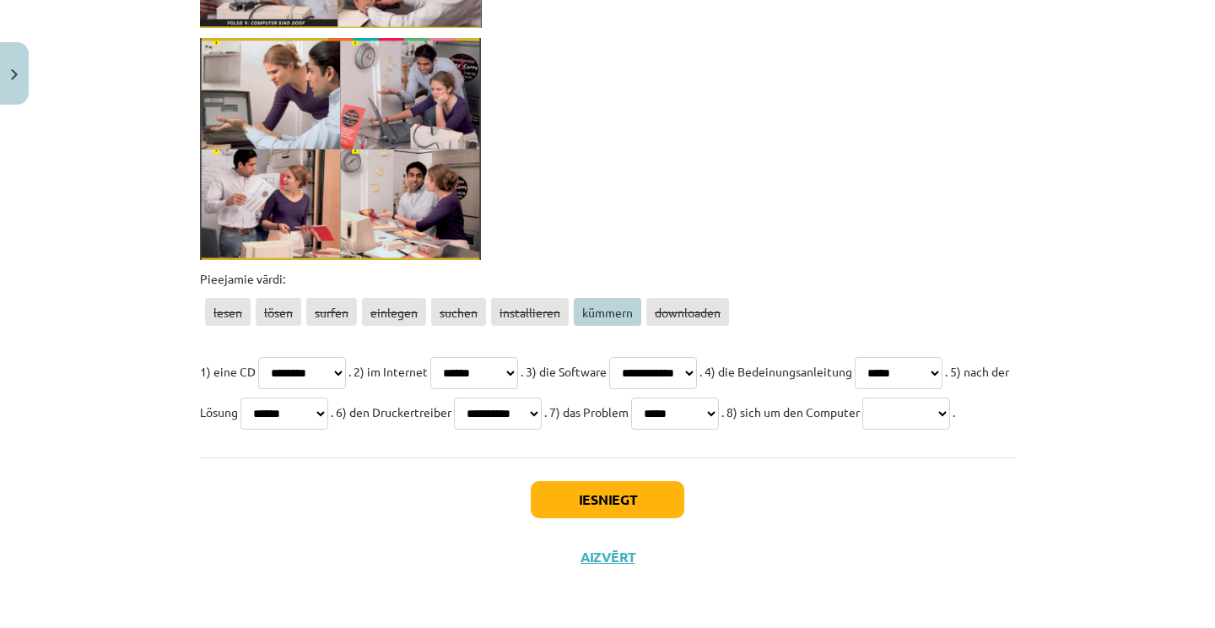
select select "*******"
click at [609, 518] on button "Iesniegt" at bounding box center [608, 499] width 154 height 37
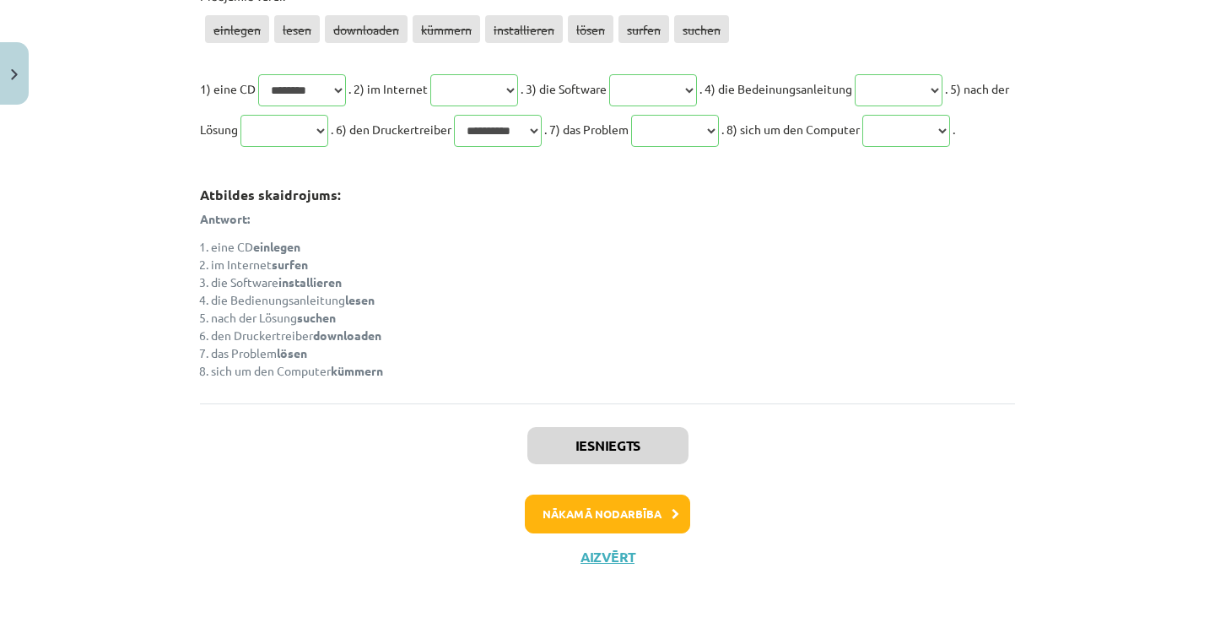
scroll to position [4295, 0]
click at [603, 551] on button "Aizvērt" at bounding box center [608, 557] width 64 height 17
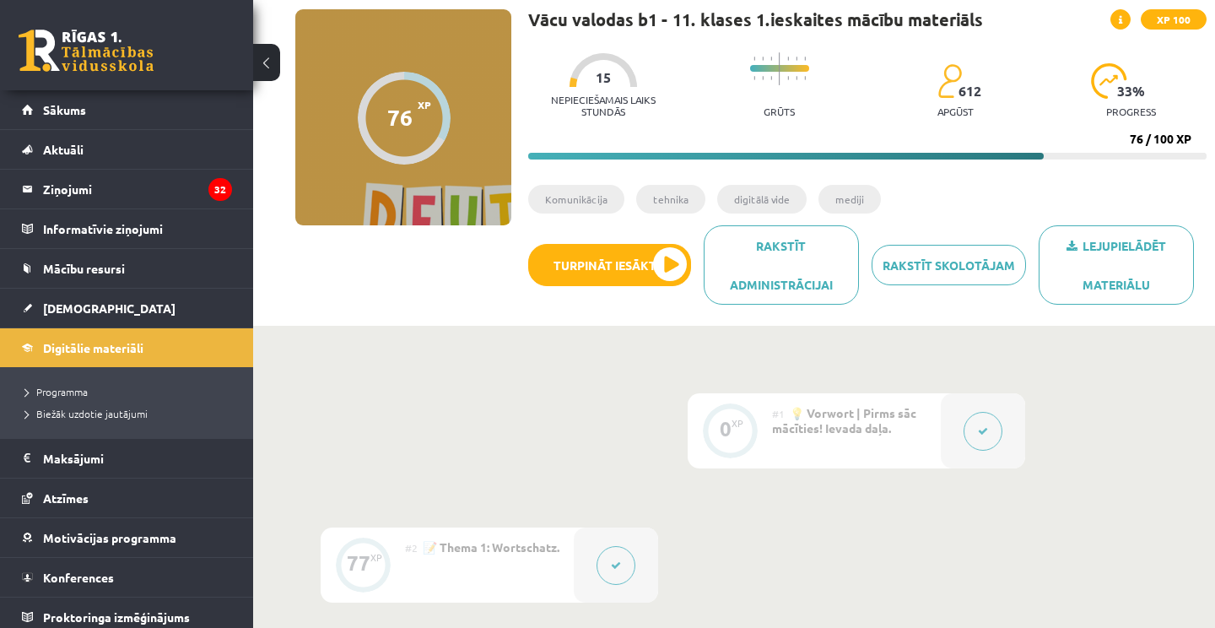
scroll to position [86, 0]
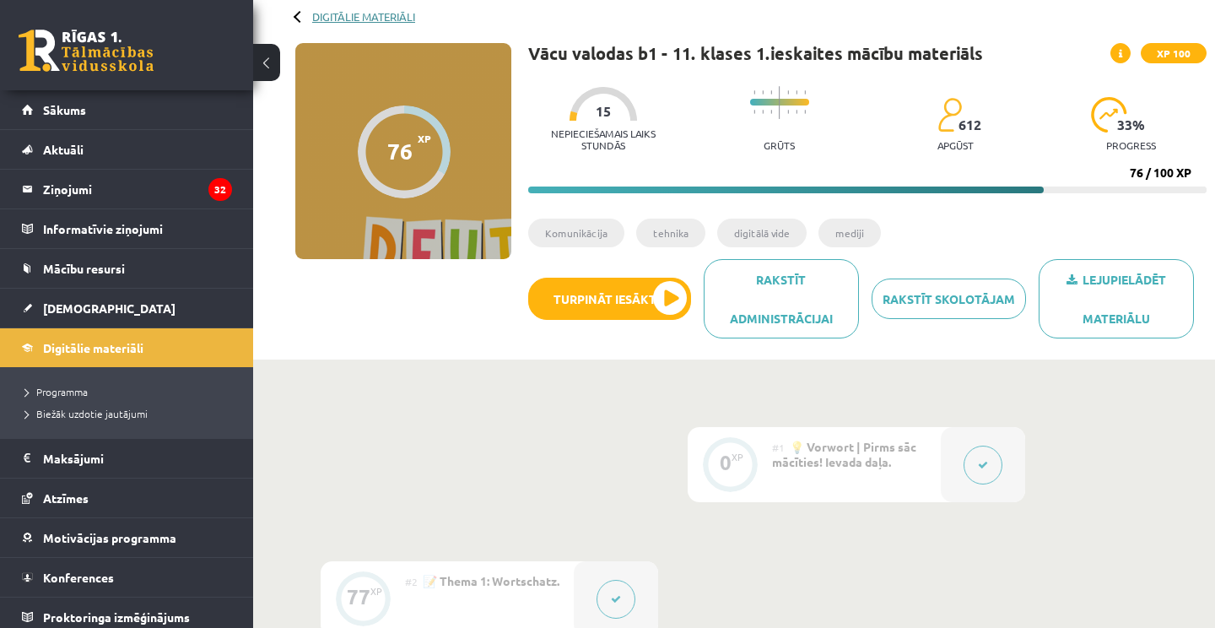
click at [342, 16] on link "Digitālie materiāli" at bounding box center [363, 16] width 103 height 13
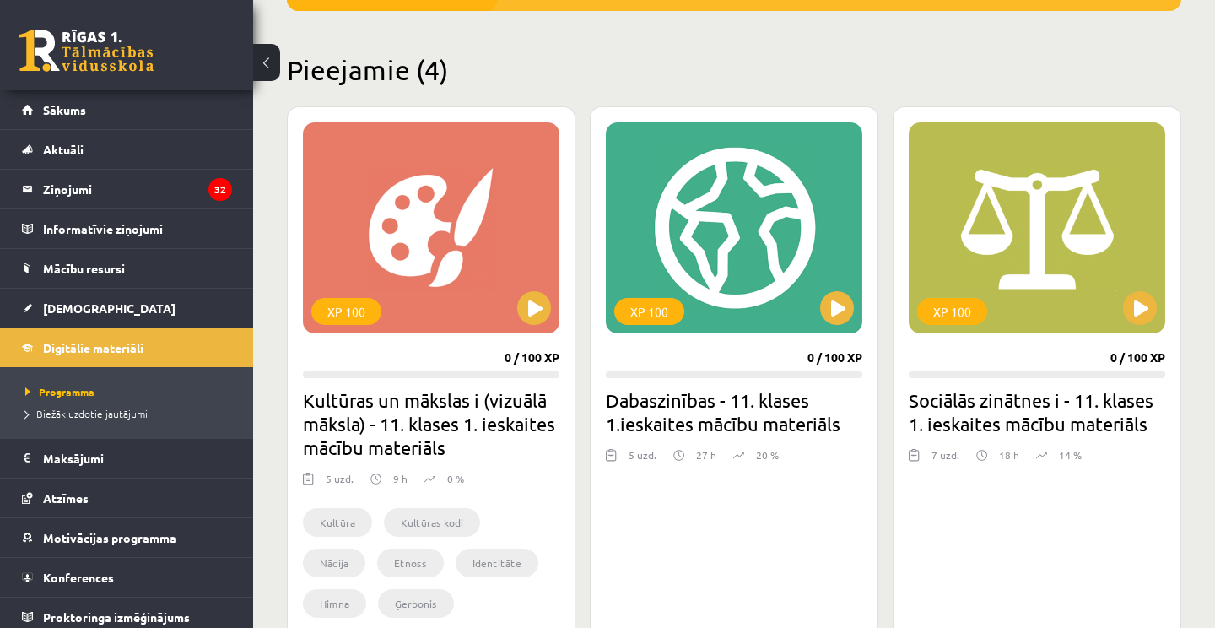
scroll to position [371, 0]
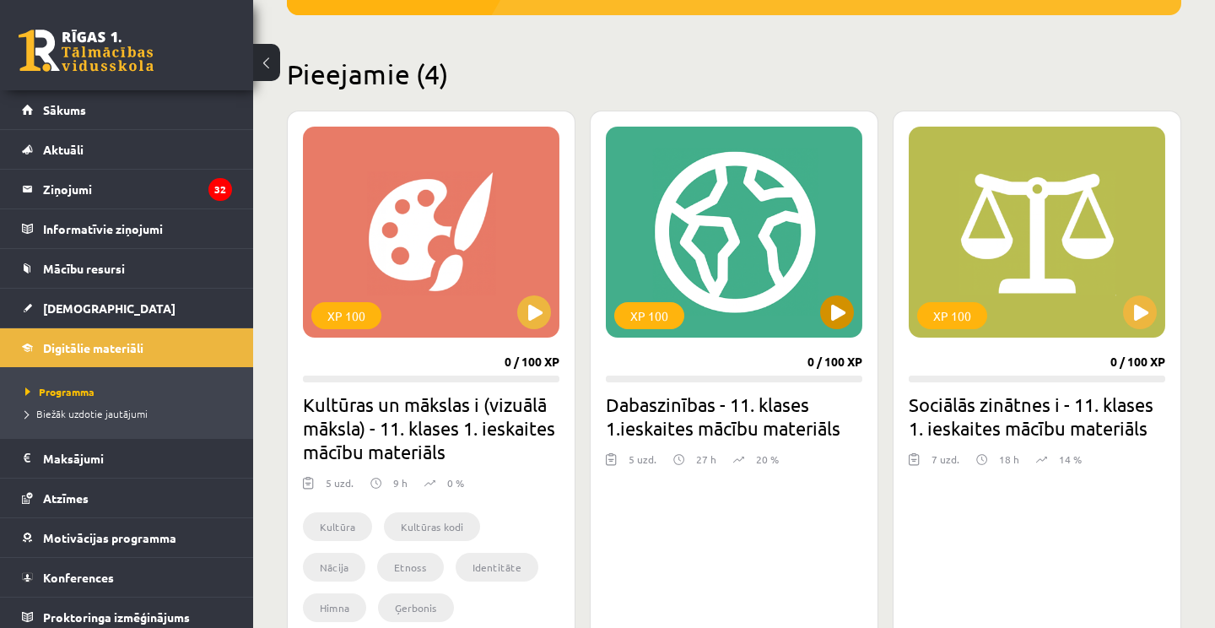
click at [827, 315] on button at bounding box center [837, 312] width 34 height 34
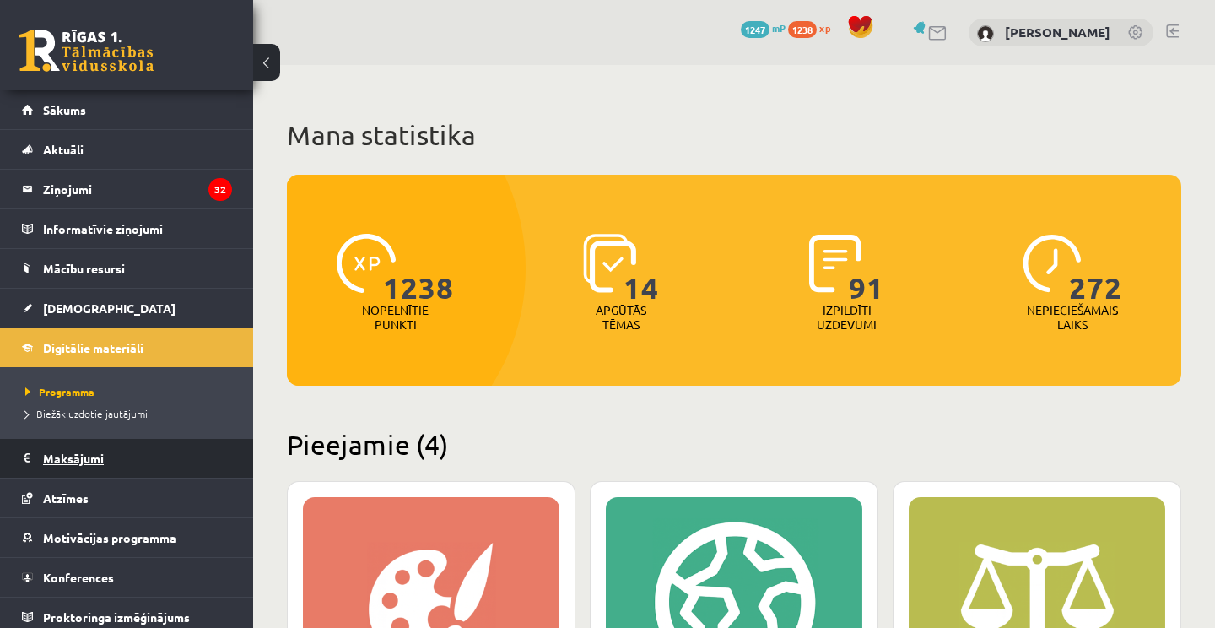
click at [93, 463] on legend "Maksājumi 0" at bounding box center [137, 458] width 189 height 39
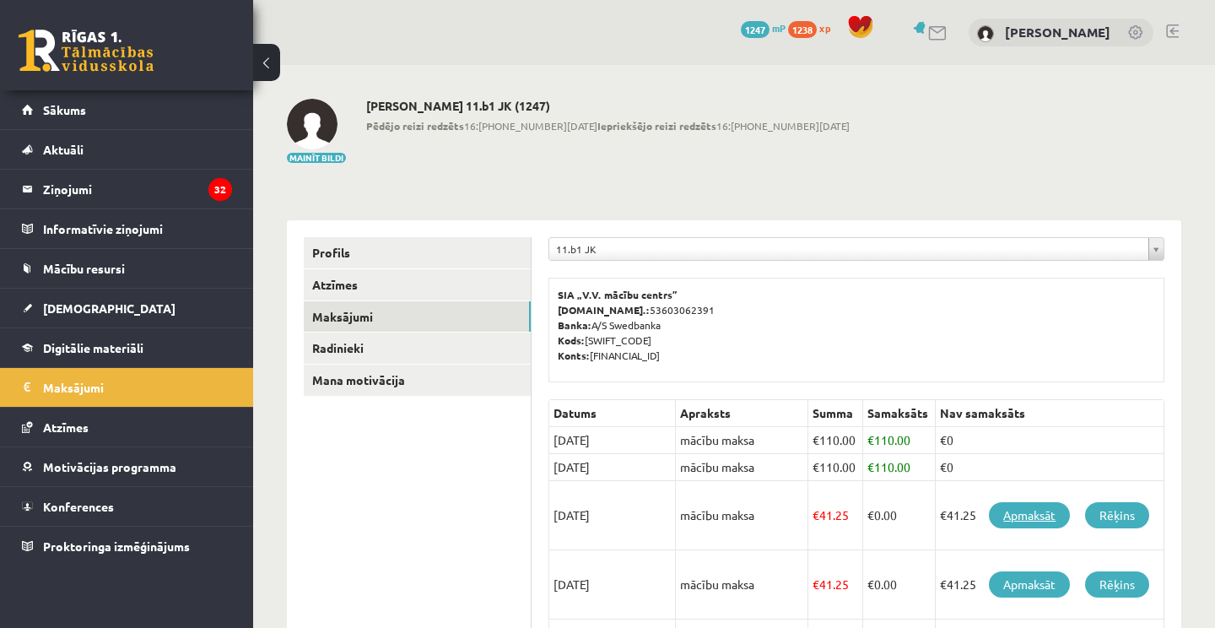
click at [1033, 509] on link "Apmaksāt" at bounding box center [1029, 515] width 81 height 26
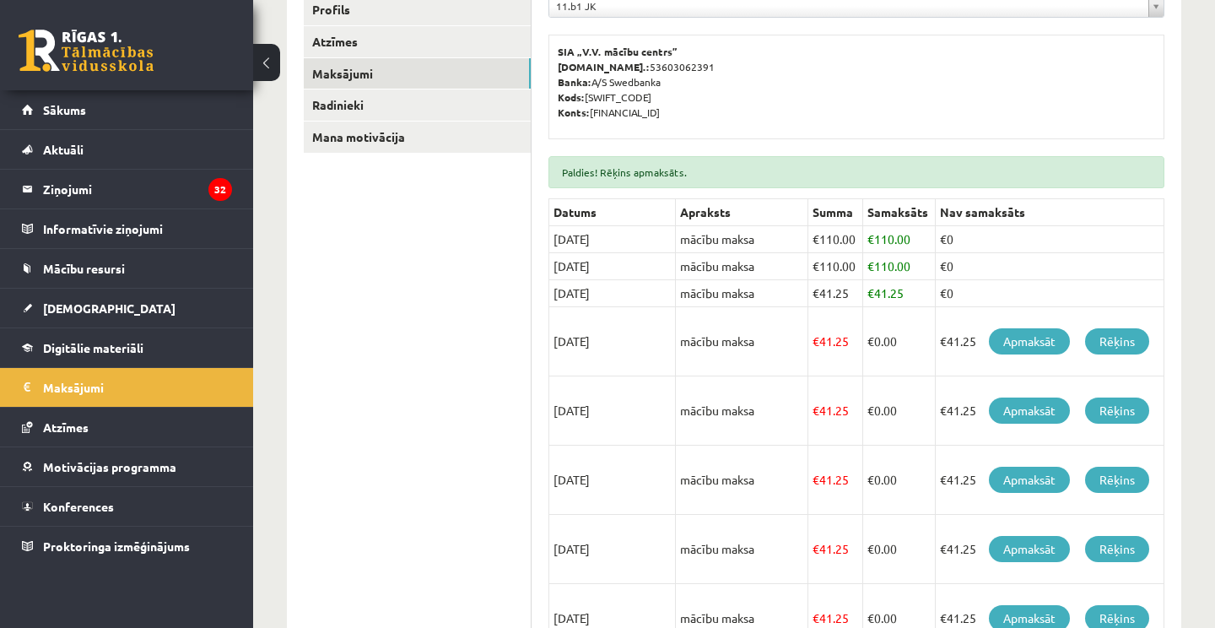
scroll to position [289, 0]
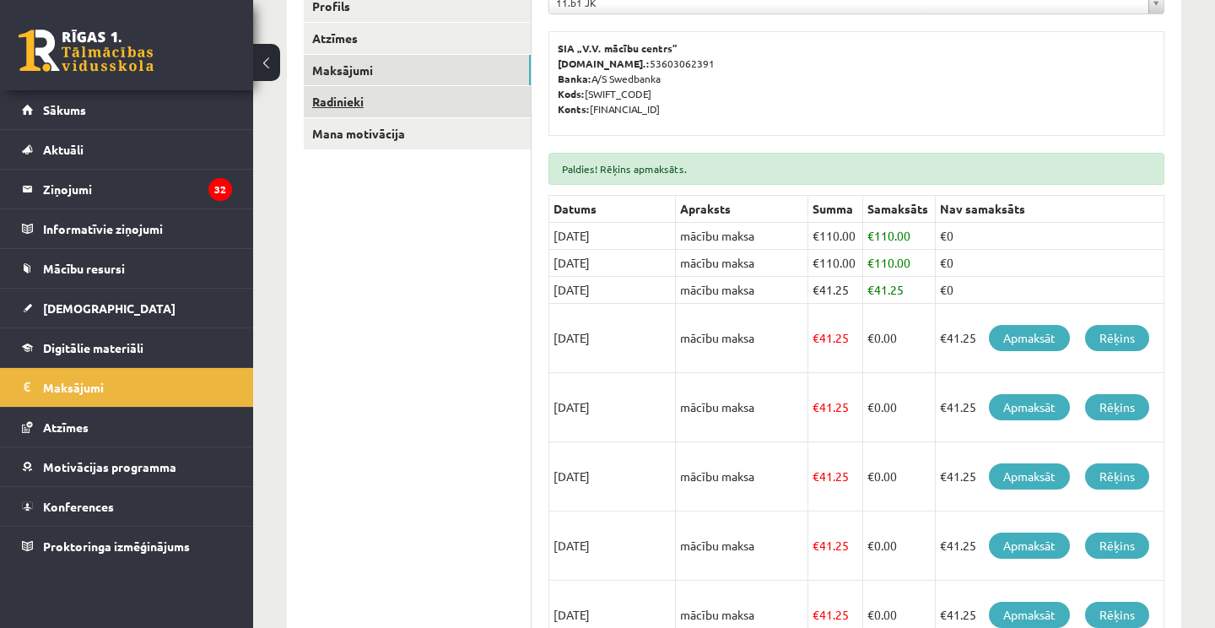
click at [378, 94] on link "Radinieki" at bounding box center [417, 101] width 227 height 31
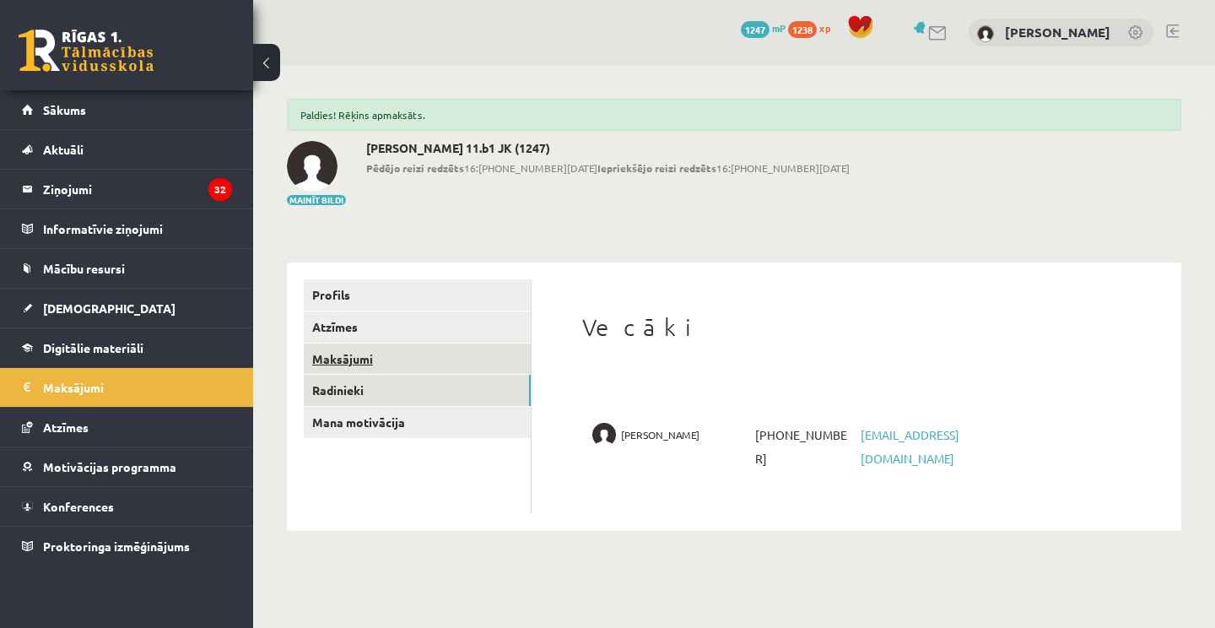
click at [355, 356] on link "Maksājumi" at bounding box center [417, 359] width 227 height 31
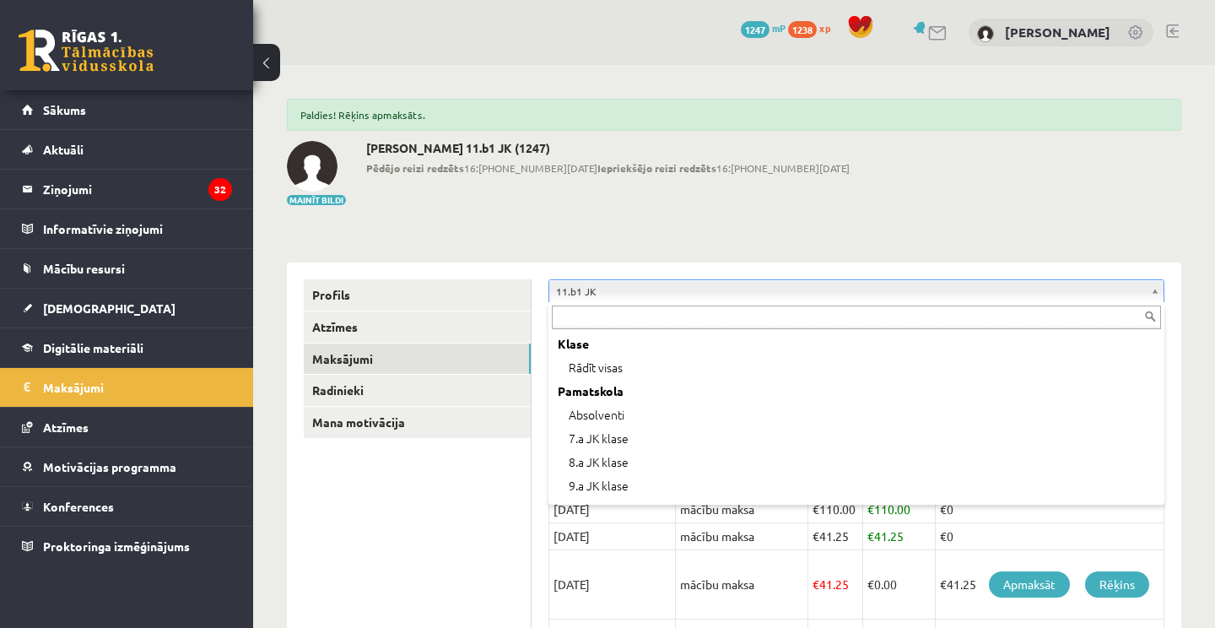
scroll to position [304, 0]
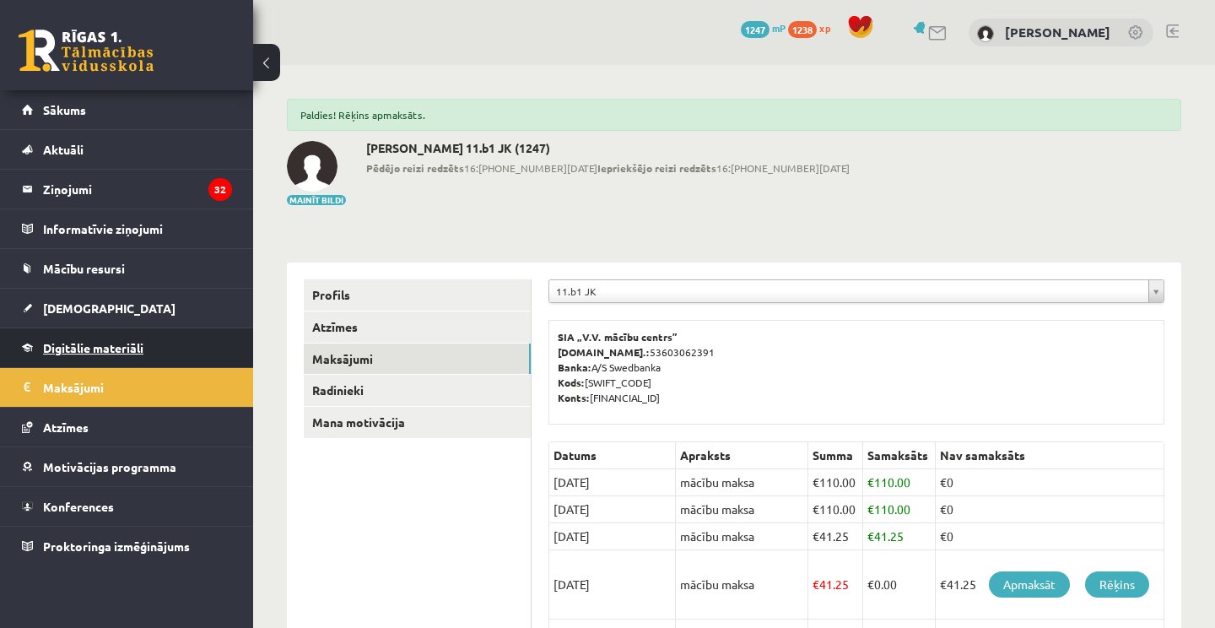
click at [96, 345] on span "Digitālie materiāli" at bounding box center [93, 347] width 100 height 15
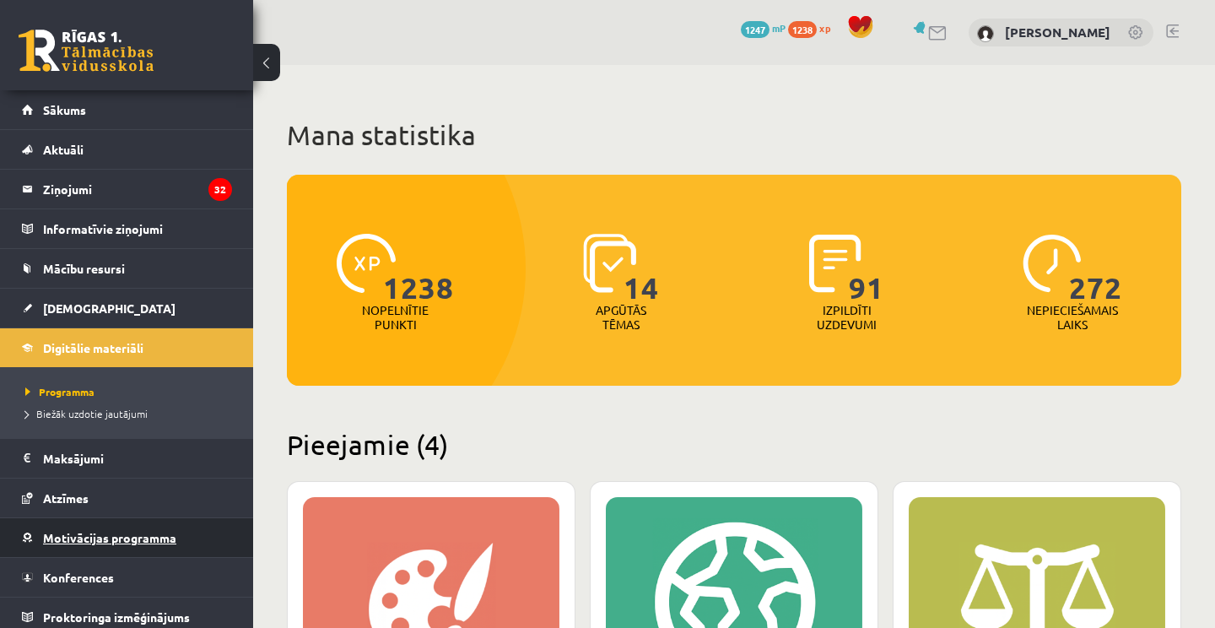
click at [87, 550] on link "Motivācijas programma" at bounding box center [127, 537] width 210 height 39
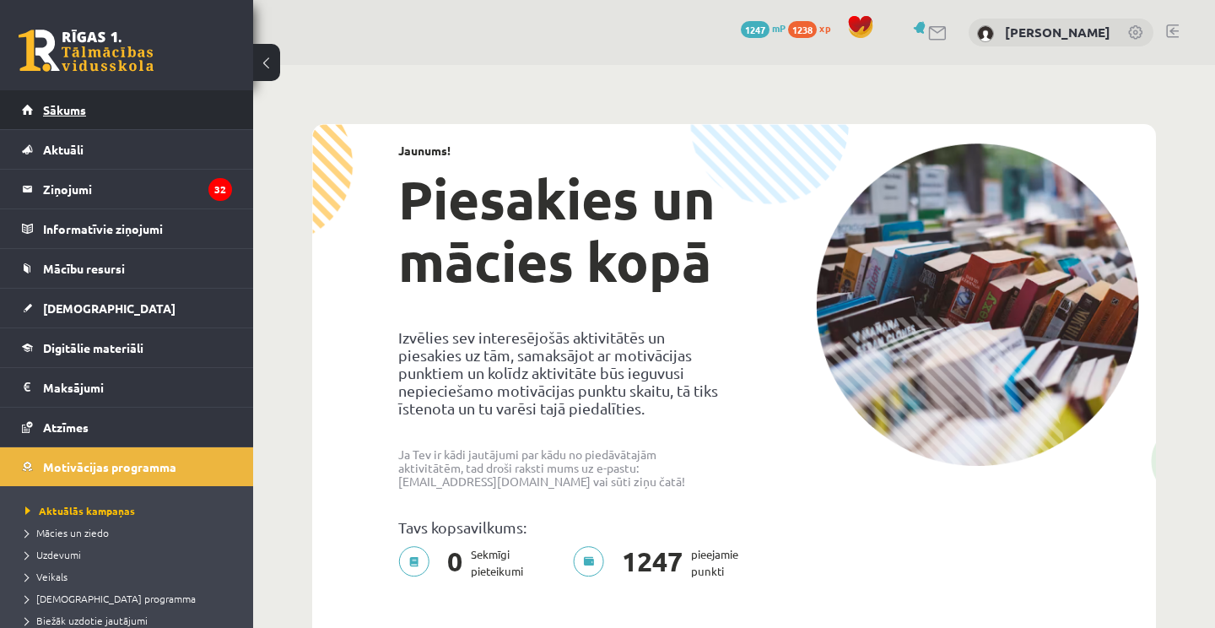
click at [87, 100] on link "Sākums" at bounding box center [127, 109] width 210 height 39
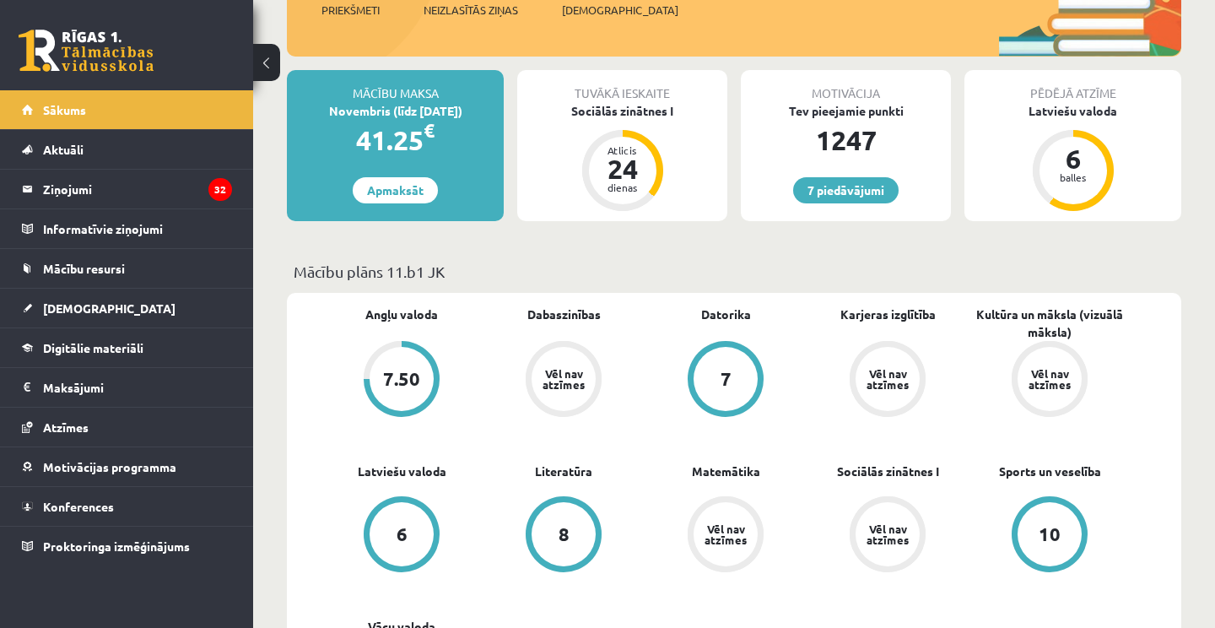
scroll to position [259, 0]
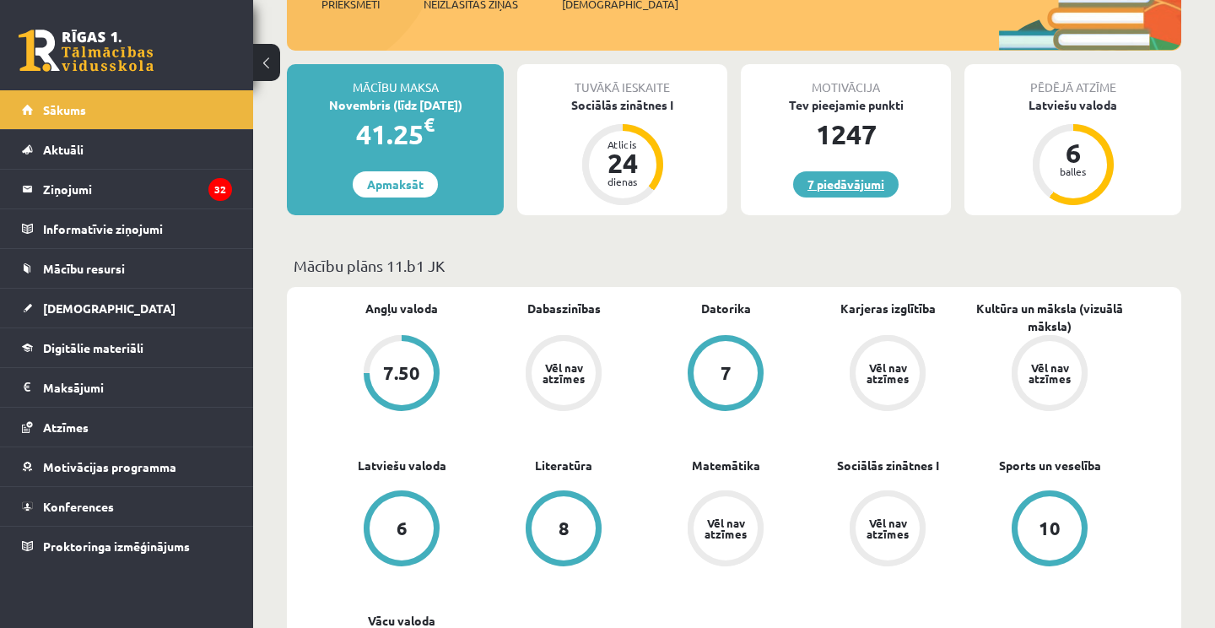
click at [850, 180] on link "7 piedāvājumi" at bounding box center [845, 184] width 105 height 26
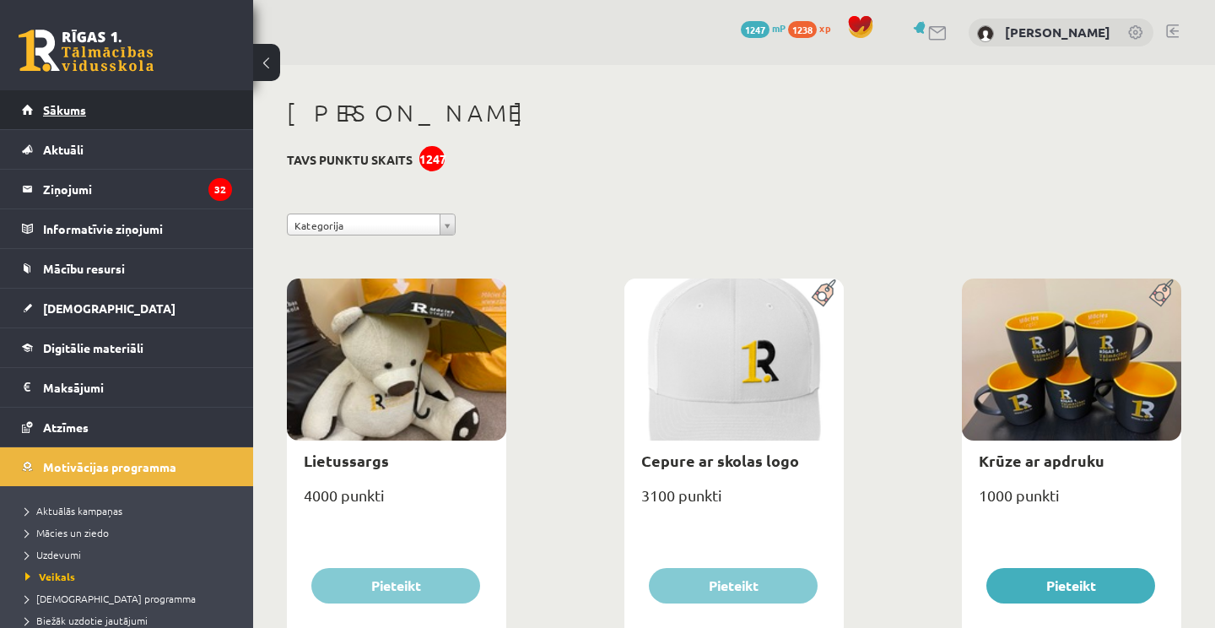
click at [54, 105] on span "Sākums" at bounding box center [64, 109] width 43 height 15
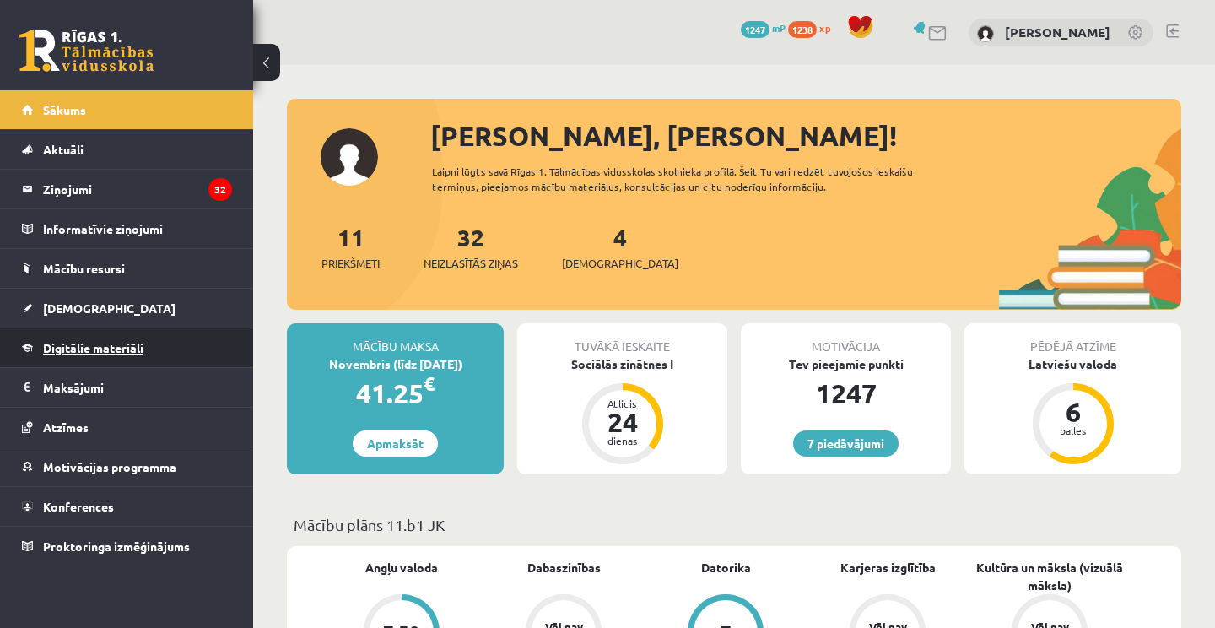
click at [113, 344] on span "Digitālie materiāli" at bounding box center [93, 347] width 100 height 15
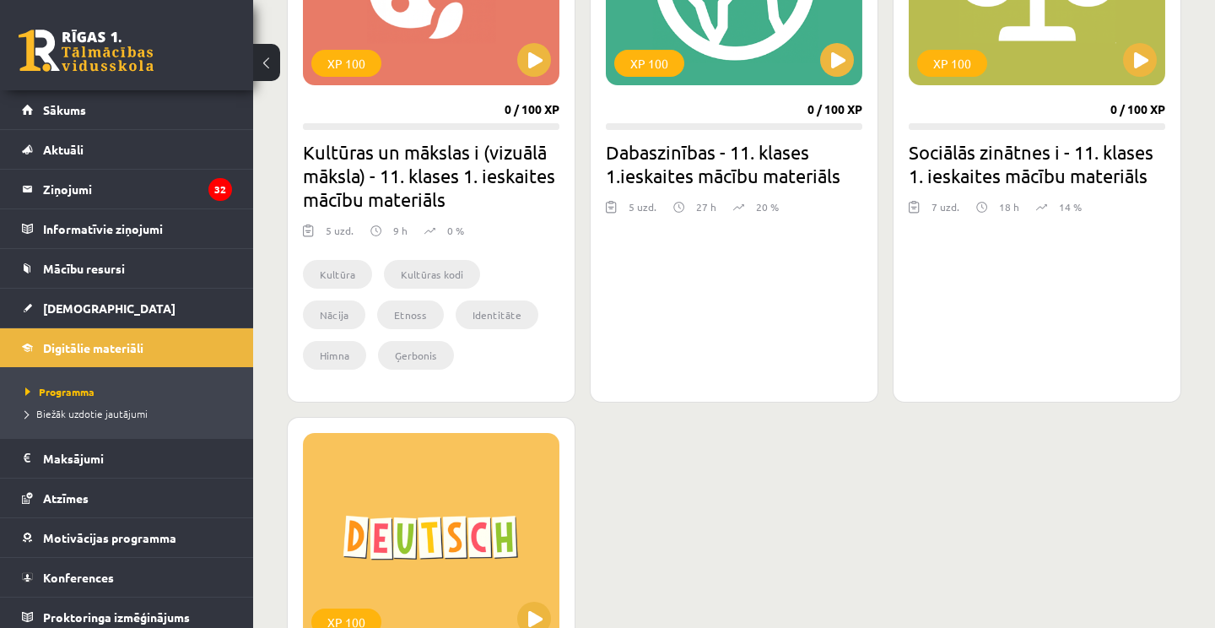
scroll to position [639, 0]
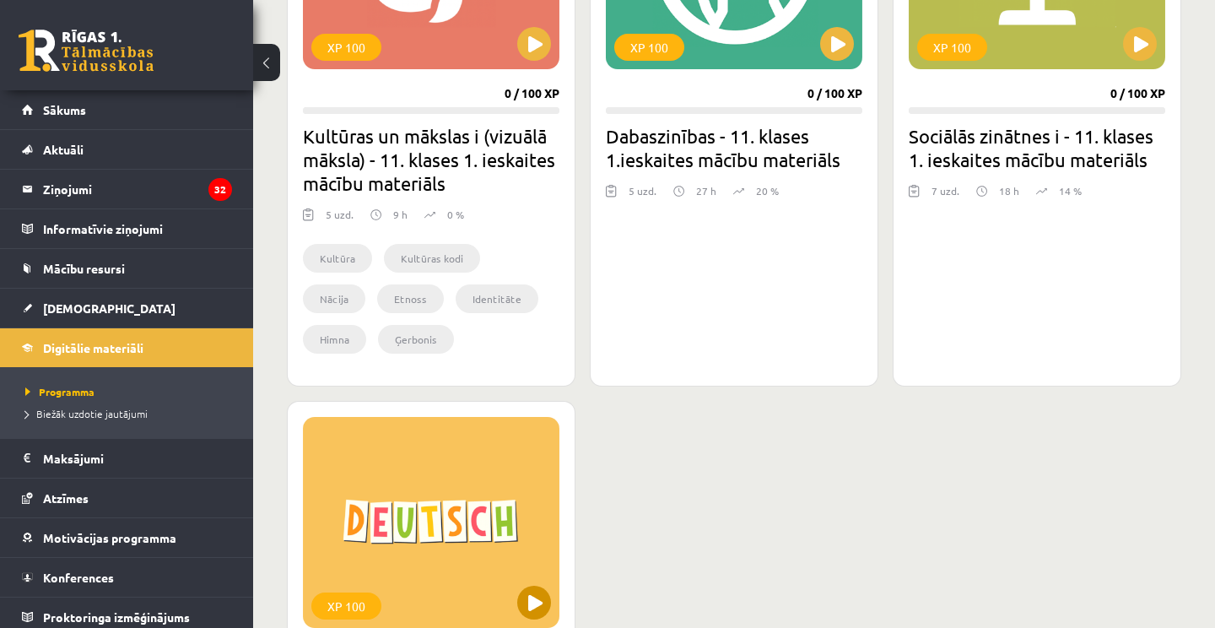
click at [523, 603] on button at bounding box center [534, 603] width 34 height 34
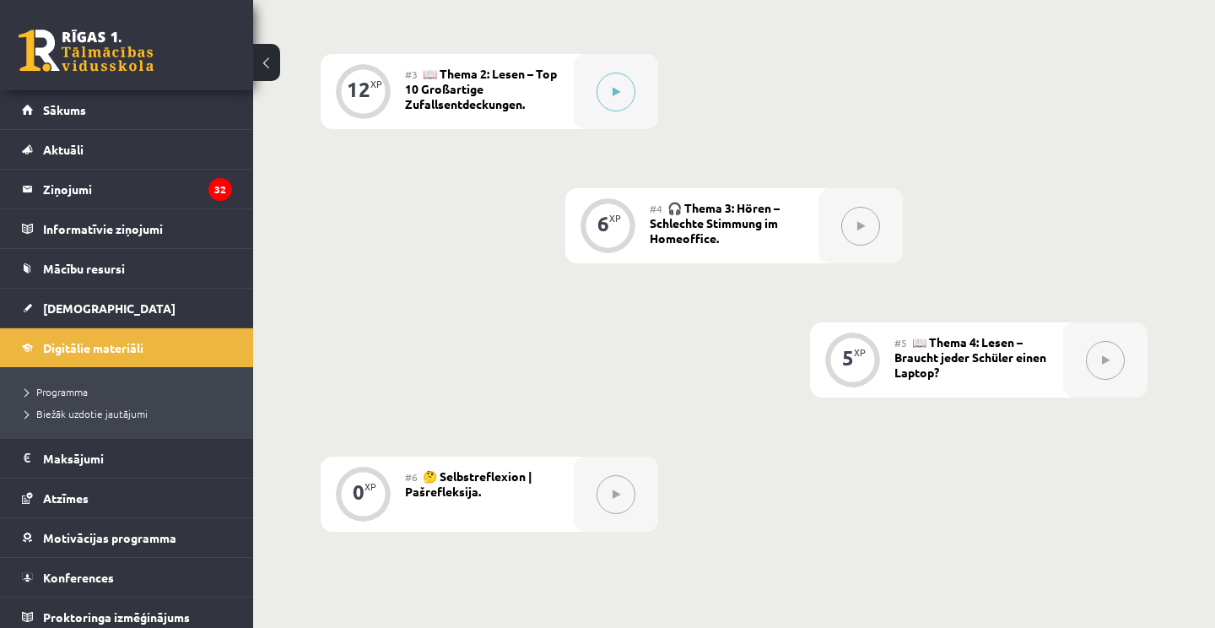
scroll to position [755, 0]
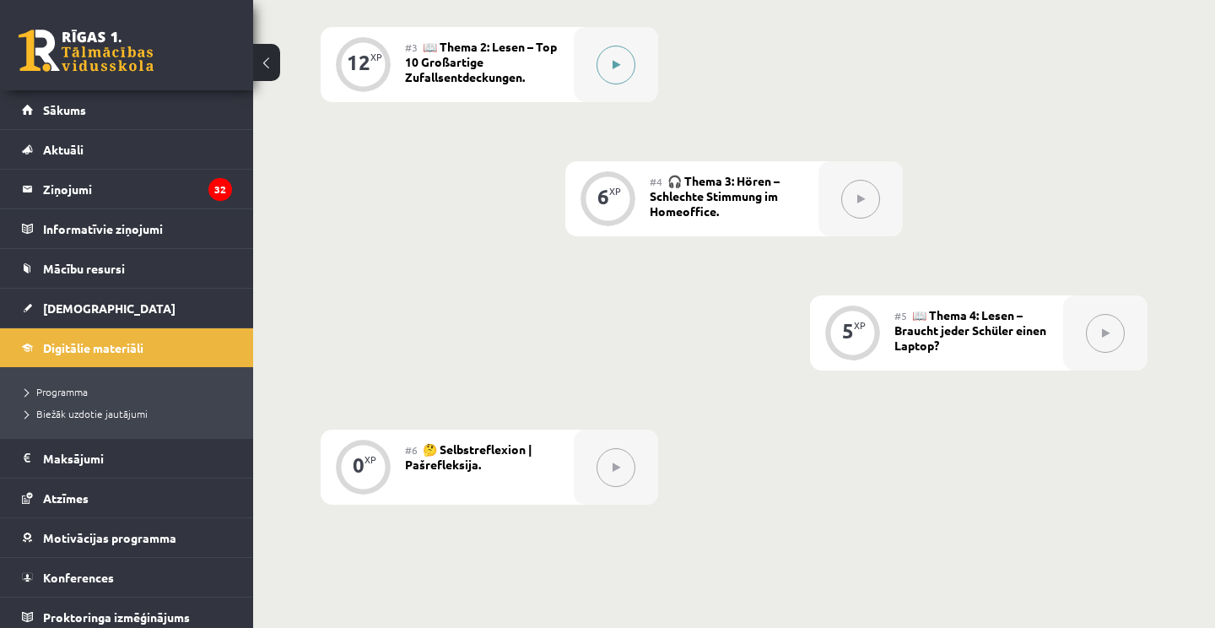
click at [610, 65] on button at bounding box center [616, 65] width 39 height 39
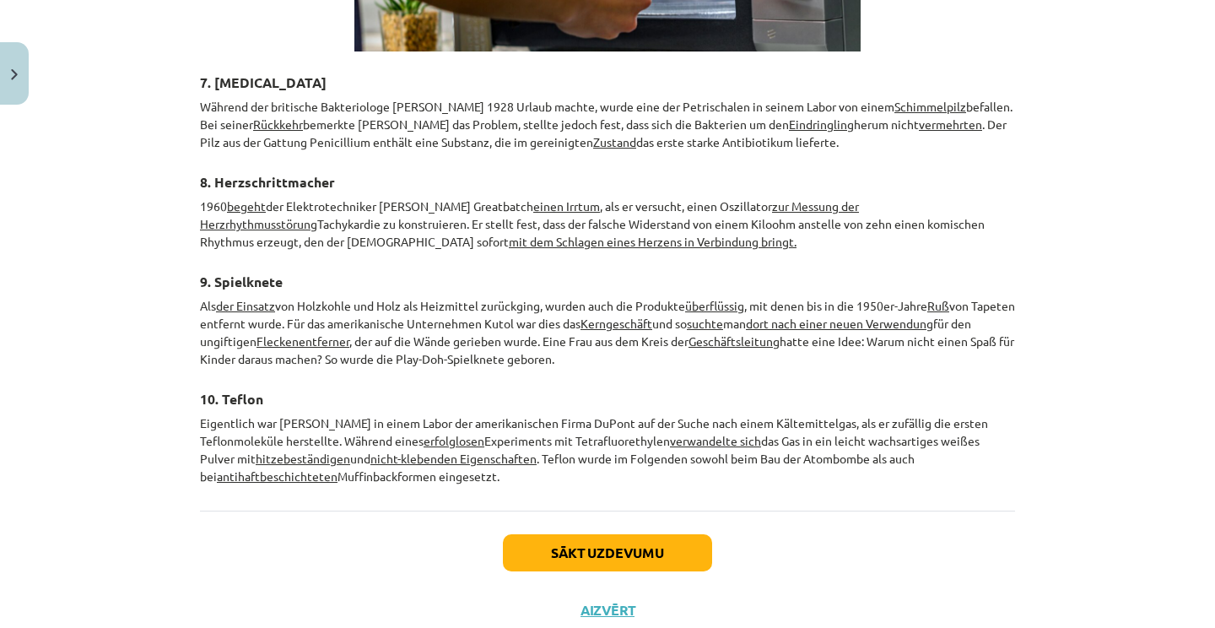
click at [657, 534] on button "Sākt uzdevumu" at bounding box center [607, 552] width 209 height 37
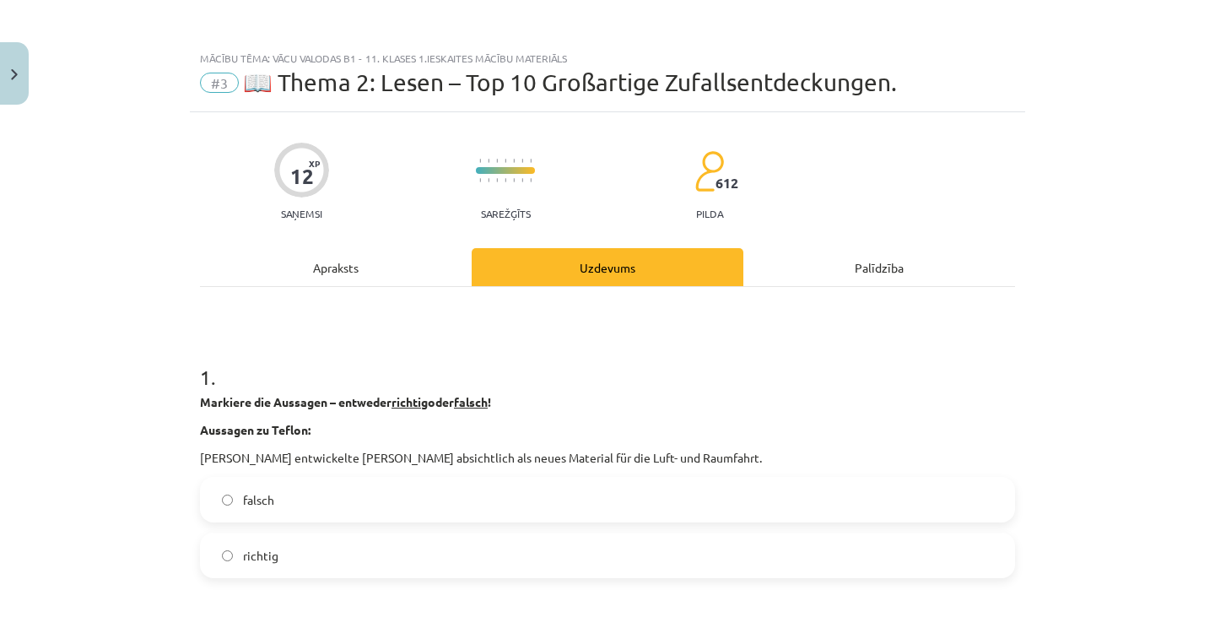
scroll to position [0, 0]
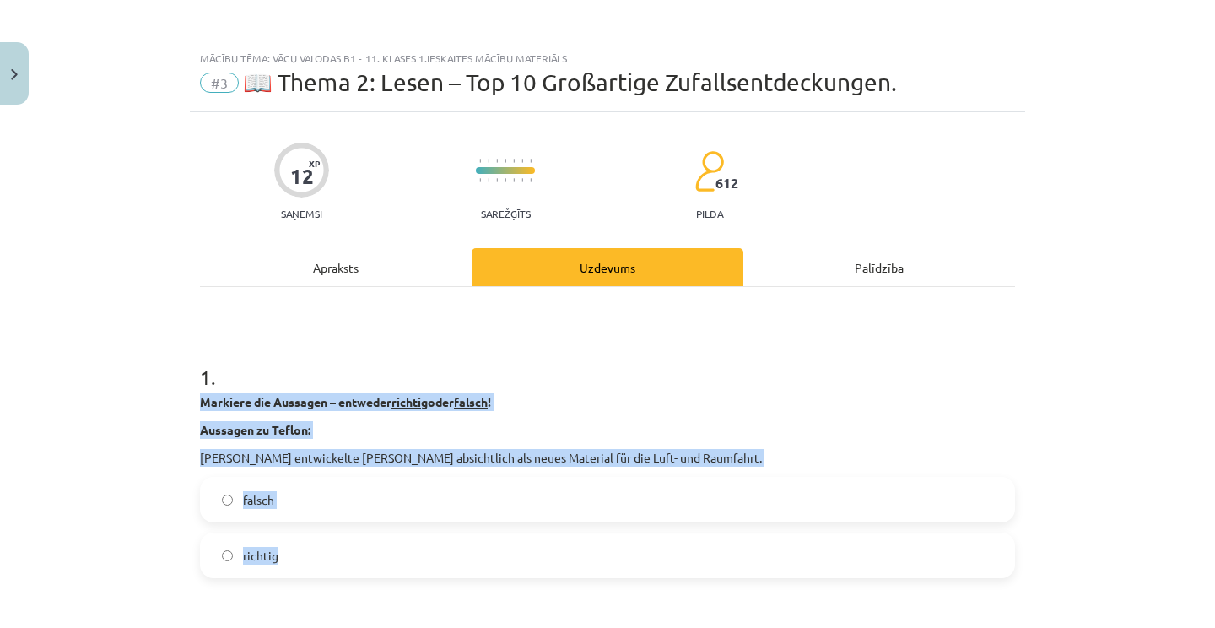
drag, startPoint x: 200, startPoint y: 401, endPoint x: 384, endPoint y: 560, distance: 243.5
click at [384, 560] on div "1 . Markiere die Aussagen – entweder richtig oder falsch ! Aussagen zu Teflon: …" at bounding box center [607, 457] width 815 height 242
copy div "Markiere die Aussagen – entweder richtig oder falsch ! Aussagen zu Teflon: [PER…"
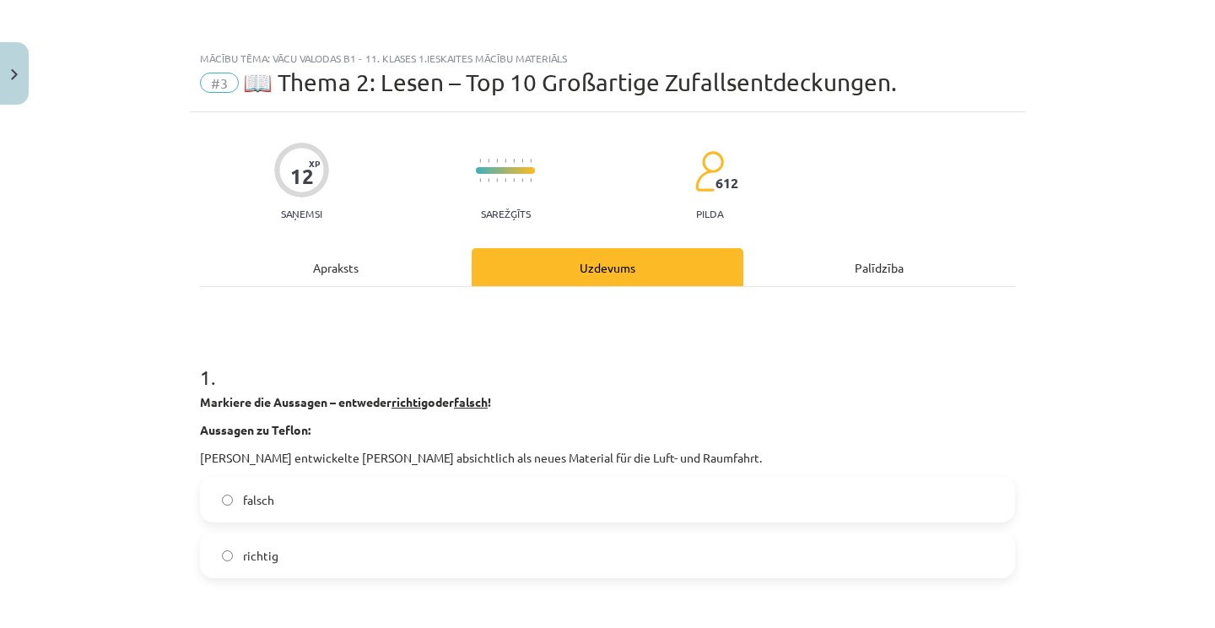
click at [352, 506] on label "falsch" at bounding box center [608, 500] width 812 height 42
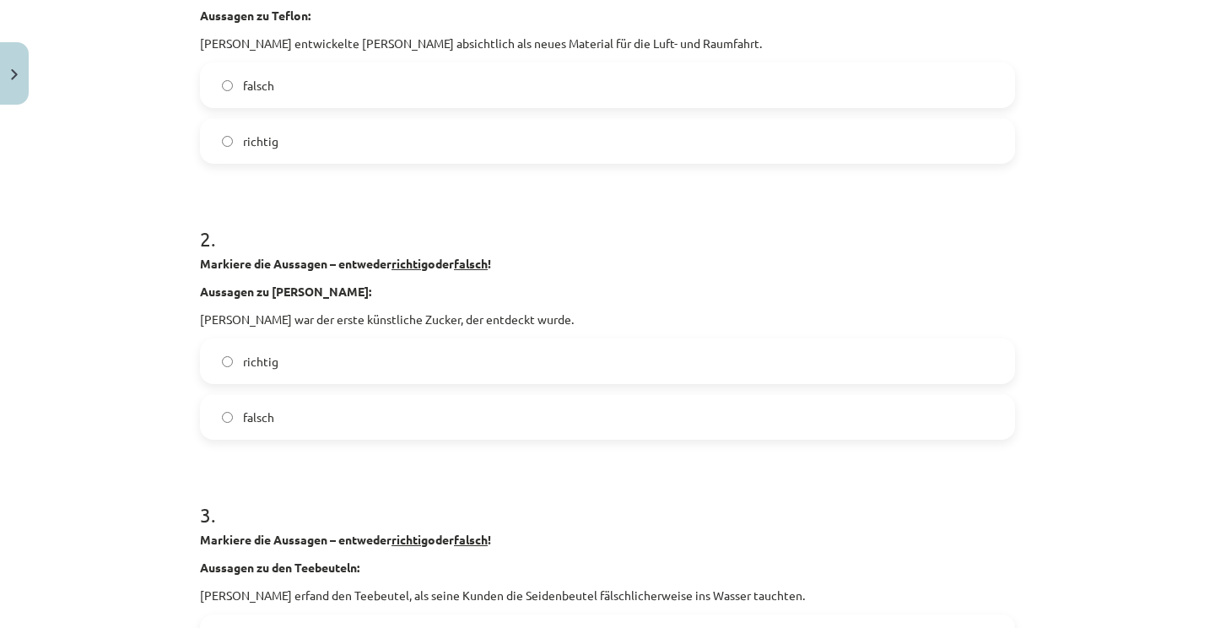
scroll to position [415, 0]
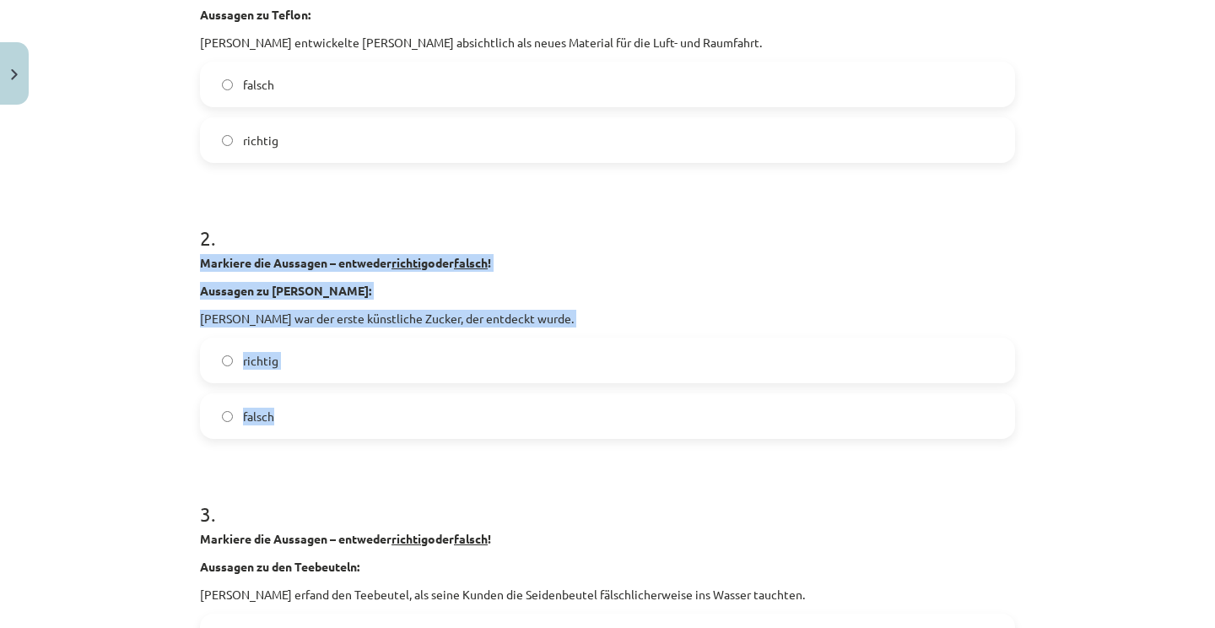
drag, startPoint x: 201, startPoint y: 254, endPoint x: 372, endPoint y: 430, distance: 245.3
click at [372, 430] on div "2 . Markiere die Aussagen – entweder richtig oder falsch ! Aussagen zu Sacchari…" at bounding box center [607, 318] width 815 height 242
copy div "Markiere die Aussagen – entweder richtig oder falsch ! Aussagen zu Saccharin: S…"
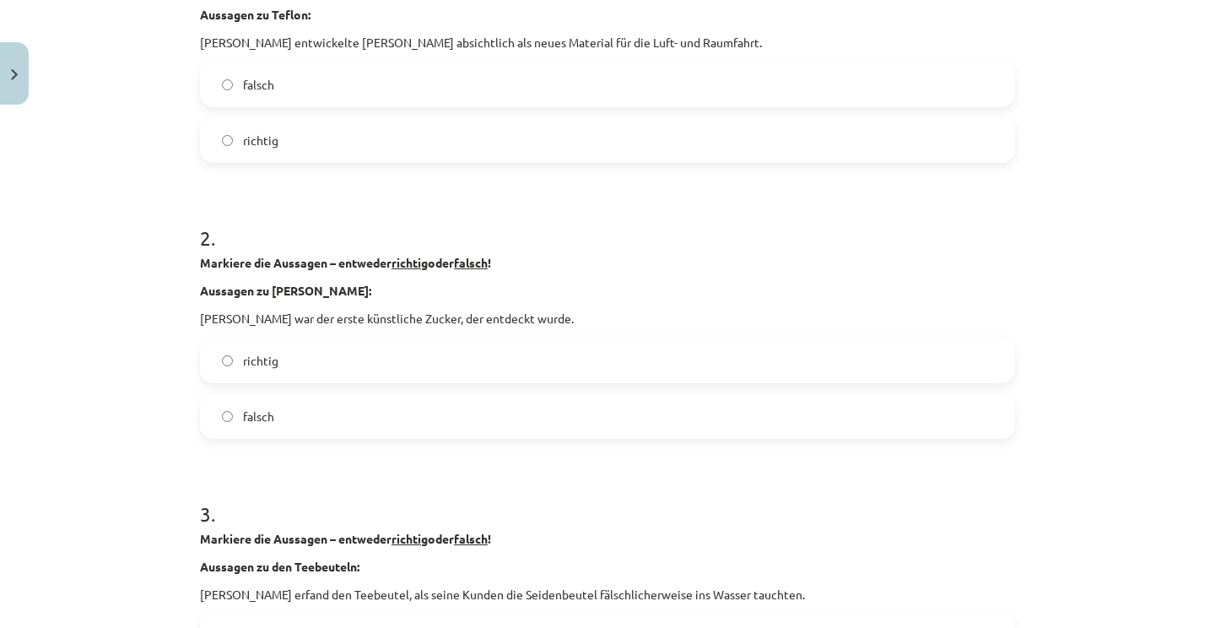
click at [1130, 1] on div "Mācību tēma: Vācu valodas b1 - 11. klases 1.ieskaites mācību materiāls #3 📖 The…" at bounding box center [607, 314] width 1215 height 628
click at [460, 415] on label "falsch" at bounding box center [608, 416] width 812 height 42
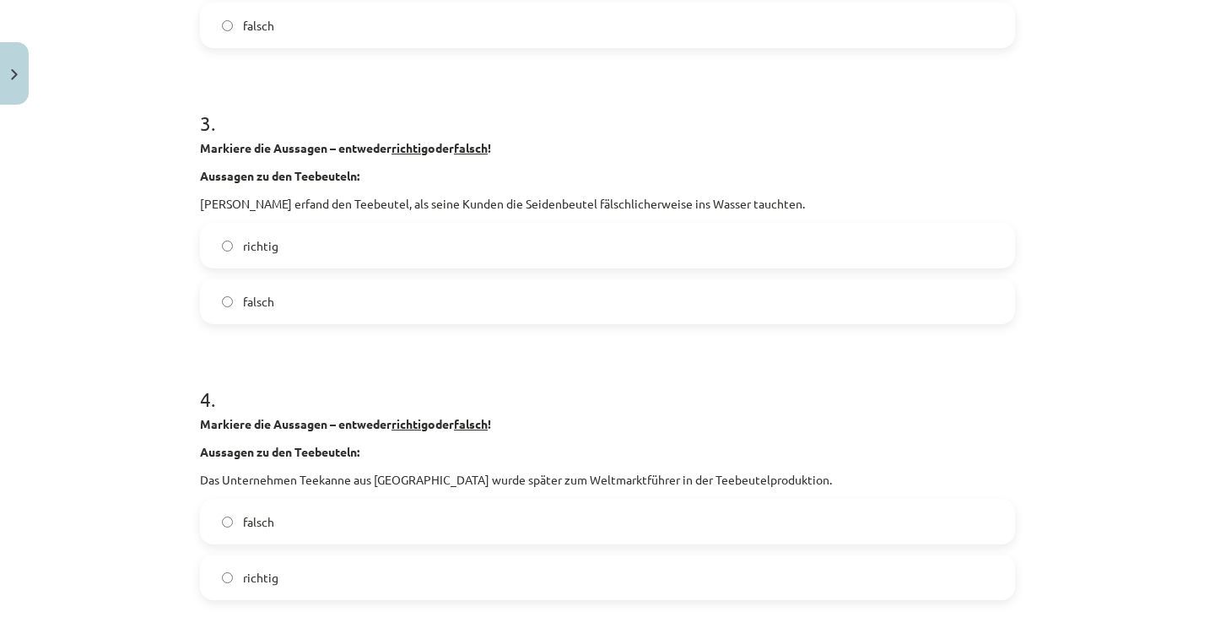
scroll to position [815, 0]
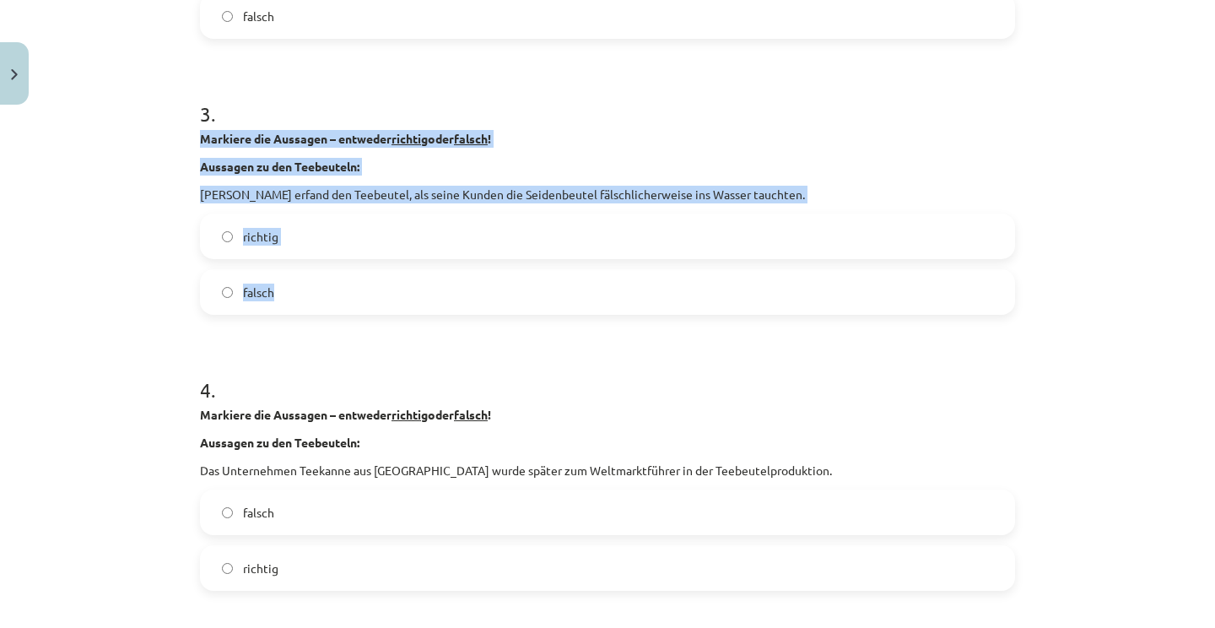
drag, startPoint x: 200, startPoint y: 138, endPoint x: 308, endPoint y: 294, distance: 189.2
click at [308, 294] on div "3 . Markiere die Aussagen – entweder richtig oder falsch ! Aussagen zu den Teeb…" at bounding box center [607, 194] width 815 height 242
copy div "Markiere die Aussagen – entweder richtig oder falsch ! Aussagen zu den Teebeute…"
click at [464, 291] on label "falsch" at bounding box center [608, 292] width 812 height 42
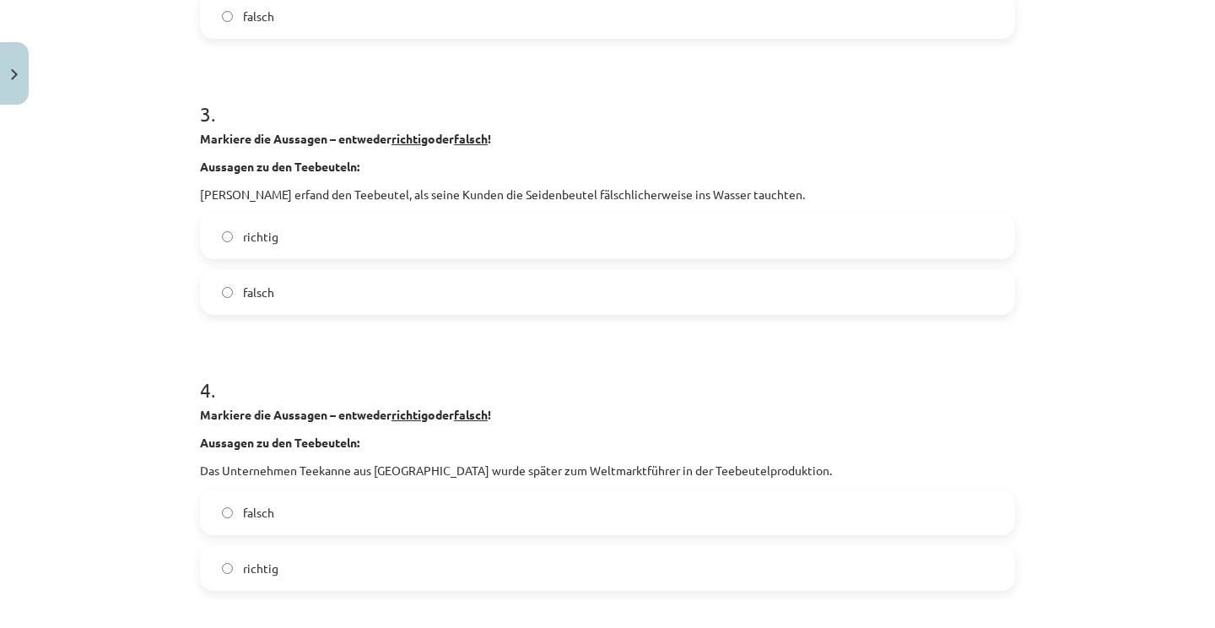
click at [470, 230] on label "richtig" at bounding box center [608, 236] width 812 height 42
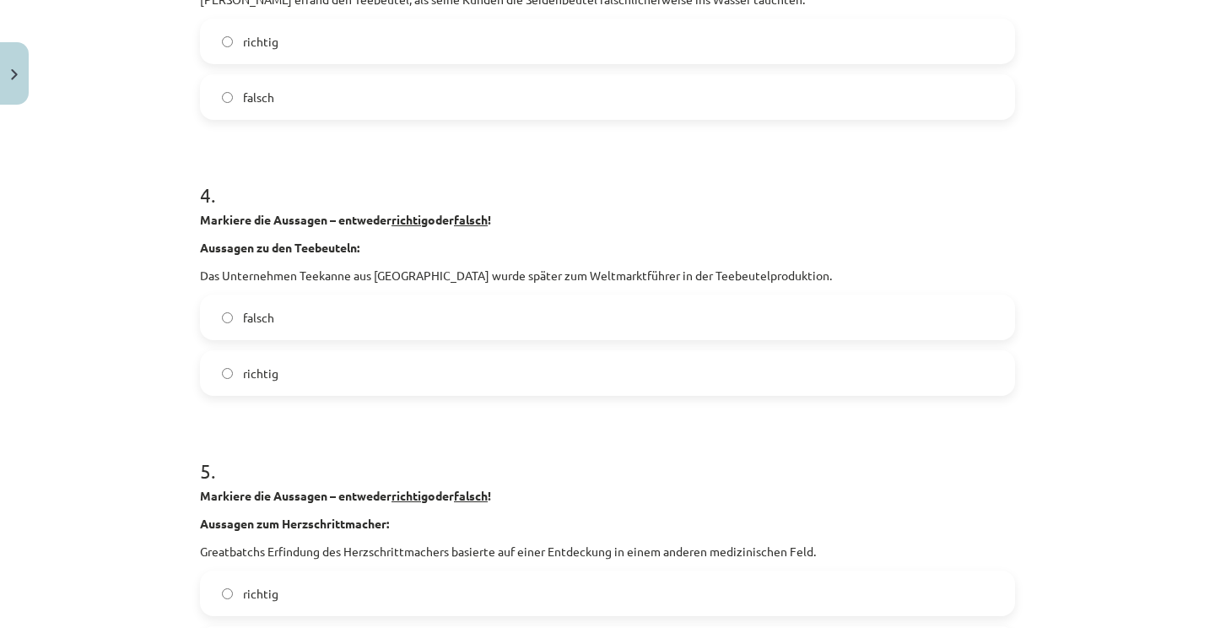
scroll to position [1024, 0]
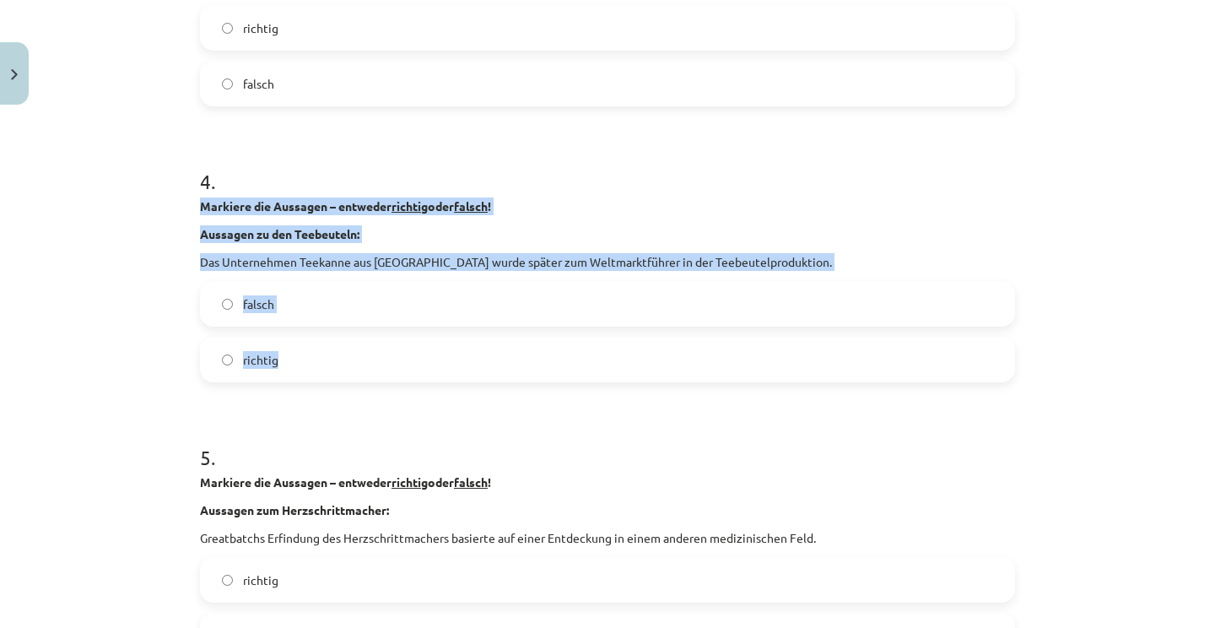
drag, startPoint x: 196, startPoint y: 197, endPoint x: 372, endPoint y: 381, distance: 254.9
copy div "Markiere die Aussagen – entweder richtig oder falsch ! Aussagen zu den Teebeute…"
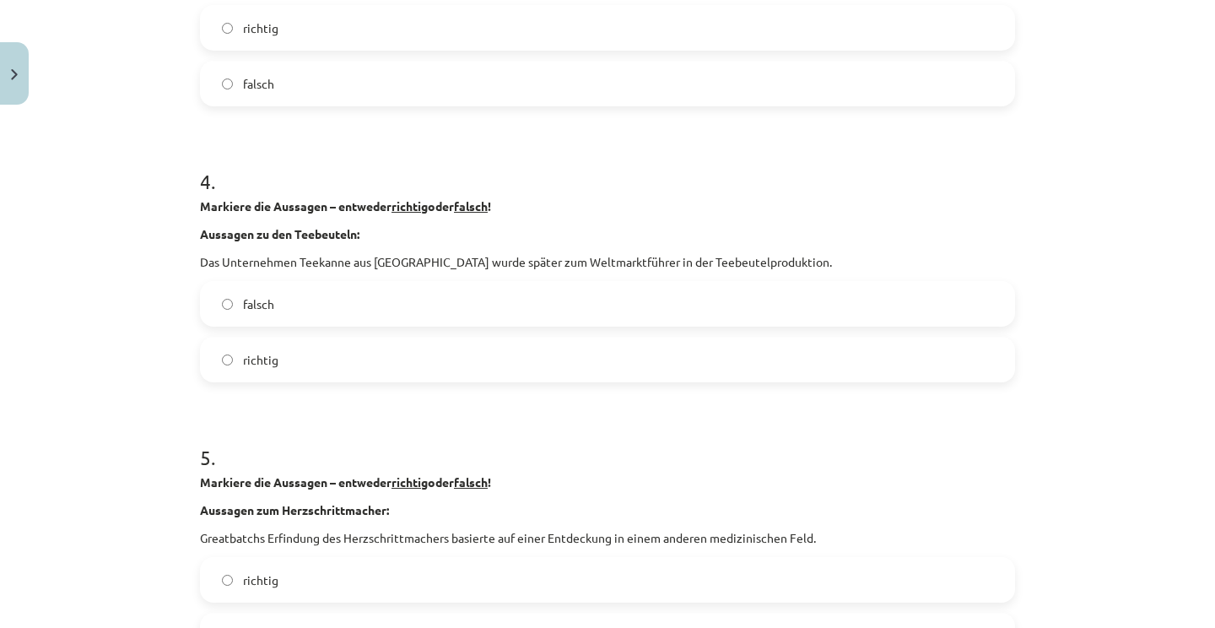
click at [987, 206] on p "Markiere die Aussagen – entweder richtig oder falsch !" at bounding box center [607, 206] width 815 height 18
click at [329, 377] on label "richtig" at bounding box center [608, 359] width 812 height 42
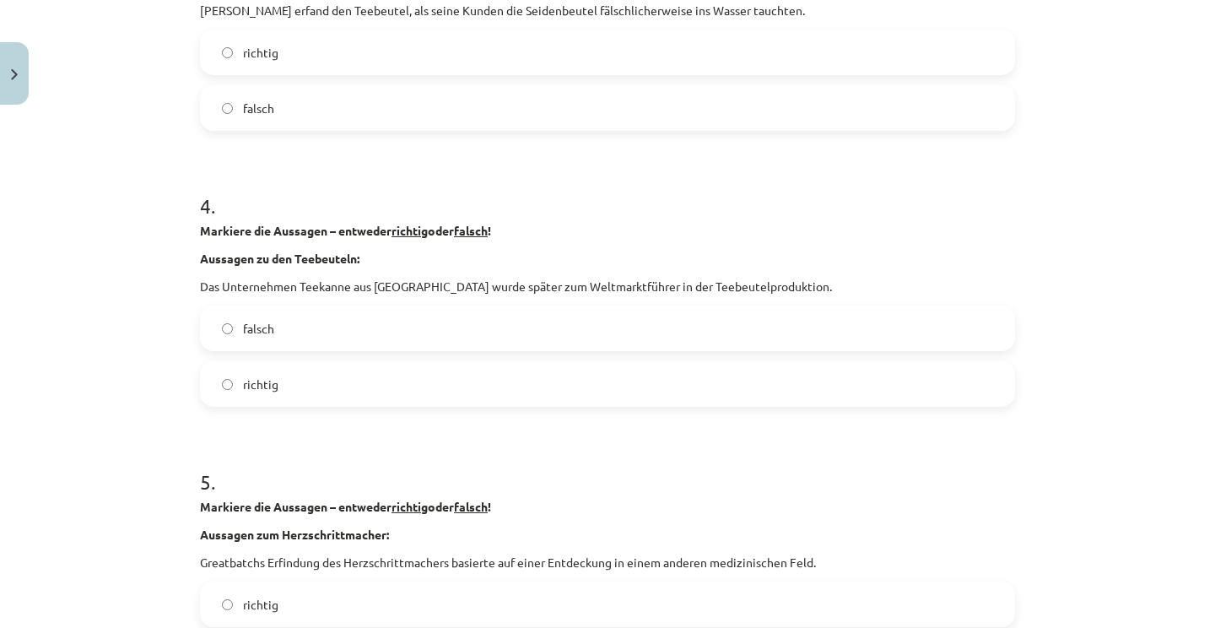
scroll to position [1009, 0]
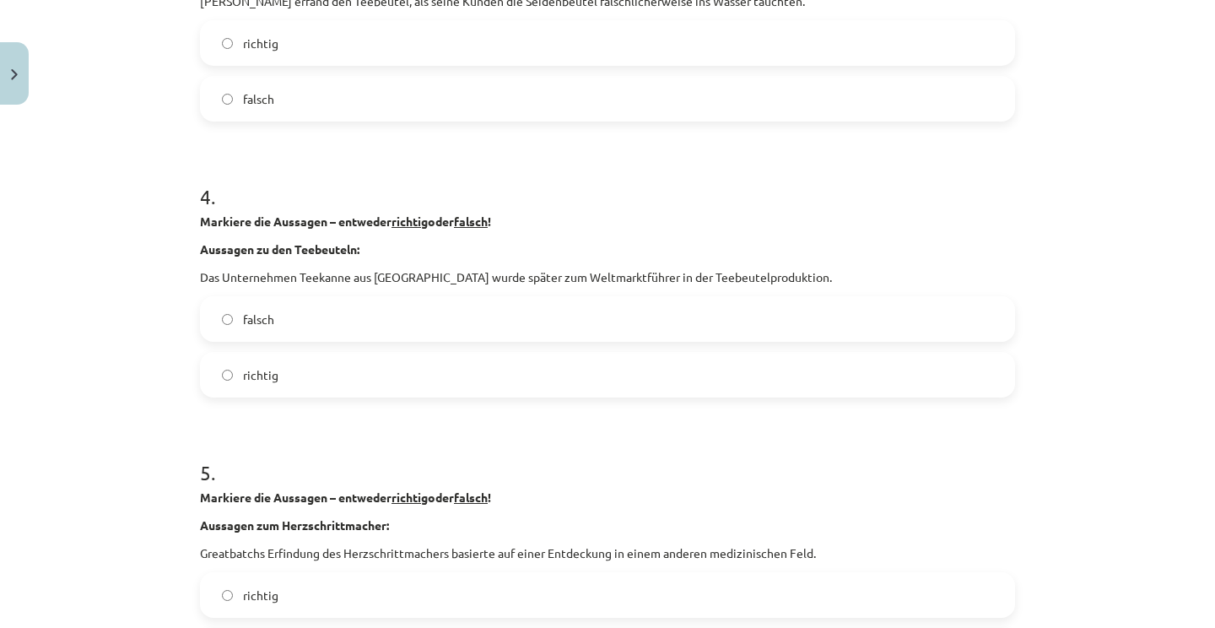
click at [320, 342] on div "falsch richtig" at bounding box center [607, 346] width 815 height 101
click at [334, 315] on label "falsch" at bounding box center [608, 319] width 812 height 42
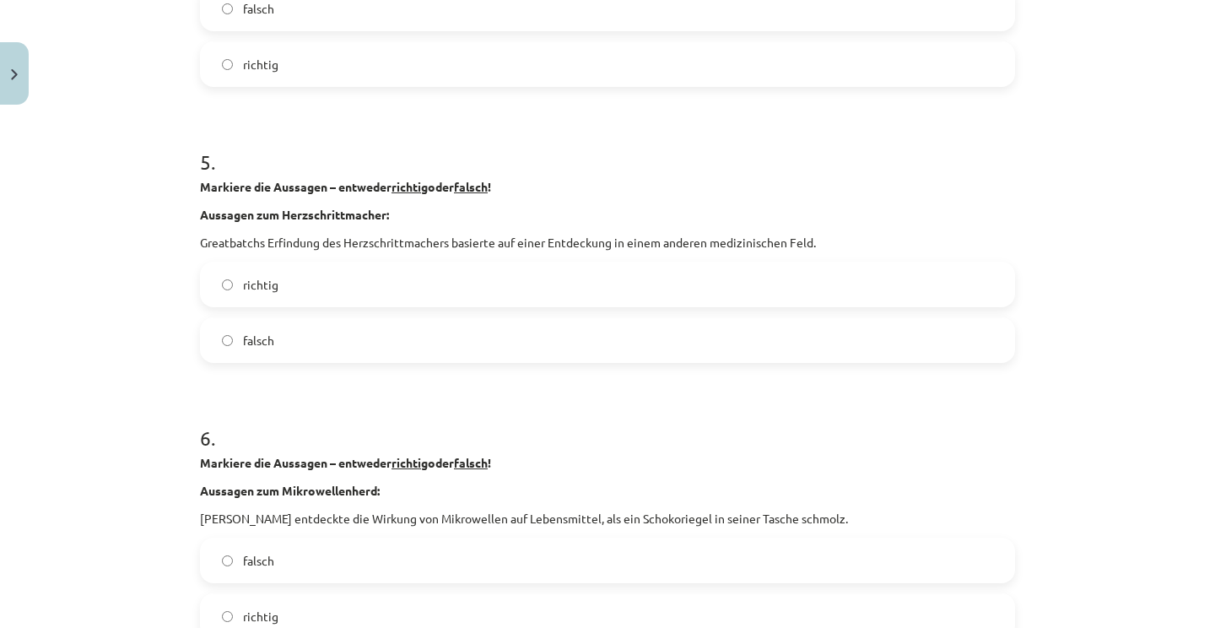
scroll to position [1388, 0]
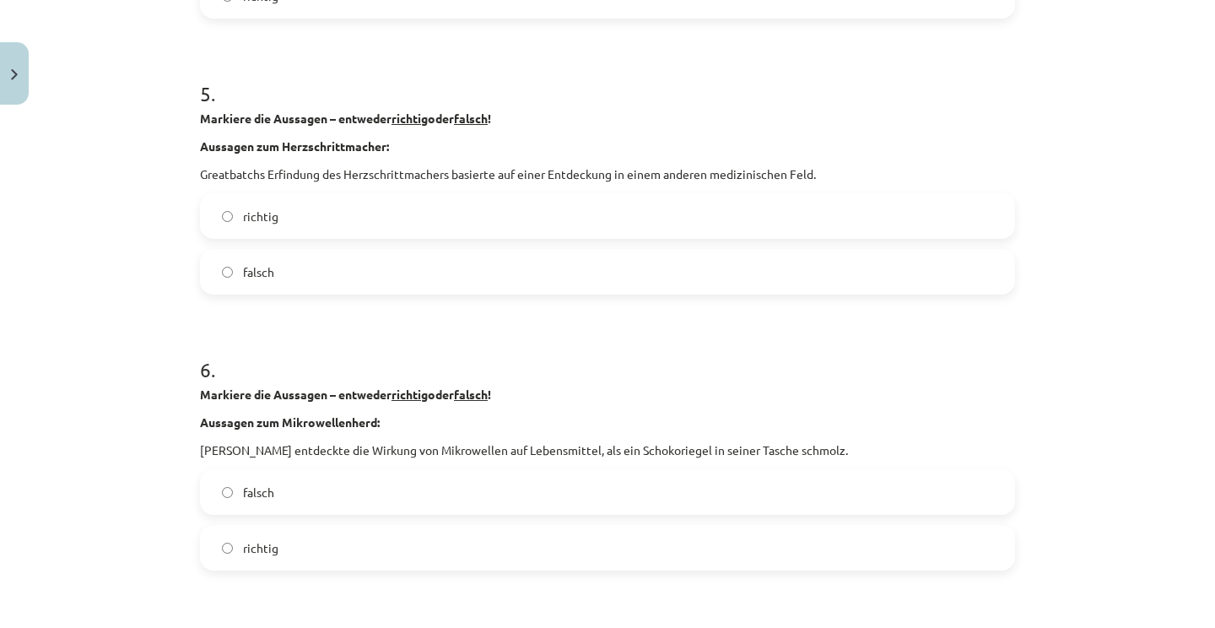
click at [360, 218] on label "richtig" at bounding box center [608, 216] width 812 height 42
click at [343, 260] on label "falsch" at bounding box center [608, 272] width 812 height 42
click at [297, 535] on label "richtig" at bounding box center [608, 548] width 812 height 42
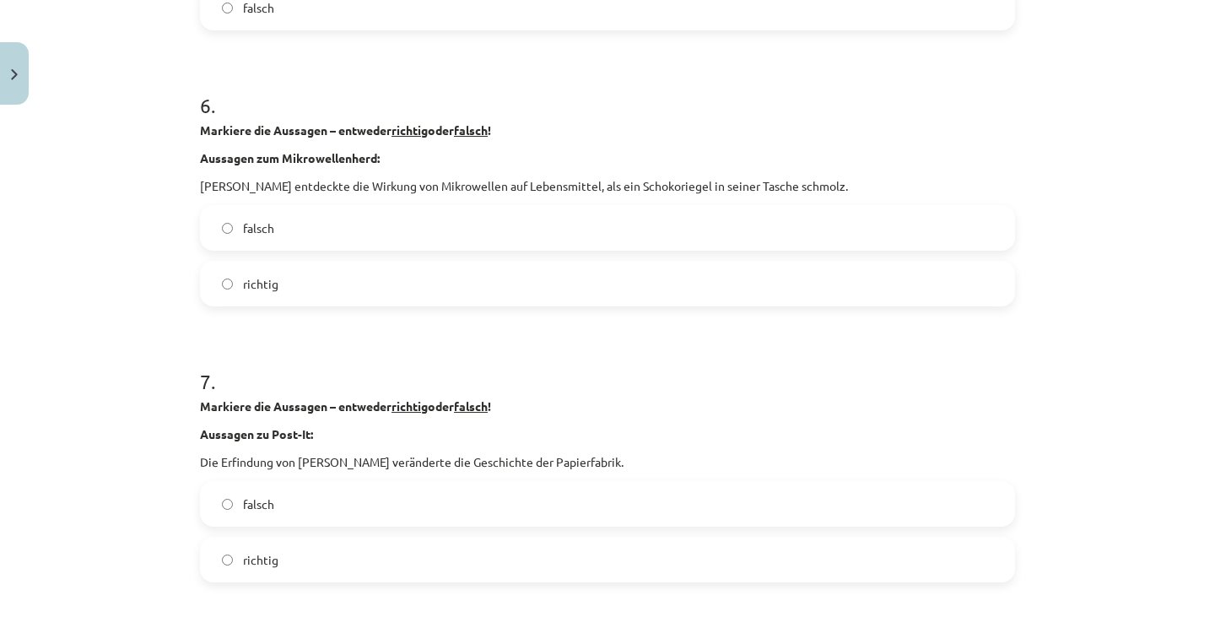
click at [295, 547] on label "richtig" at bounding box center [608, 559] width 812 height 42
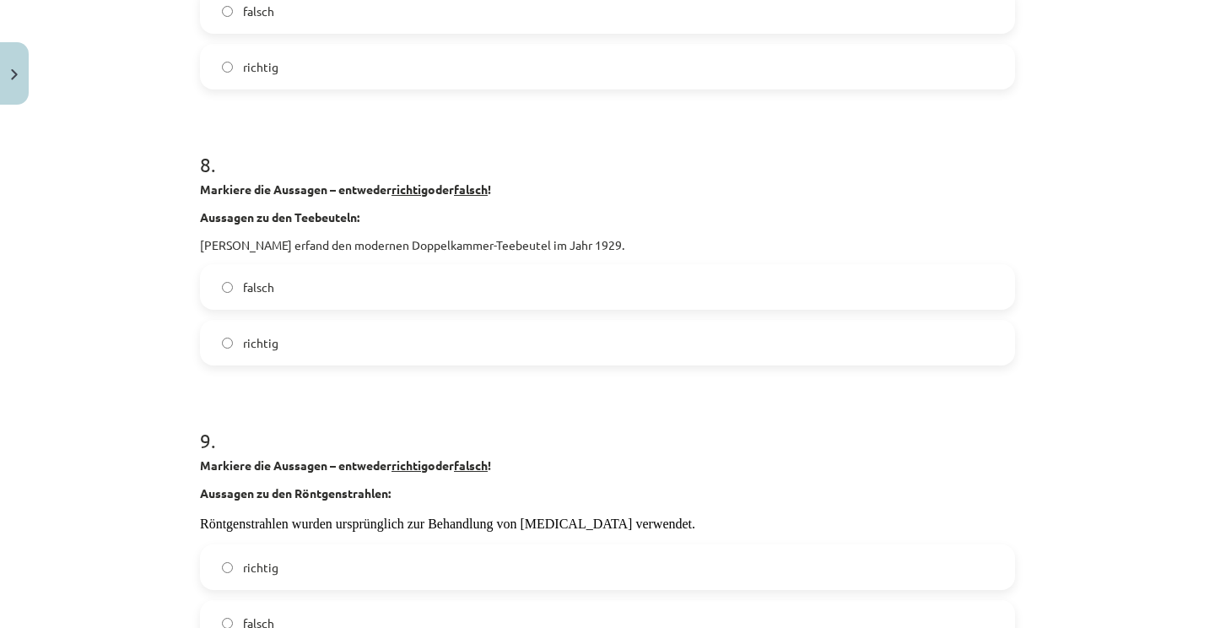
scroll to position [2145, 0]
click at [349, 330] on label "richtig" at bounding box center [608, 342] width 812 height 42
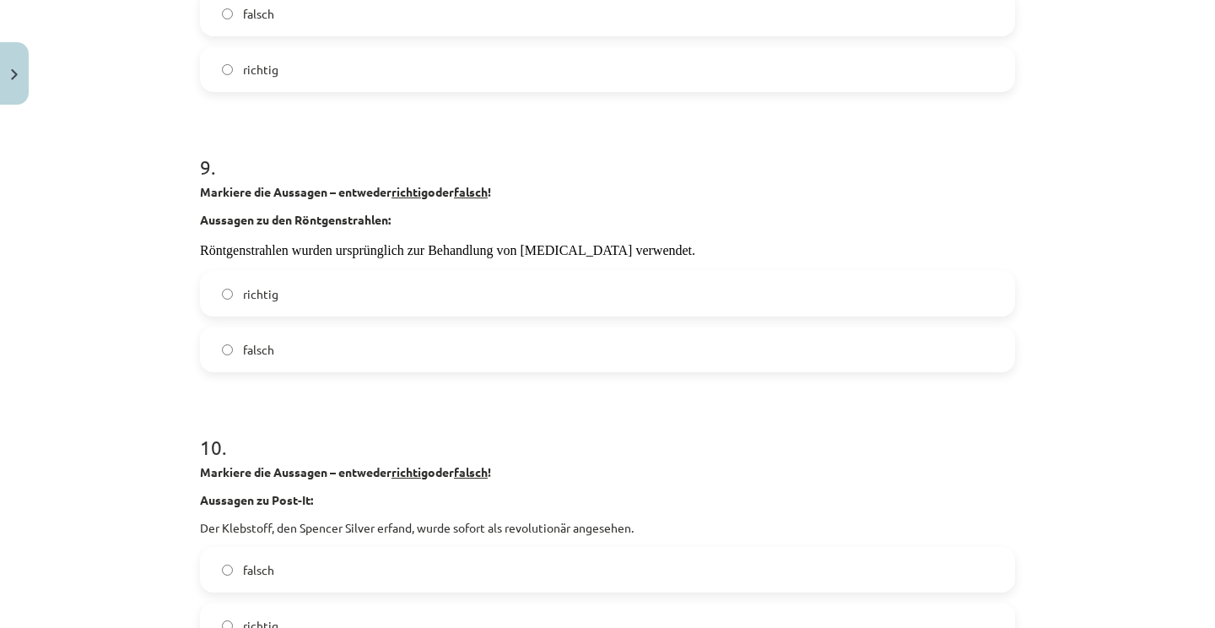
click at [331, 347] on label "falsch" at bounding box center [608, 349] width 812 height 42
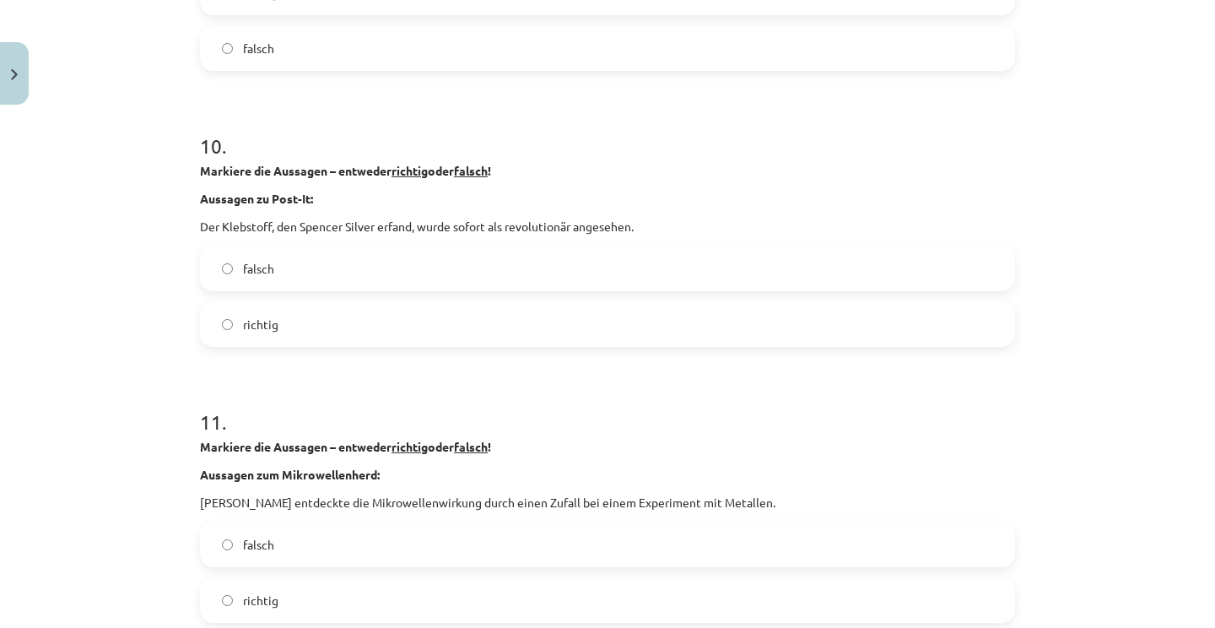
click at [328, 330] on label "richtig" at bounding box center [608, 324] width 812 height 42
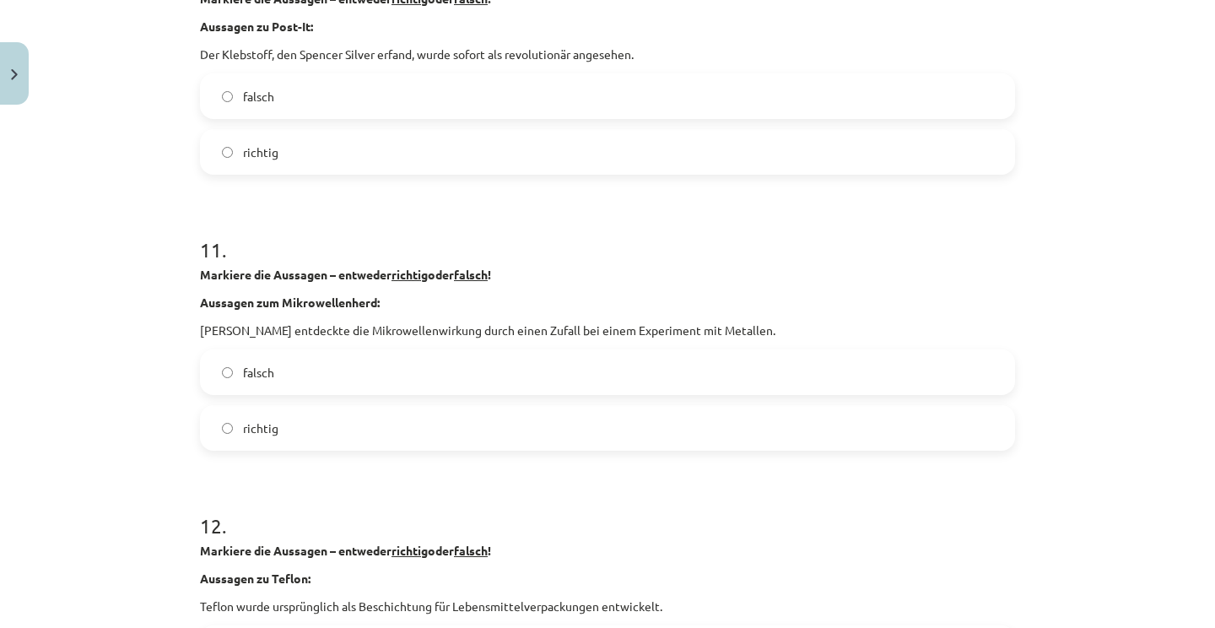
click at [323, 365] on label "falsch" at bounding box center [608, 372] width 812 height 42
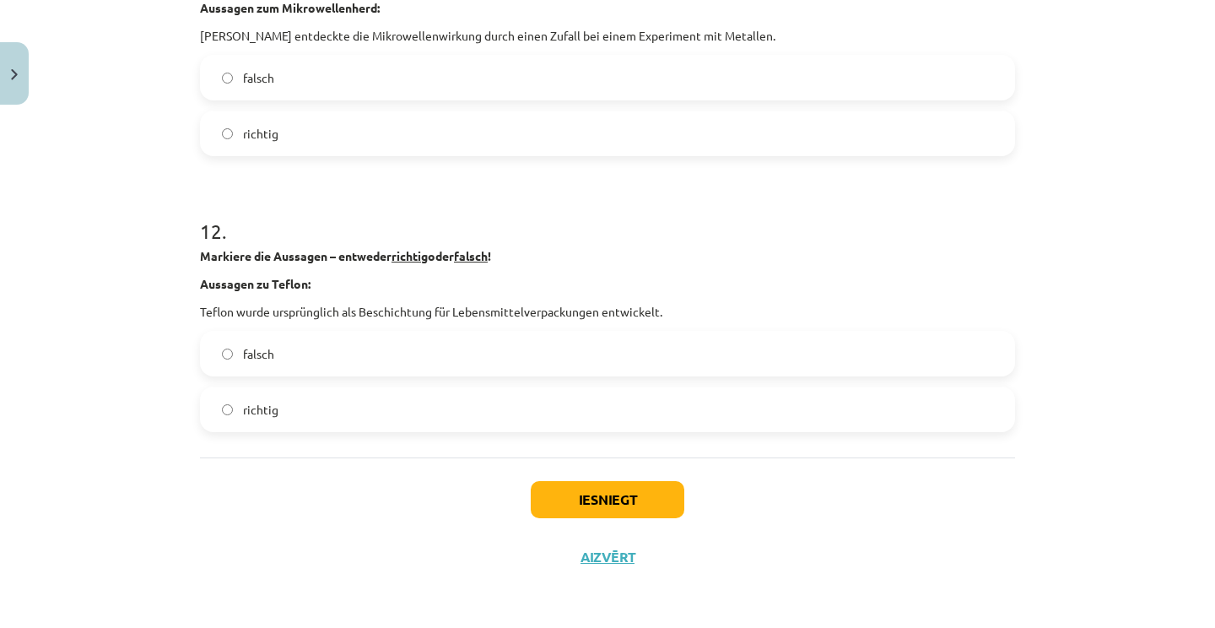
scroll to position [3188, 0]
click at [318, 407] on label "richtig" at bounding box center [608, 409] width 812 height 42
click at [546, 495] on button "Iesniegt" at bounding box center [608, 499] width 154 height 37
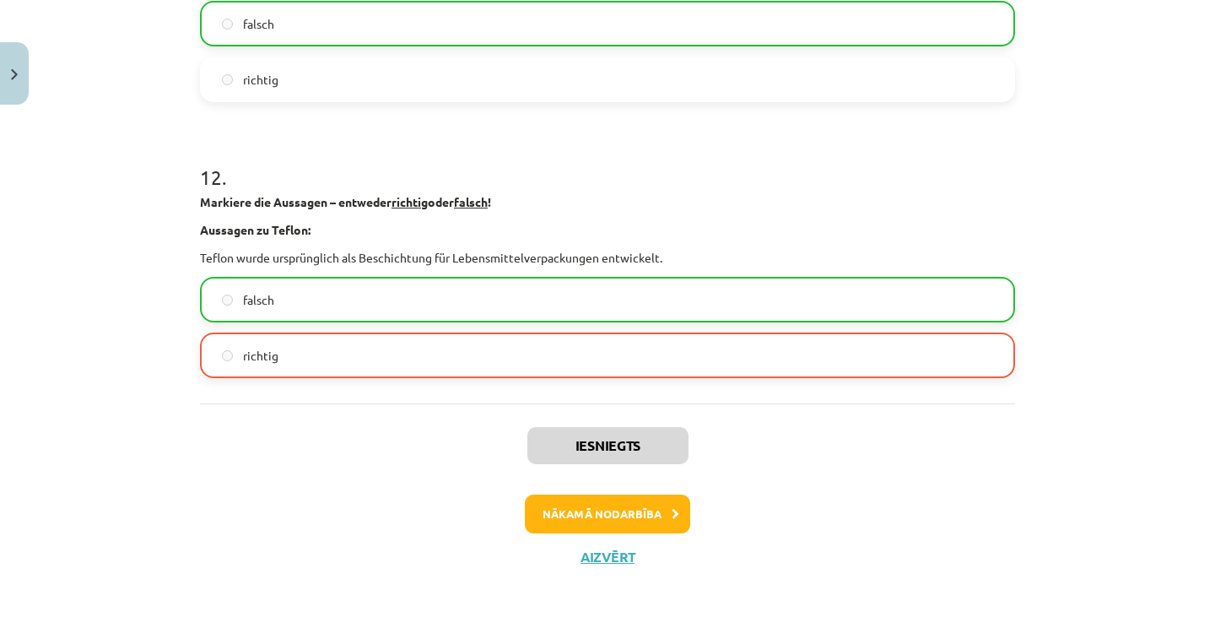
scroll to position [3241, 0]
click at [610, 555] on button "Aizvērt" at bounding box center [608, 557] width 64 height 17
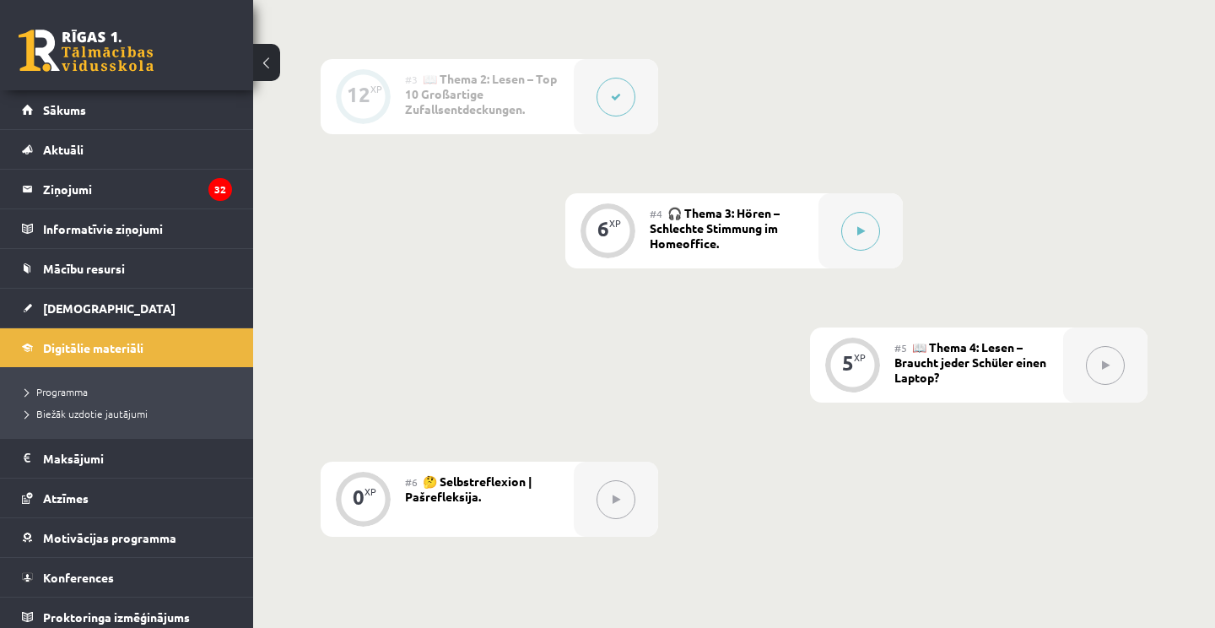
scroll to position [726, 0]
click at [851, 232] on button at bounding box center [860, 227] width 39 height 39
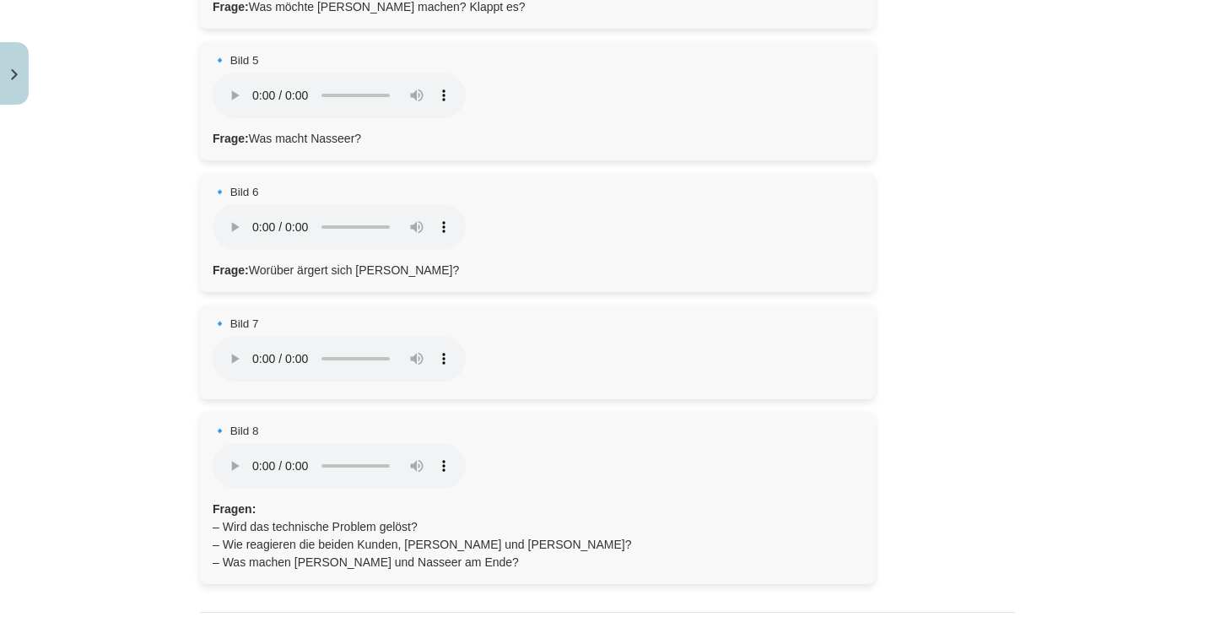
scroll to position [799, 0]
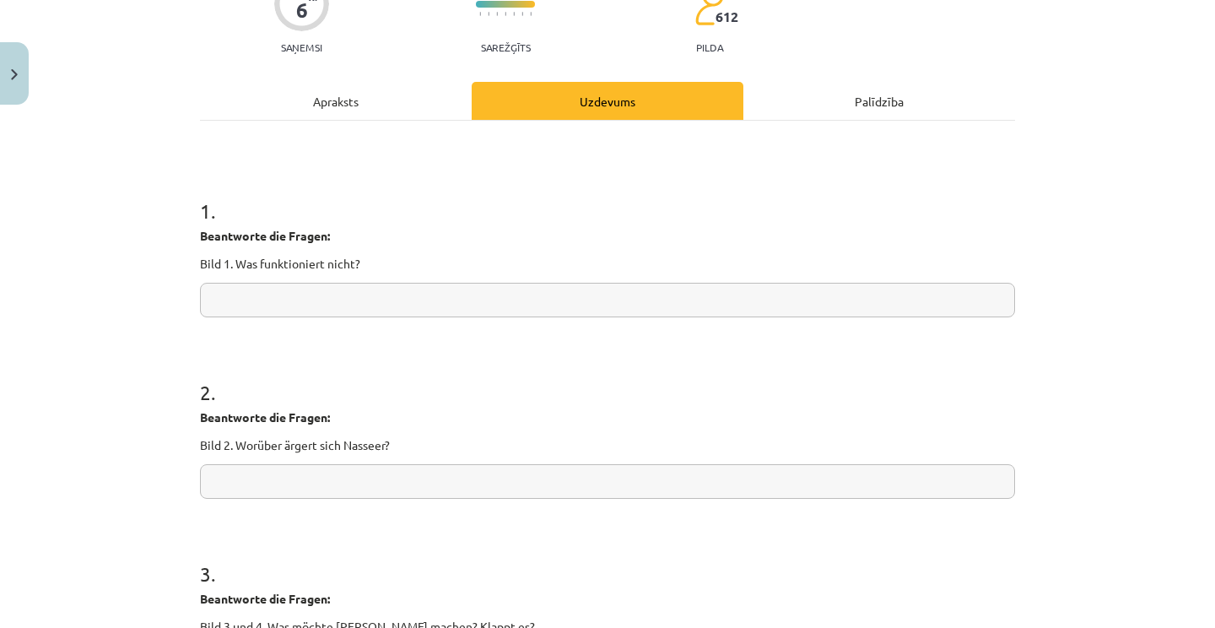
scroll to position [42, 0]
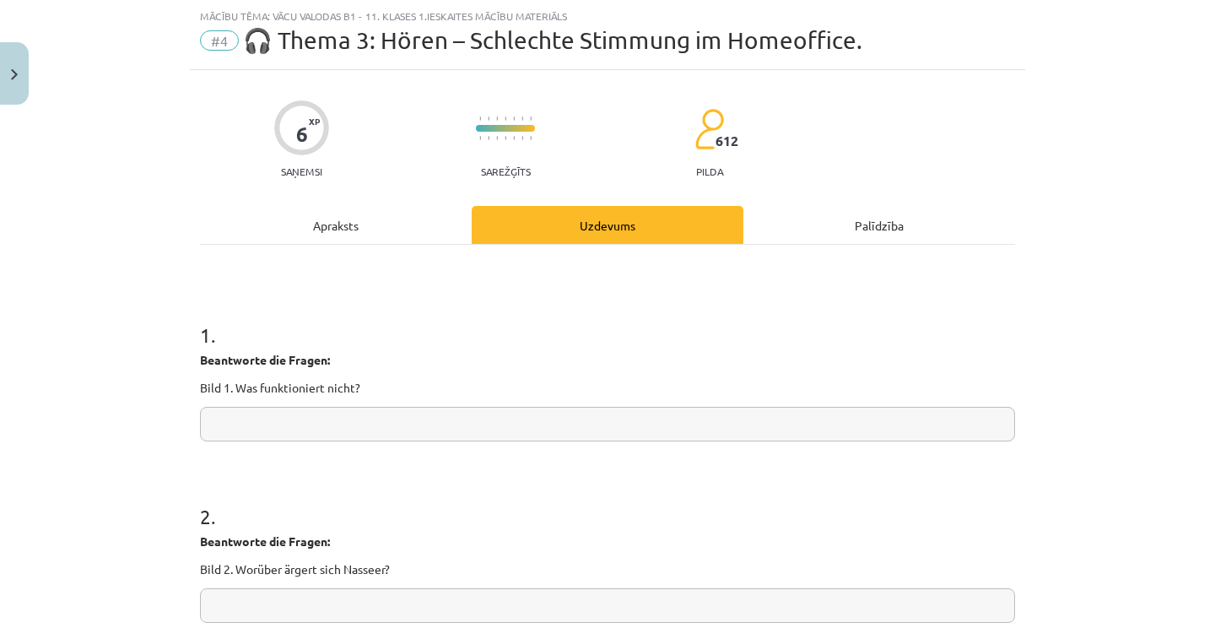
drag, startPoint x: 197, startPoint y: 355, endPoint x: 326, endPoint y: 418, distance: 143.4
copy p
click at [686, 364] on p "Beantworte die Fragen:" at bounding box center [607, 360] width 815 height 18
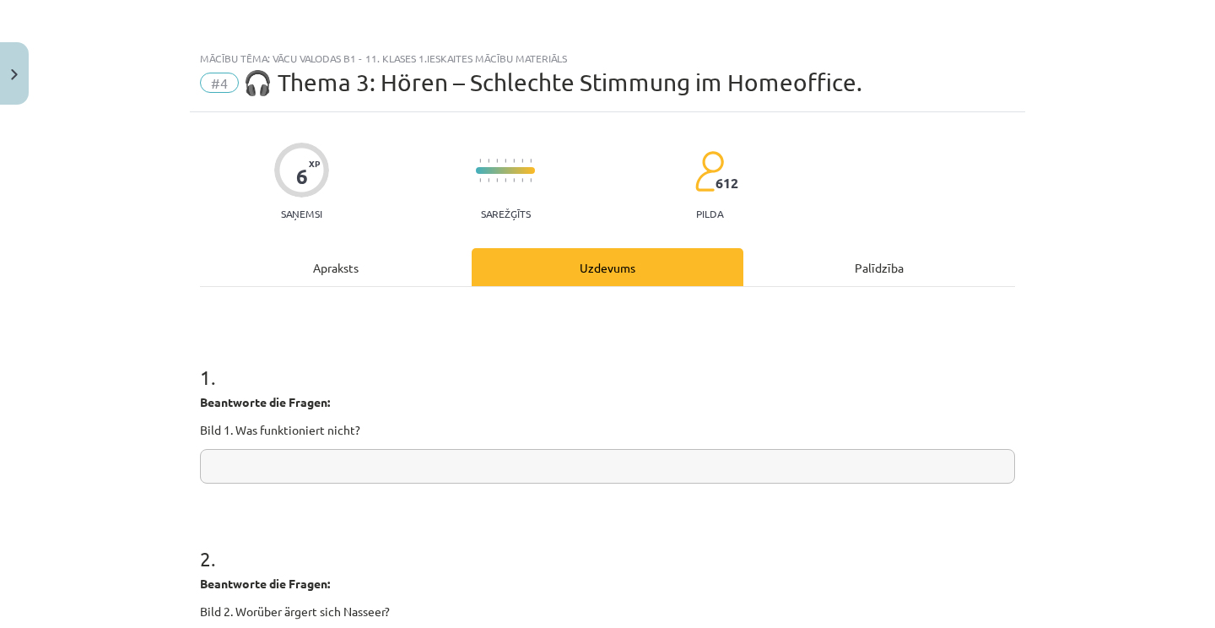
scroll to position [0, 0]
click at [297, 457] on input "text" at bounding box center [607, 466] width 815 height 35
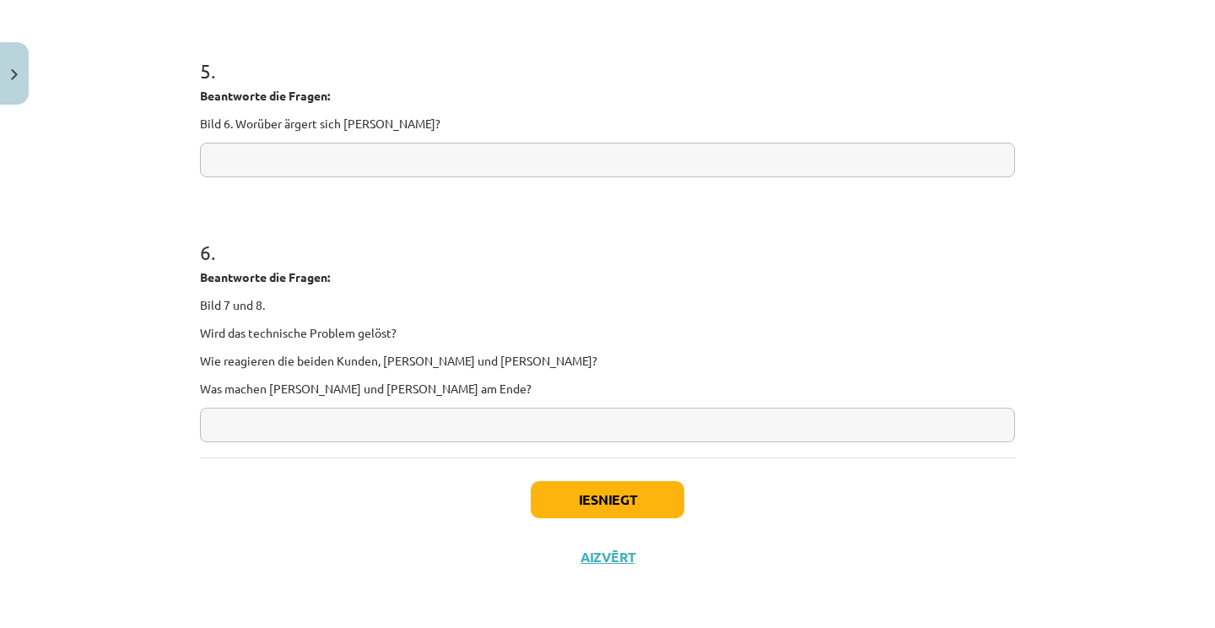
scroll to position [1035, 0]
click at [585, 495] on button "Iesniegt" at bounding box center [608, 499] width 154 height 37
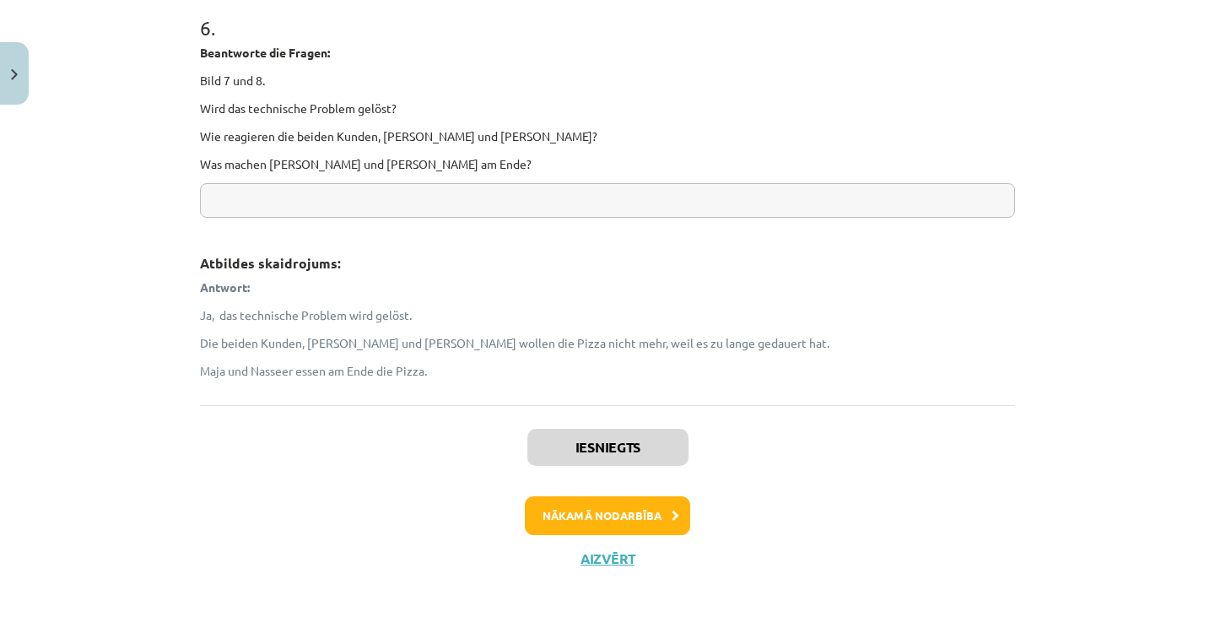
scroll to position [1647, 0]
click at [606, 553] on button "Aizvērt" at bounding box center [608, 559] width 64 height 17
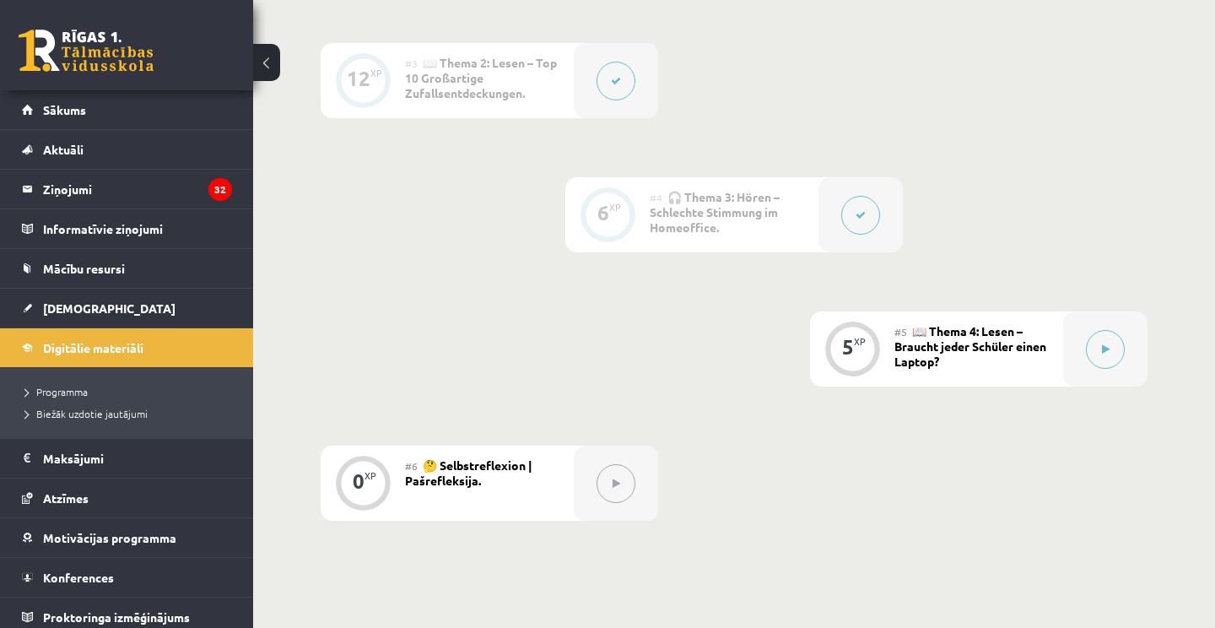
scroll to position [771, 0]
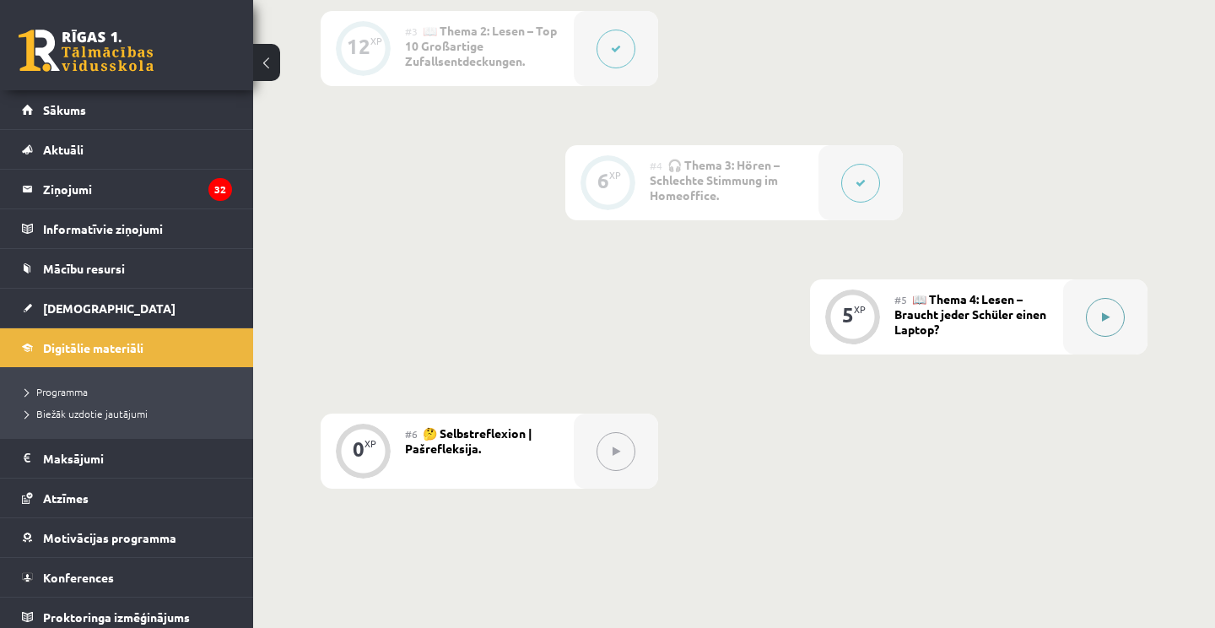
click at [1112, 329] on button at bounding box center [1105, 317] width 39 height 39
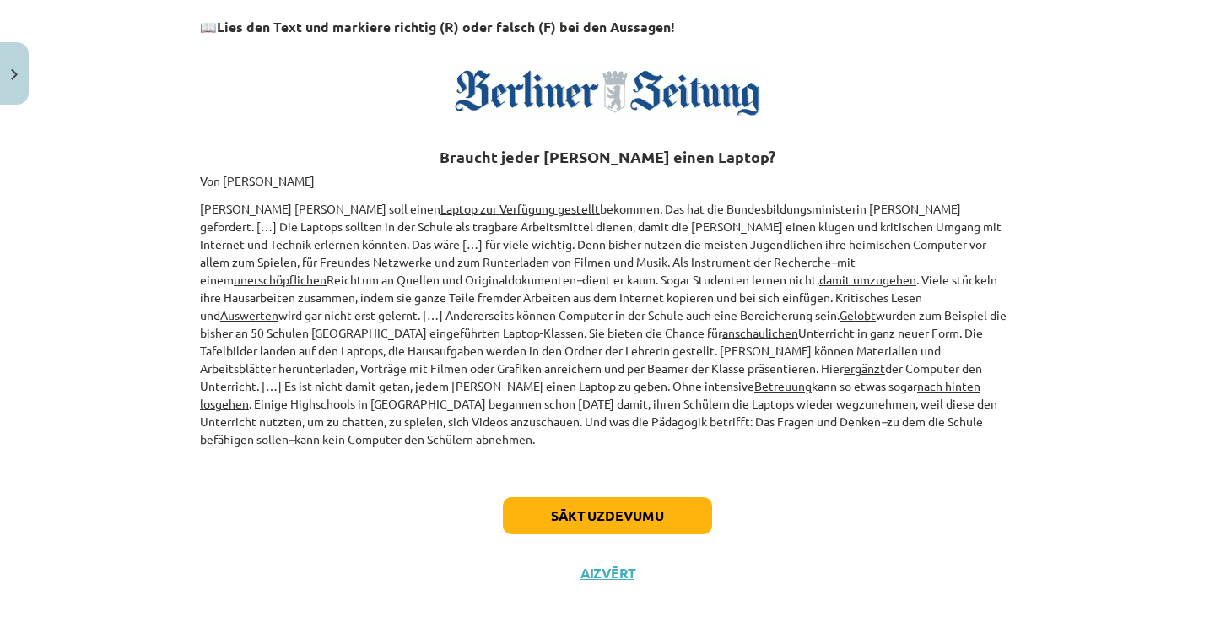
scroll to position [295, 0]
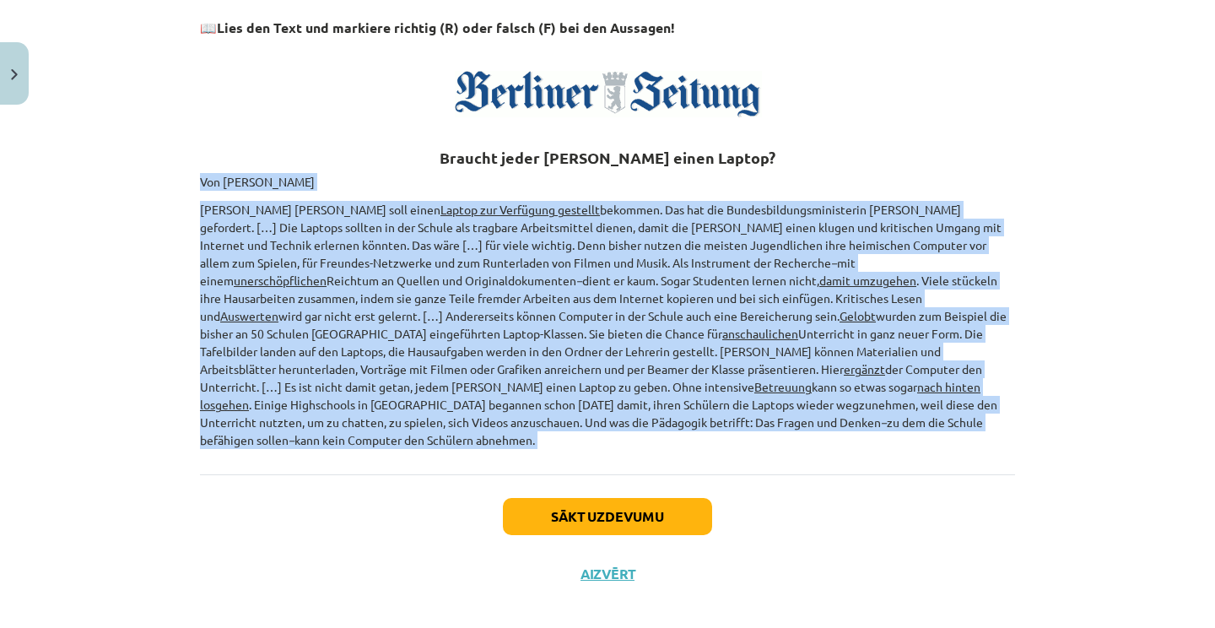
drag, startPoint x: 195, startPoint y: 176, endPoint x: 646, endPoint y: 471, distance: 538.9
click at [646, 471] on div "5 XP Saņemsi Sarežģīts 612 pilda Apraksts Uzdevums Palīdzība 📖 Lies den Text un…" at bounding box center [608, 210] width 836 height 786
copy div "Von Torsten Harmsen Jeder Schüler soll einen Laptop zur Verfügung gestellt beko…"
click at [644, 502] on button "Sākt uzdevumu" at bounding box center [607, 516] width 209 height 37
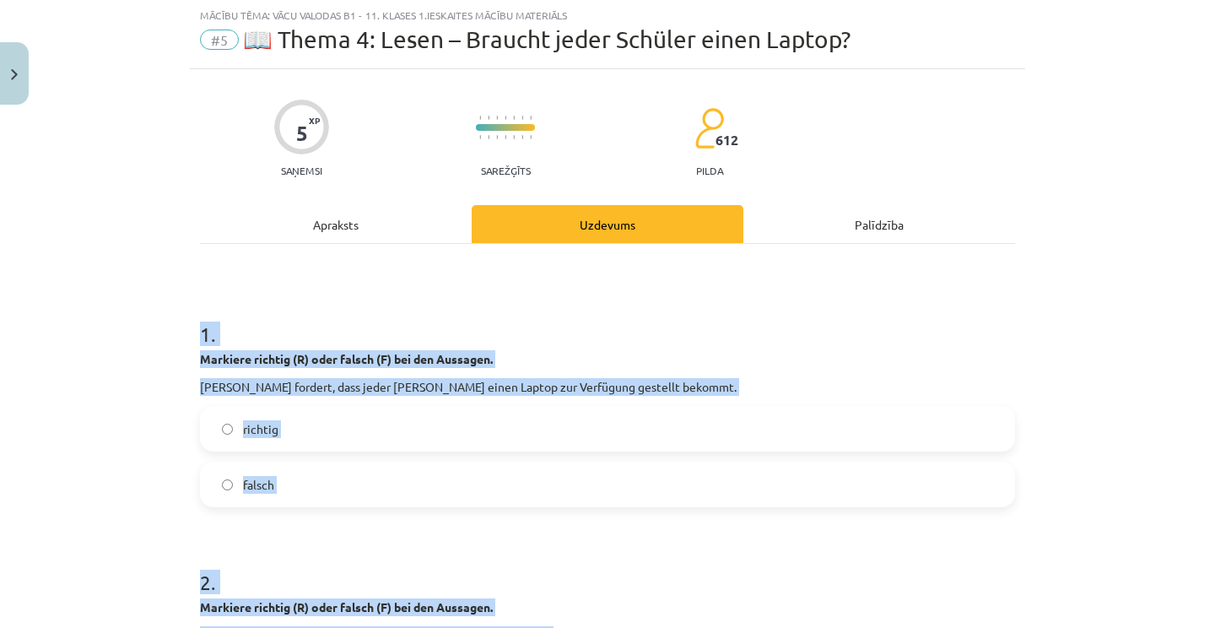
scroll to position [42, 0]
click at [1008, 224] on div "Palīdzība" at bounding box center [880, 225] width 272 height 38
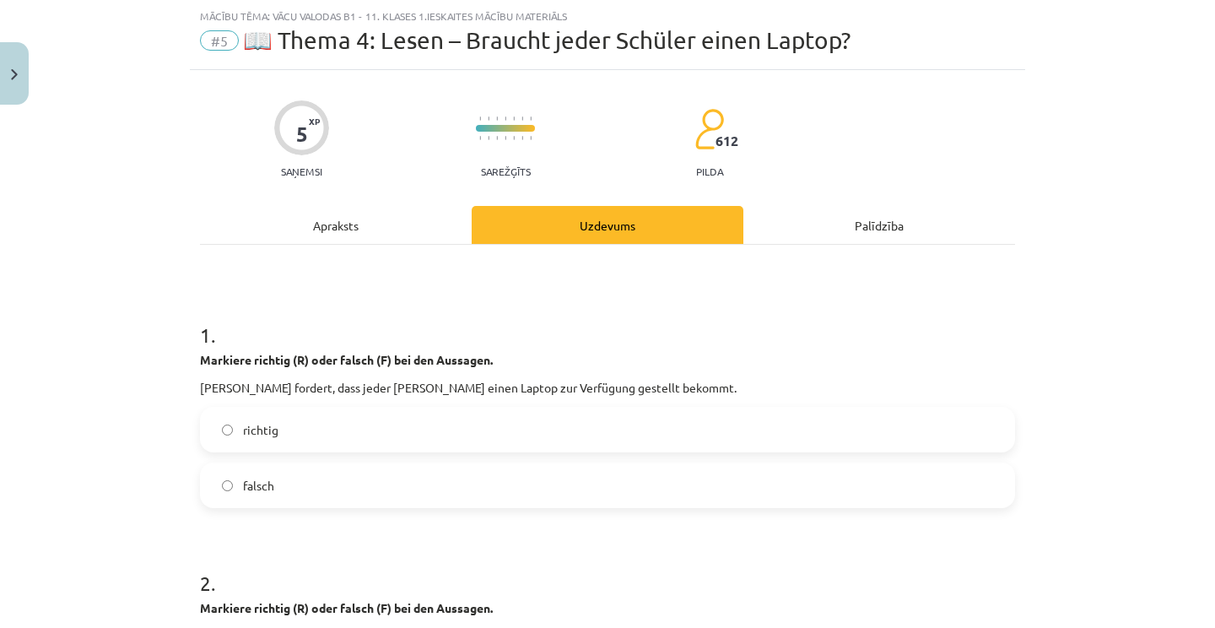
scroll to position [0, 0]
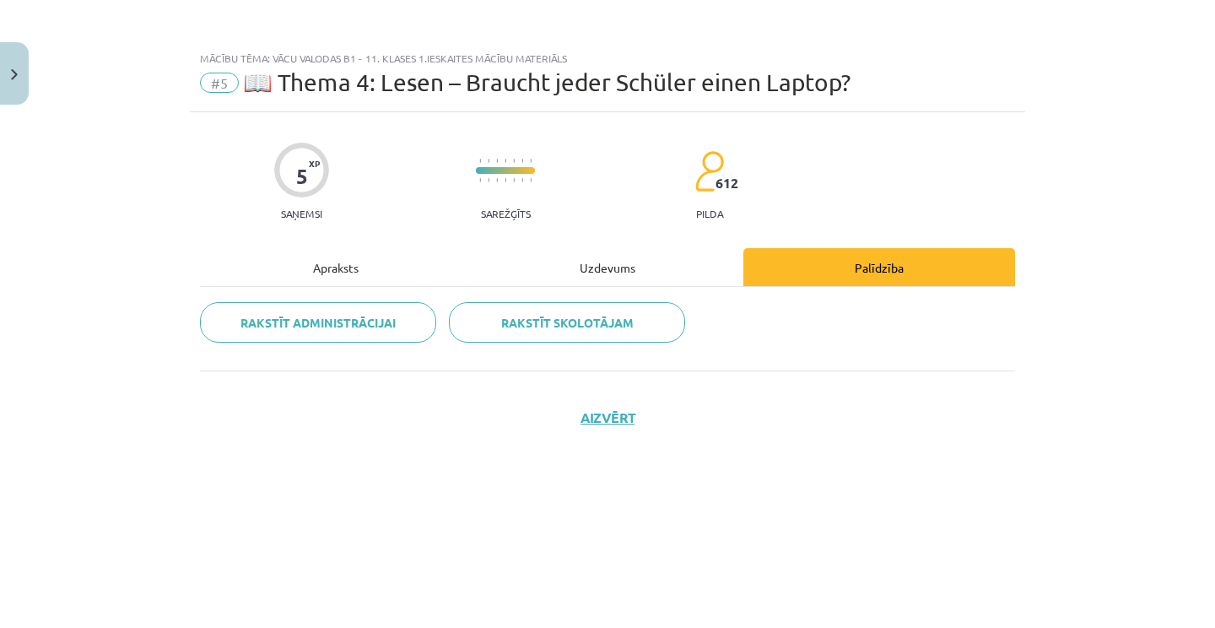
click at [335, 270] on div "Apraksts" at bounding box center [336, 267] width 272 height 38
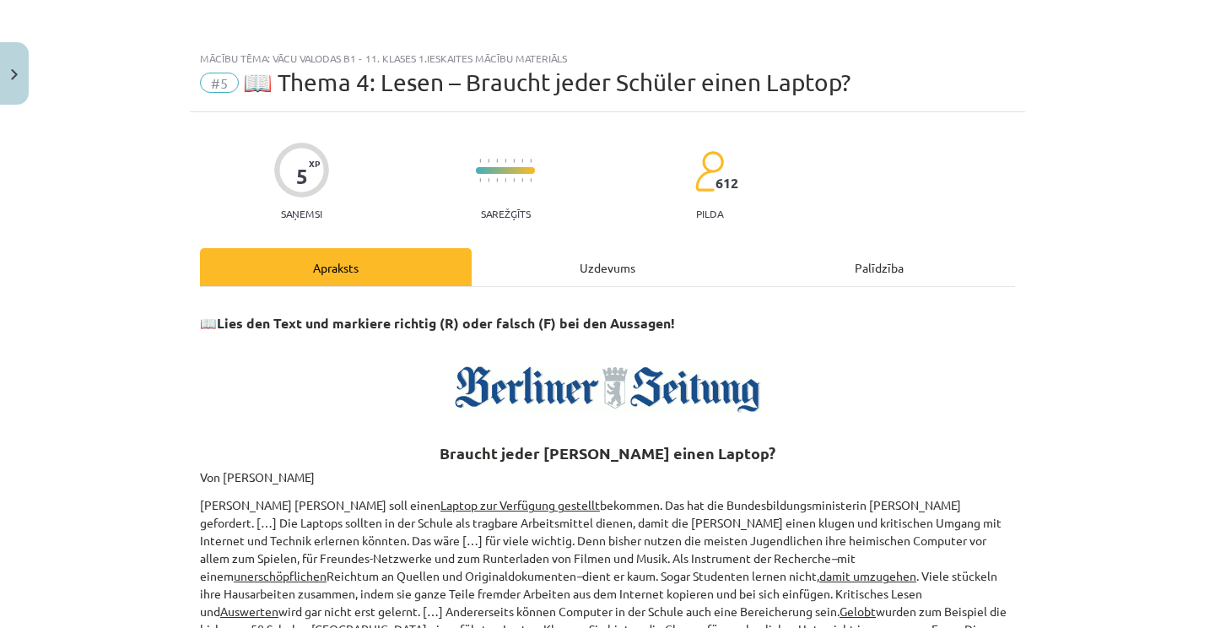
click at [560, 396] on img at bounding box center [608, 389] width 308 height 46
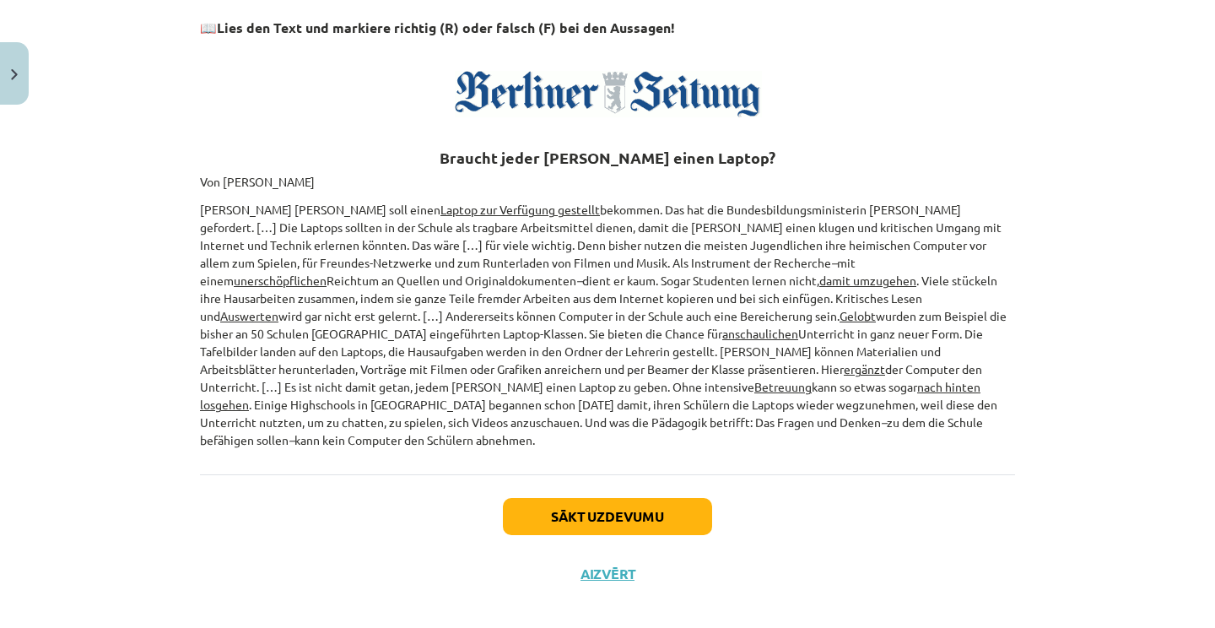
click at [571, 498] on button "Sākt uzdevumu" at bounding box center [607, 516] width 209 height 37
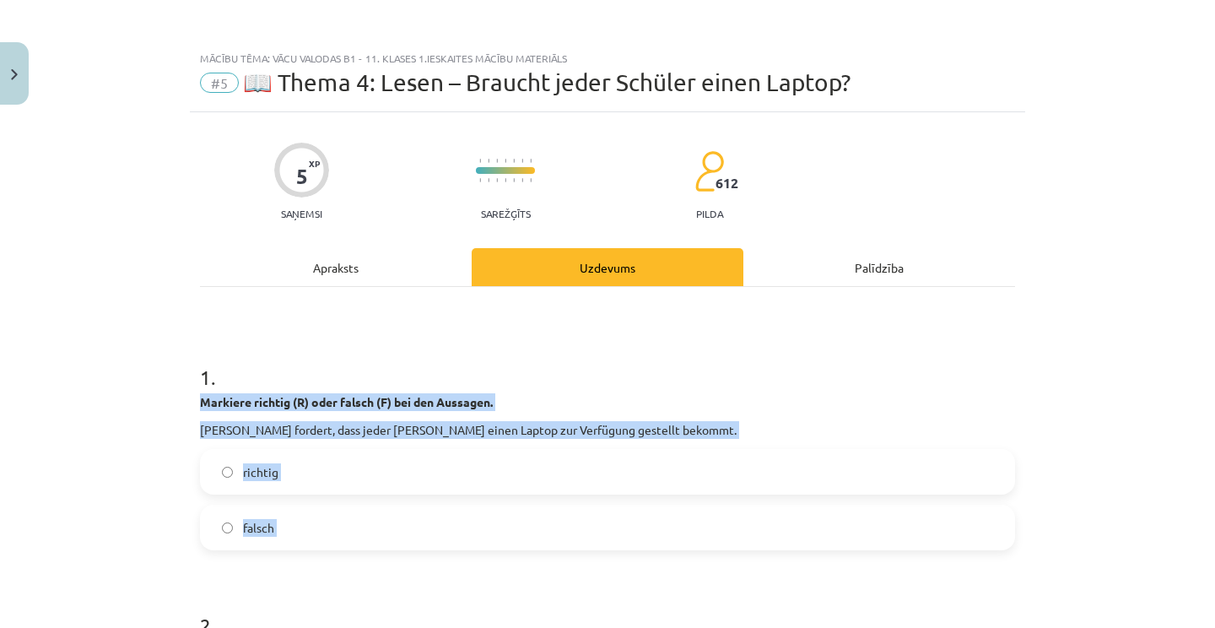
drag, startPoint x: 185, startPoint y: 389, endPoint x: 415, endPoint y: 552, distance: 282.2
click at [415, 552] on div "Mācību tēma: Vācu valodas b1 - 11. klases 1.ieskaites mācību materiāls #5 📖 The…" at bounding box center [607, 314] width 1215 height 628
copy div "Markiere richtig (R) oder falsch (F) bei den Aussagen. Annette Schavan fordert,…"
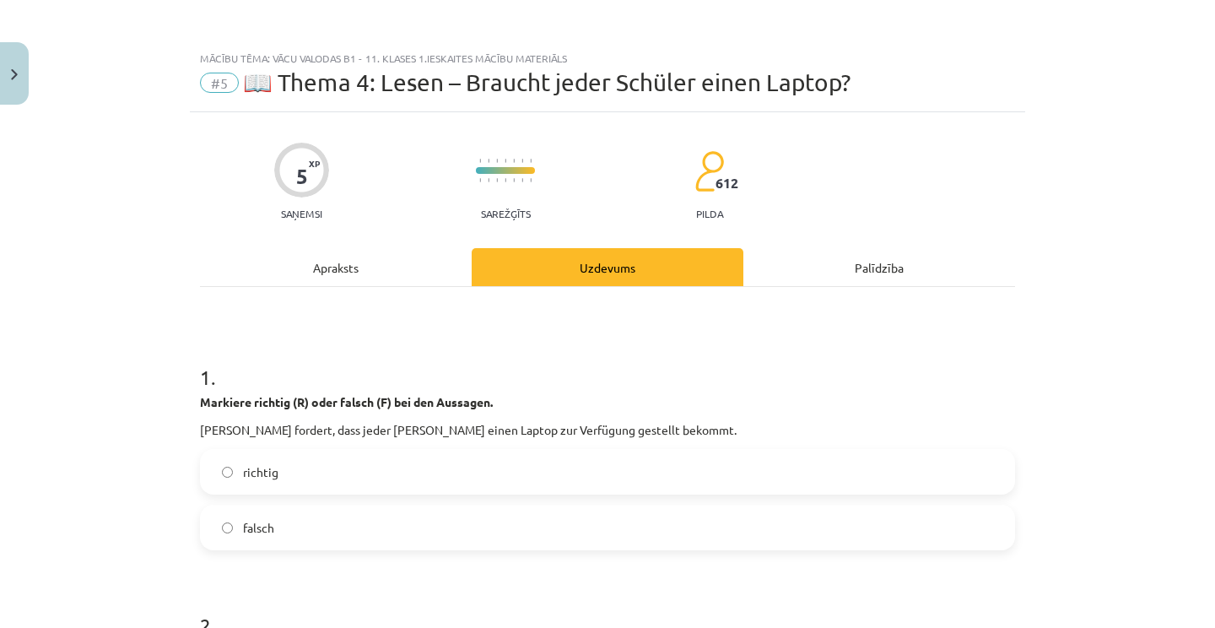
click at [1150, 2] on div "Mācību tēma: Vācu valodas b1 - 11. klases 1.ieskaites mācību materiāls #5 📖 The…" at bounding box center [607, 314] width 1215 height 628
click at [389, 526] on label "falsch" at bounding box center [608, 527] width 812 height 42
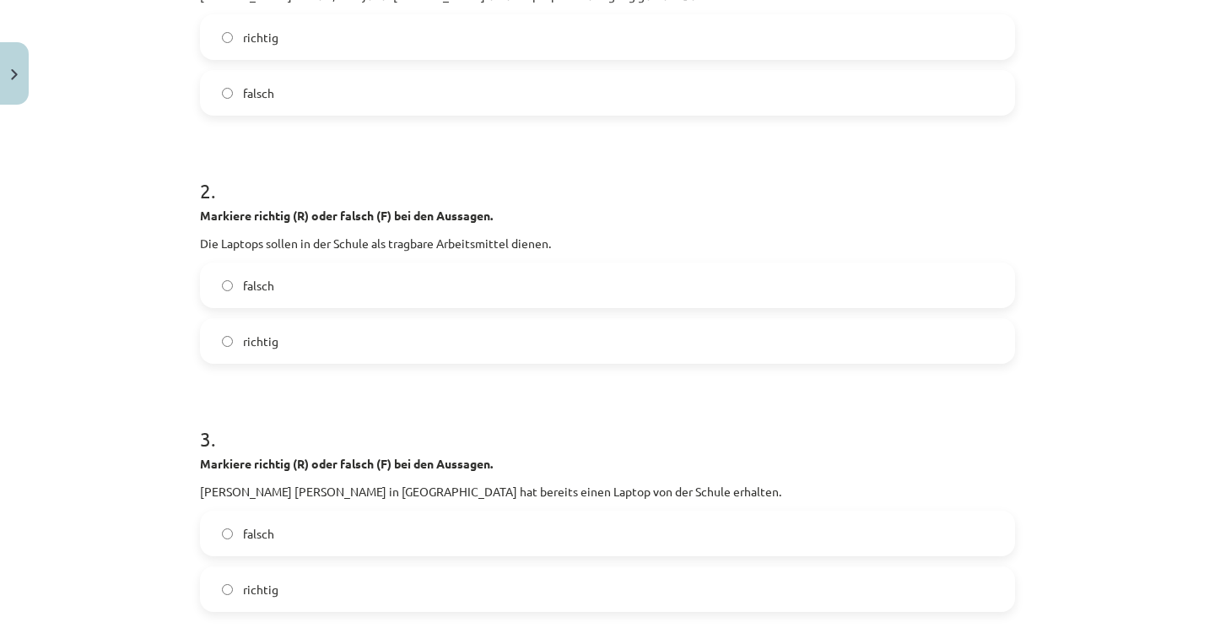
scroll to position [491, 0]
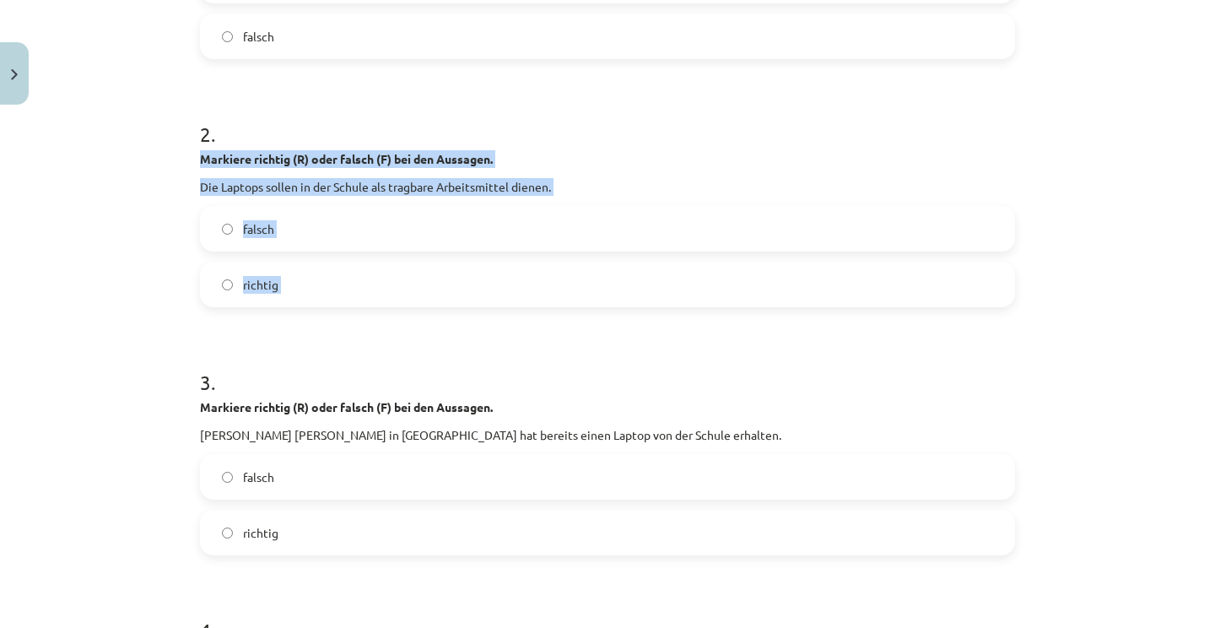
drag, startPoint x: 192, startPoint y: 155, endPoint x: 486, endPoint y: 310, distance: 332.6
click at [486, 310] on div "5 XP Saņemsi Sarežģīts 612 pilda Apraksts Uzdevums Palīdzība 1 . Markiere richt…" at bounding box center [608, 413] width 836 height 1584
copy div "Markiere richtig (R) oder falsch (F) bei den Aussagen. Die Laptops sollen in de…"
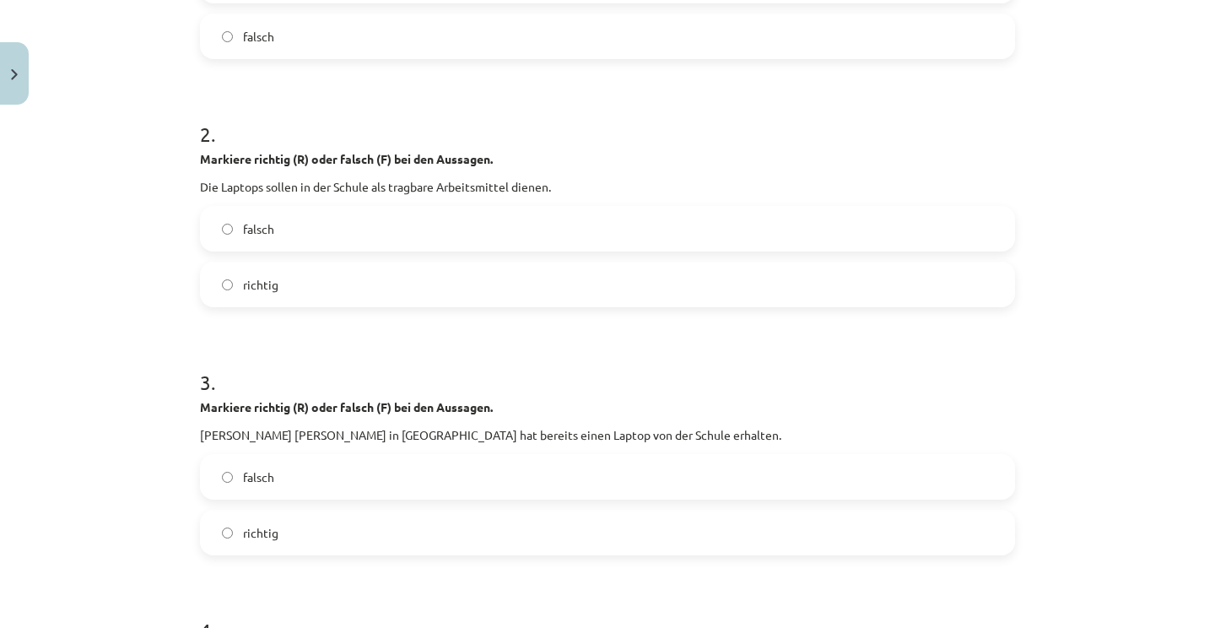
click at [381, 243] on label "falsch" at bounding box center [608, 229] width 812 height 42
click at [352, 279] on label "richtig" at bounding box center [608, 284] width 812 height 42
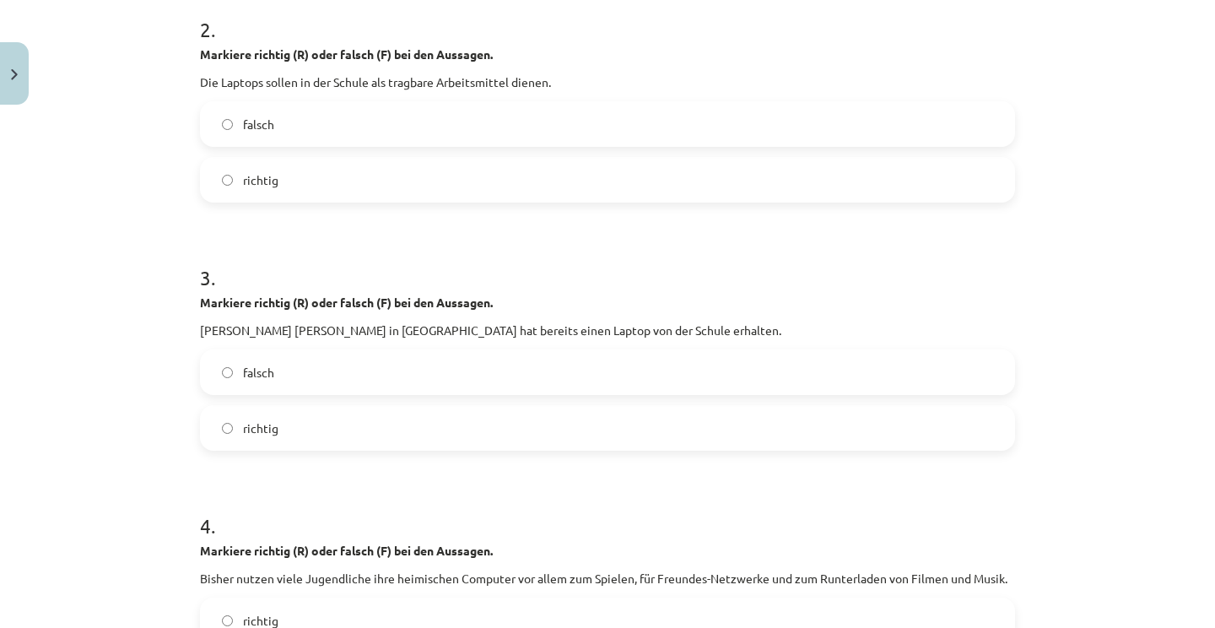
scroll to position [622, 0]
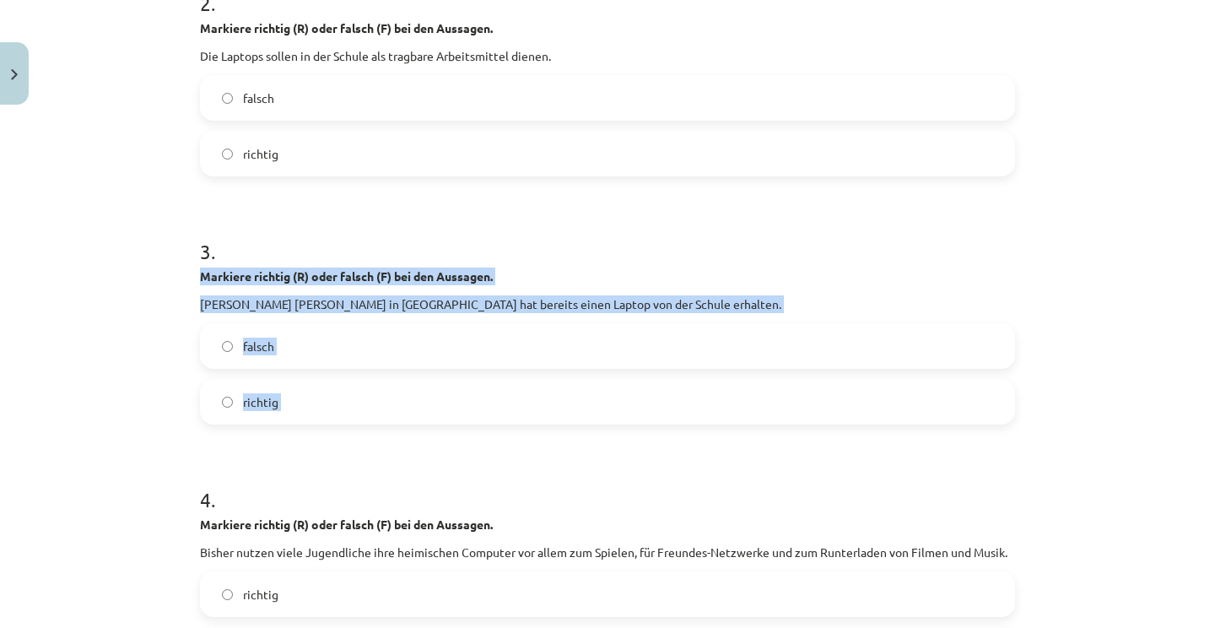
drag, startPoint x: 197, startPoint y: 267, endPoint x: 386, endPoint y: 482, distance: 286.5
click at [386, 482] on div "5 XP Saņemsi Sarežģīts 612 pilda Apraksts Uzdevums Palīdzība 1 . Markiere richt…" at bounding box center [608, 282] width 836 height 1584
copy div "Markiere richtig (R) oder falsch (F) bei den Aussagen. Jeder Schüler in Deutsch…"
click at [386, 355] on label "falsch" at bounding box center [608, 346] width 812 height 42
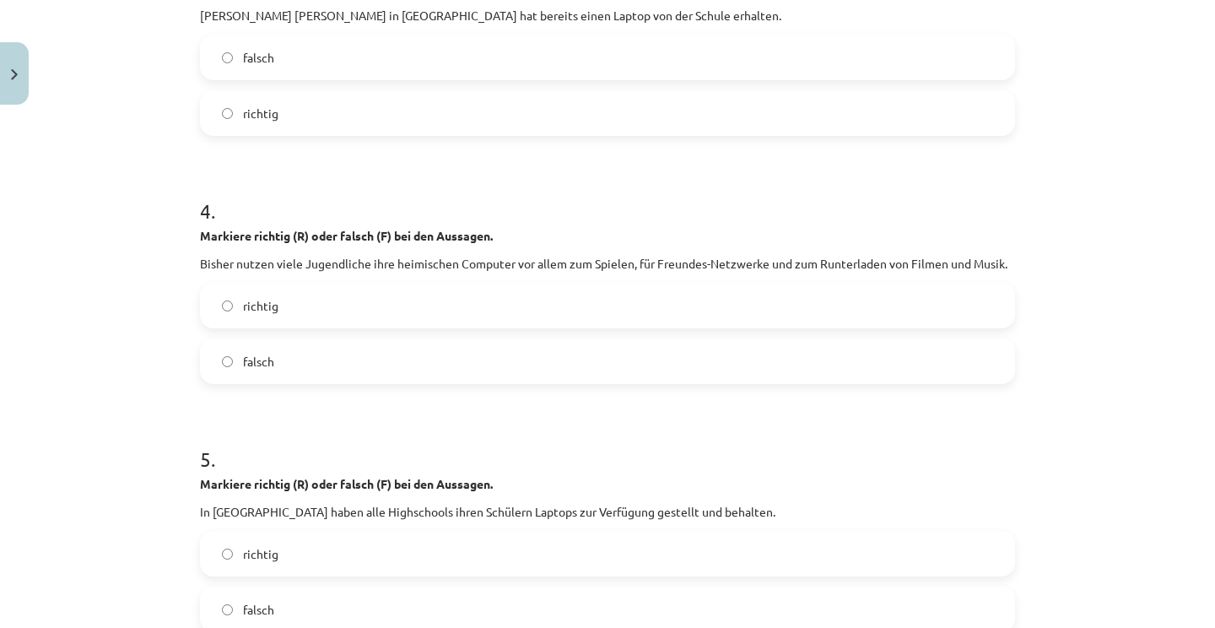
scroll to position [933, 0]
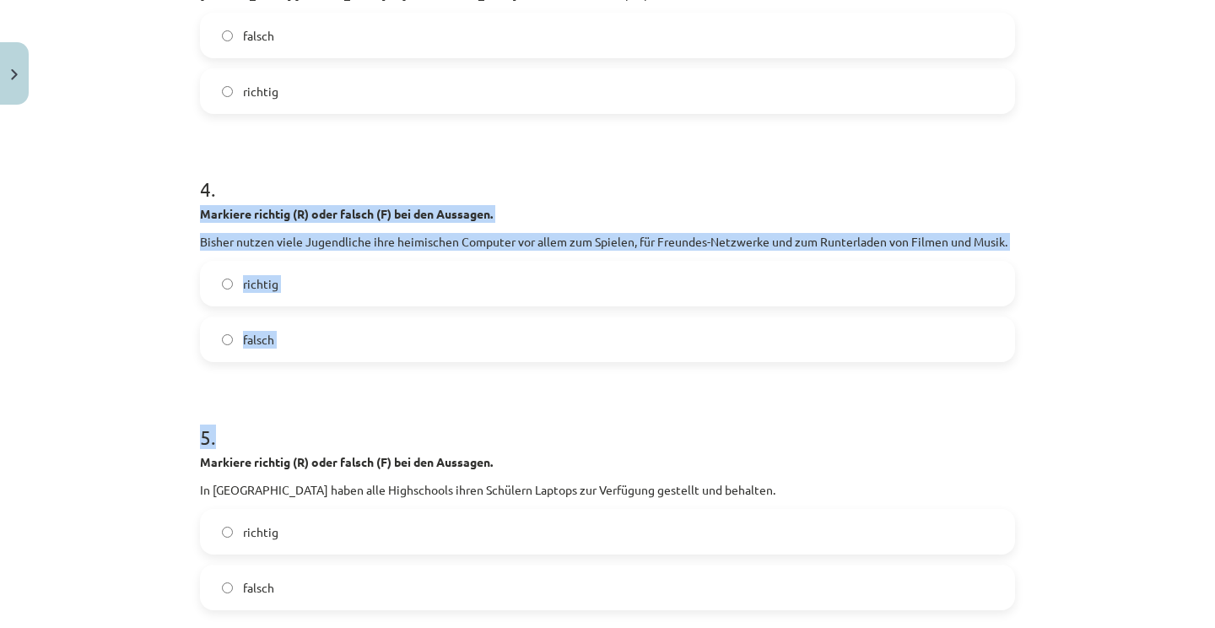
drag, startPoint x: 203, startPoint y: 219, endPoint x: 453, endPoint y: 428, distance: 326.6
click at [453, 428] on form "1 . Markiere richtig (R) oder falsch (F) bei den Aussagen. Annette Schavan ford…" at bounding box center [607, 6] width 815 height 1207
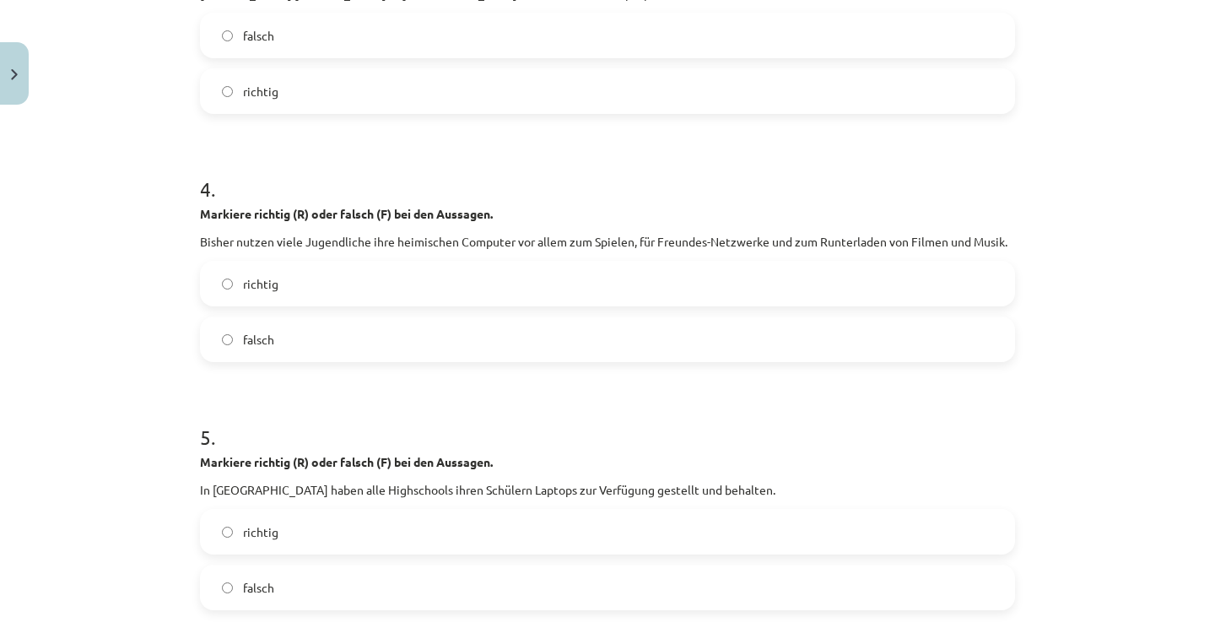
click at [189, 196] on div "Mācību tēma: Vācu valodas b1 - 11. klases 1.ieskaites mācību materiāls #5 📖 The…" at bounding box center [607, 314] width 1215 height 628
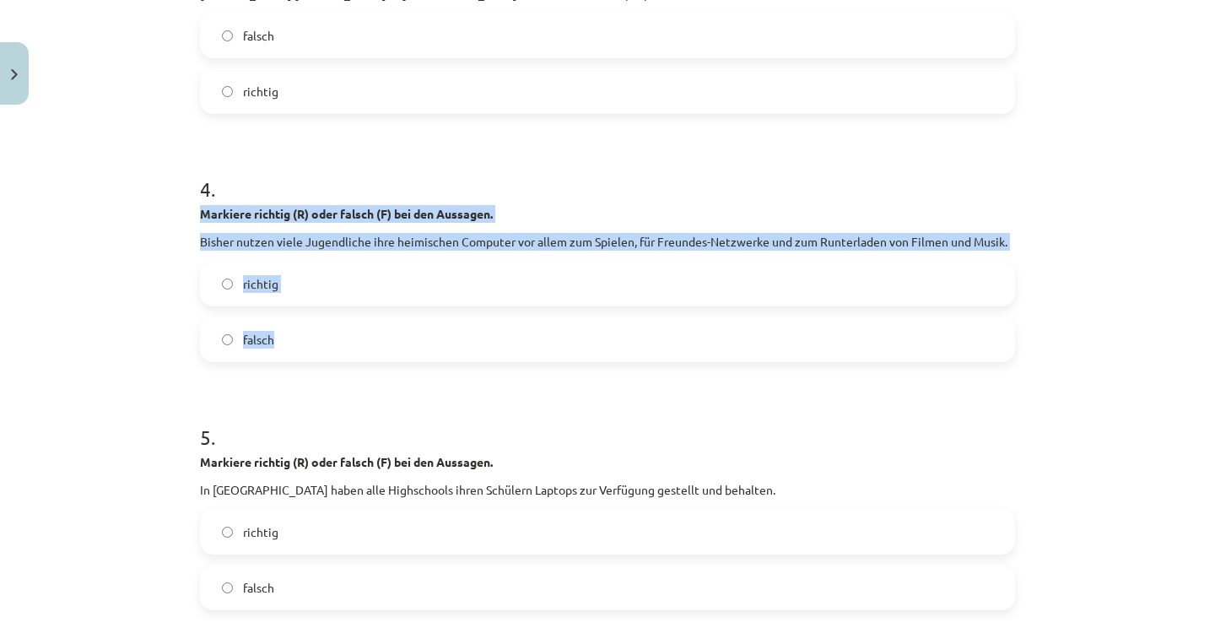
drag, startPoint x: 197, startPoint y: 211, endPoint x: 320, endPoint y: 349, distance: 184.1
copy div "Markiere richtig (R) oder falsch (F) bei den Aussagen. Bisher nutzen viele Juge…"
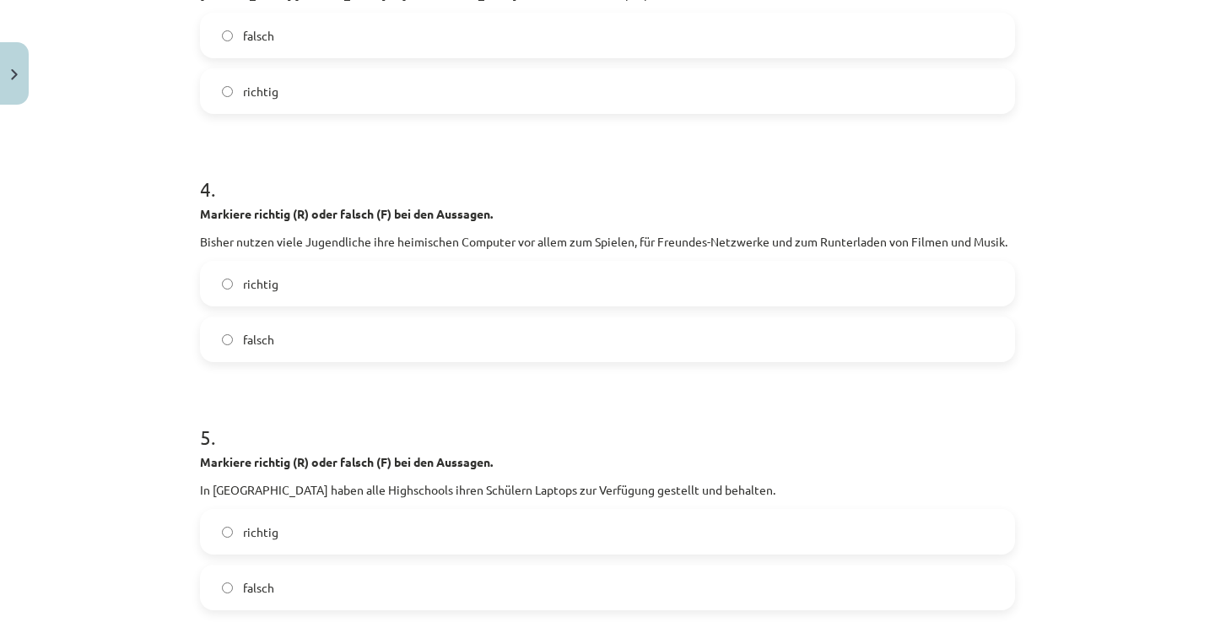
click at [367, 274] on label "richtig" at bounding box center [608, 283] width 812 height 42
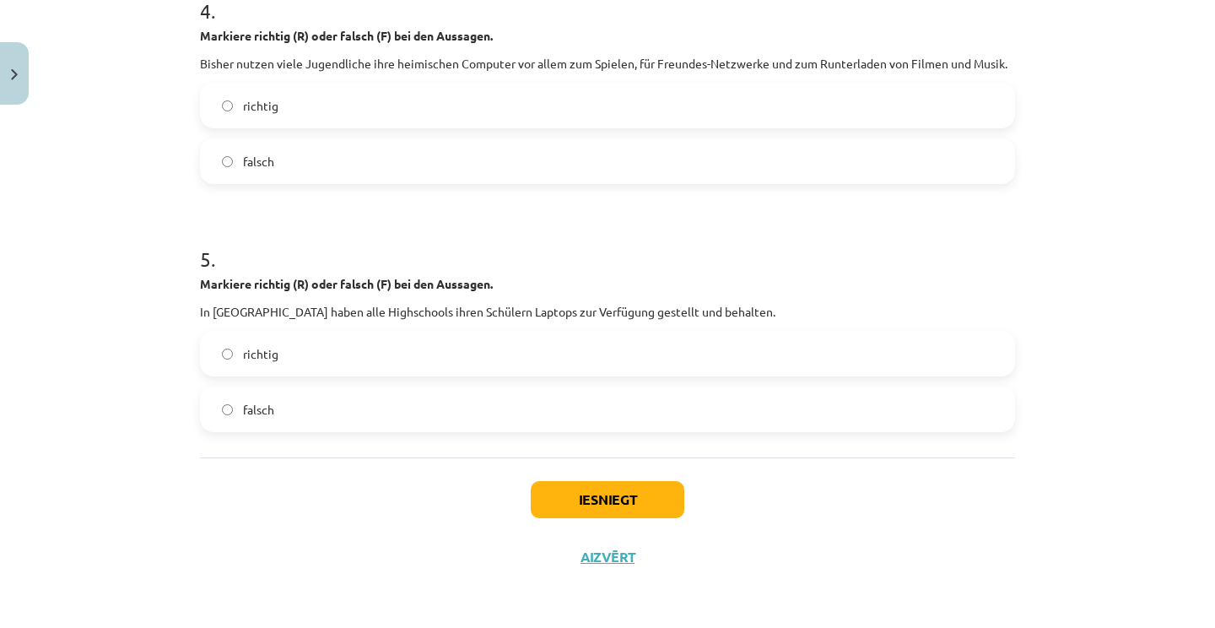
scroll to position [1113, 0]
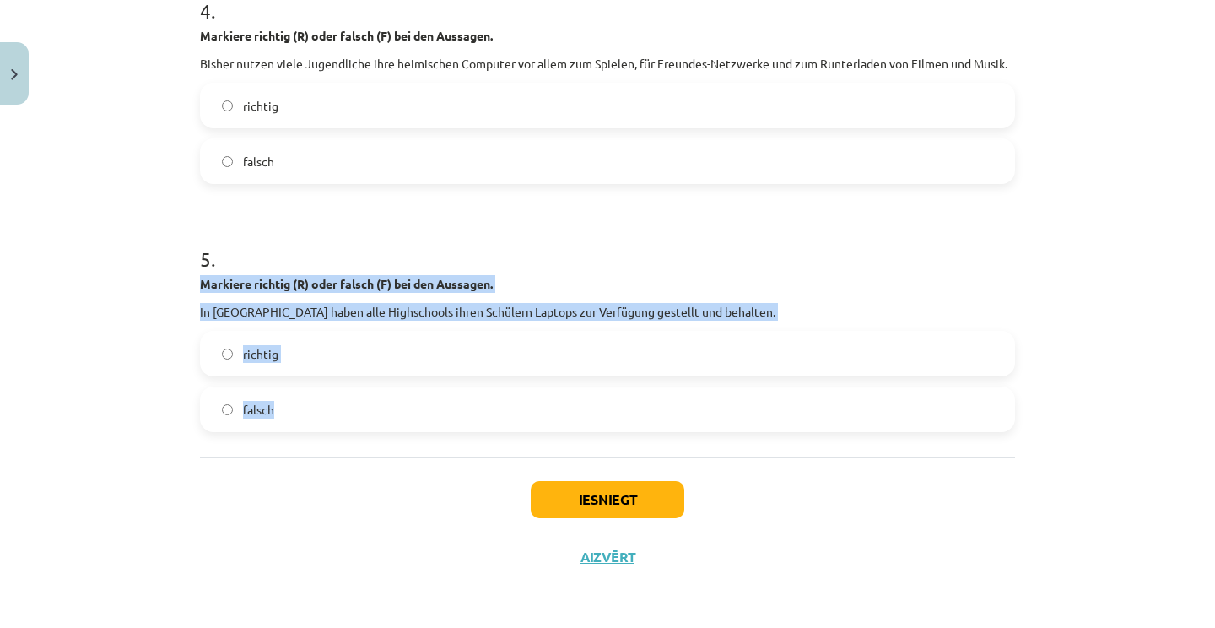
drag, startPoint x: 206, startPoint y: 271, endPoint x: 344, endPoint y: 411, distance: 196.4
click at [344, 411] on div "5 . Markiere richtig (R) oder falsch (F) bei den Aussagen. In Amerika haben all…" at bounding box center [607, 325] width 815 height 214
click at [344, 411] on label "falsch" at bounding box center [608, 409] width 812 height 42
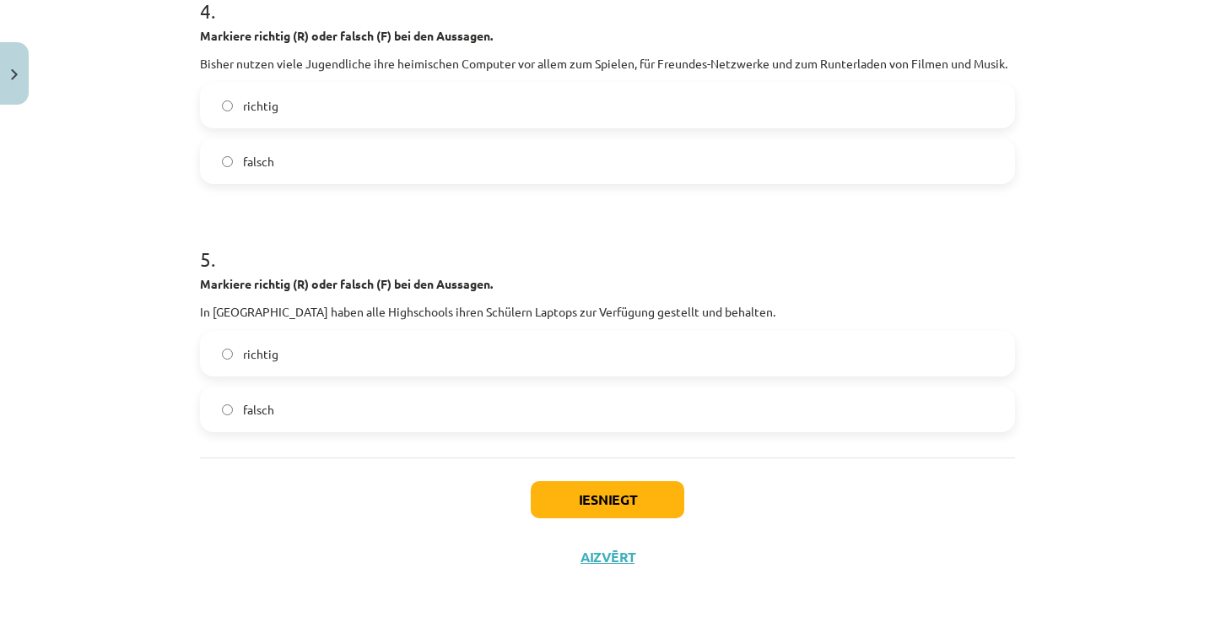
click at [619, 501] on button "Iesniegt" at bounding box center [608, 499] width 154 height 37
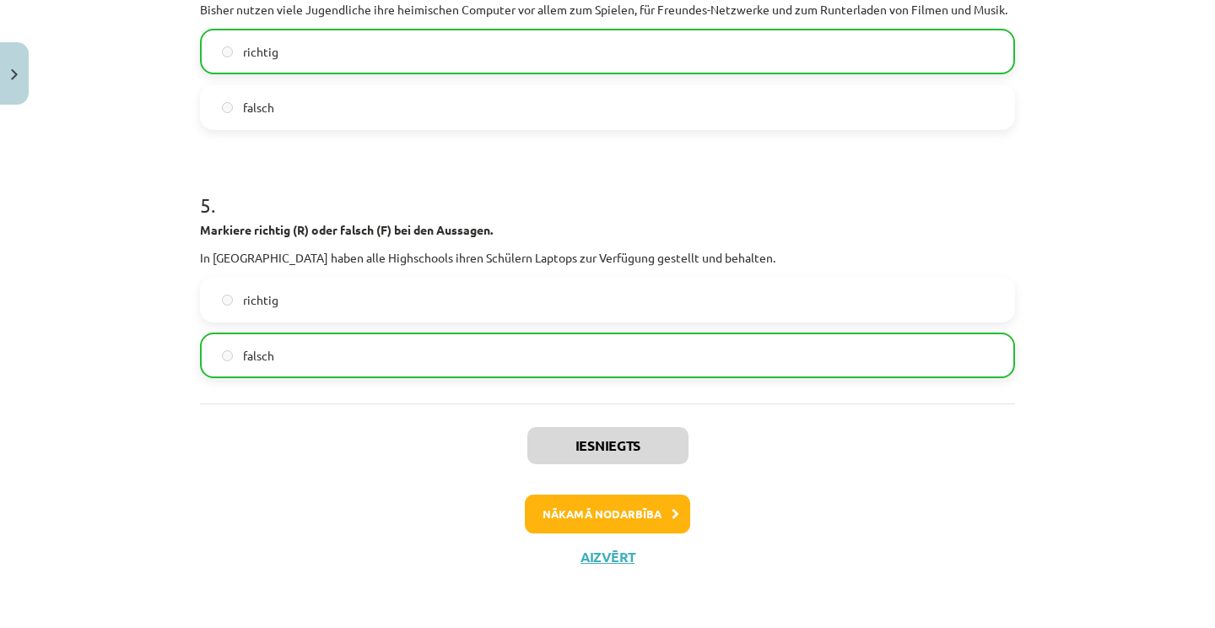
scroll to position [1166, 0]
click at [614, 515] on button "Nākamā nodarbība" at bounding box center [607, 514] width 165 height 39
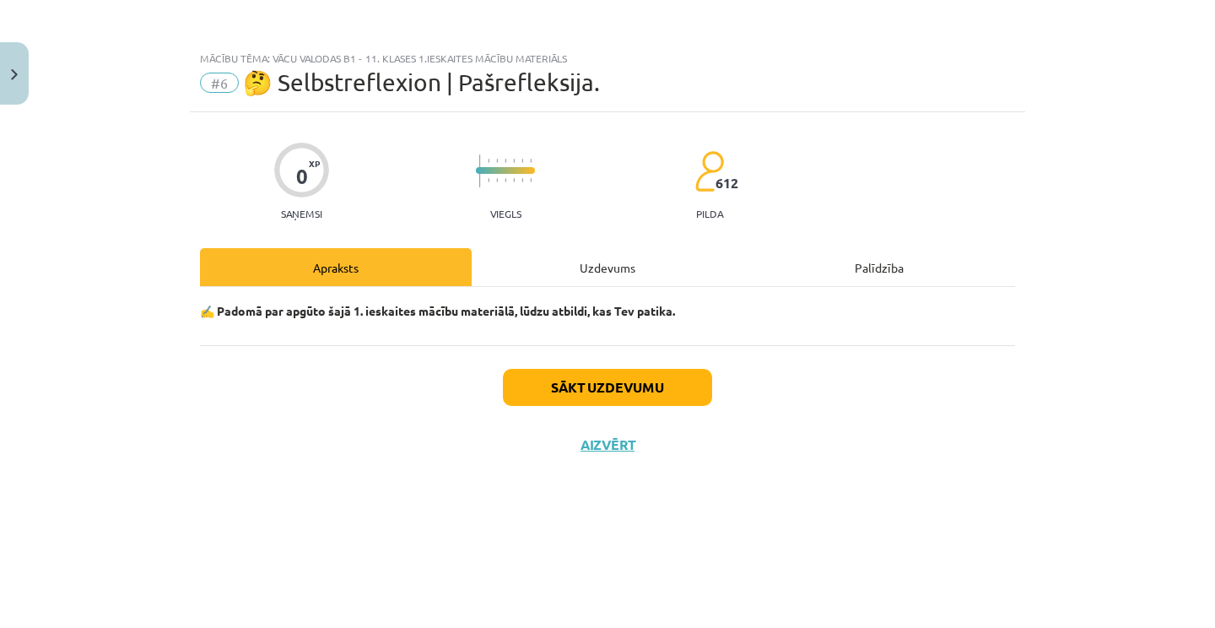
scroll to position [0, 0]
click at [578, 371] on button "Sākt uzdevumu" at bounding box center [607, 387] width 209 height 37
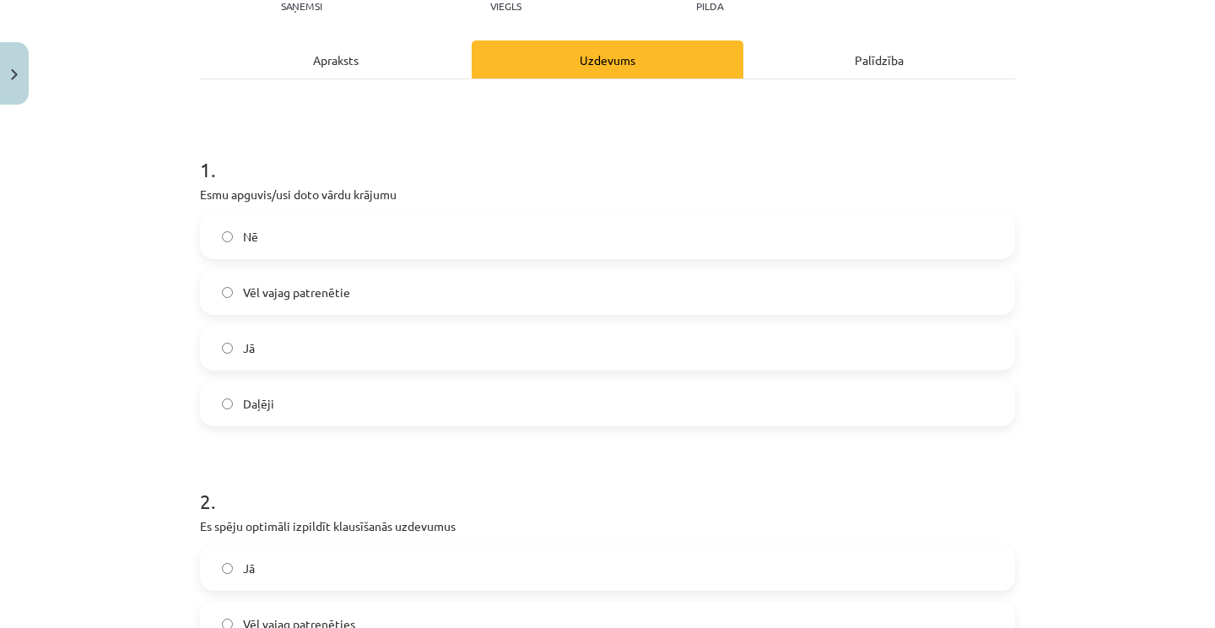
scroll to position [237, 0]
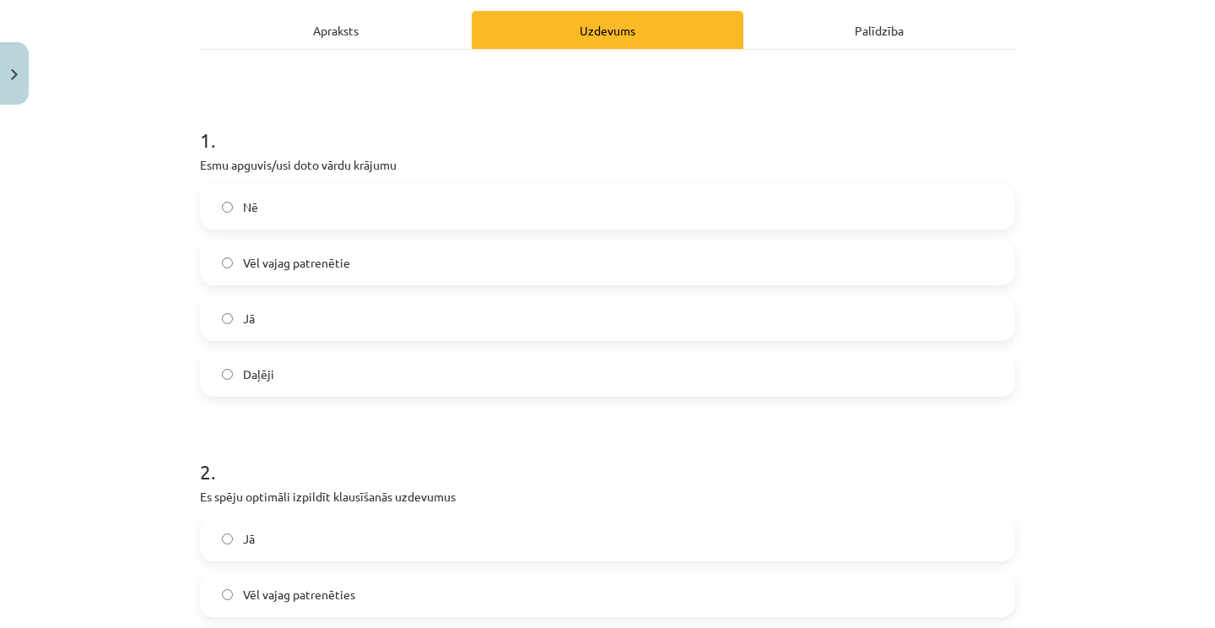
click at [387, 334] on label "Jā" at bounding box center [608, 318] width 812 height 42
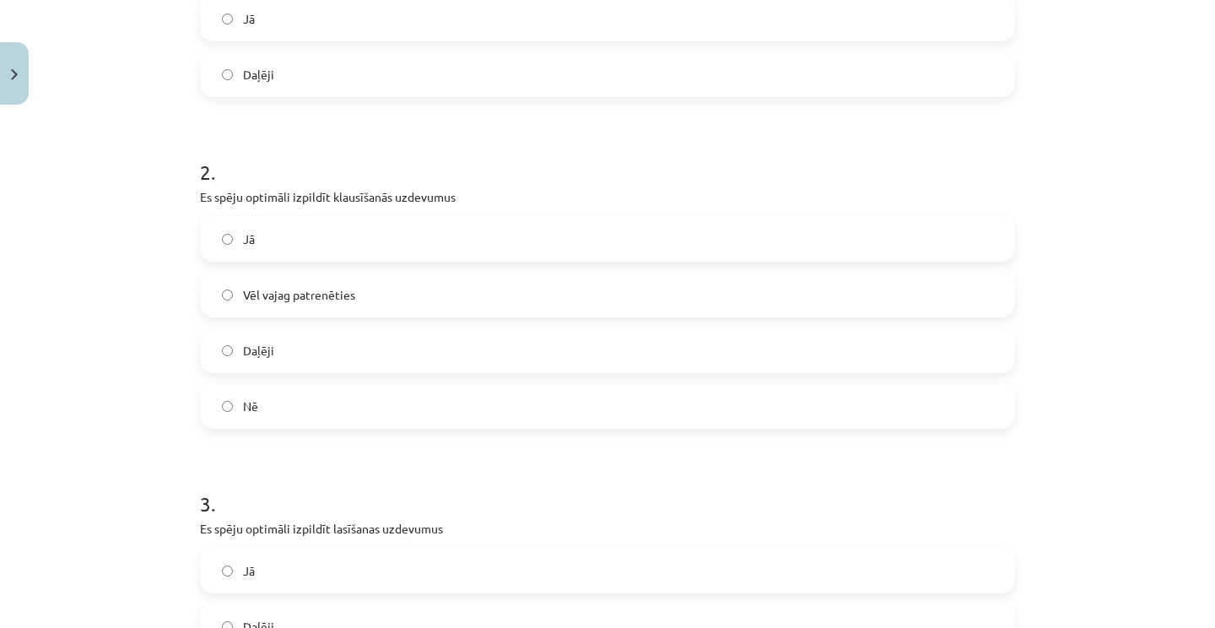
scroll to position [566, 0]
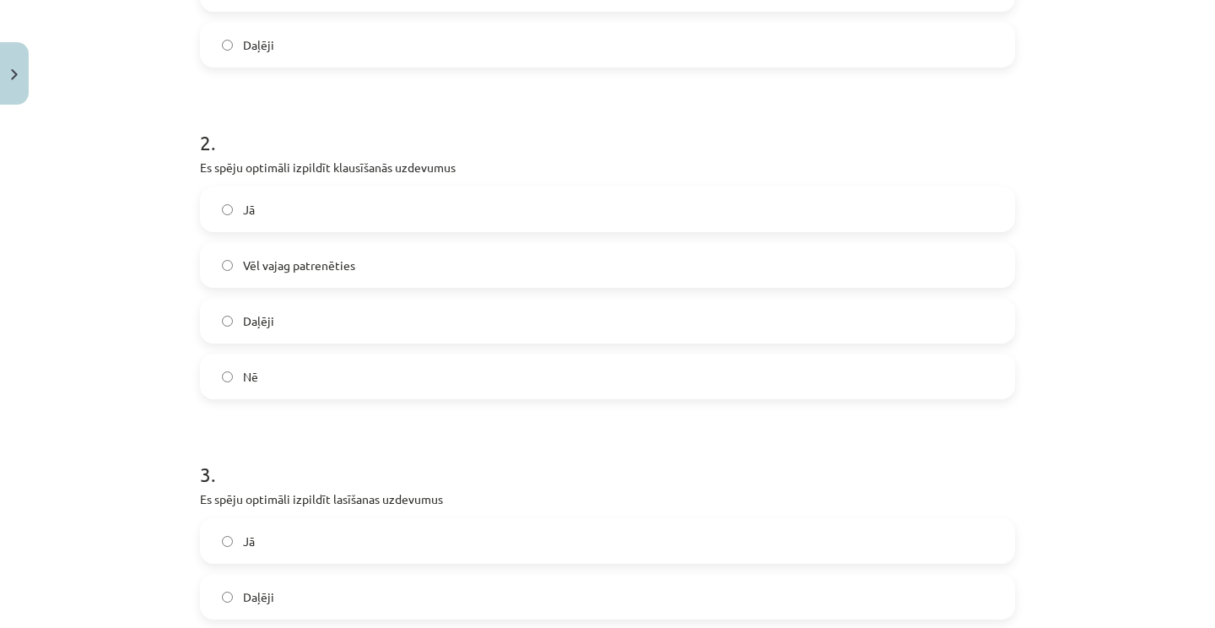
click at [312, 337] on label "Daļēji" at bounding box center [608, 321] width 812 height 42
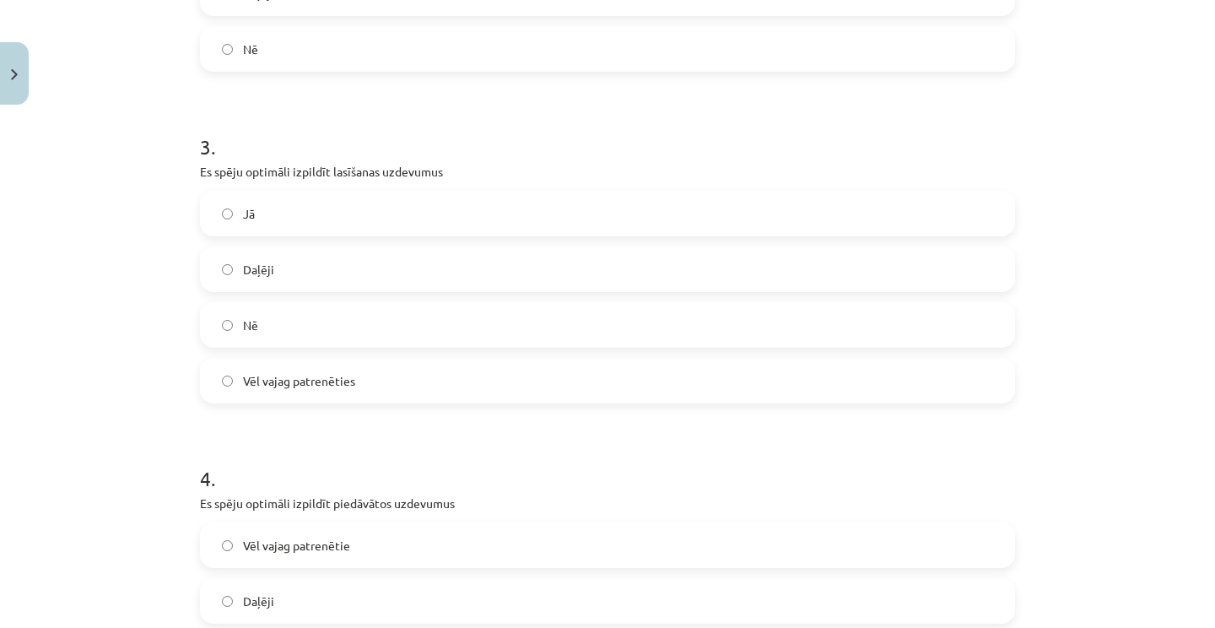
scroll to position [901, 0]
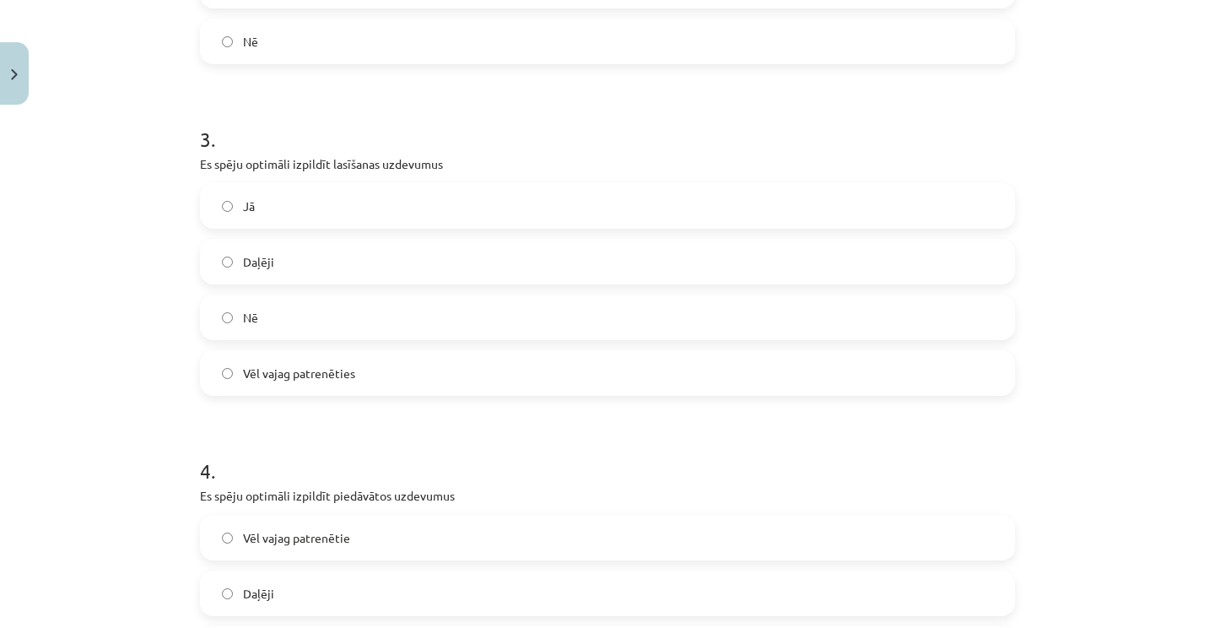
click at [271, 172] on p "Es spēju optimāli izpildīt lasīšanas uzdevumus" at bounding box center [607, 164] width 815 height 18
click at [273, 213] on label "Jā" at bounding box center [608, 206] width 812 height 42
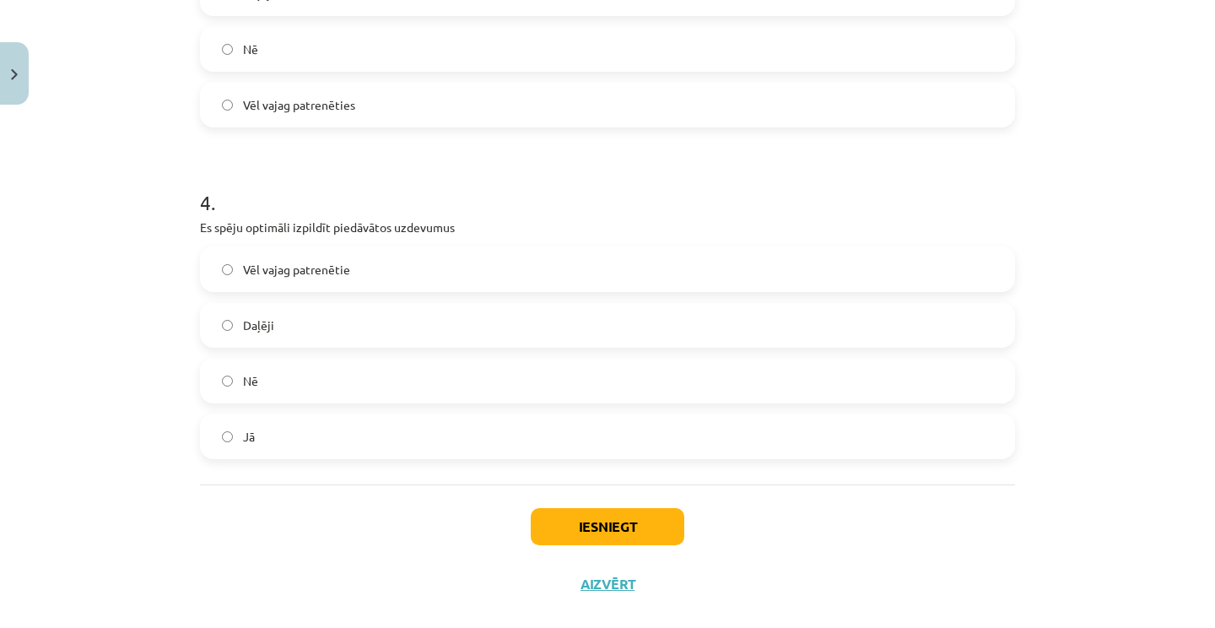
scroll to position [1171, 0]
click at [298, 455] on label "Jā" at bounding box center [608, 435] width 812 height 42
click at [592, 530] on button "Iesniegt" at bounding box center [608, 525] width 154 height 37
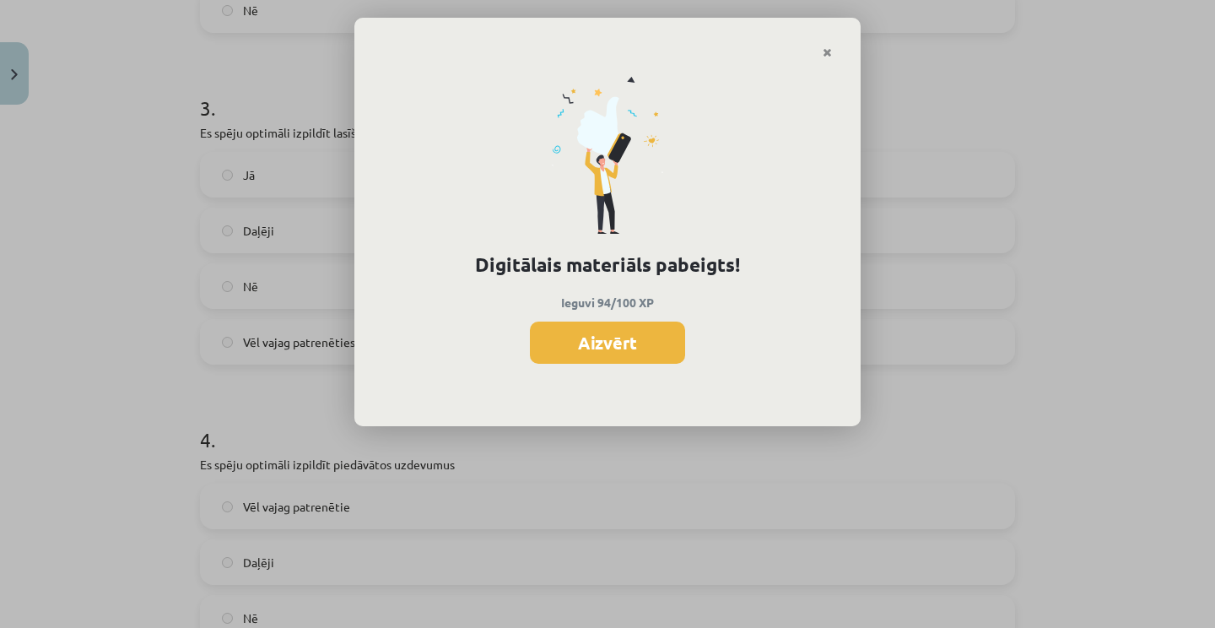
scroll to position [922, 0]
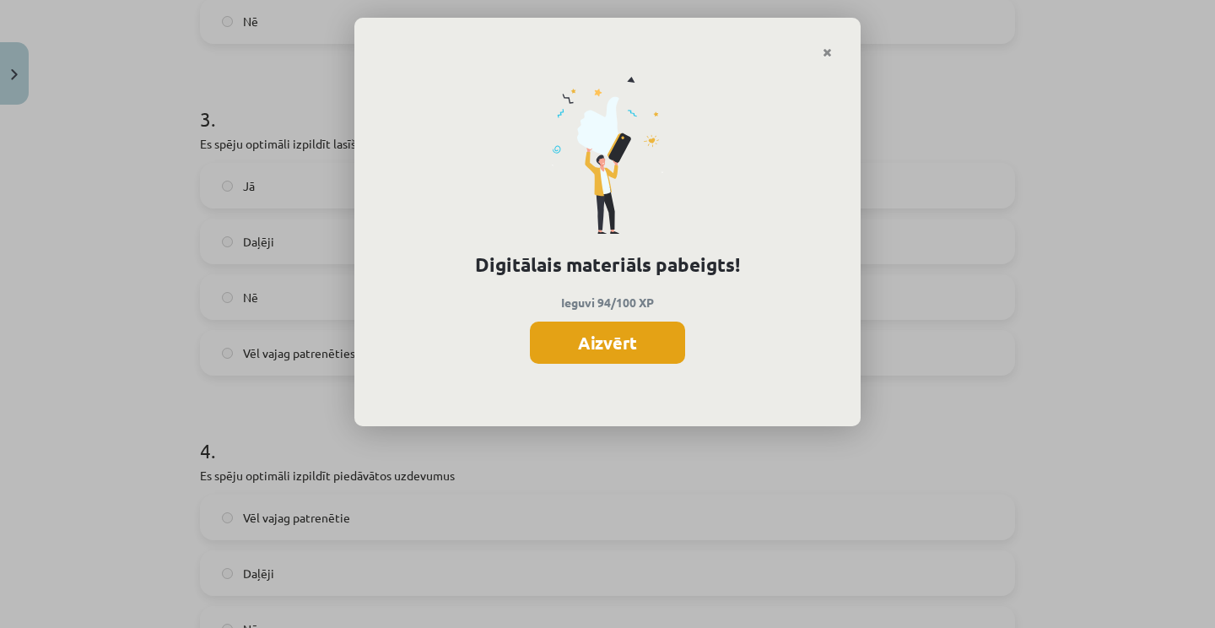
click at [594, 349] on button "Aizvērt" at bounding box center [607, 343] width 155 height 42
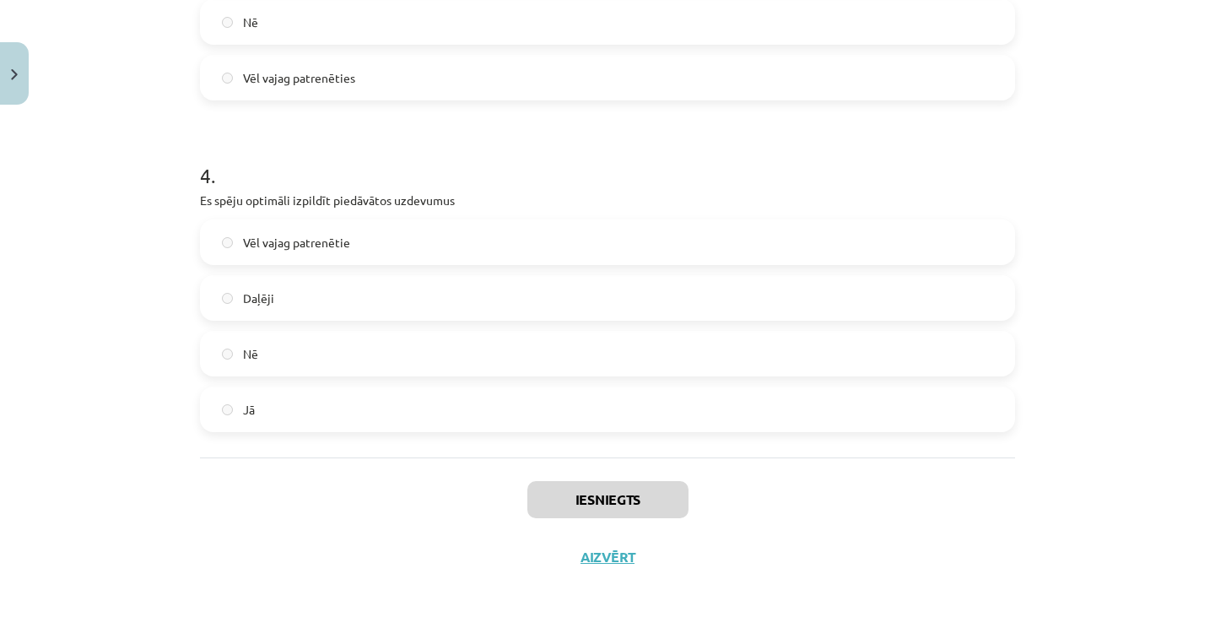
scroll to position [1199, 0]
click at [598, 553] on button "Aizvērt" at bounding box center [608, 557] width 64 height 17
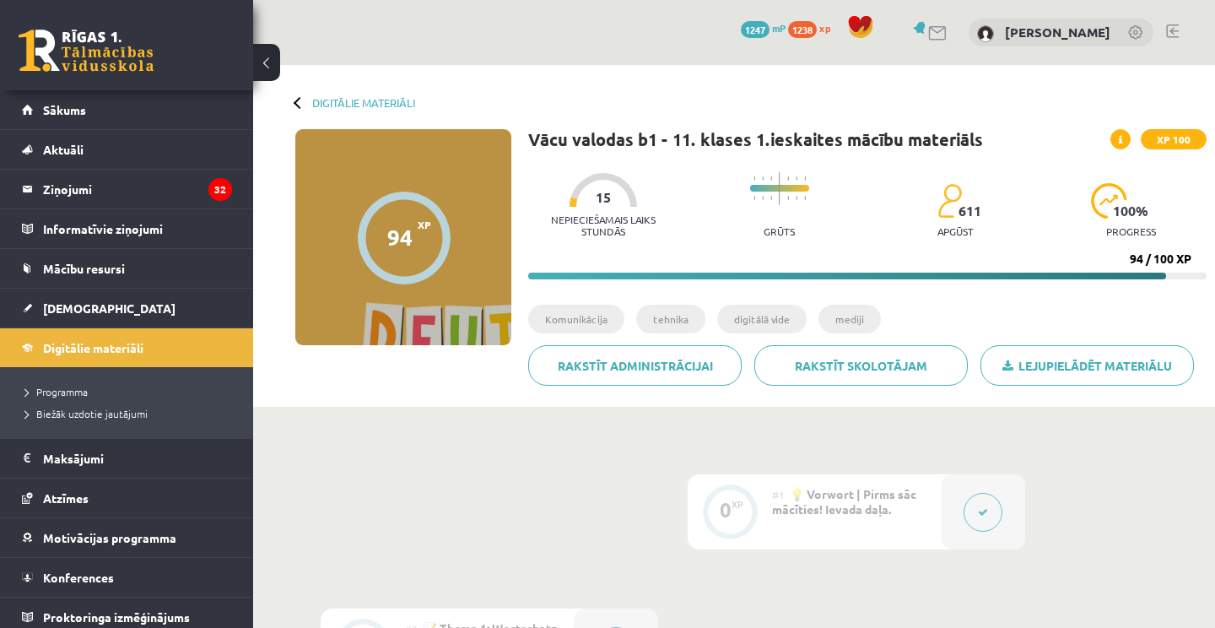
scroll to position [0, 0]
click at [343, 102] on link "Digitālie materiāli" at bounding box center [363, 102] width 103 height 13
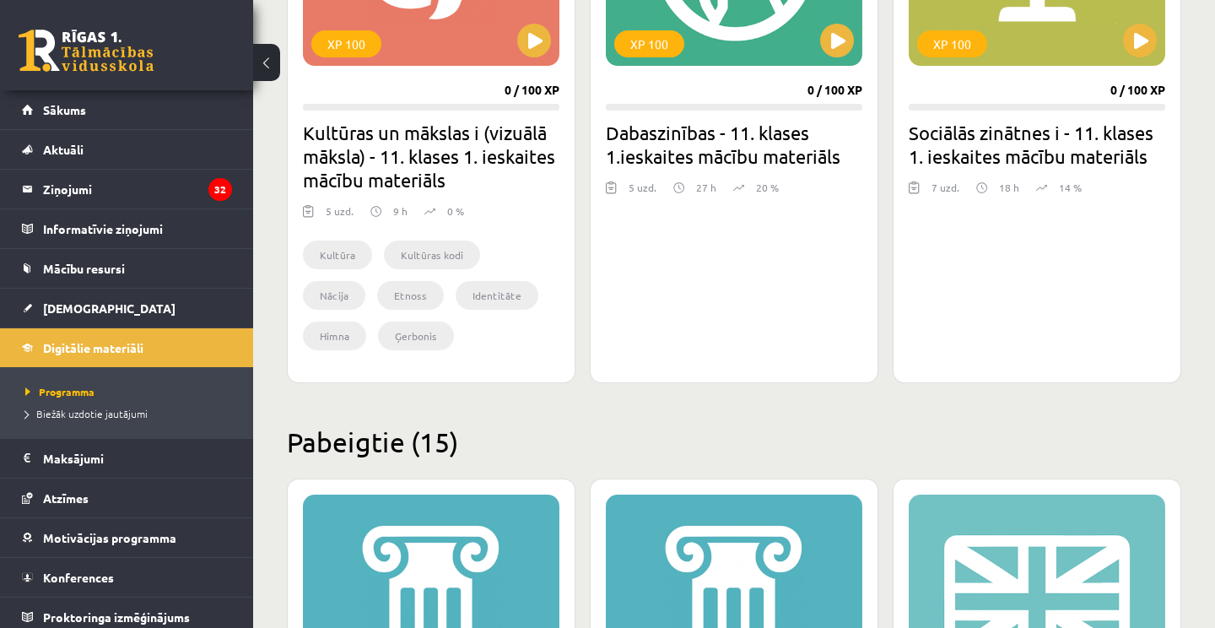
scroll to position [643, 0]
